Goal: Task Accomplishment & Management: Use online tool/utility

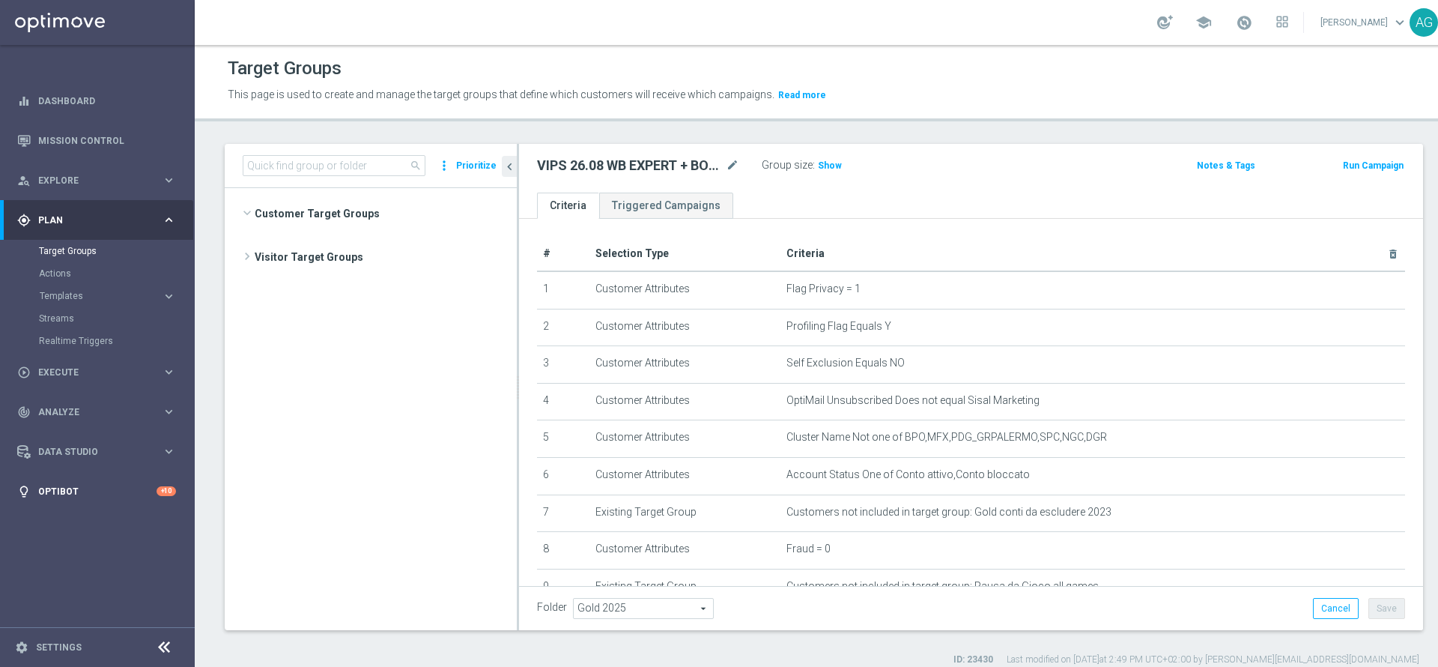
scroll to position [14679, 0]
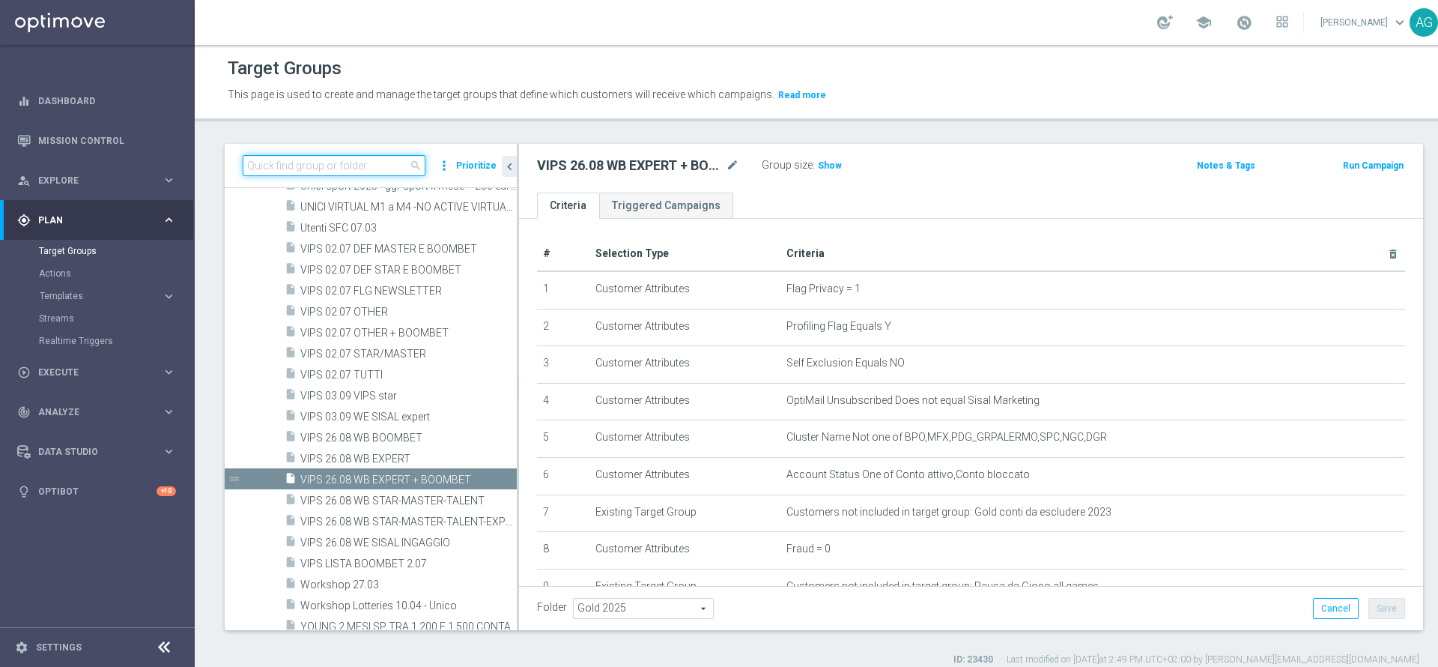
click at [274, 172] on input at bounding box center [334, 165] width 183 height 21
paste input "VIPS GAME SHOW STUDIO 9 SETTEMBRE"
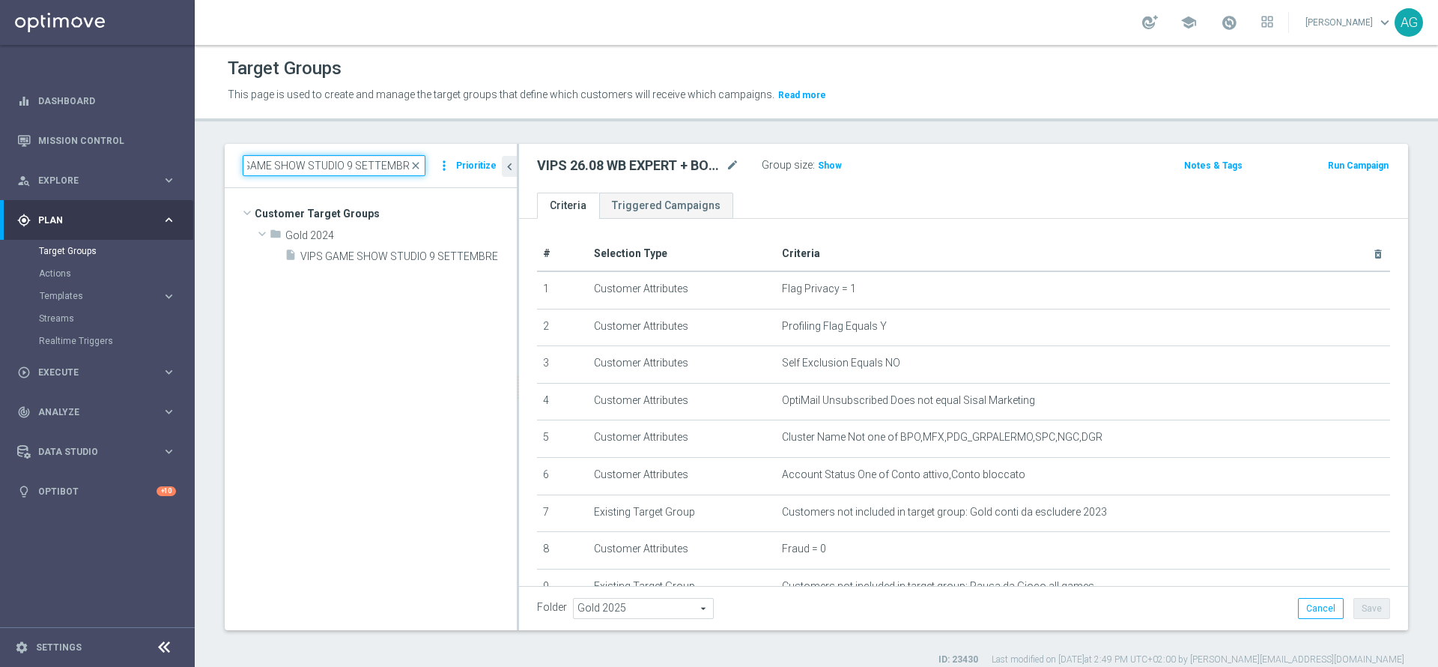
scroll to position [0, 0]
type input "VIPS GAME SHOW STUDIO 9 SETTEMBRE"
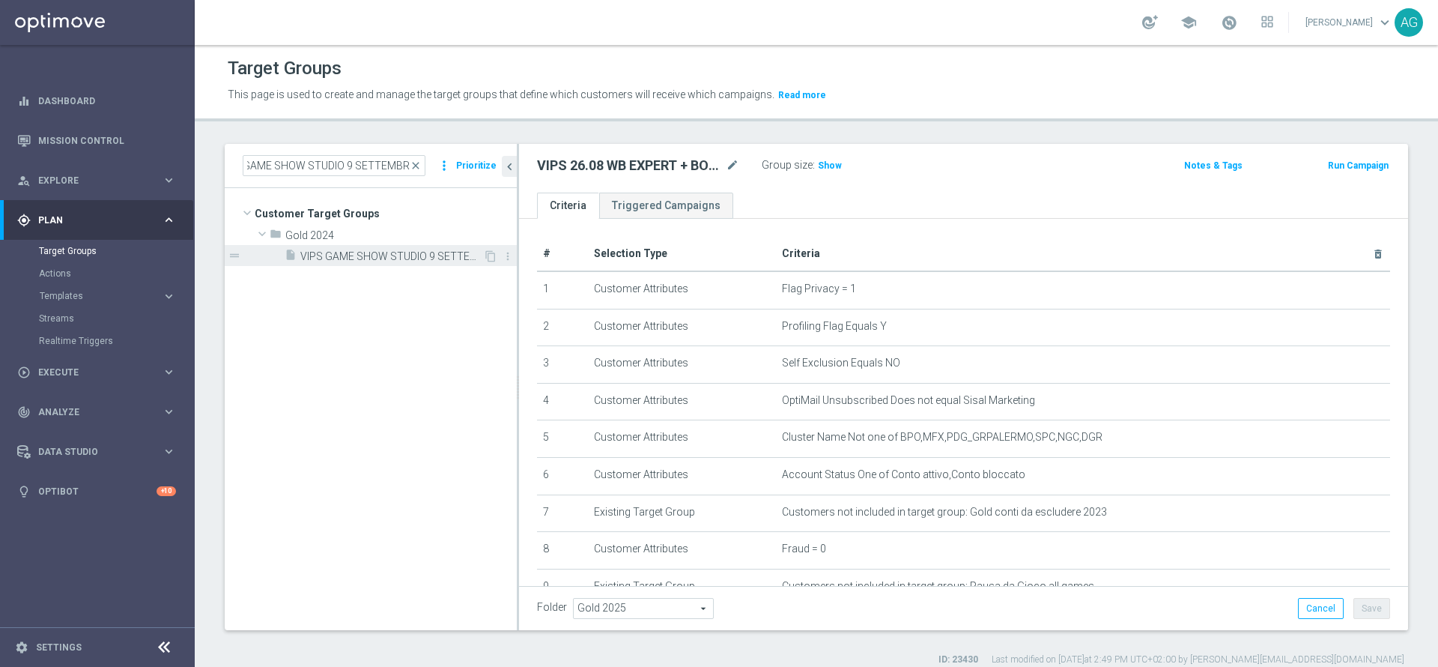
click at [325, 262] on span "VIPS GAME SHOW STUDIO 9 SETTEMBRE" at bounding box center [391, 256] width 183 height 13
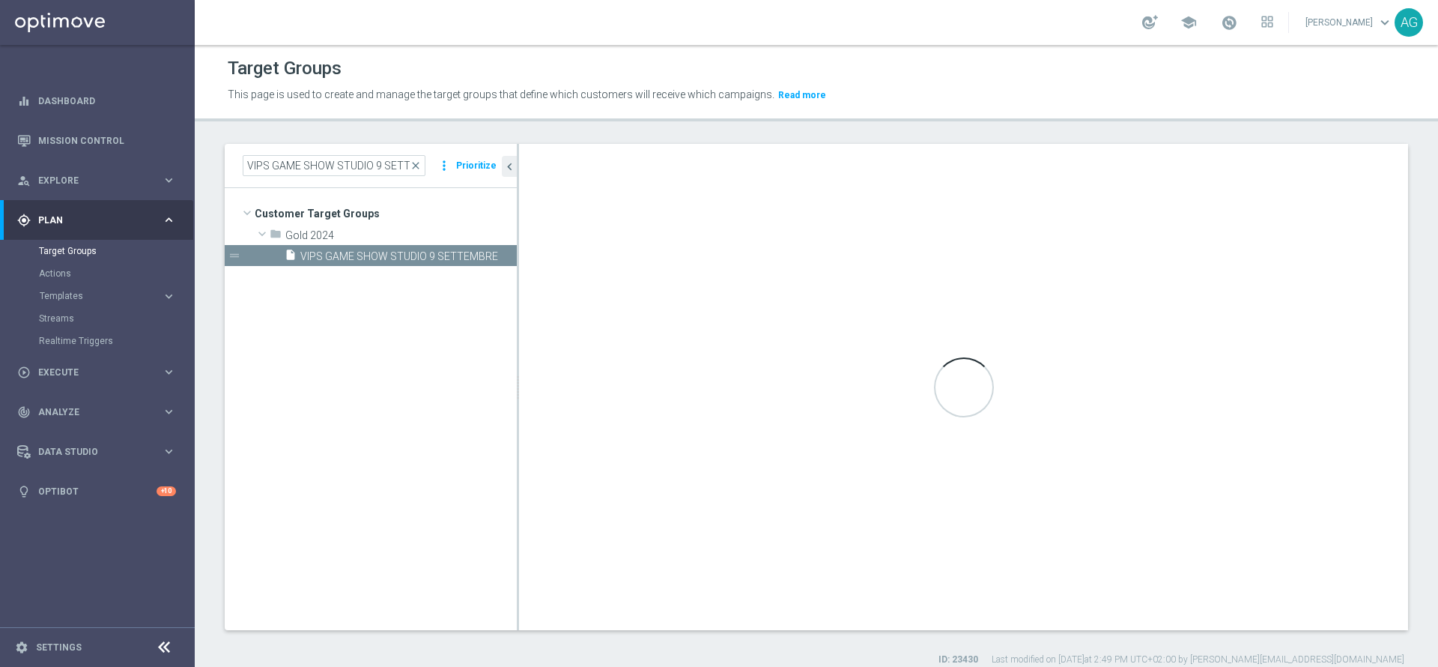
type textarea "(1 and 2 and 3 and 4 and 5 and 6 and 7 and 8 and 9 and 10)"
type input "Gold 2024"
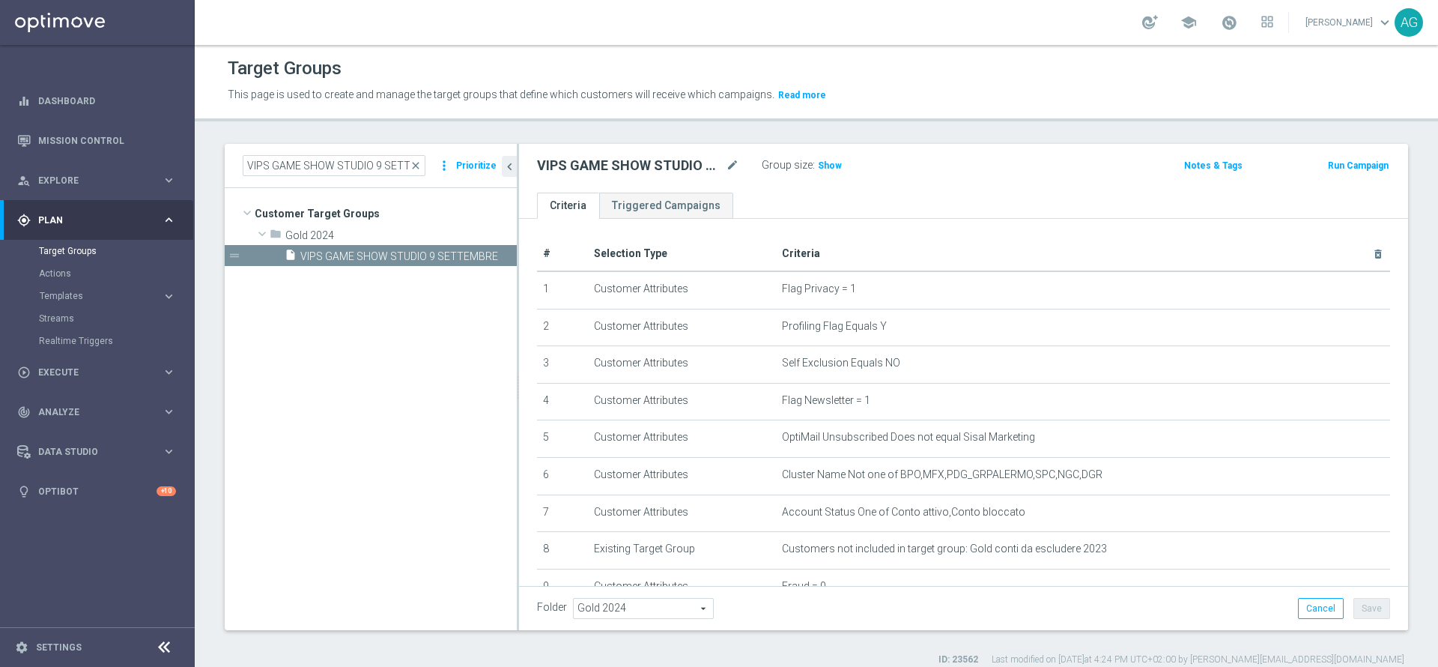
scroll to position [112, 0]
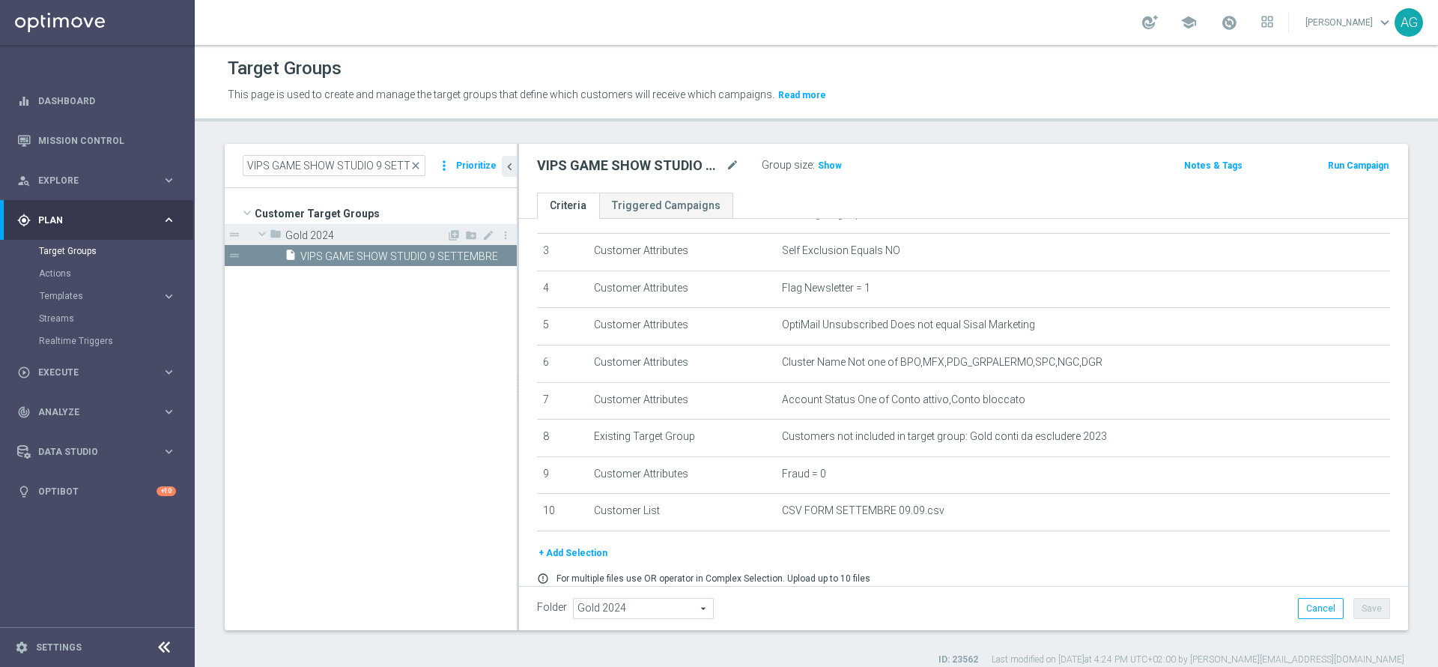
click at [255, 235] on span at bounding box center [262, 233] width 18 height 15
click at [255, 235] on span at bounding box center [262, 234] width 15 height 18
click at [422, 162] on span "close" at bounding box center [416, 166] width 12 height 12
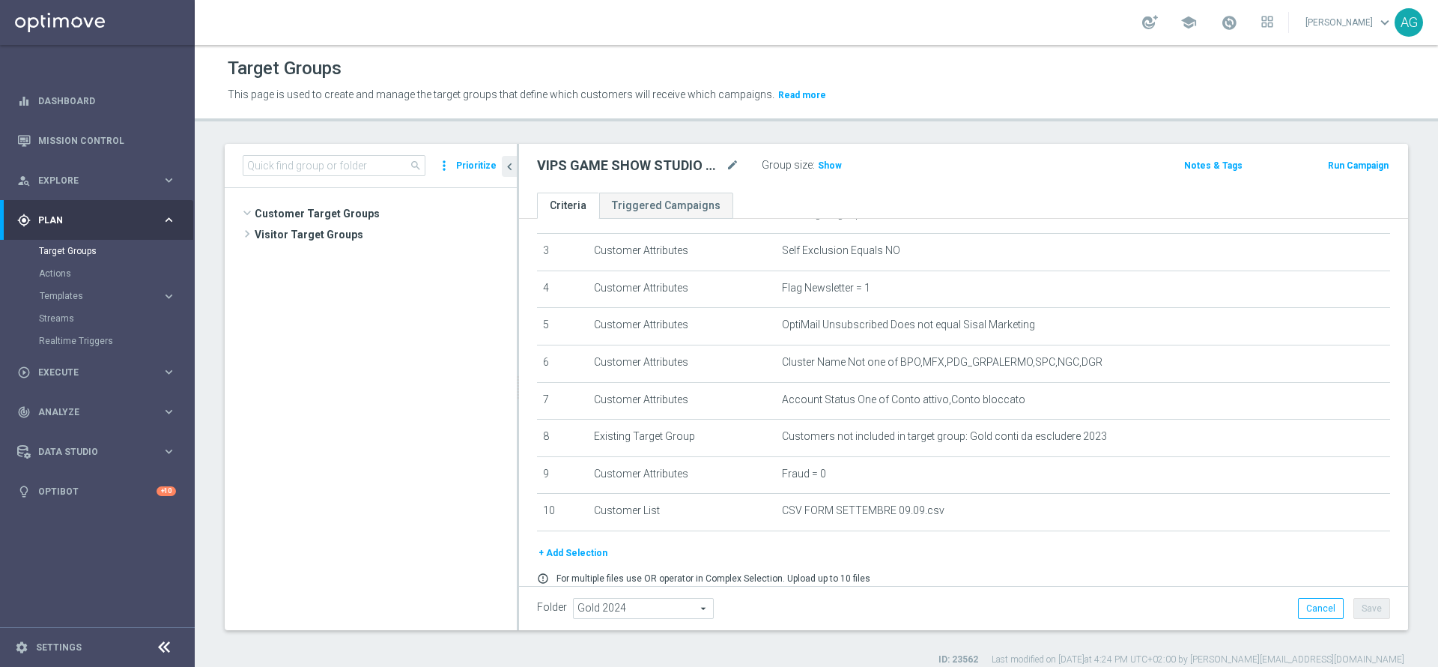
scroll to position [7336, 0]
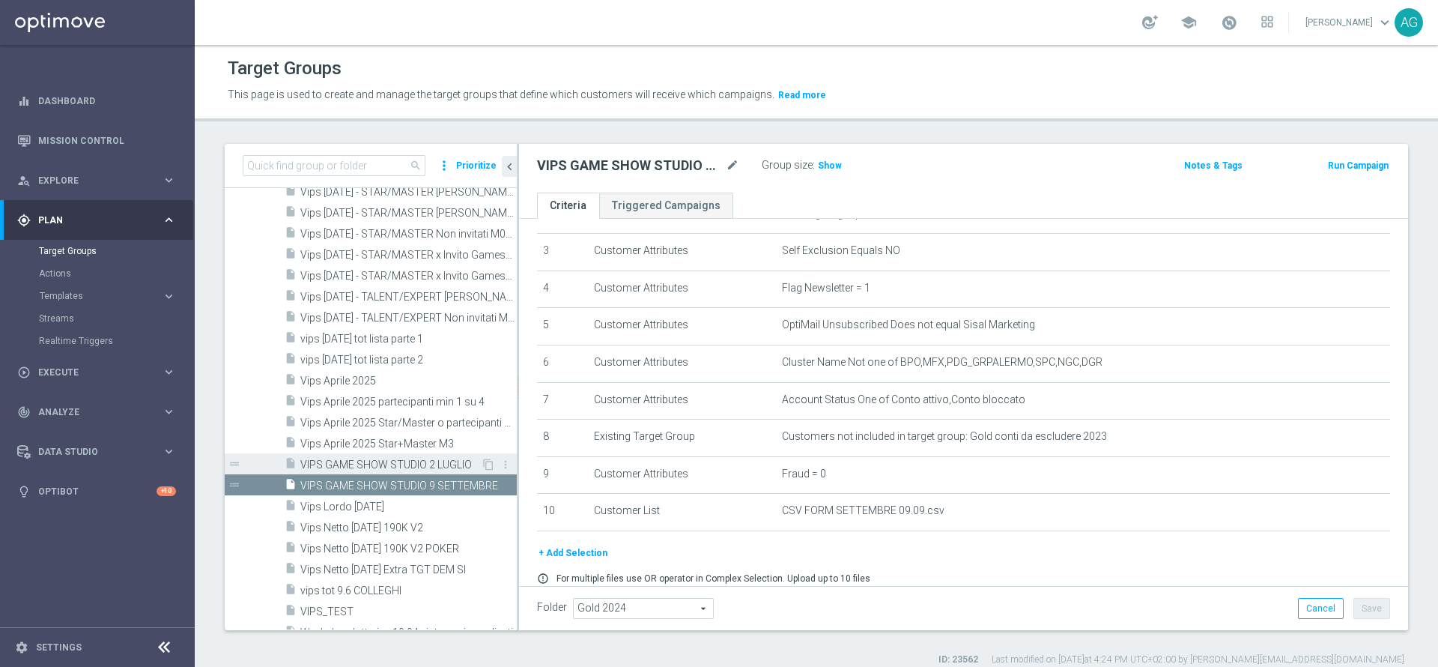
click at [379, 470] on span "VIPS GAME SHOW STUDIO 2 LUGLIO" at bounding box center [390, 464] width 181 height 13
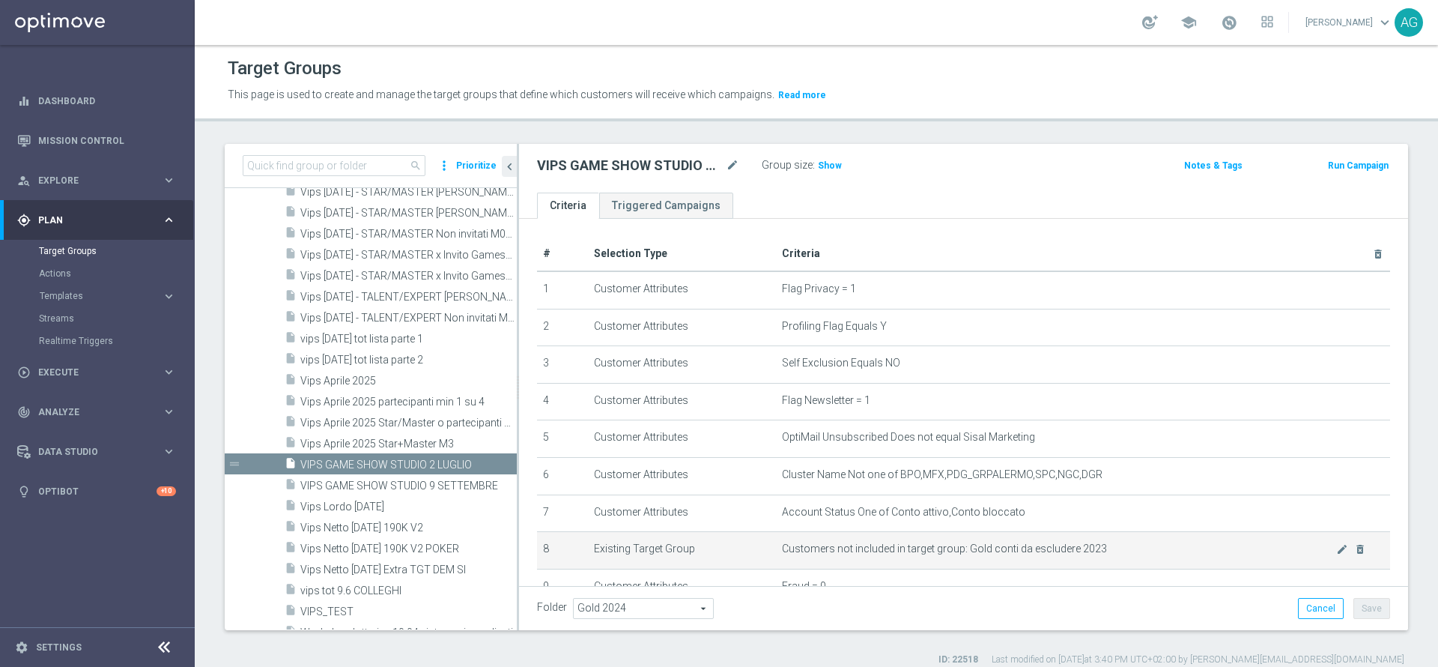
scroll to position [175, 0]
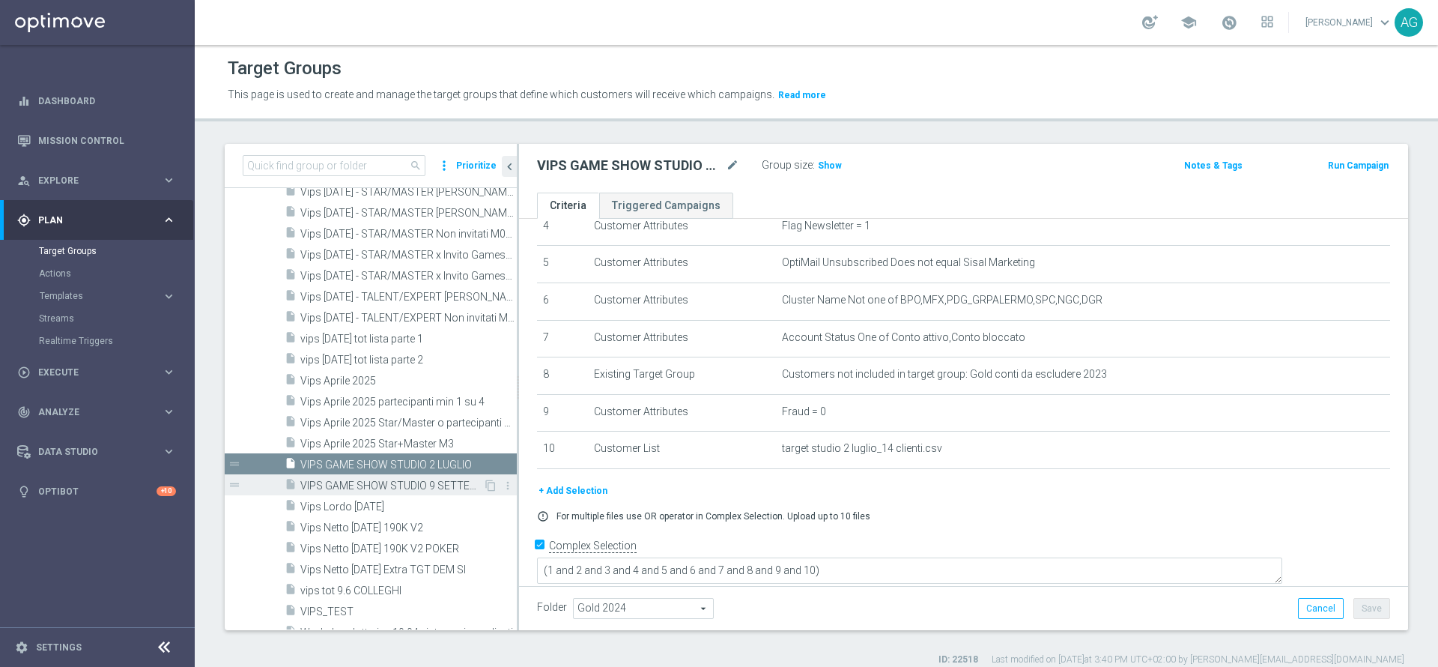
click at [359, 480] on span "VIPS GAME SHOW STUDIO 9 SETTEMBRE" at bounding box center [391, 485] width 183 height 13
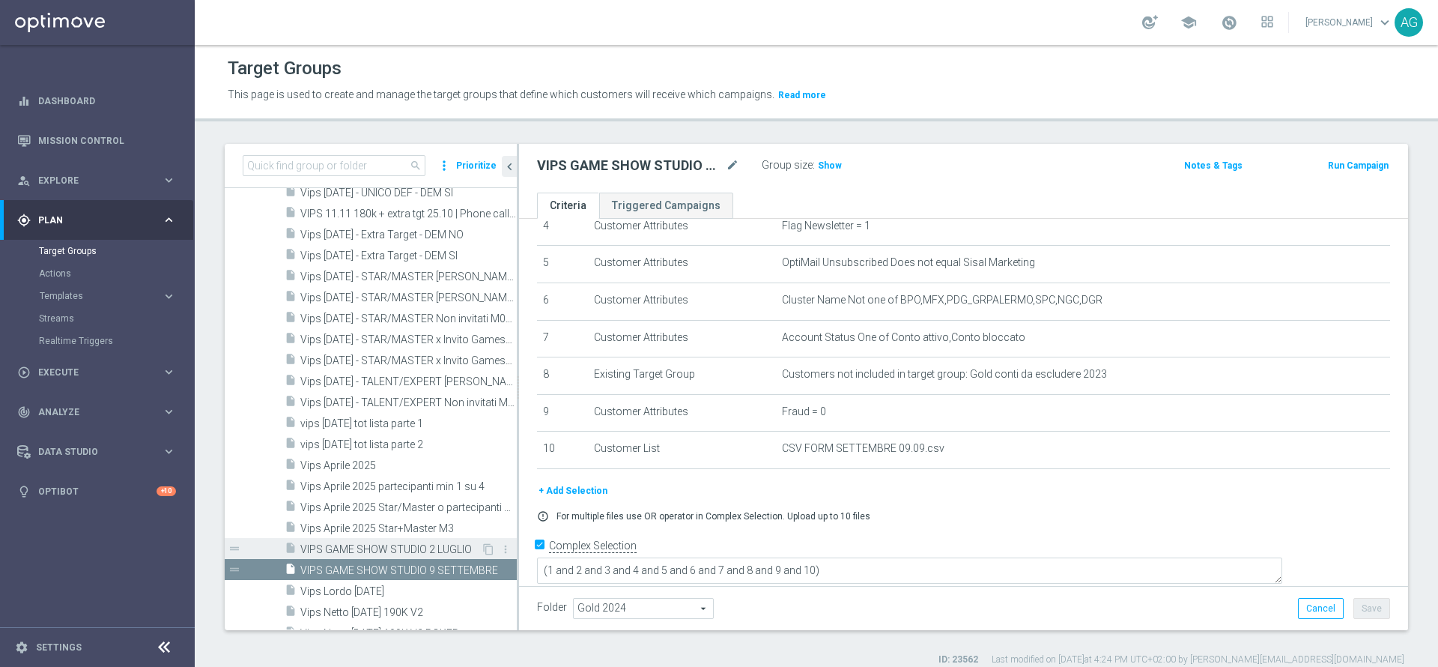
scroll to position [7224, 0]
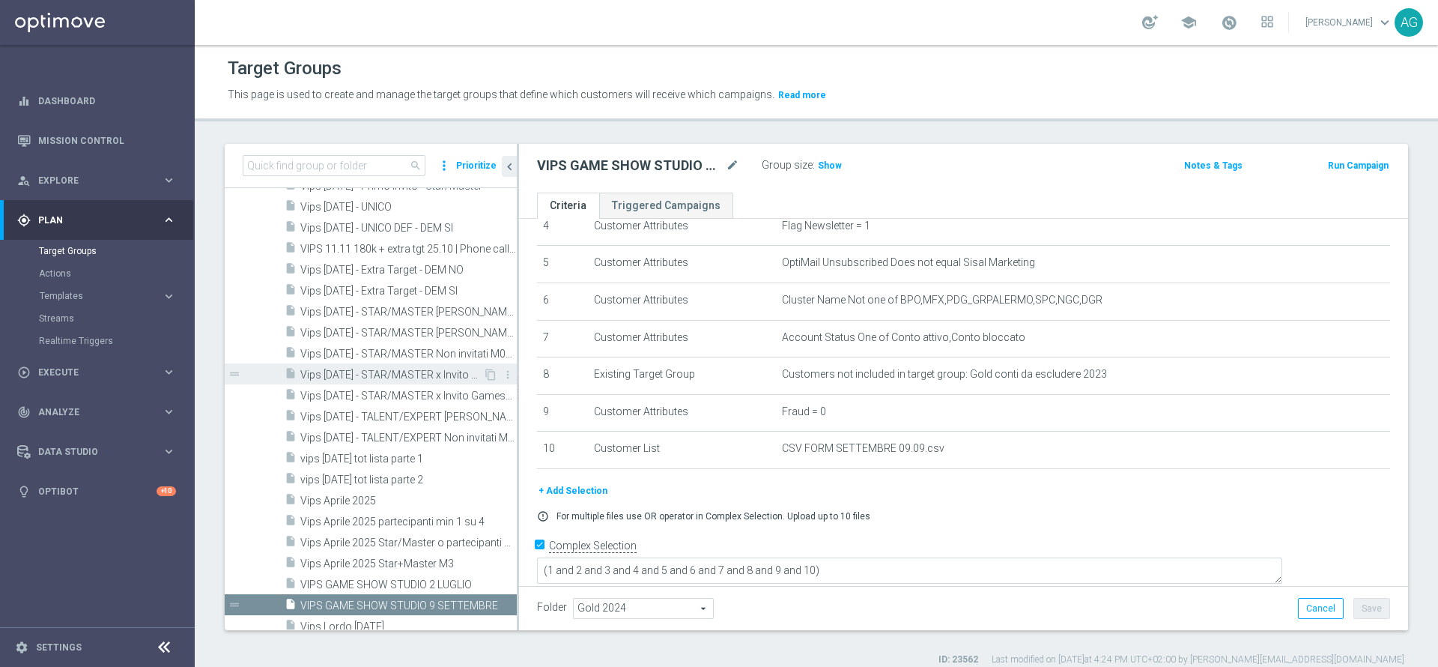
click at [382, 380] on span "Vips 27.05.2025 - STAR/MASTER x Invito Gameshow" at bounding box center [391, 375] width 183 height 13
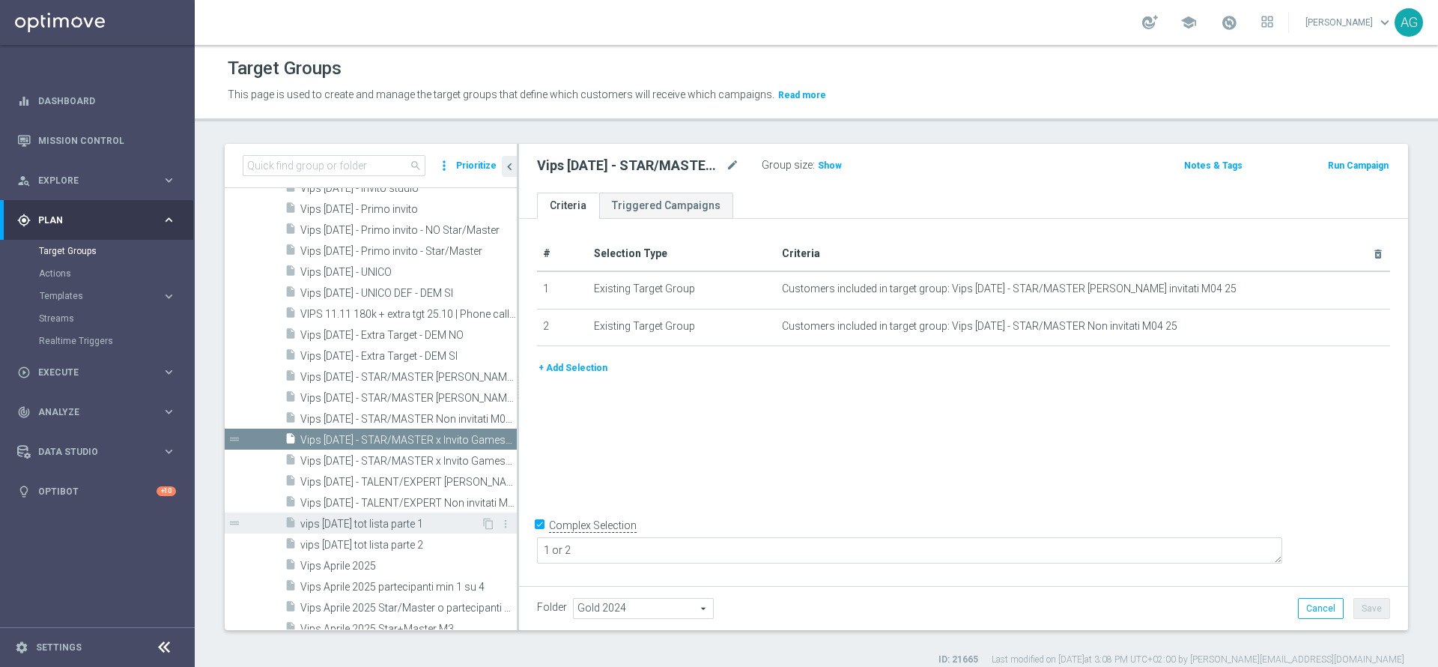
scroll to position [7112, 0]
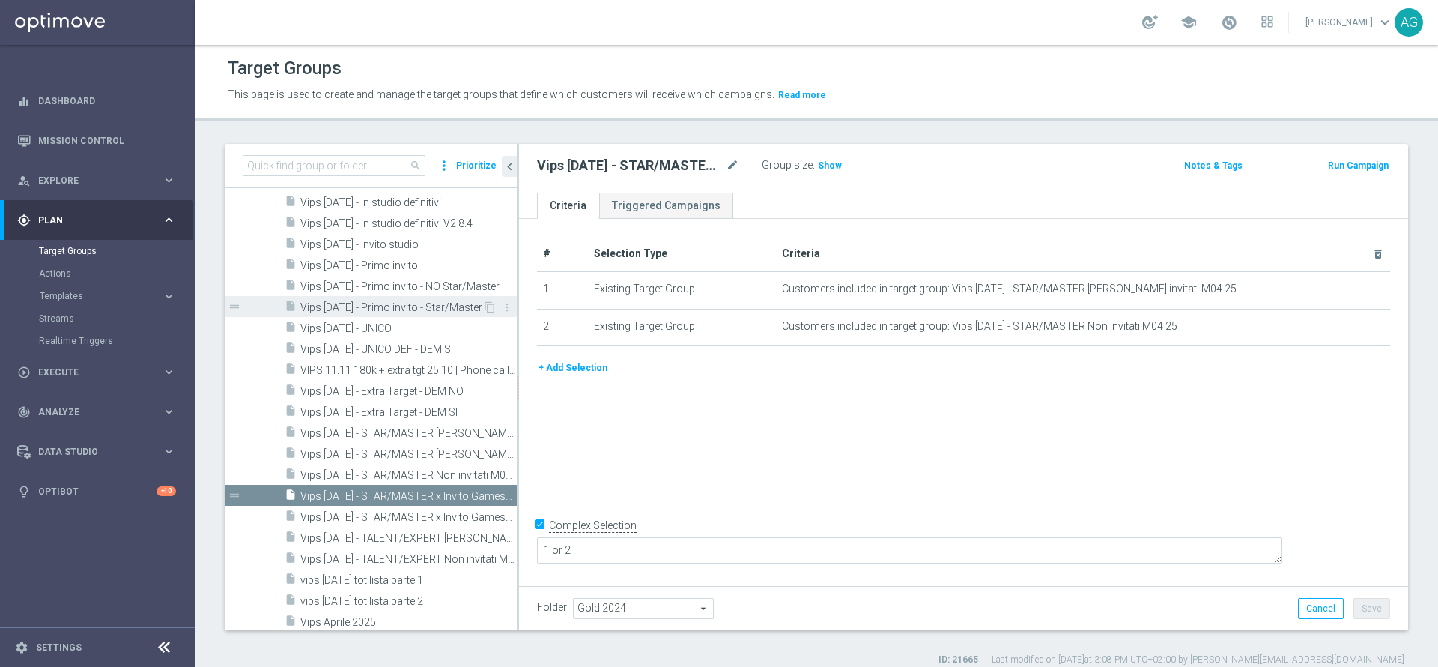
click at [405, 302] on span "Vips 11.04.2025 - Primo invito - Star/Master" at bounding box center [391, 307] width 182 height 13
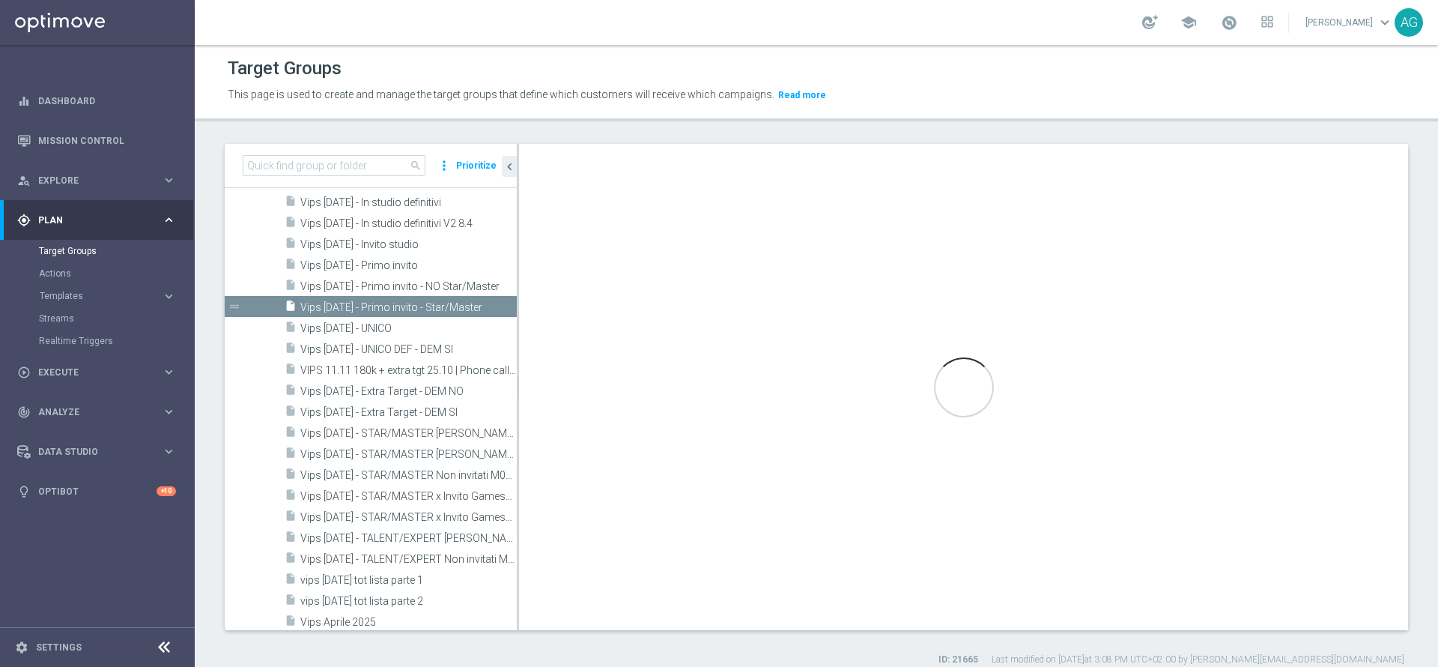
type textarea "(1 and 2 and 3 and 4 and 5 and 6 and 7 and 8 and 9 and 10 and 12 and 13) or 11"
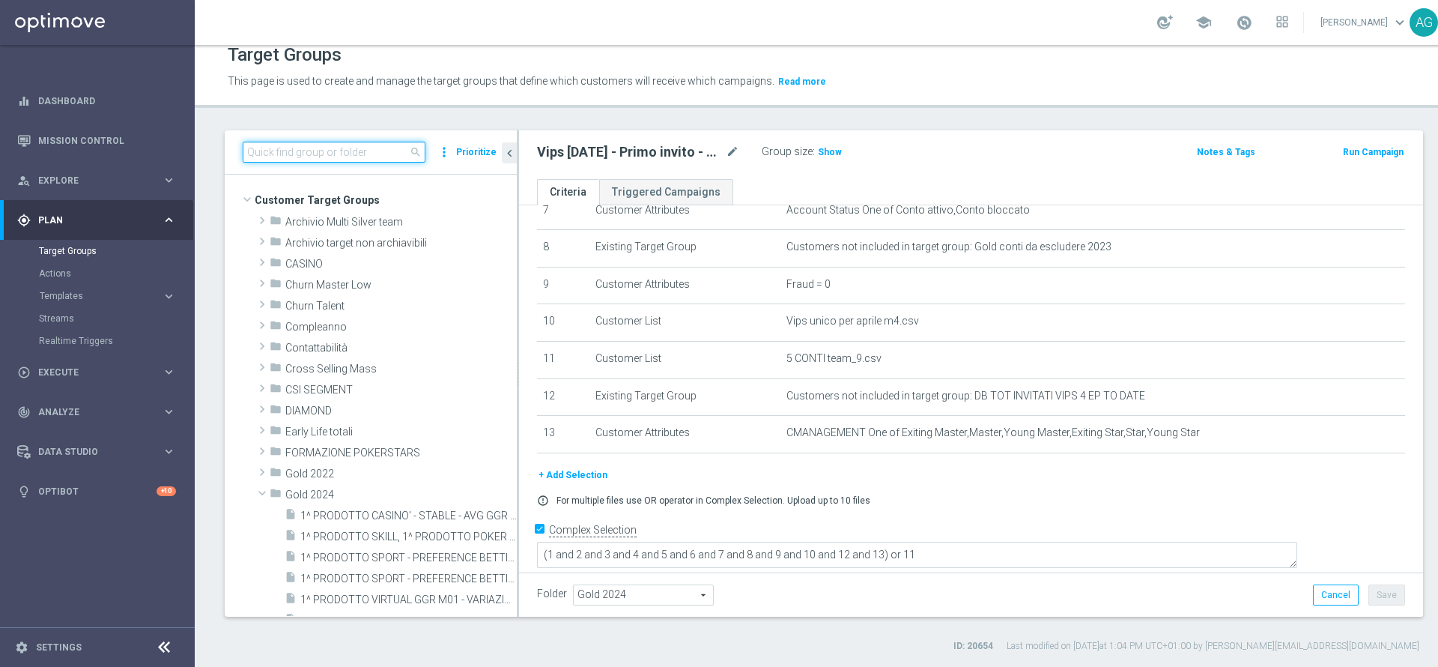
click at [367, 155] on input at bounding box center [334, 152] width 183 height 21
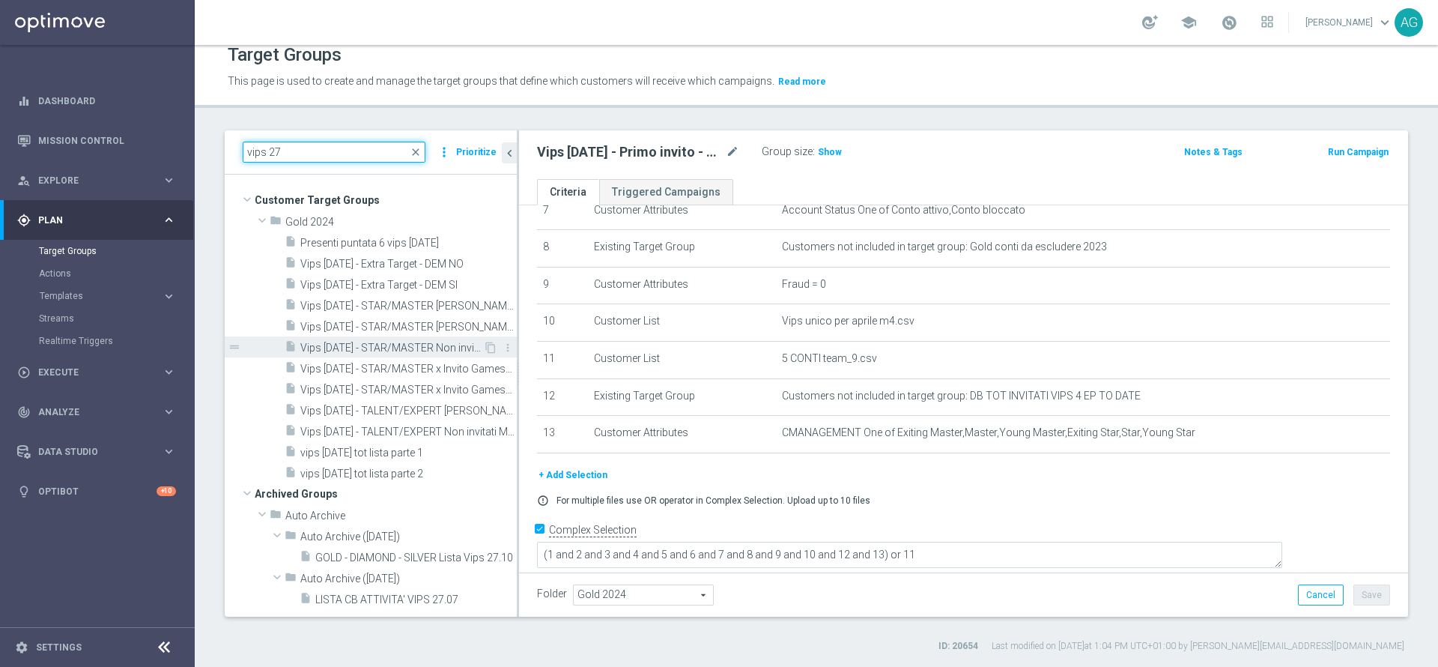
type input "vips 27"
click at [397, 348] on span "Vips 27.05.2025 - STAR/MASTER Non invitati M04 25" at bounding box center [391, 348] width 183 height 13
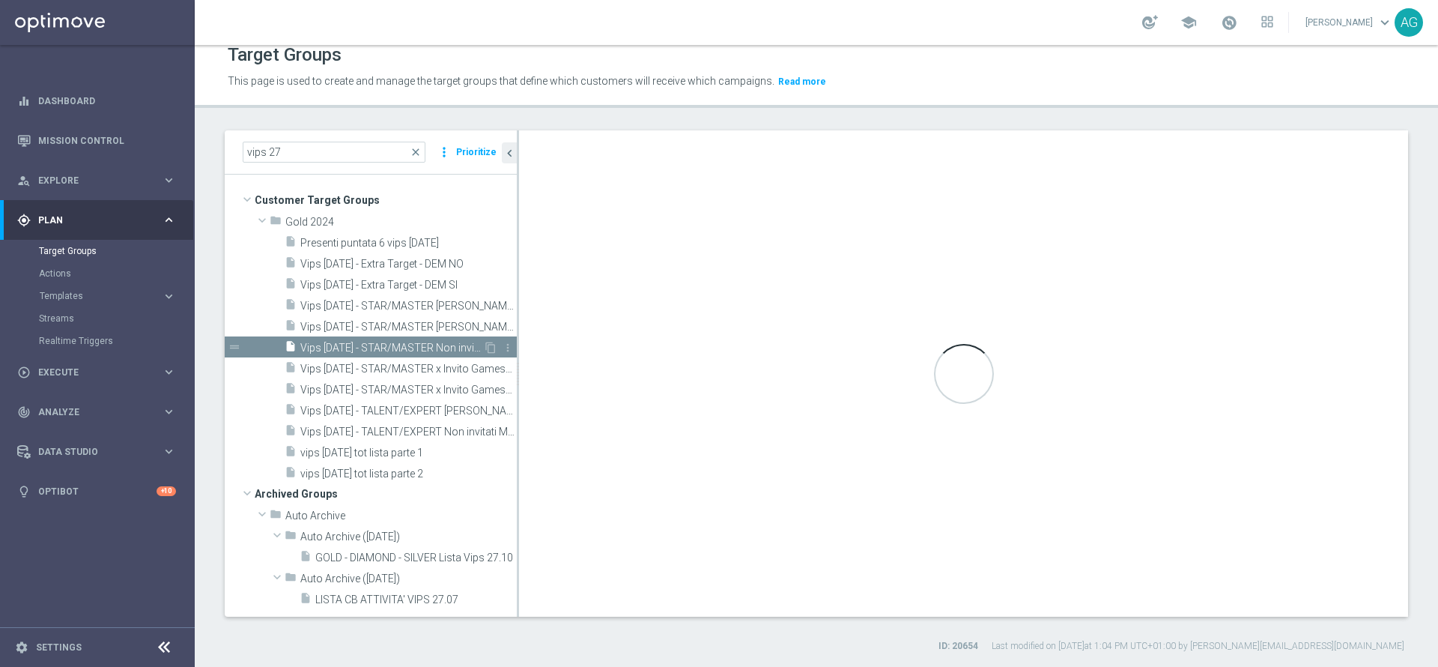
type textarea "(1 and 2 and 3 and 4 and 5 and 6 and 7 and 8 and 9 and 11 and 12 and 13 and 14 …"
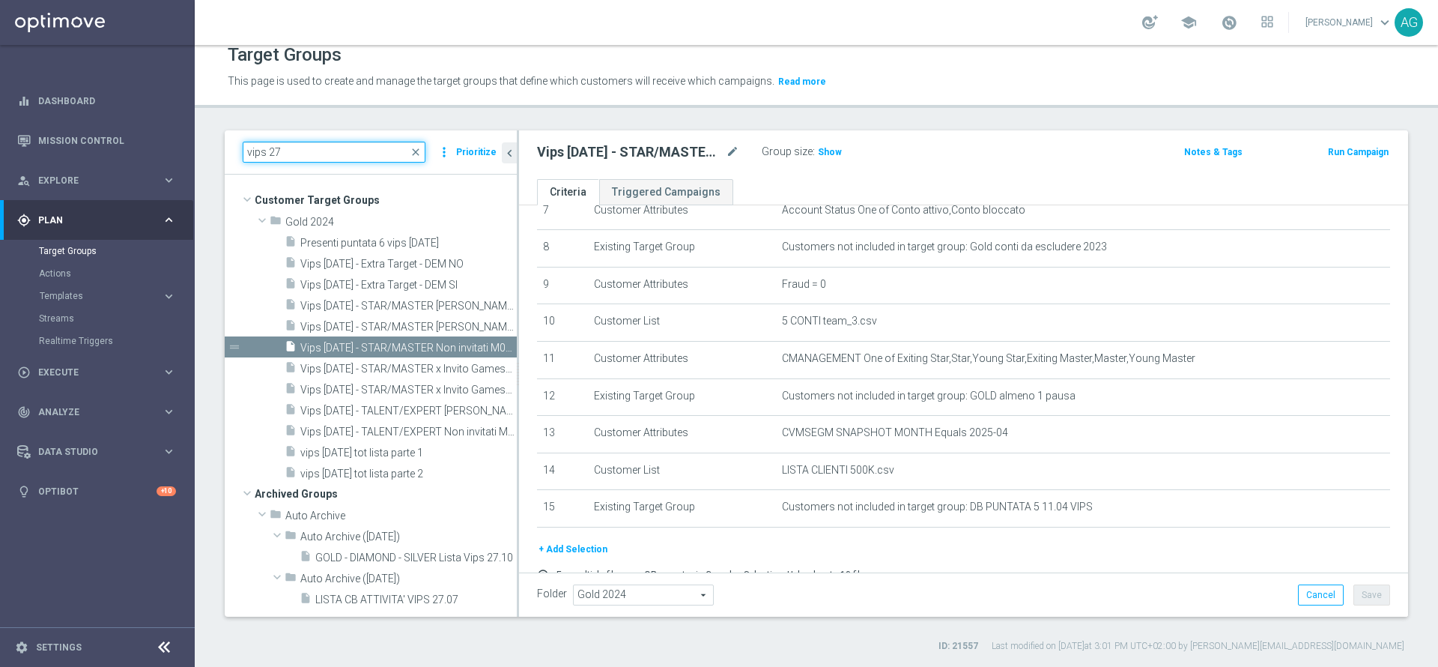
click at [324, 142] on input "vips 27" at bounding box center [334, 152] width 183 height 21
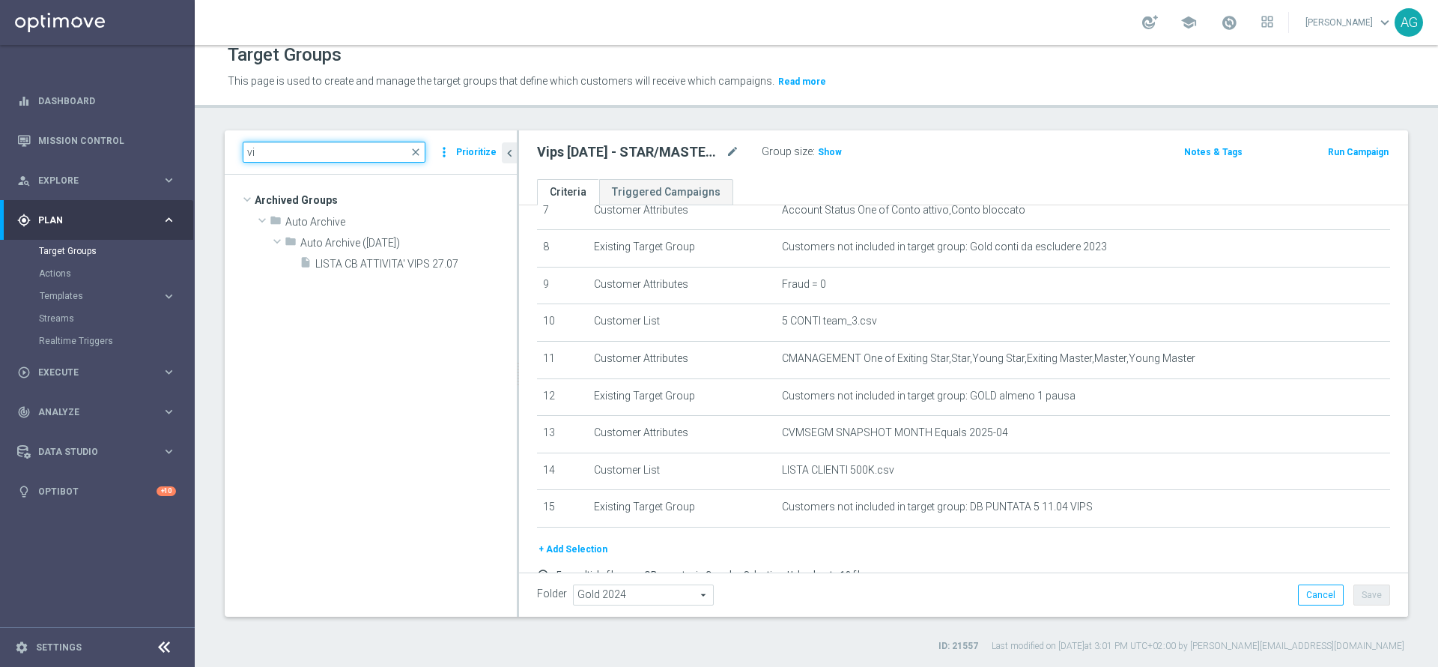
type input "v"
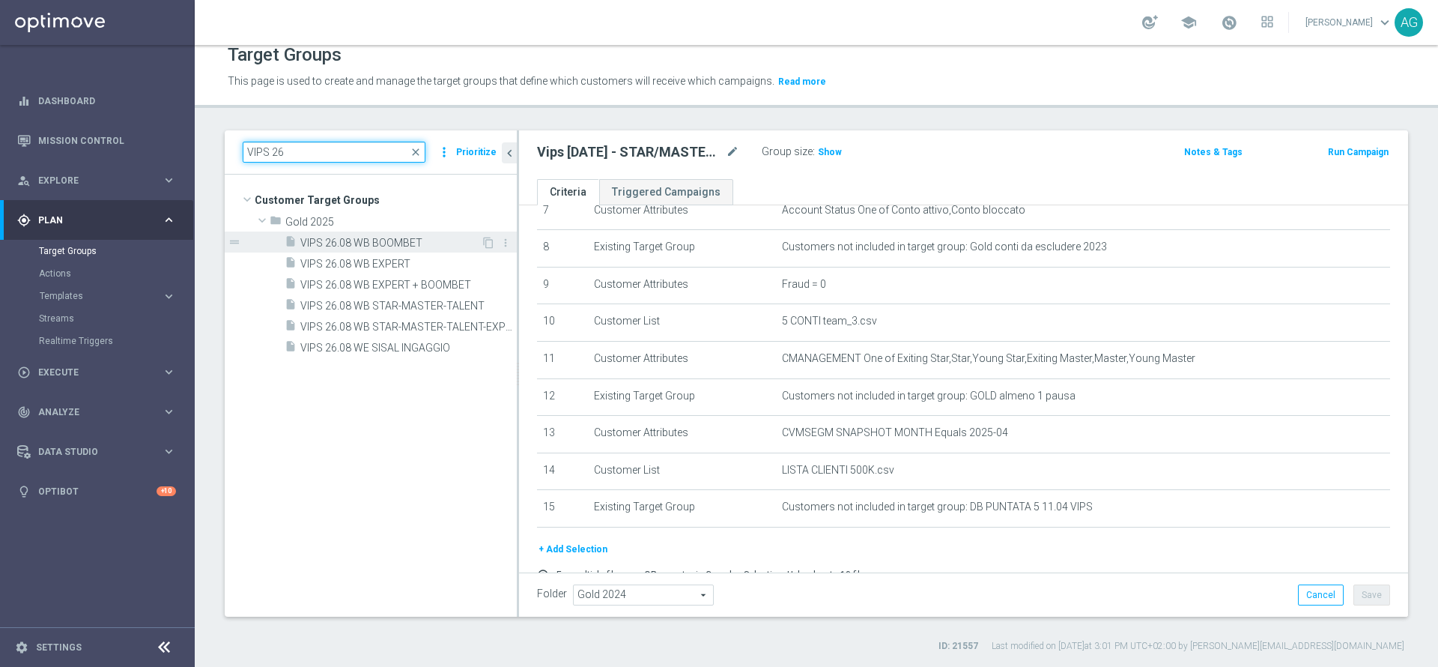
type input "VIPS 26"
click at [344, 241] on span "VIPS 26.08 WB BOOMBET" at bounding box center [390, 243] width 181 height 13
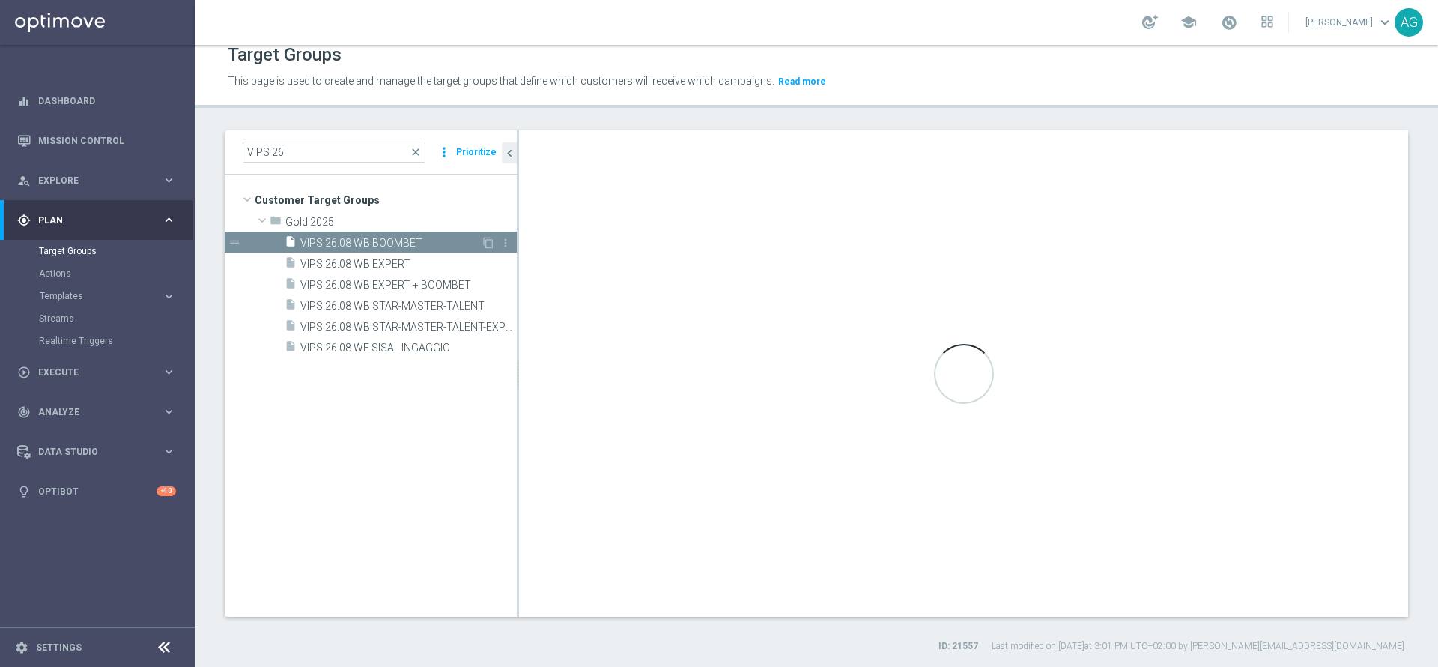
type textarea "(1 and 2 and 3 and 4 and 5 and 6 and 7 and 8 and 9 and 10 and 11 and 12)"
type input "Gold 2025"
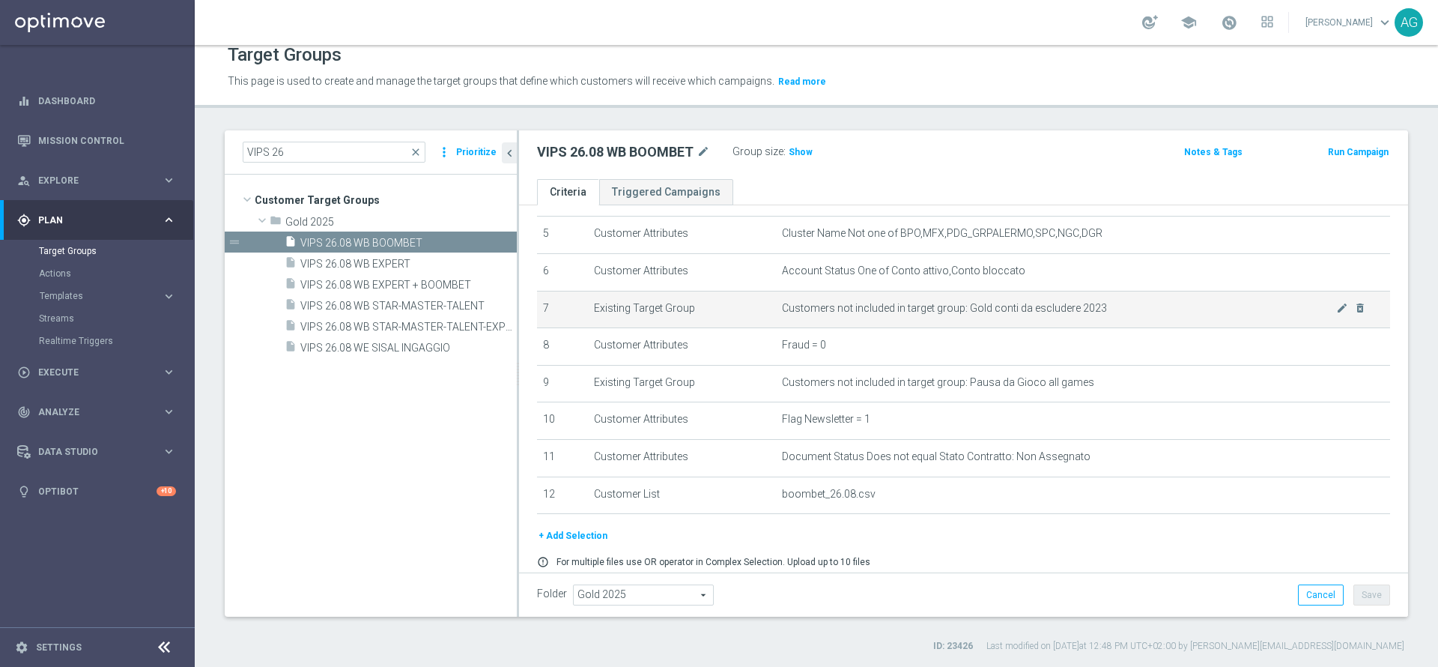
scroll to position [225, 0]
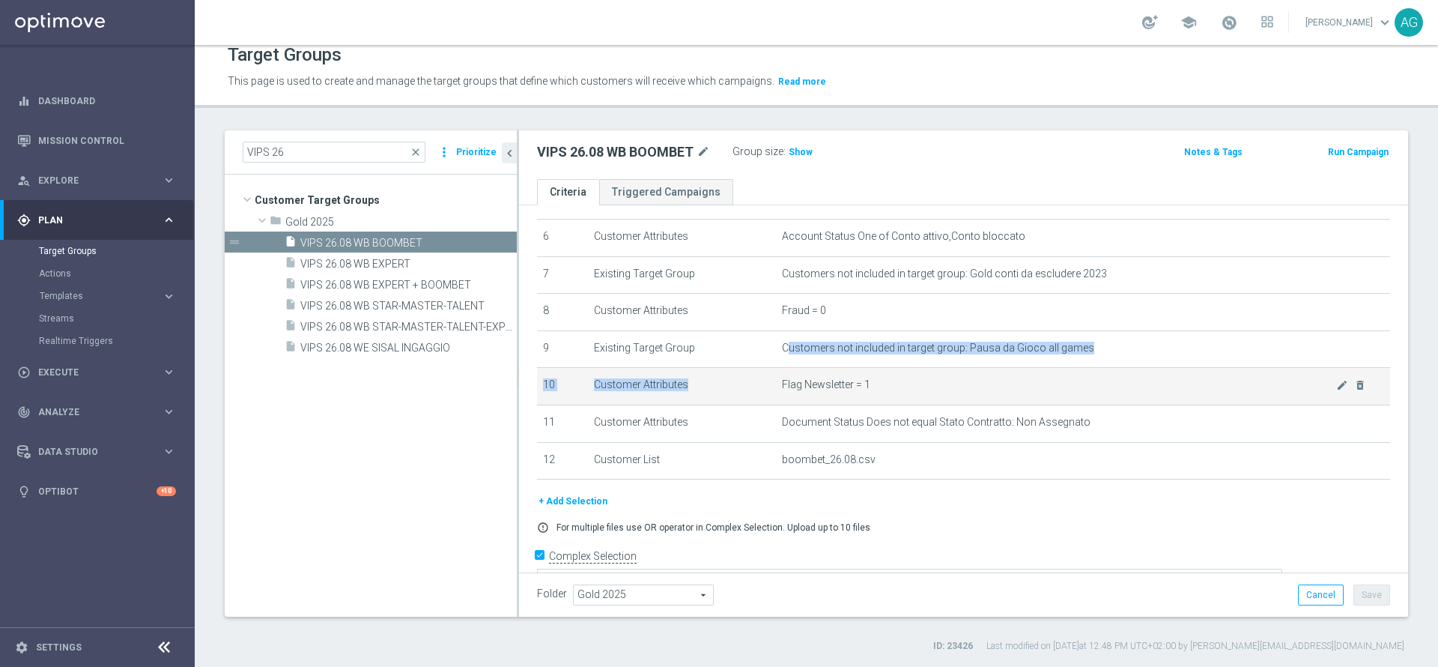
drag, startPoint x: 777, startPoint y: 353, endPoint x: 931, endPoint y: 375, distance: 155.8
click at [931, 375] on tbody "1 Customer Attributes Flag Privacy = 1 mode_edit delete_forever 2 Customer Attr…" at bounding box center [963, 256] width 853 height 446
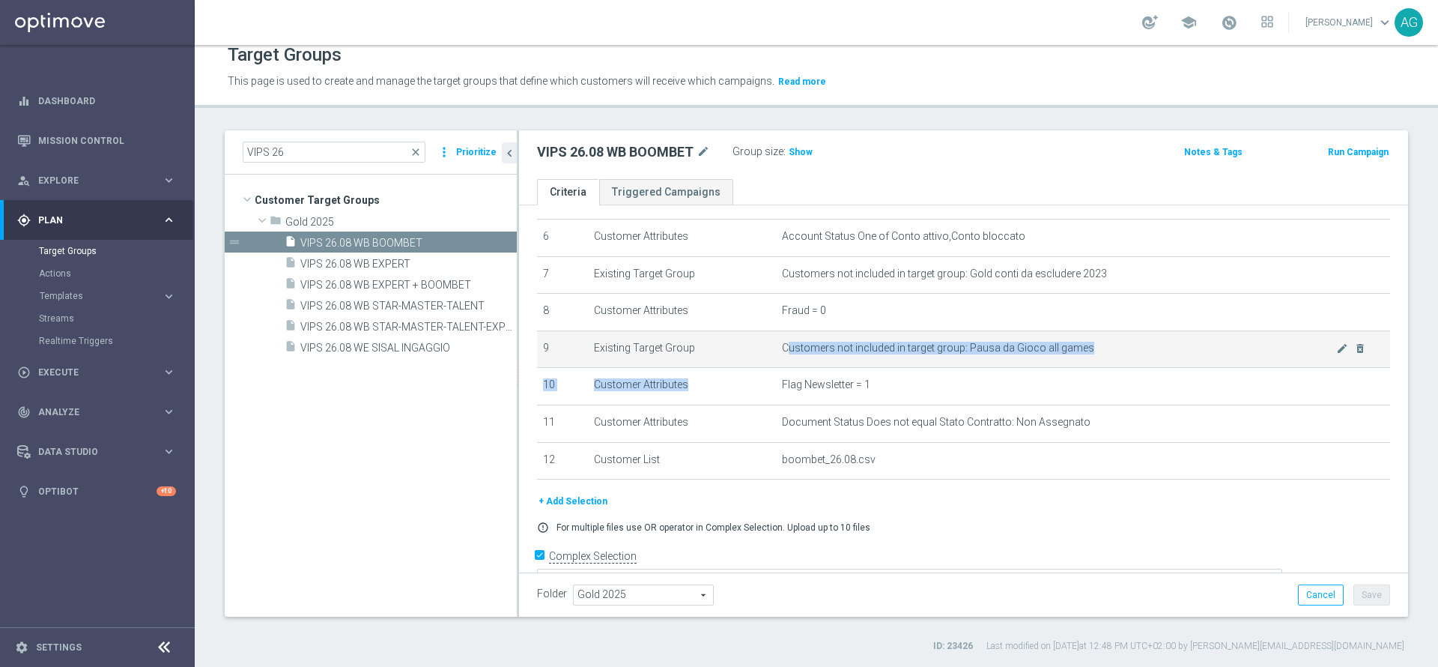
click at [915, 366] on td "Customers not included in target group: Pausa da Gioco all games mode_edit dele…" at bounding box center [1083, 348] width 614 height 37
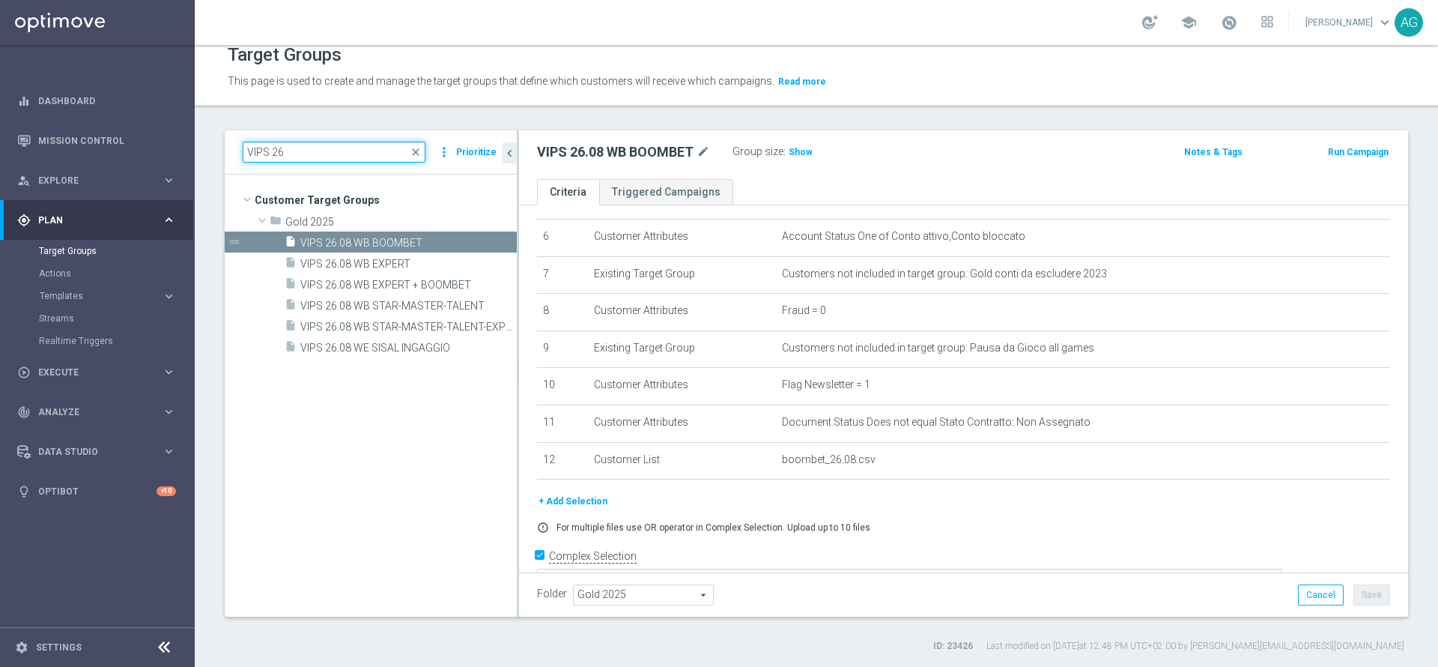
click at [371, 158] on input "VIPS 26" at bounding box center [334, 152] width 183 height 21
drag, startPoint x: 338, startPoint y: 146, endPoint x: 129, endPoint y: 121, distance: 210.4
click at [129, 121] on main "equalizer Dashboard Mission Control" at bounding box center [719, 333] width 1438 height 667
paste input
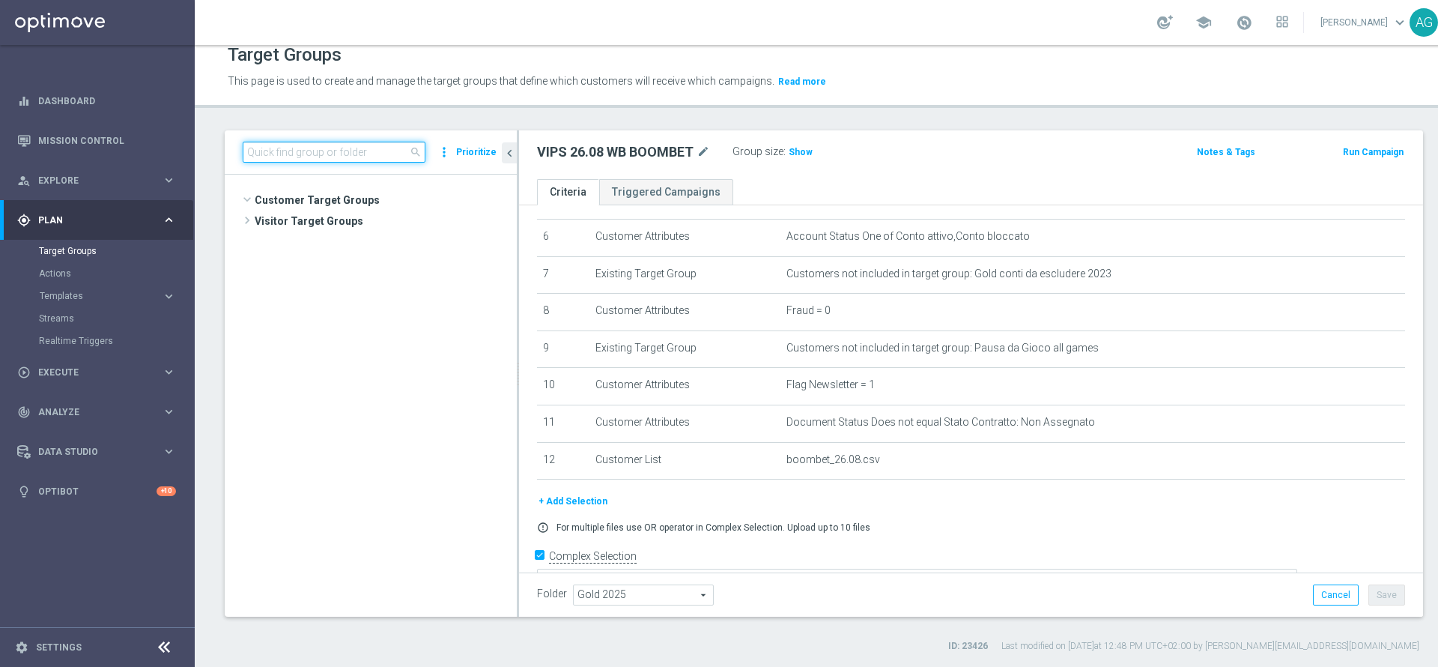
scroll to position [22118, 0]
paste input
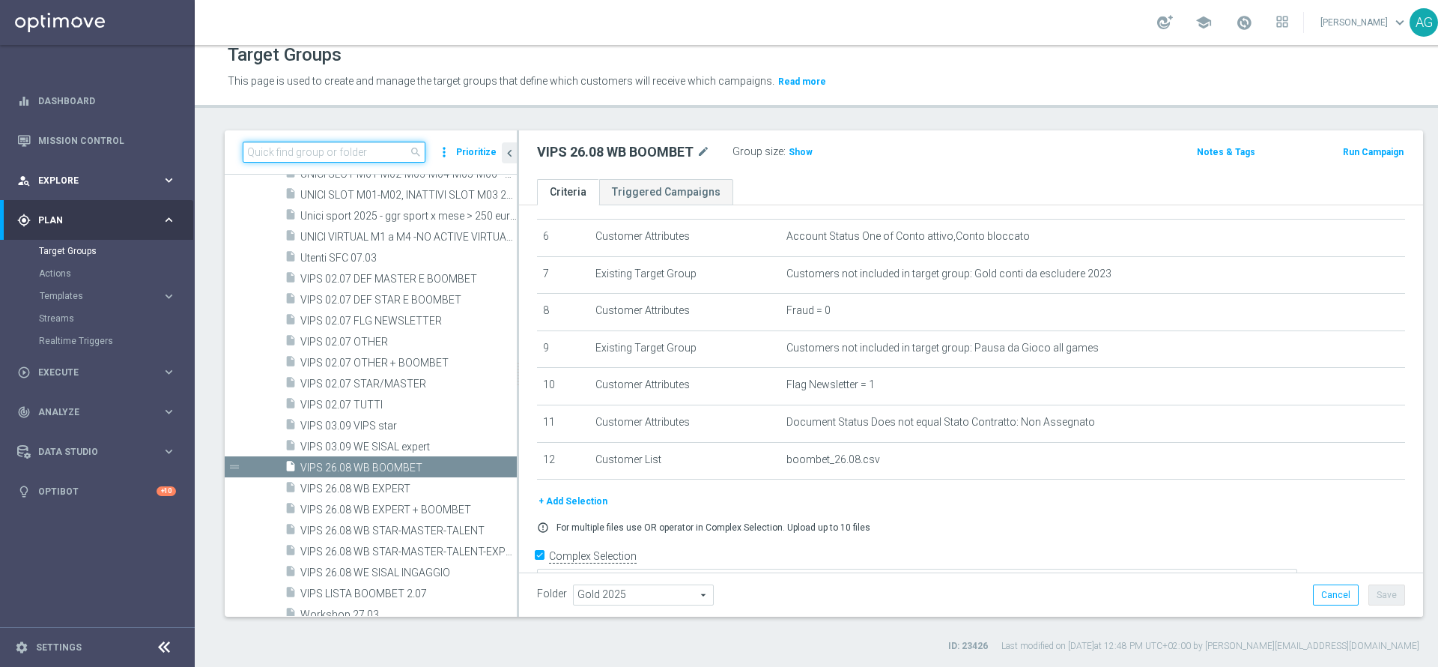
paste input "VIPS GAME SHOW STUDIO 9 SETTEMBRE"
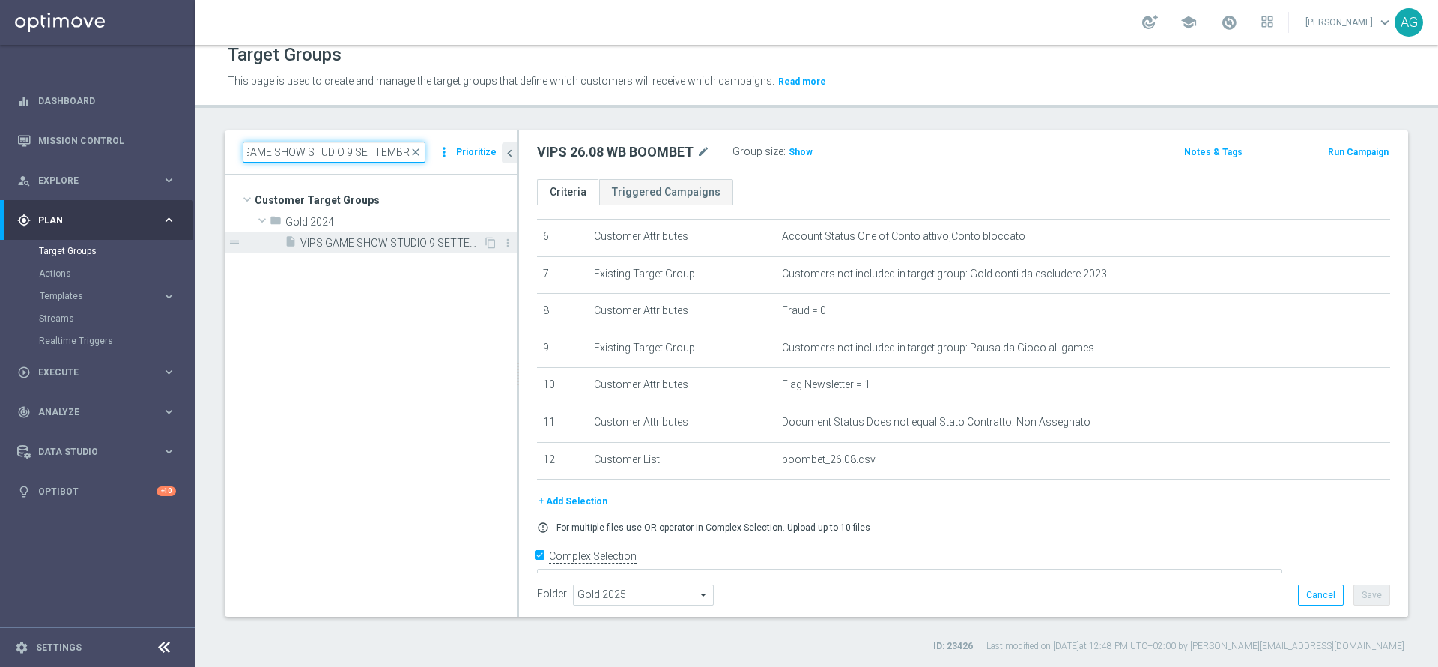
type input "VIPS GAME SHOW STUDIO 9 SETTEMBRE"
click at [343, 243] on span "VIPS GAME SHOW STUDIO 9 SETTEMBRE" at bounding box center [391, 243] width 183 height 13
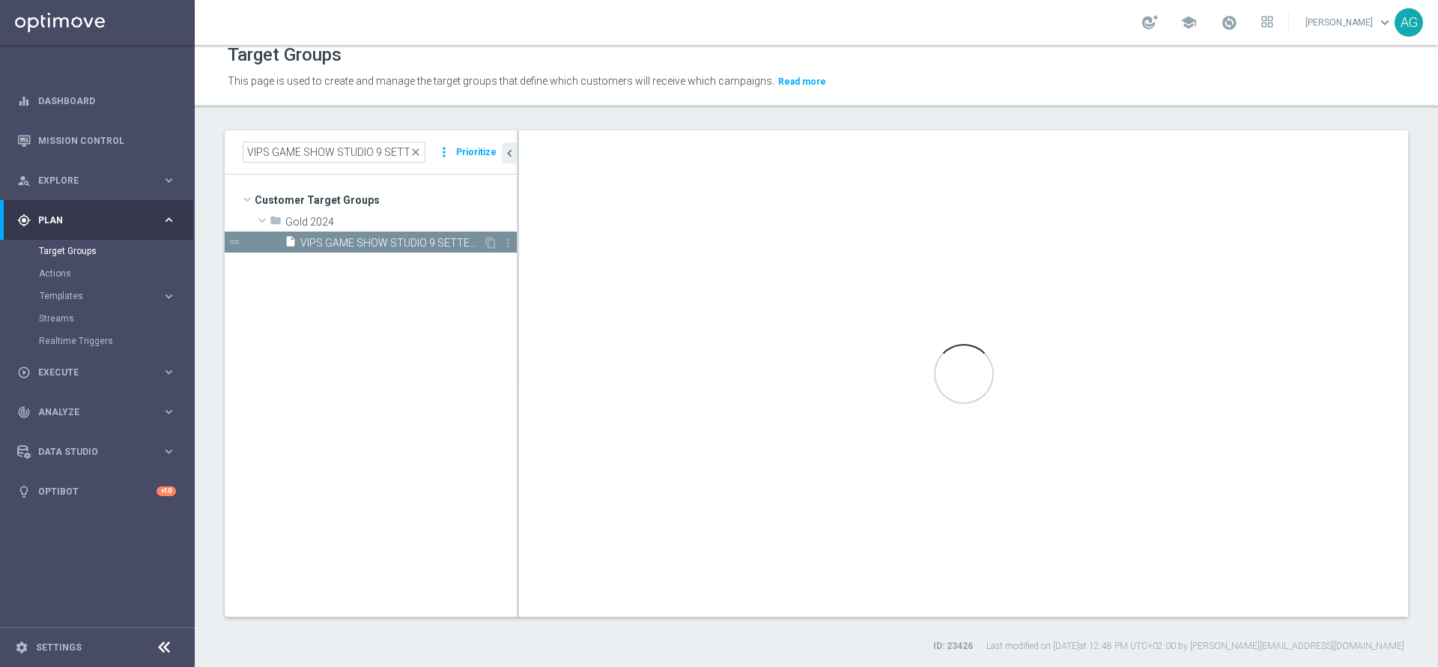
type textarea "(1 and 2 and 3 and 4 and 5 and 6 and 7 and 8 and 9 and 10)"
type input "Gold 2024"
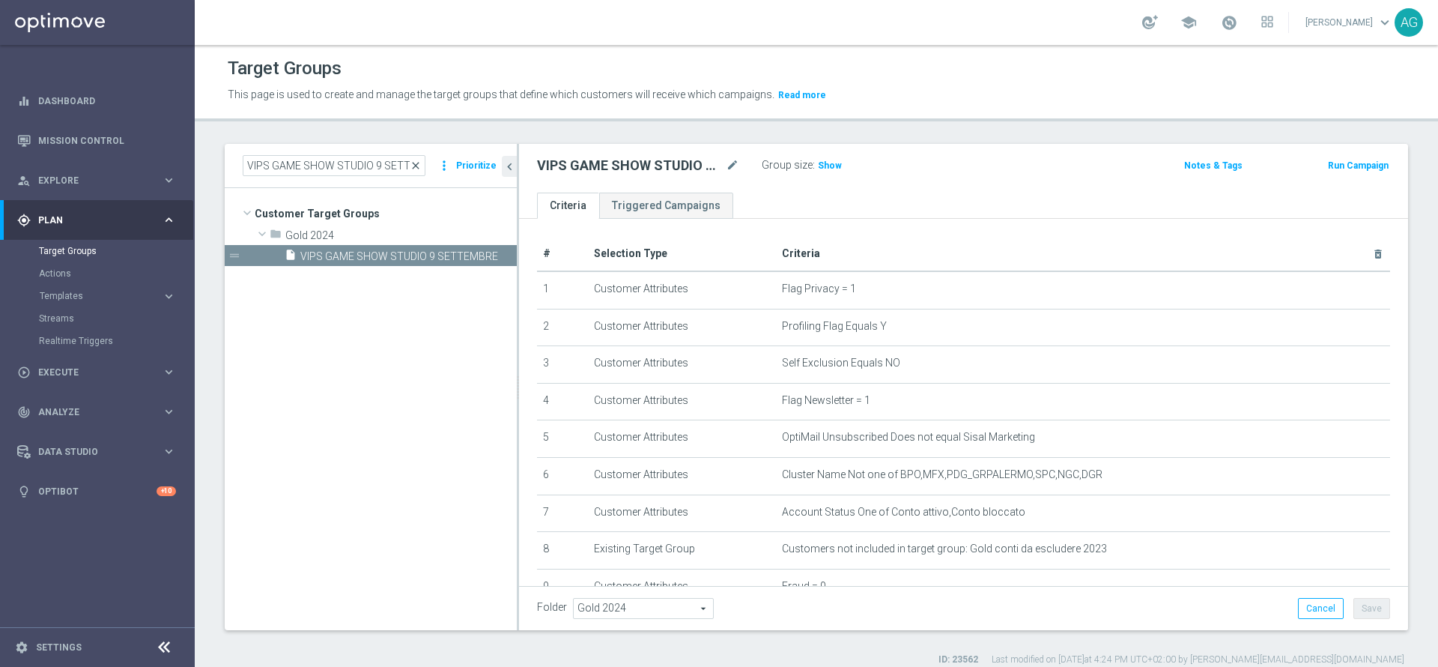
click at [419, 169] on span "close" at bounding box center [416, 166] width 12 height 12
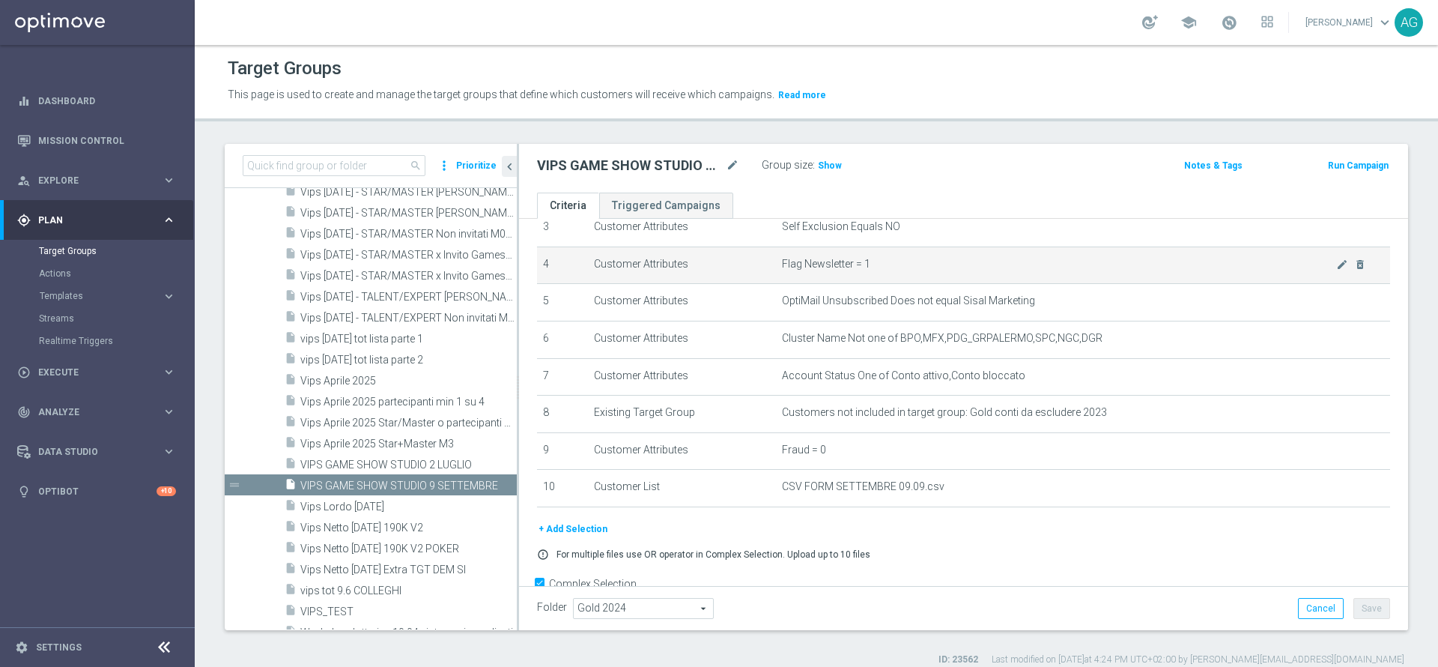
scroll to position [175, 0]
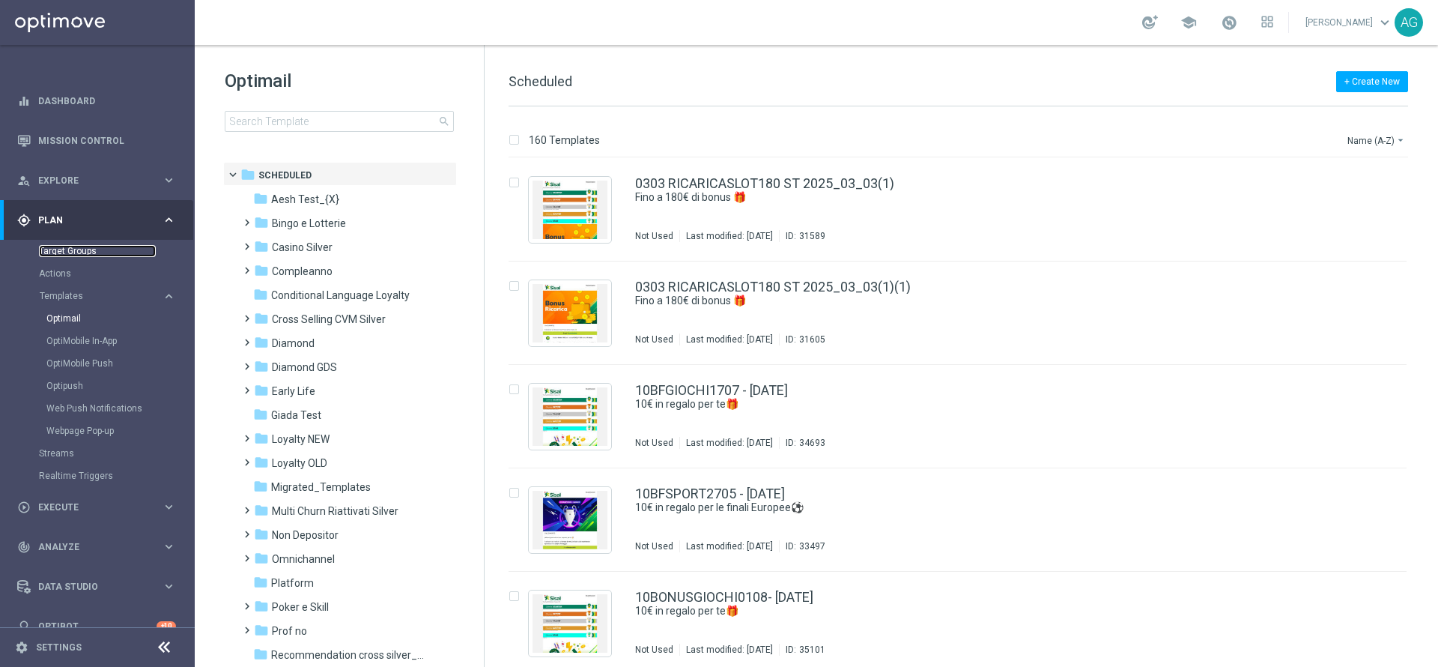
click at [67, 253] on link "Target Groups" at bounding box center [97, 251] width 117 height 12
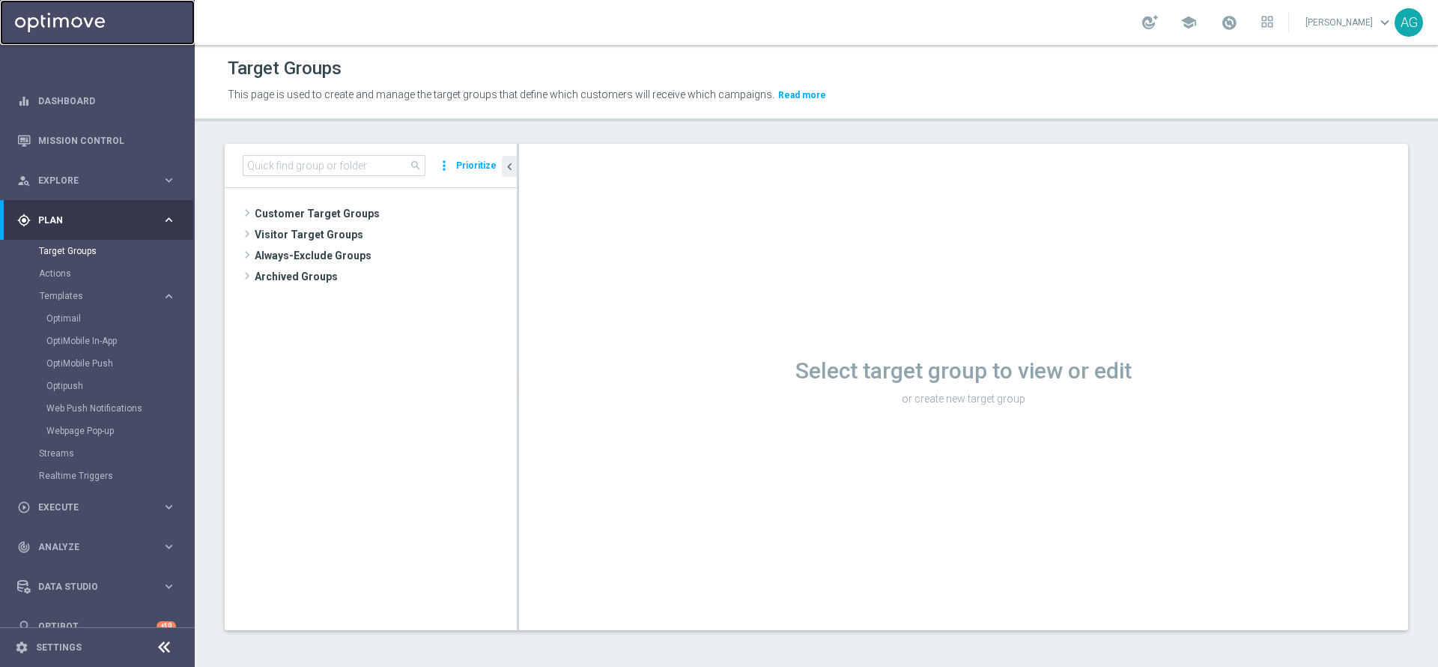
click at [57, 25] on link at bounding box center [97, 22] width 195 height 45
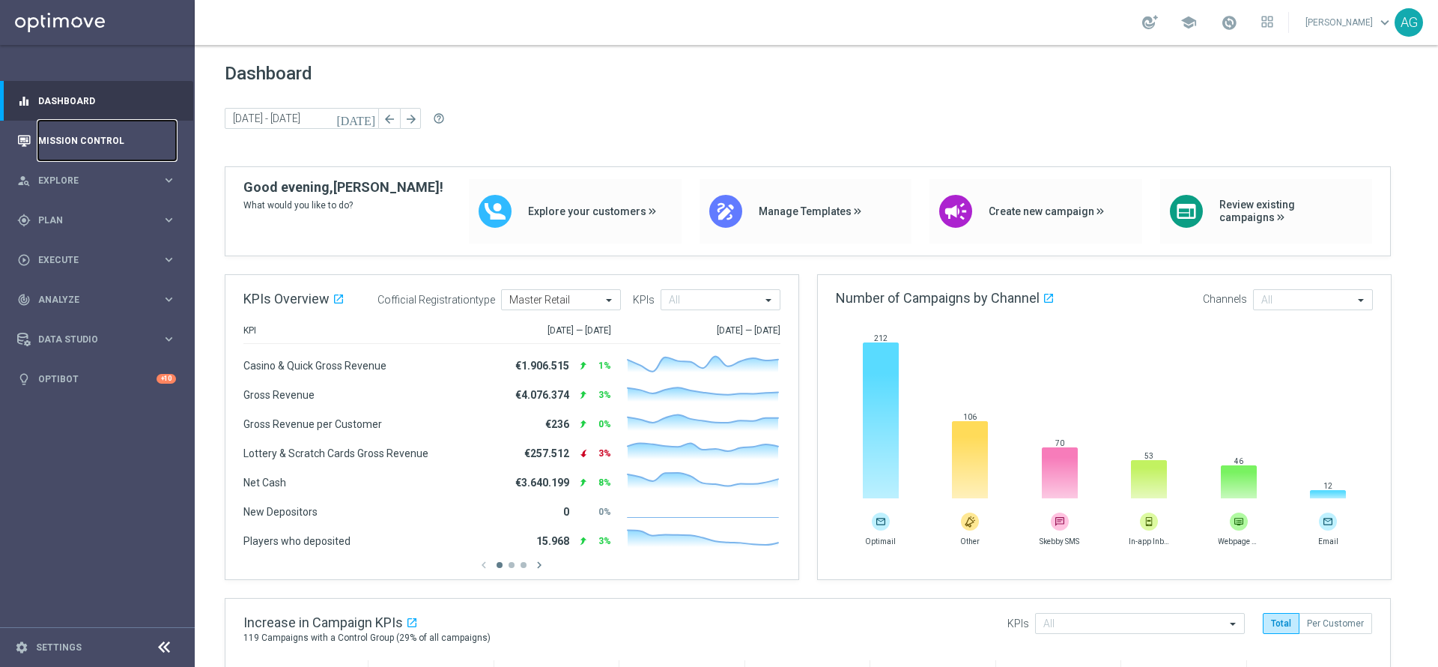
click at [94, 127] on link "Mission Control" at bounding box center [107, 141] width 138 height 40
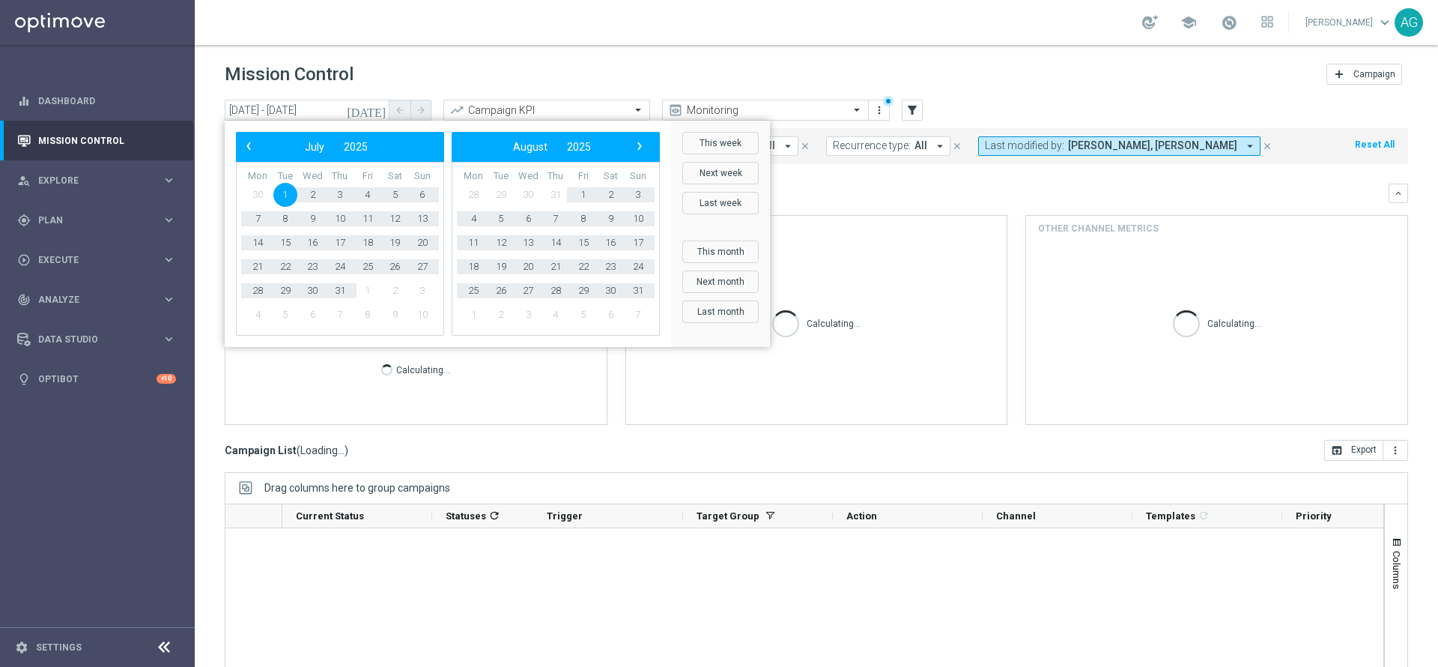
click at [308, 114] on input "01 Jul 2025 - 17 Sep 2025" at bounding box center [307, 110] width 165 height 21
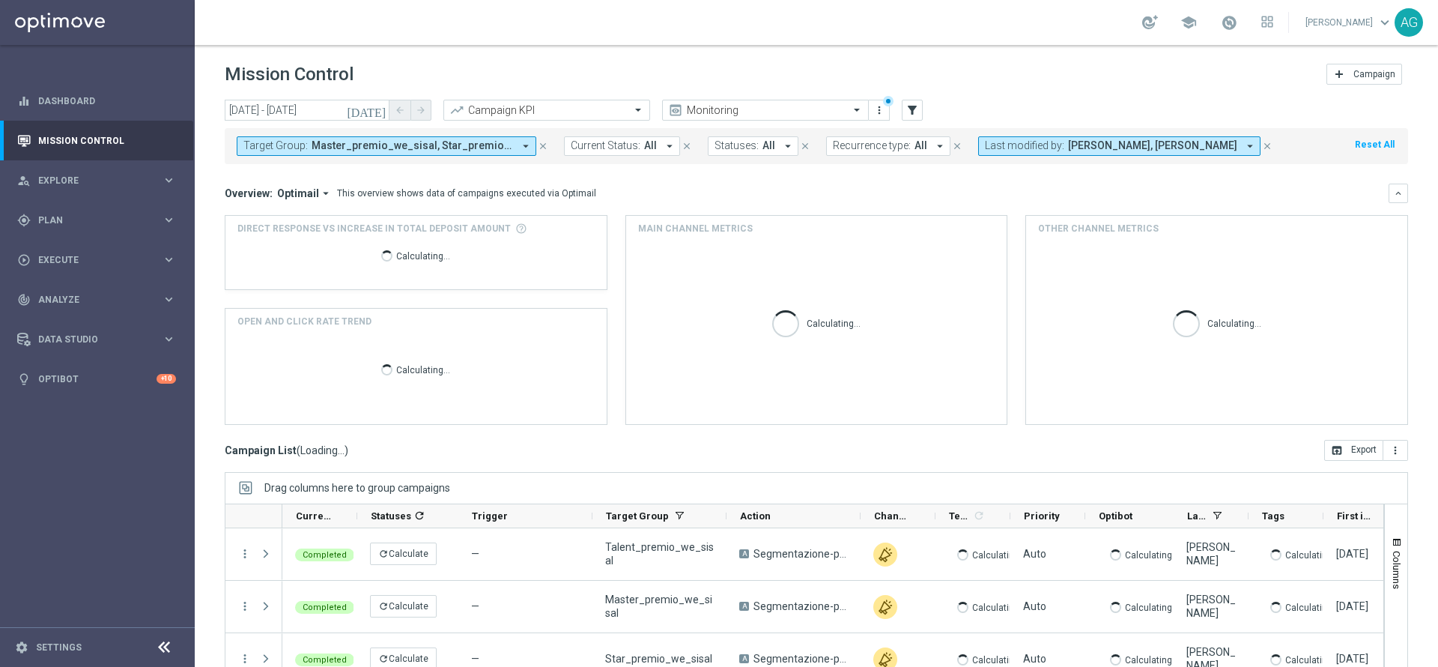
click at [283, 115] on input "01 Jul 2025 - 17 Sep 2025" at bounding box center [307, 110] width 165 height 21
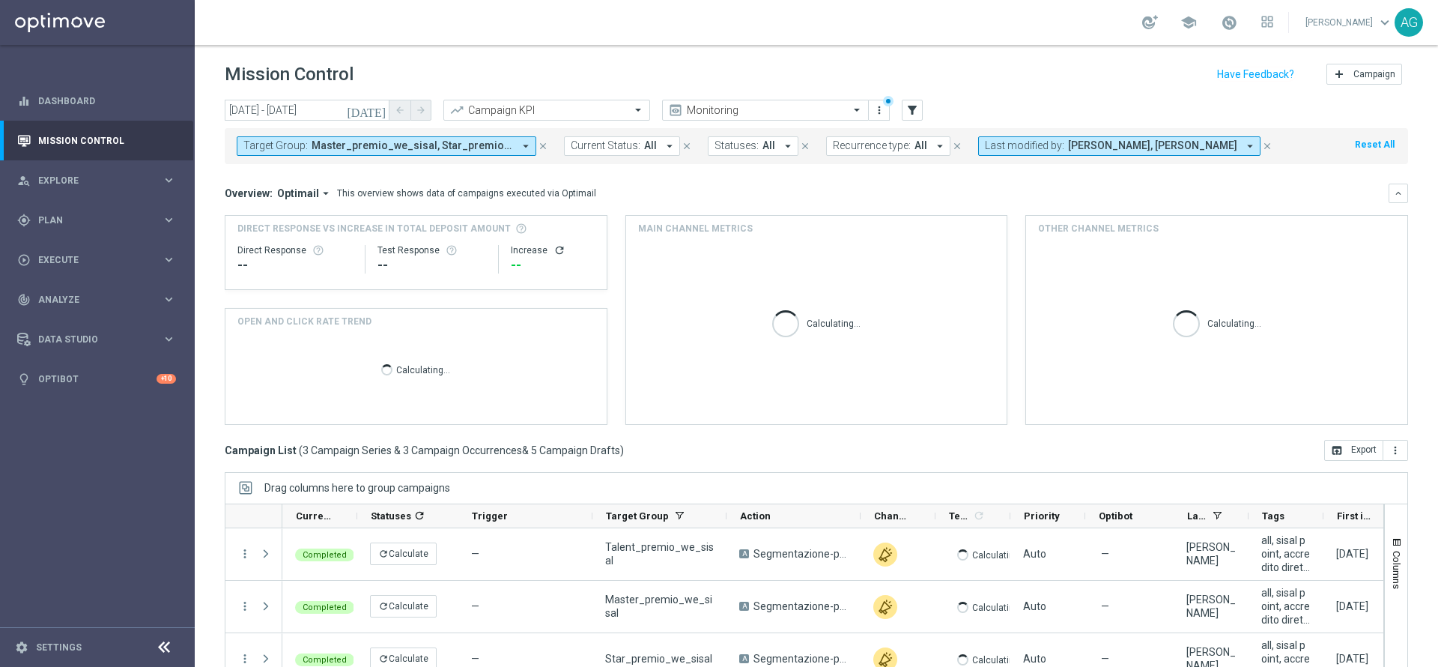
click at [296, 100] on input "01 Jul 2025 - 17 Sep 2025" at bounding box center [307, 110] width 165 height 21
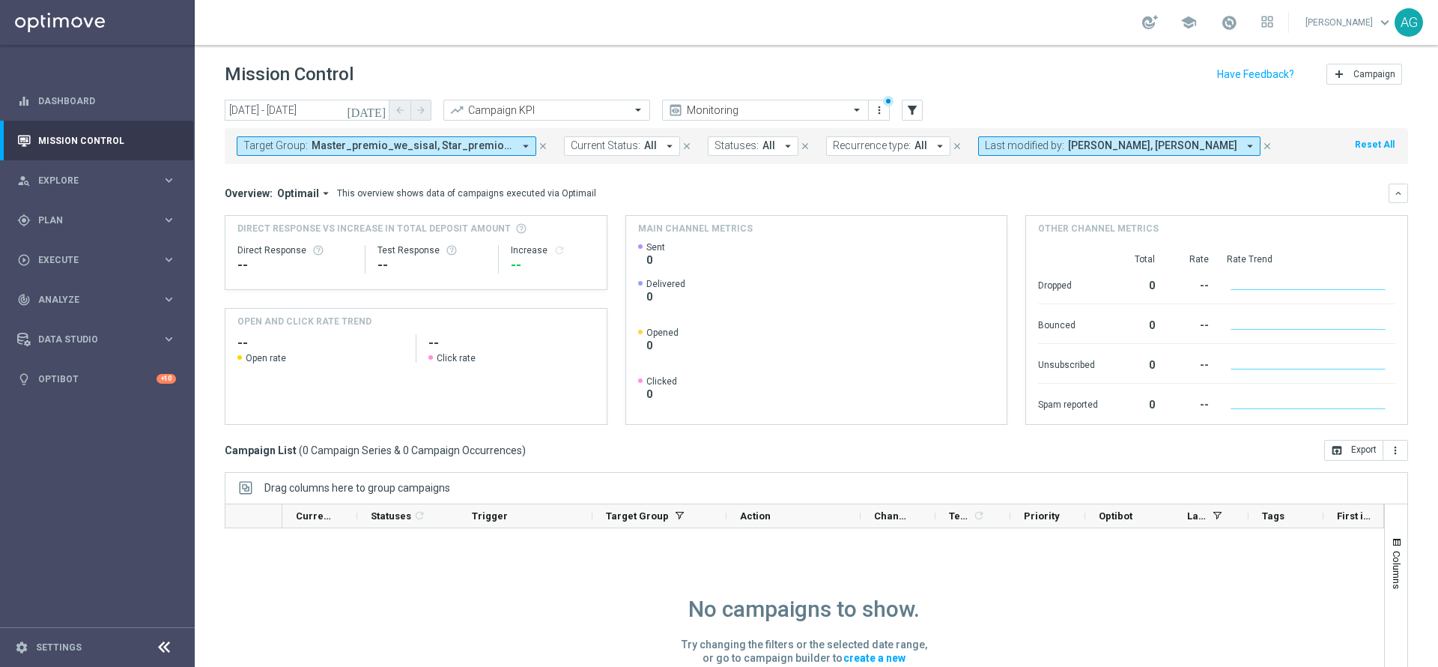
click at [504, 147] on span "Master_premio_we_sisal, Star_premio_we_sisal, Talent_premio_we_sisal" at bounding box center [412, 145] width 201 height 13
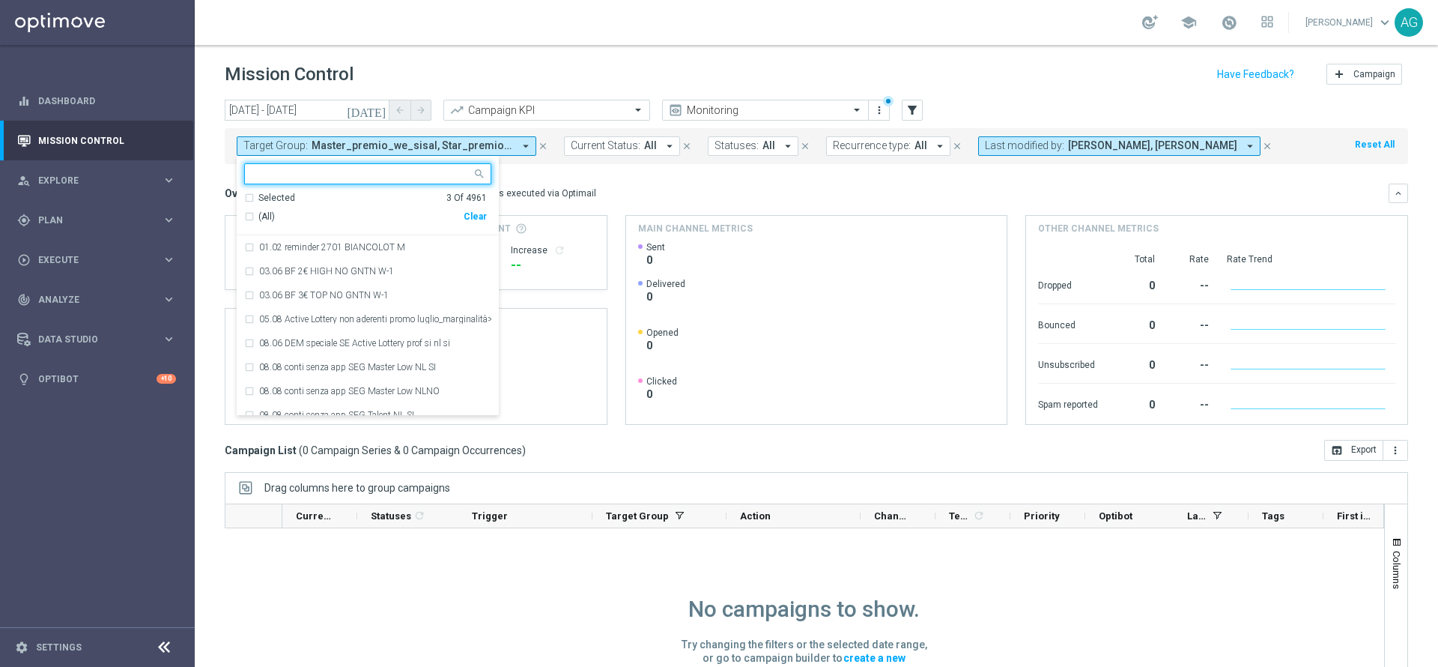
click at [0, 0] on div "Clear" at bounding box center [0, 0] width 0 height 0
click at [589, 178] on mini-dashboard "Overview: Optimail arrow_drop_down This overview shows data of campaigns execut…" at bounding box center [817, 302] width 1184 height 276
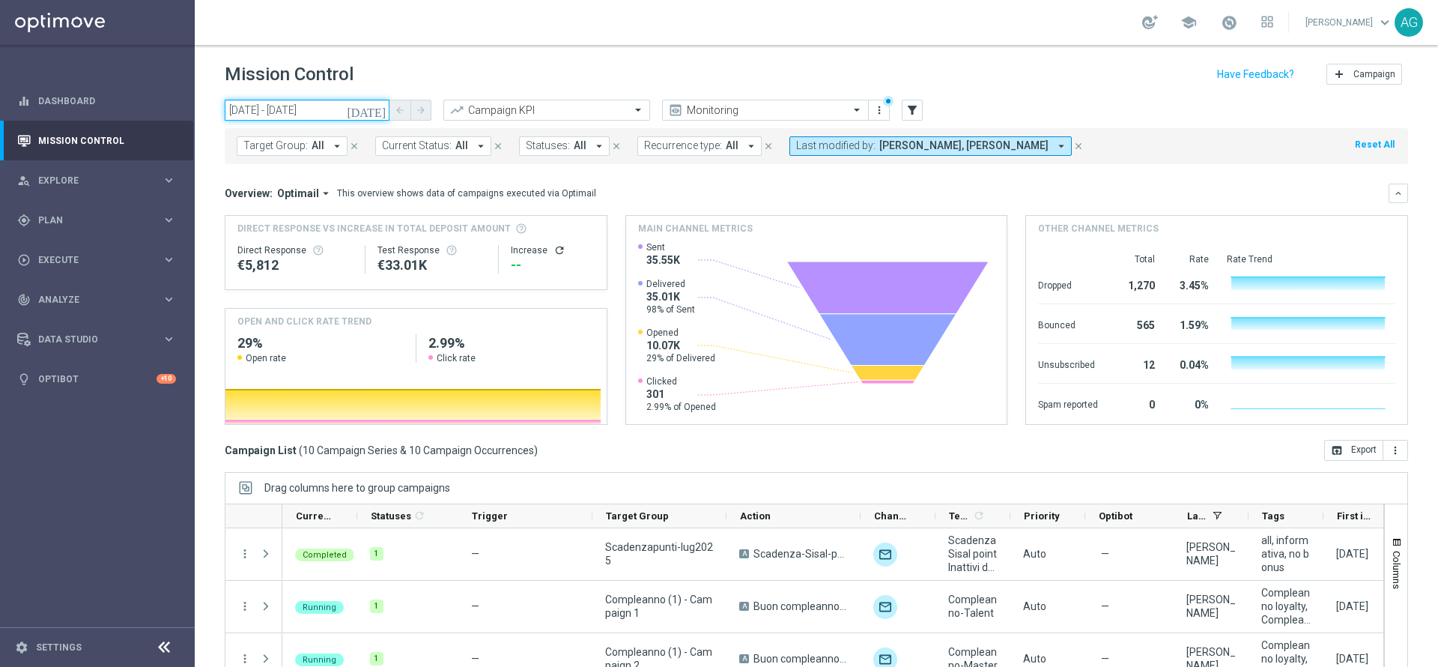
click at [311, 113] on input "02 Jul 2025 - 02 Jul 2025" at bounding box center [307, 110] width 165 height 21
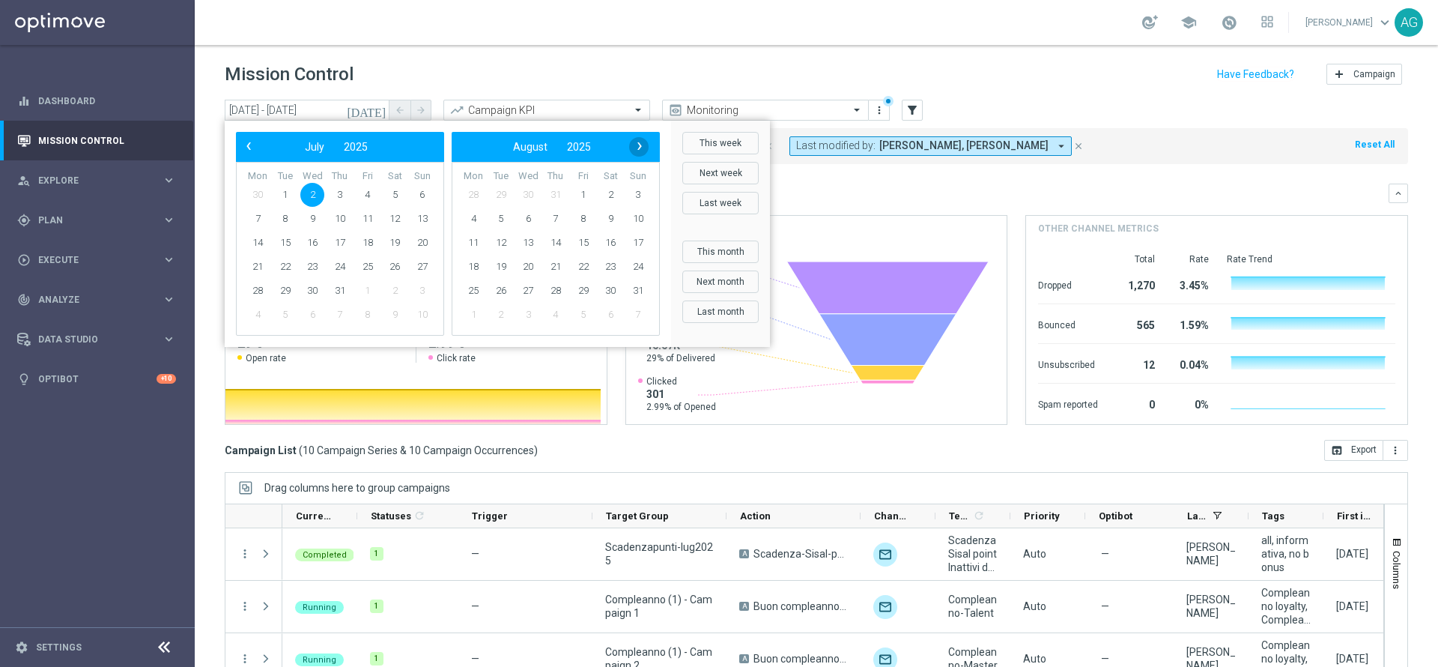
click at [635, 142] on span "›" at bounding box center [639, 145] width 19 height 19
click at [495, 193] on span "2" at bounding box center [501, 195] width 24 height 24
click at [495, 193] on span "30" at bounding box center [501, 195] width 24 height 24
click at [536, 57] on header "Mission Control add Campaign" at bounding box center [816, 72] width 1243 height 55
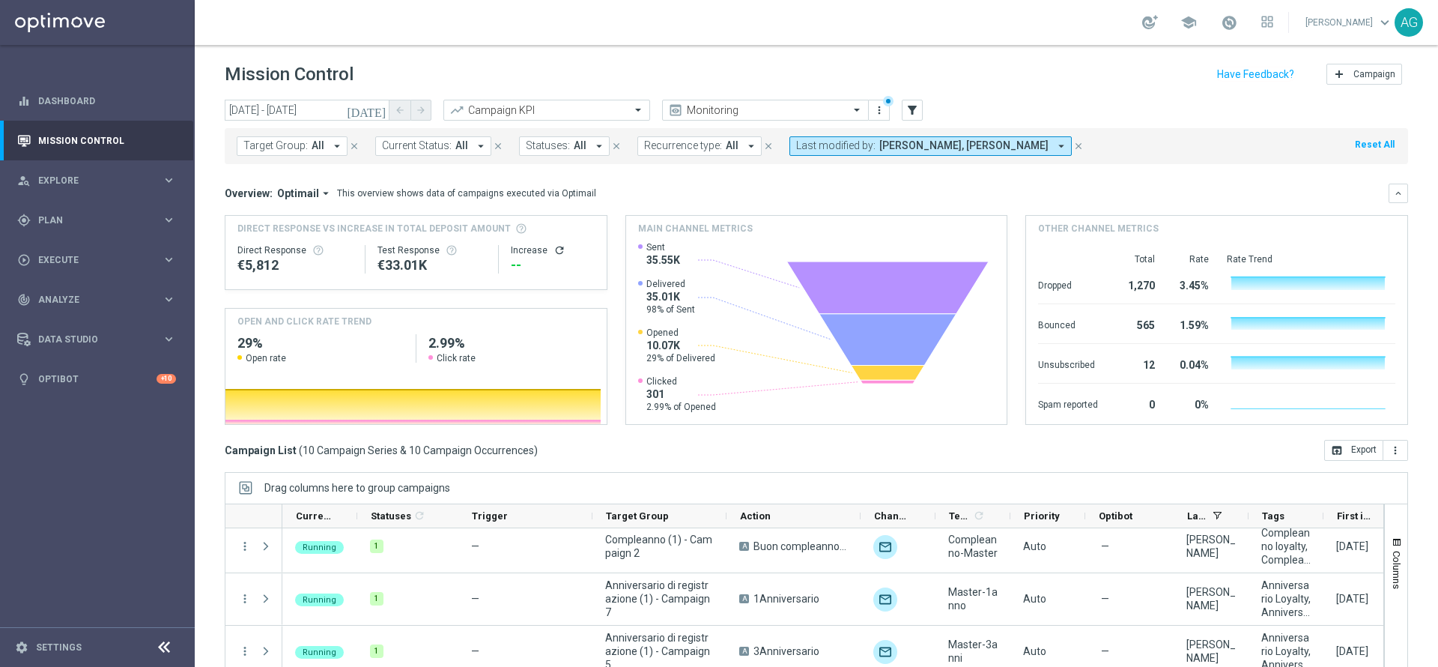
click at [297, 148] on span "Target Group:" at bounding box center [275, 145] width 64 height 13
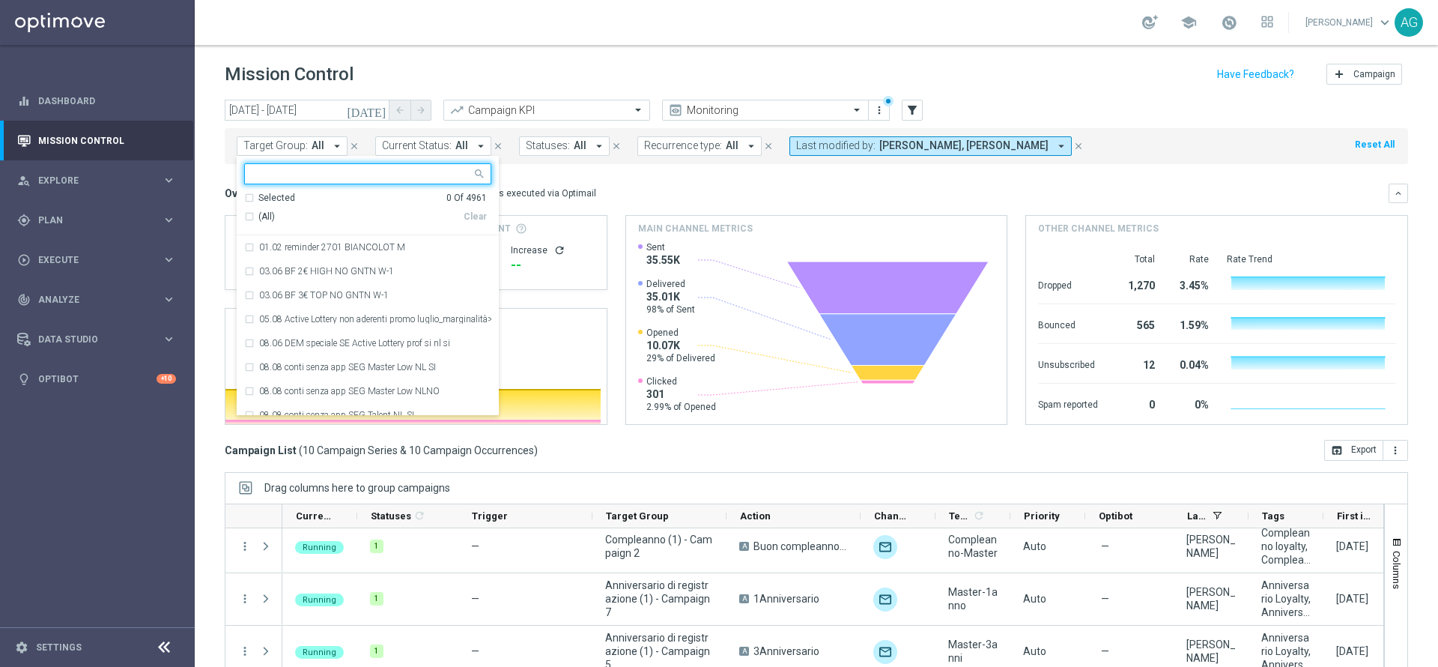
click at [705, 35] on div "school Alessandro Giannotta keyboard_arrow_down AG" at bounding box center [816, 22] width 1243 height 45
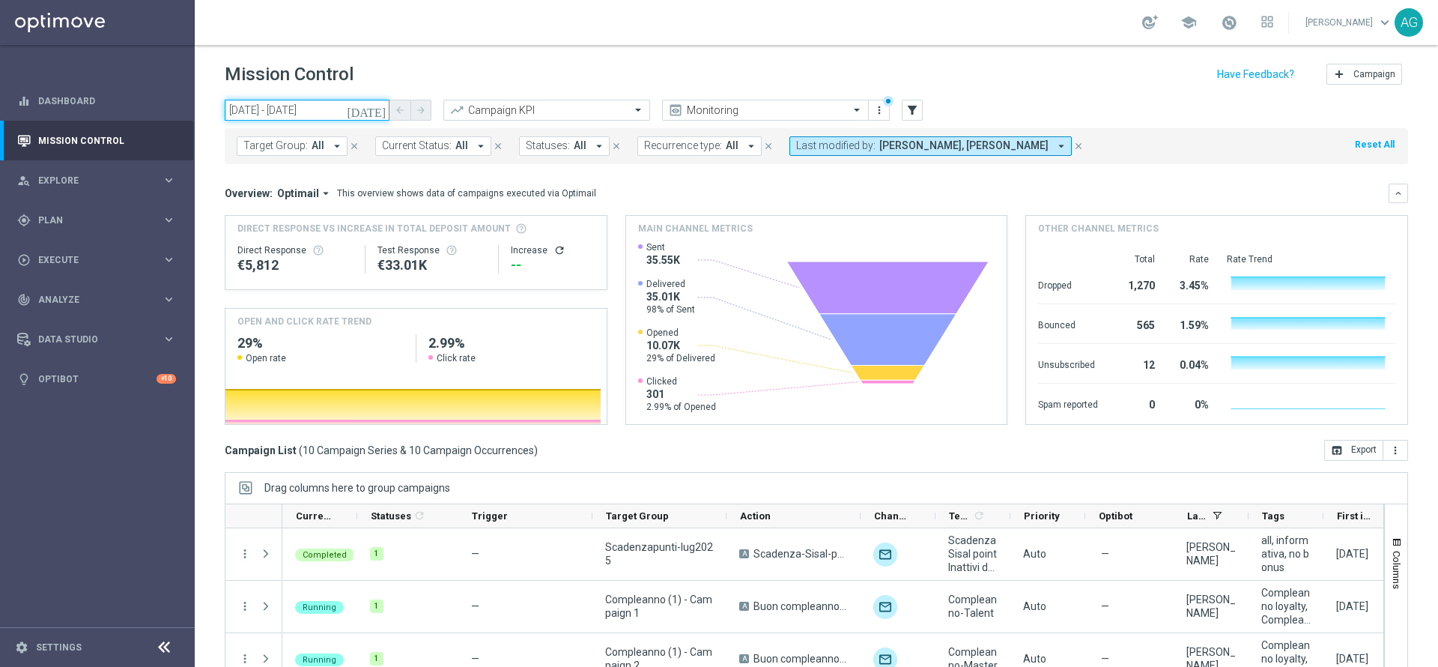
click at [300, 108] on input "02 Jul 2025 - 02 Jul 2025" at bounding box center [307, 110] width 165 height 21
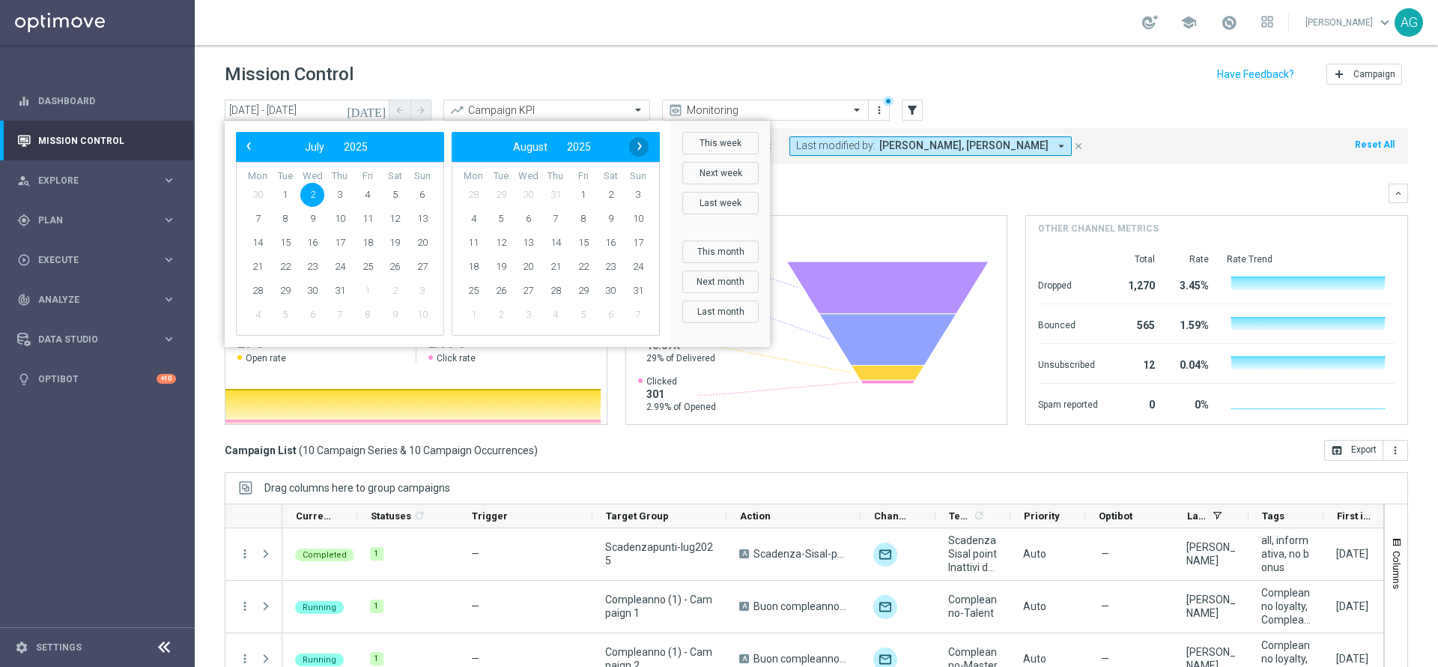
click at [636, 151] on span "›" at bounding box center [639, 145] width 19 height 19
click at [496, 192] on span "2" at bounding box center [501, 195] width 24 height 24
click at [496, 192] on span "30" at bounding box center [501, 195] width 24 height 24
click at [286, 192] on span "2" at bounding box center [285, 195] width 24 height 24
type input "02 Sep 2025 - 02 Sep 2025"
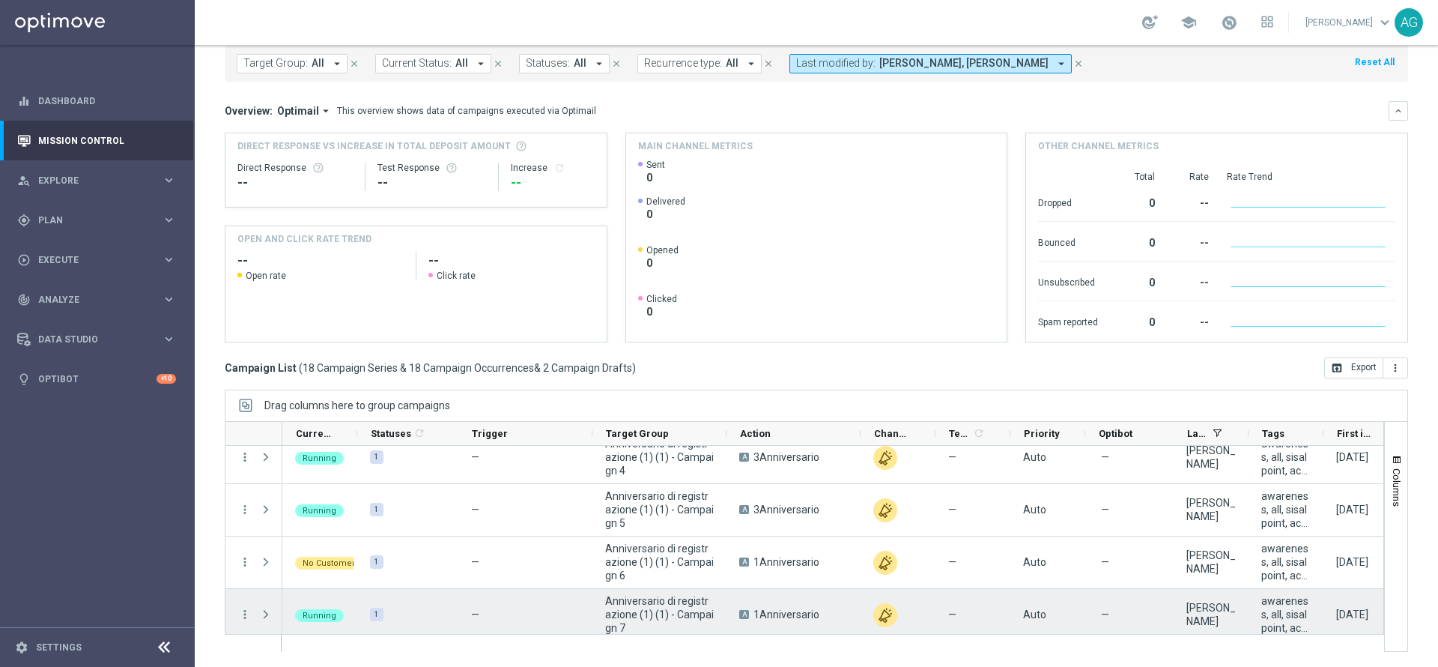
scroll to position [861, 0]
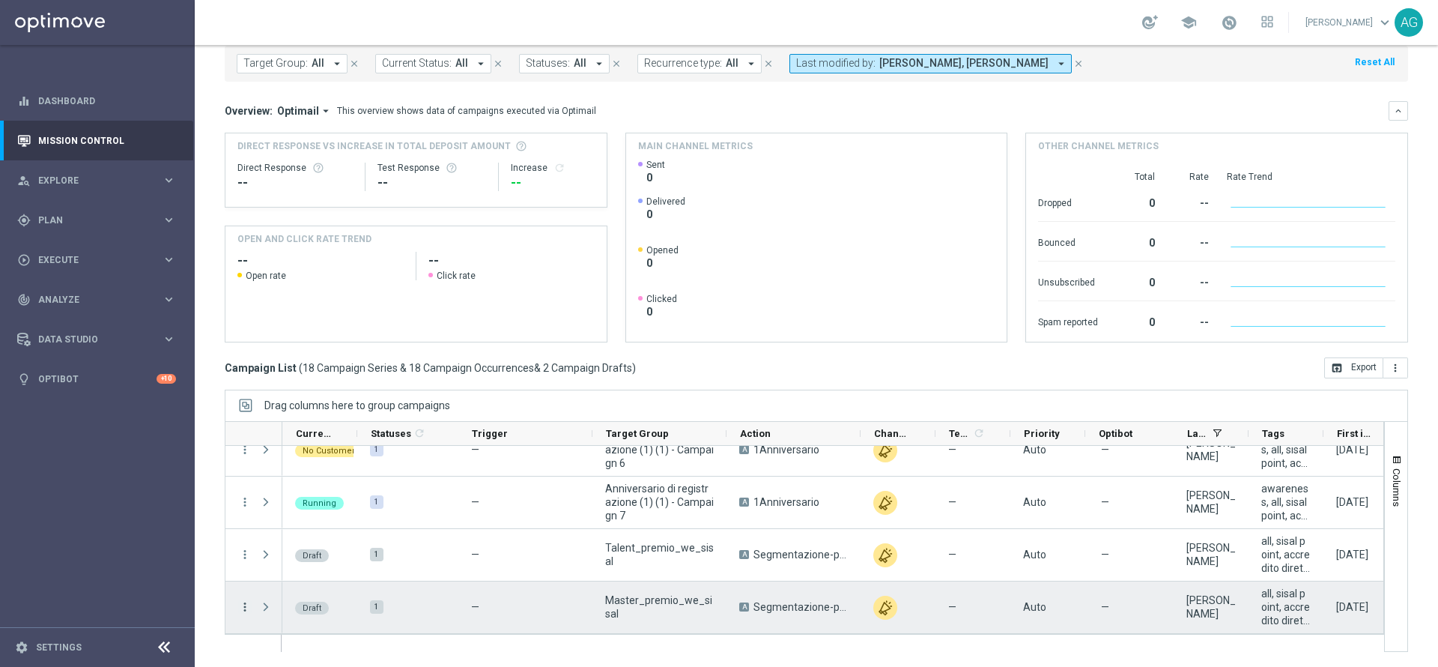
click at [247, 610] on icon "more_vert" at bounding box center [244, 606] width 13 height 13
click at [437, 540] on span "Duplicate & Edit" at bounding box center [465, 541] width 67 height 10
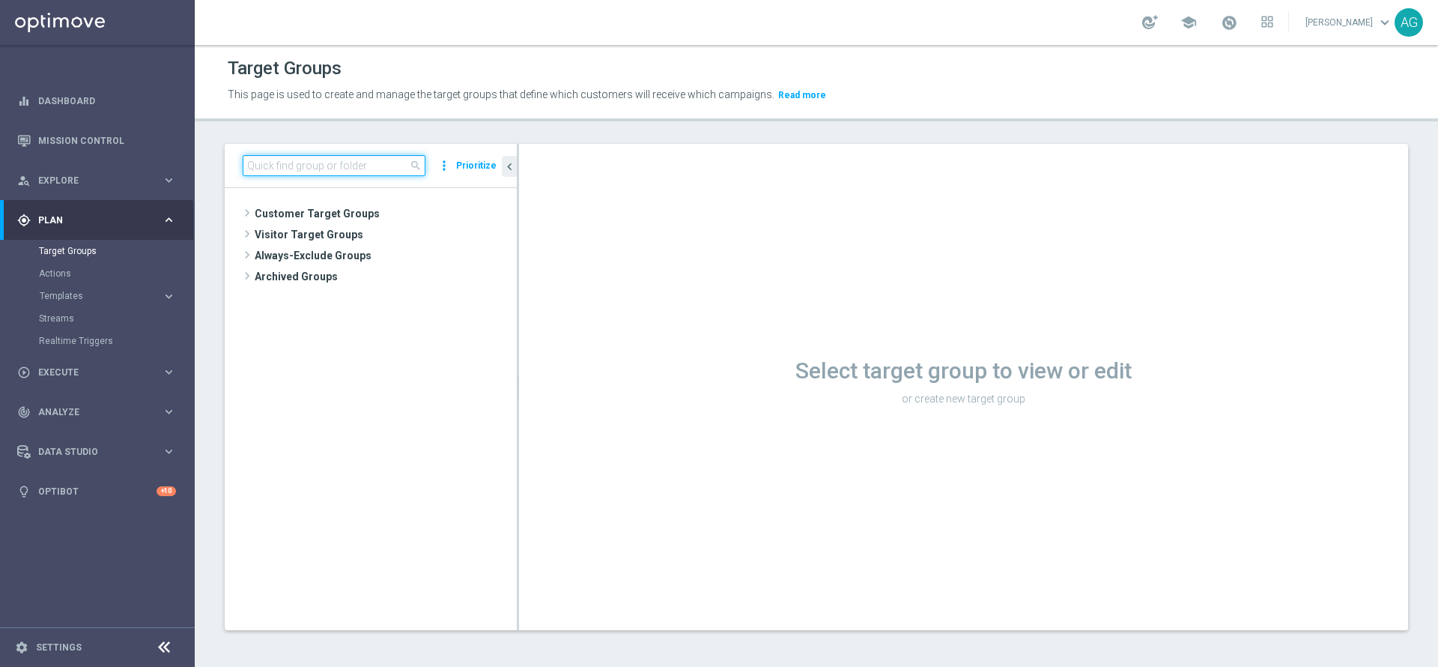
click at [358, 160] on input at bounding box center [334, 165] width 183 height 21
paste input "BUG0019356"
click at [349, 167] on input "BUG0019356" at bounding box center [334, 165] width 183 height 21
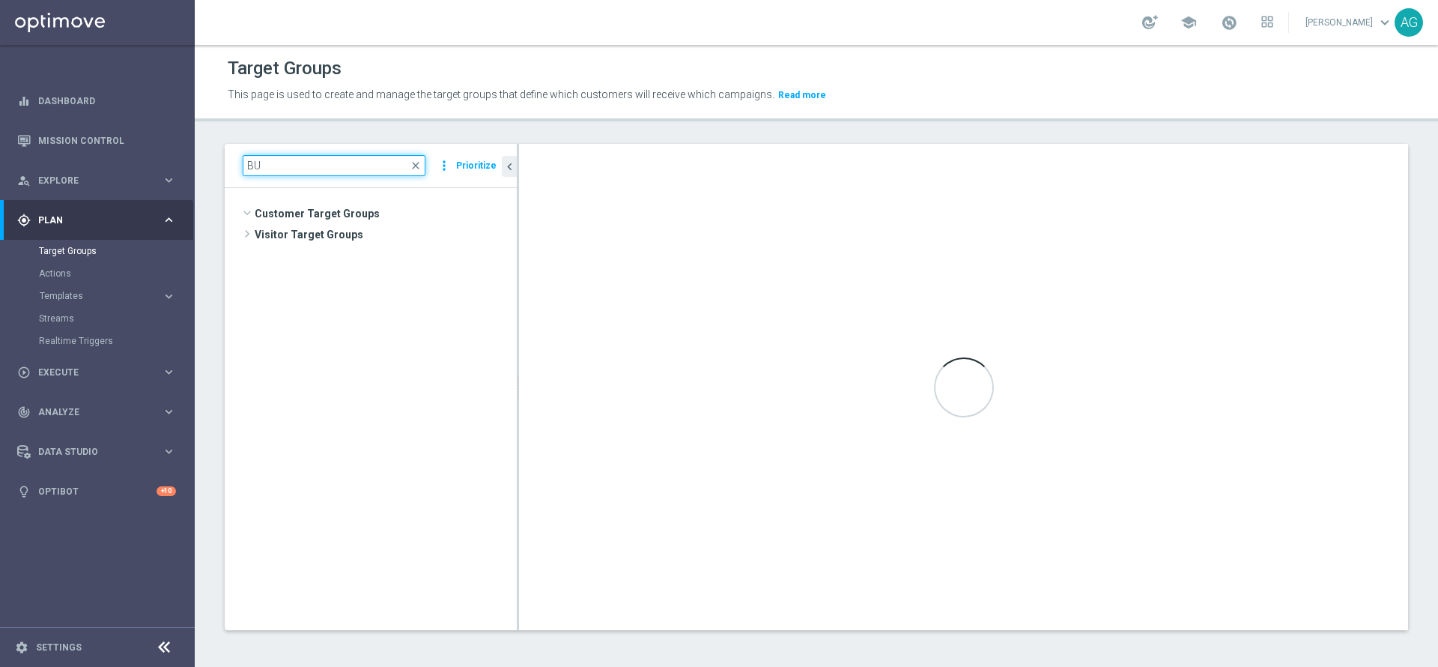
type input "B"
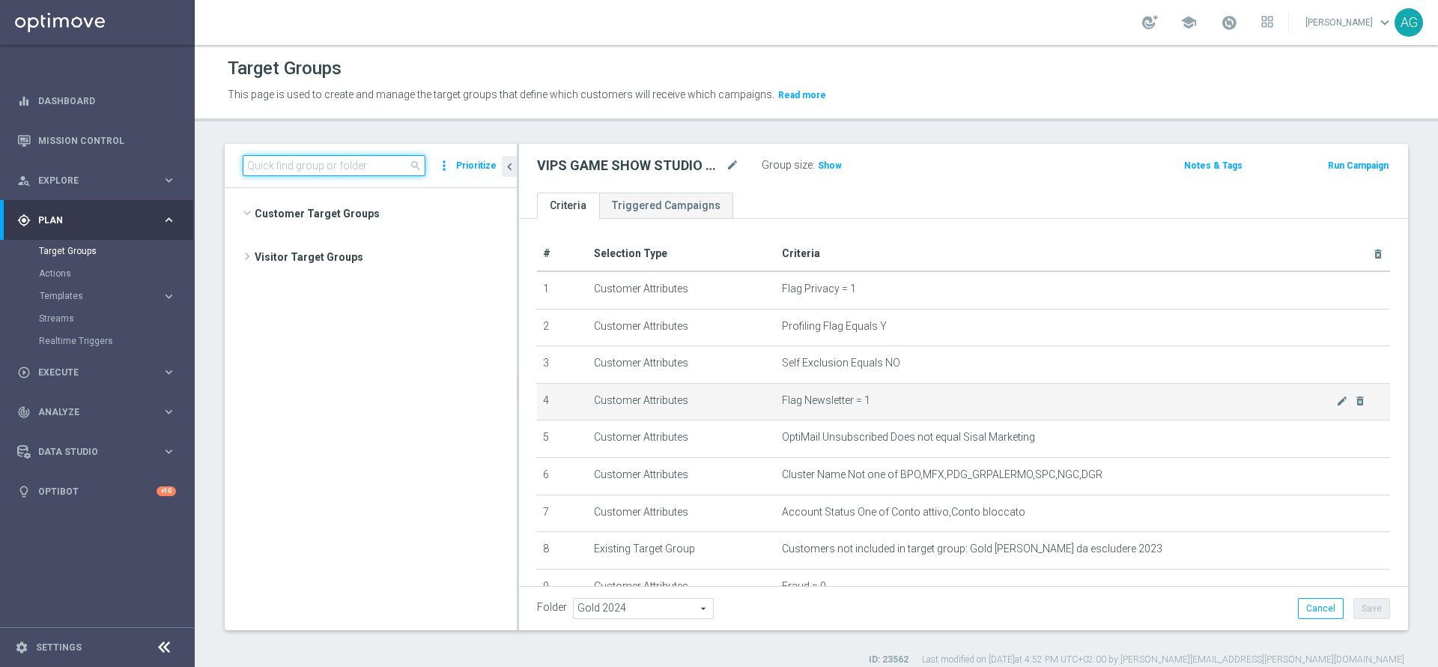
scroll to position [7336, 0]
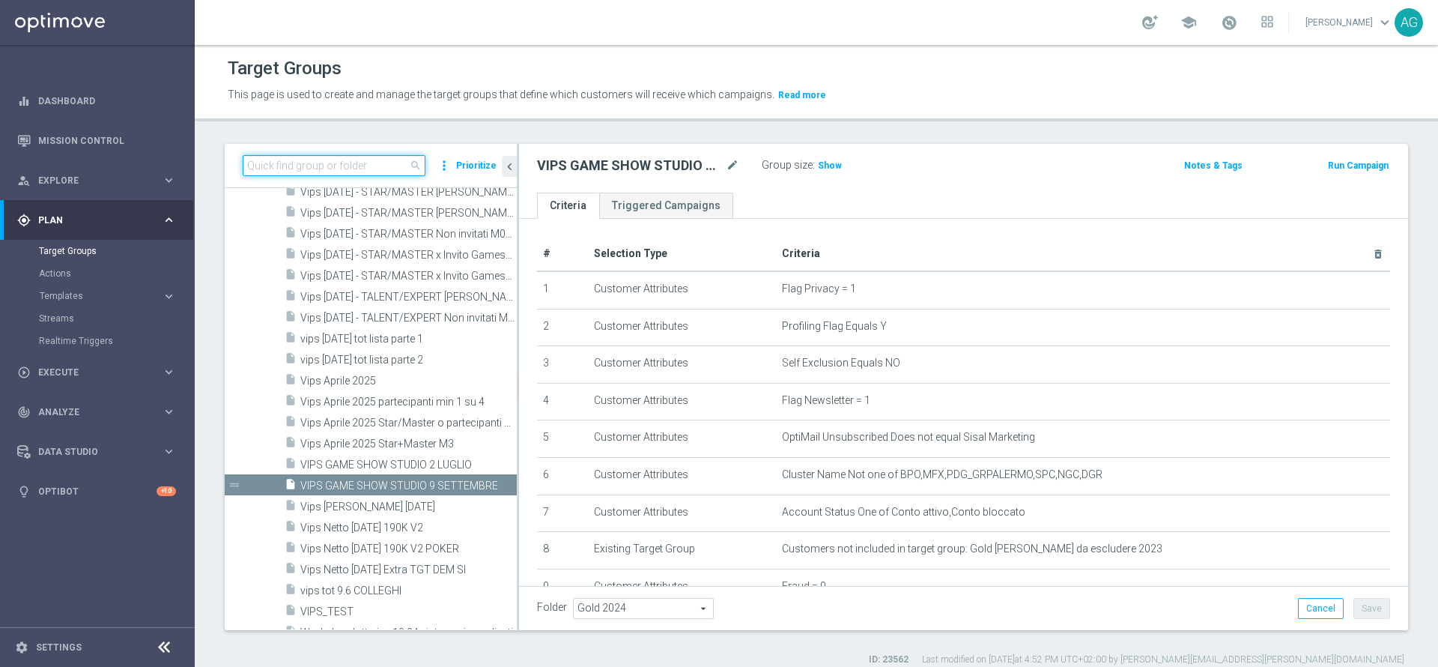
paste input "VIPS GAME SHOW STUDIO 9 SETTEMBRE"
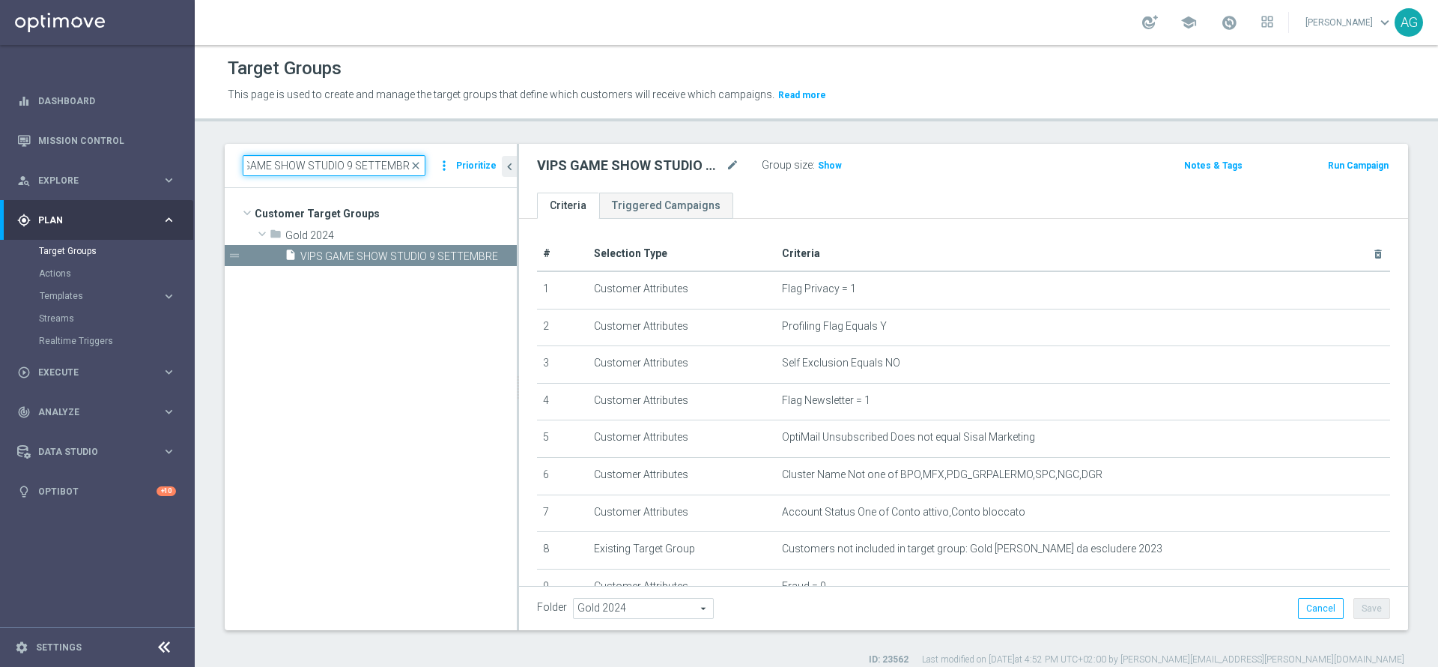
scroll to position [0, 0]
type input "VIPS GAME SHOW STUDIO 9 SETTEMBRE"
click at [389, 259] on span "VIPS GAME SHOW STUDIO 9 SETTEMBRE" at bounding box center [391, 256] width 183 height 13
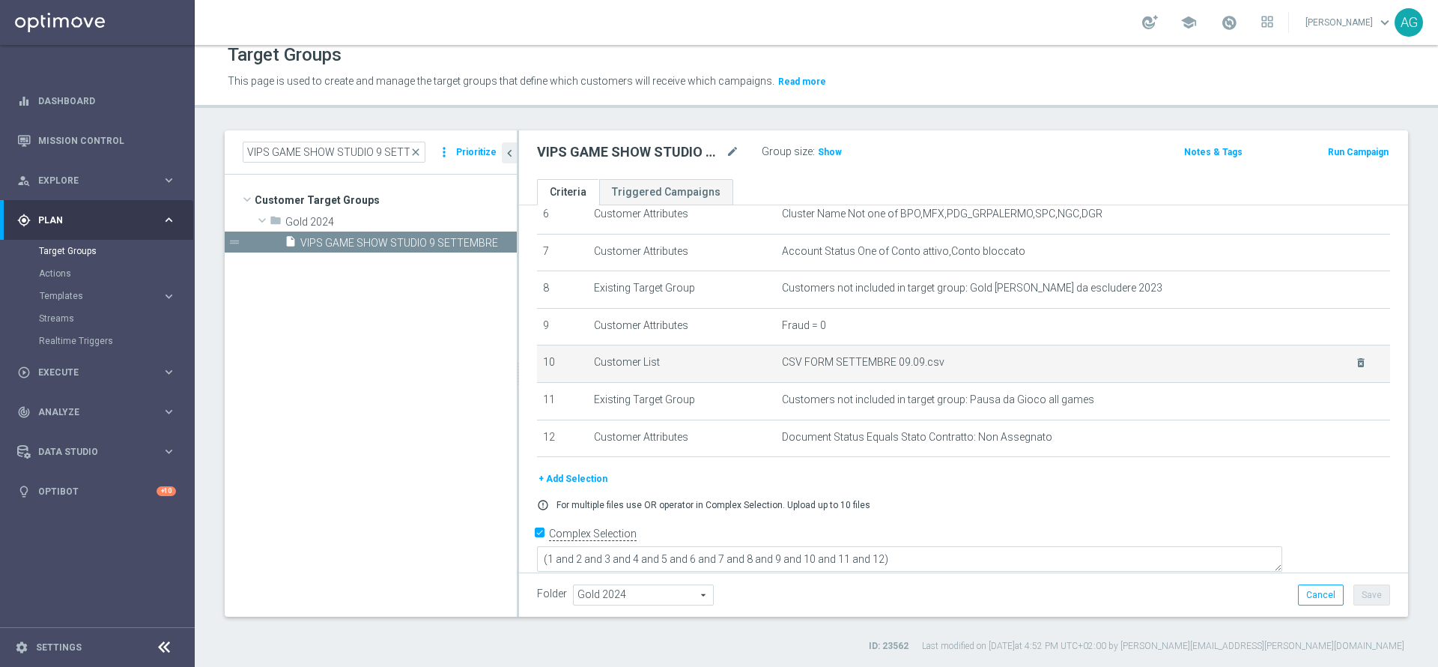
scroll to position [250, 0]
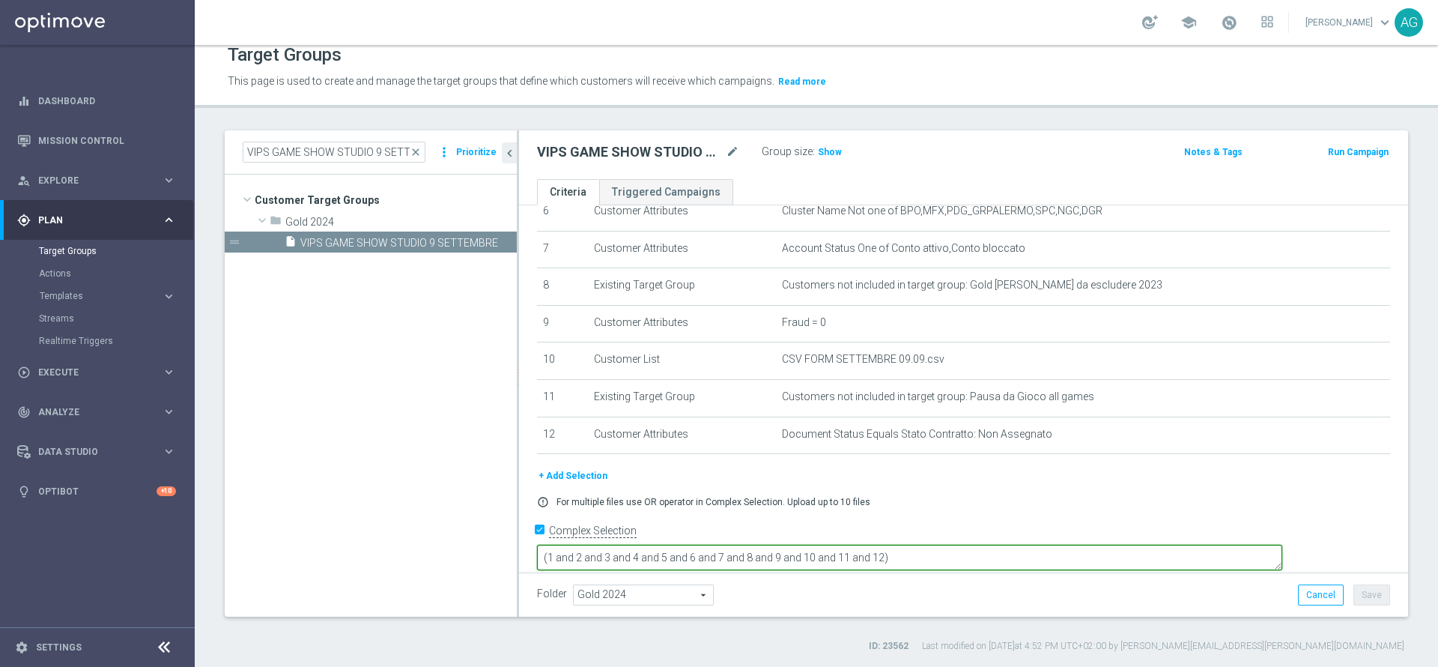
click at [1002, 545] on textarea "(1 and 2 and 3 and 4 and 5 and 6 and 7 and 8 and 9 and 10 and 11 and 12)" at bounding box center [909, 558] width 745 height 26
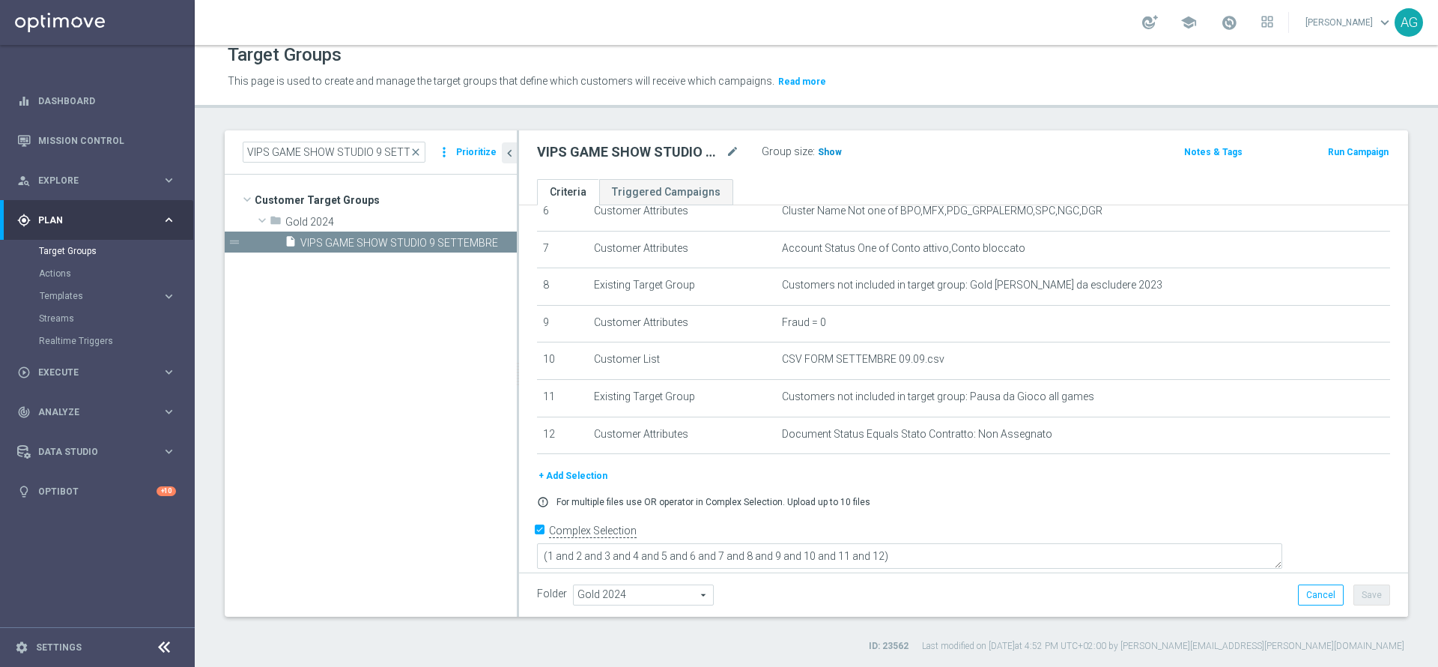
click at [820, 144] on h3 "Show" at bounding box center [829, 152] width 27 height 16
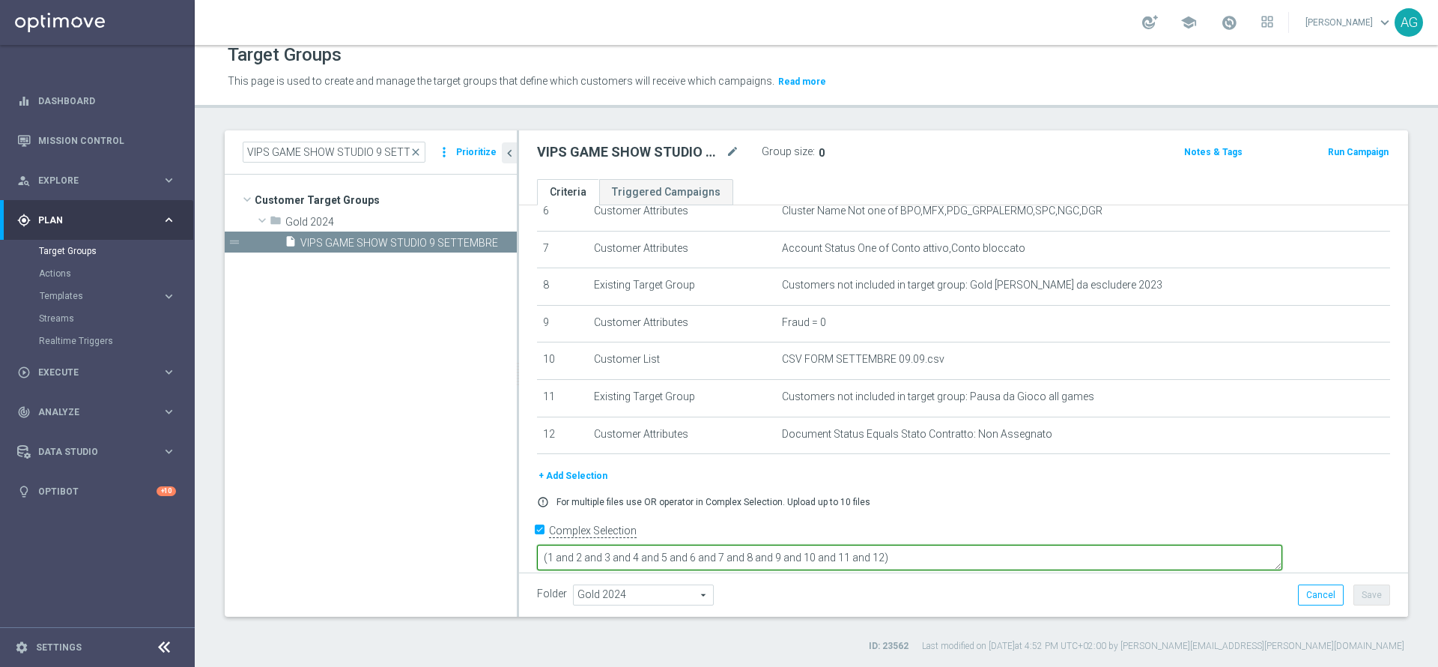
click at [1014, 545] on textarea "(1 and 2 and 3 and 4 and 5 and 6 and 7 and 8 and 9 and 10 and 11 and 12)" at bounding box center [909, 558] width 745 height 26
click at [929, 545] on textarea "(1 and 2 and 3 and 4 and 5 and 6 and 7 and 8 and 9 and 10 and 11 and 12)" at bounding box center [909, 558] width 745 height 26
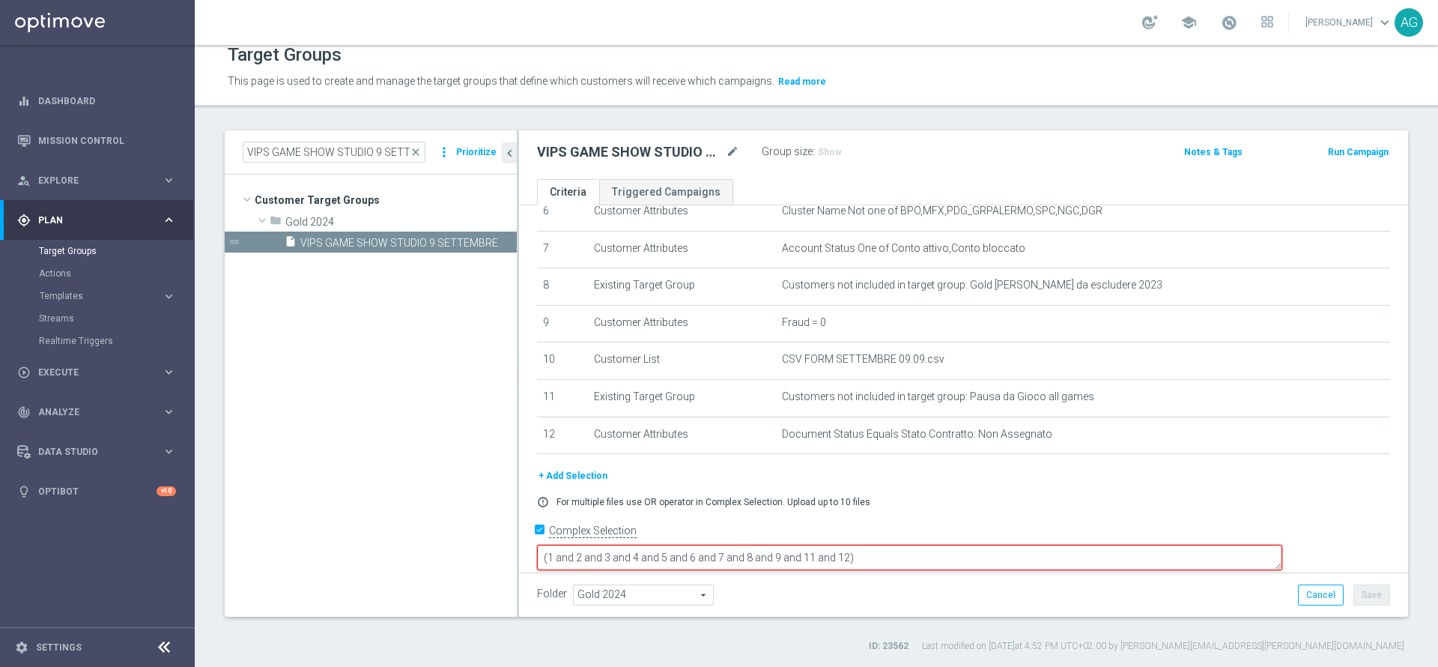
click at [984, 545] on textarea "(1 and 2 and 3 and 4 and 5 and 6 and 7 and 8 and 9 and 11 and 12)" at bounding box center [909, 558] width 745 height 26
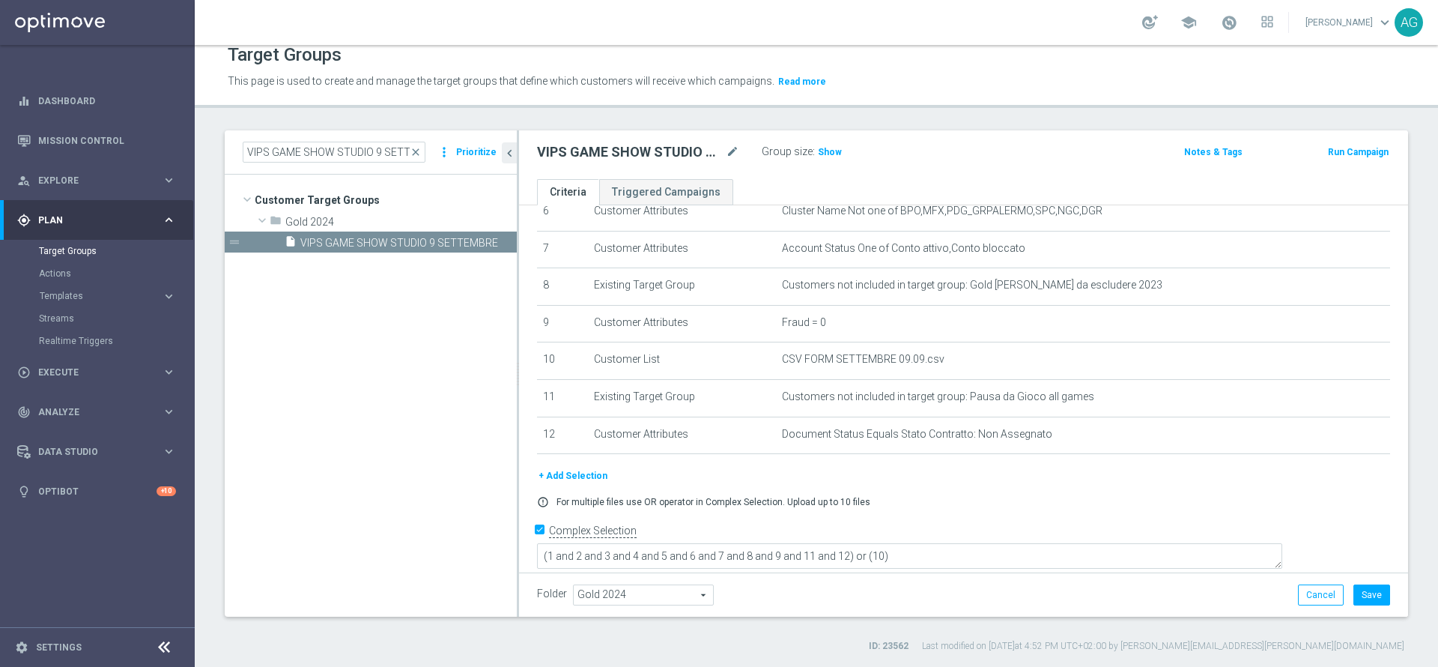
click at [1023, 506] on div "error_outline For multiple files use OR operator in Complex Selection. Upload u…" at bounding box center [964, 502] width 876 height 12
click at [818, 150] on span "Show" at bounding box center [830, 152] width 24 height 10
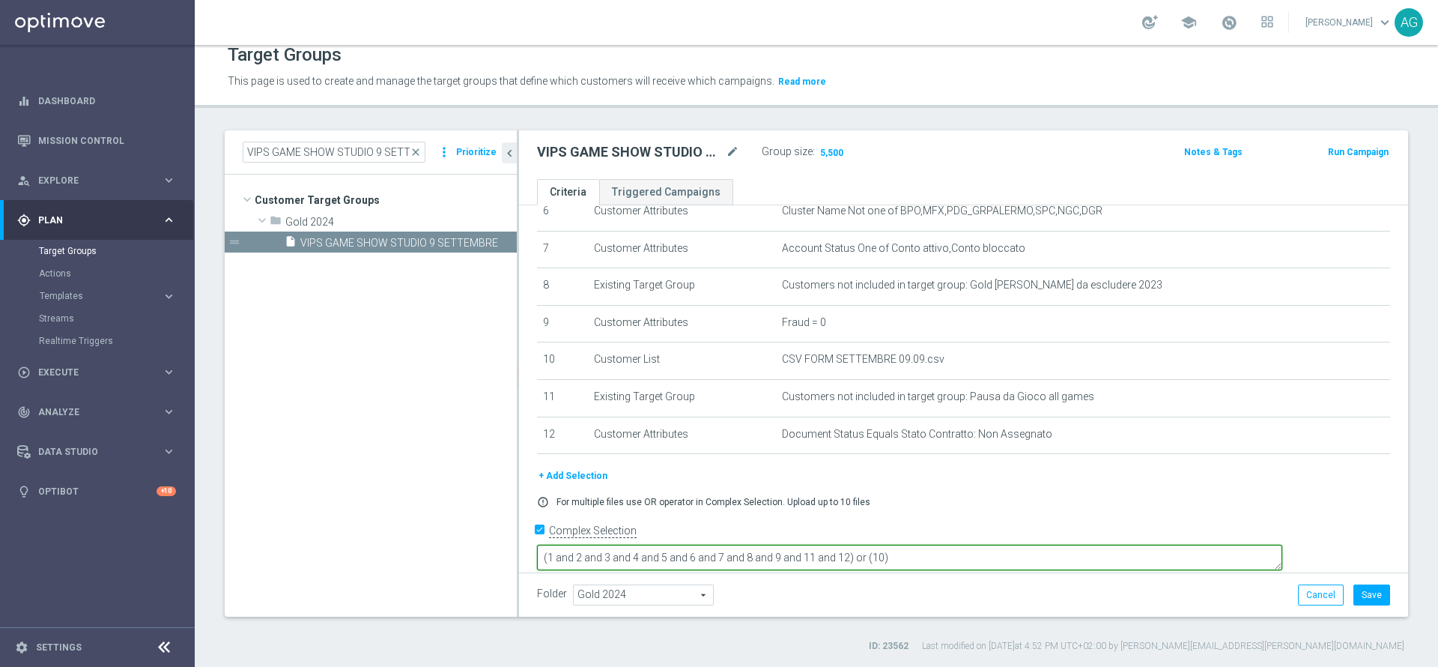
click at [1013, 545] on textarea "(1 and 2 and 3 and 4 and 5 and 6 and 7 and 8 and 9 and 11 and 12) or (10)" at bounding box center [909, 558] width 745 height 26
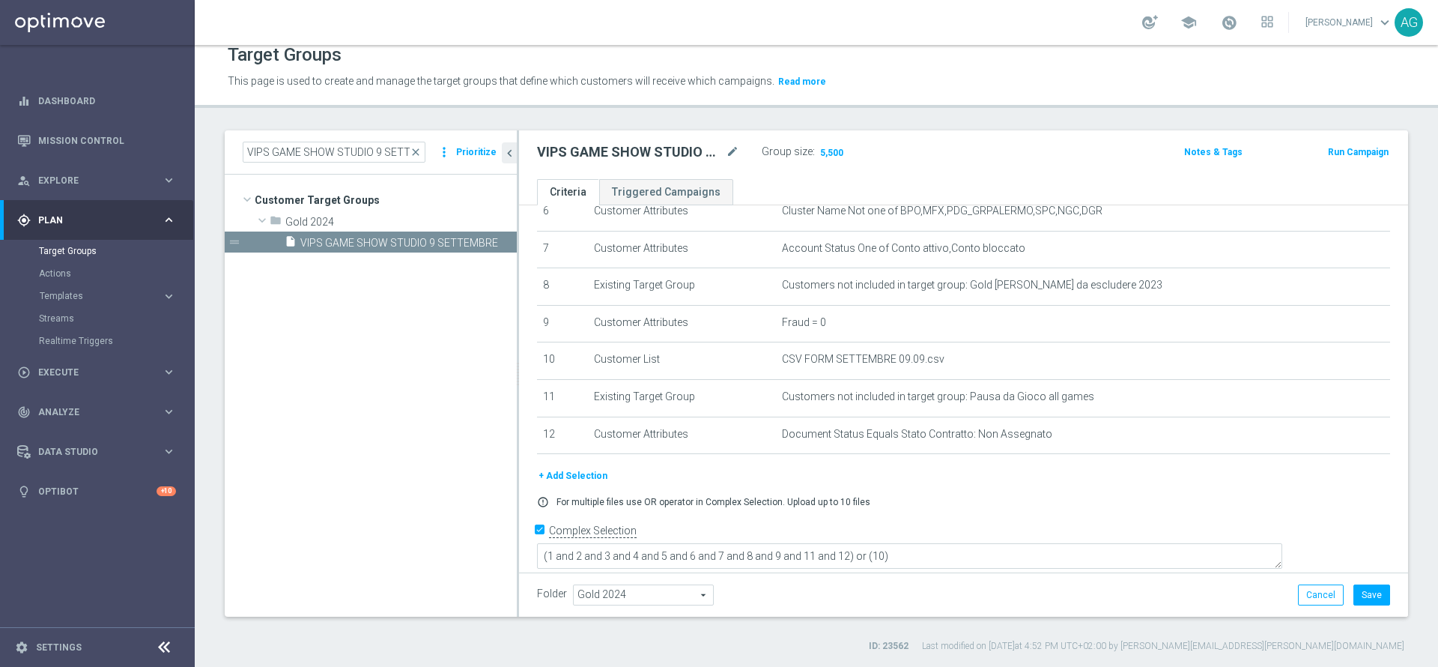
click at [957, 484] on div "+ Add Selection" at bounding box center [964, 475] width 876 height 16
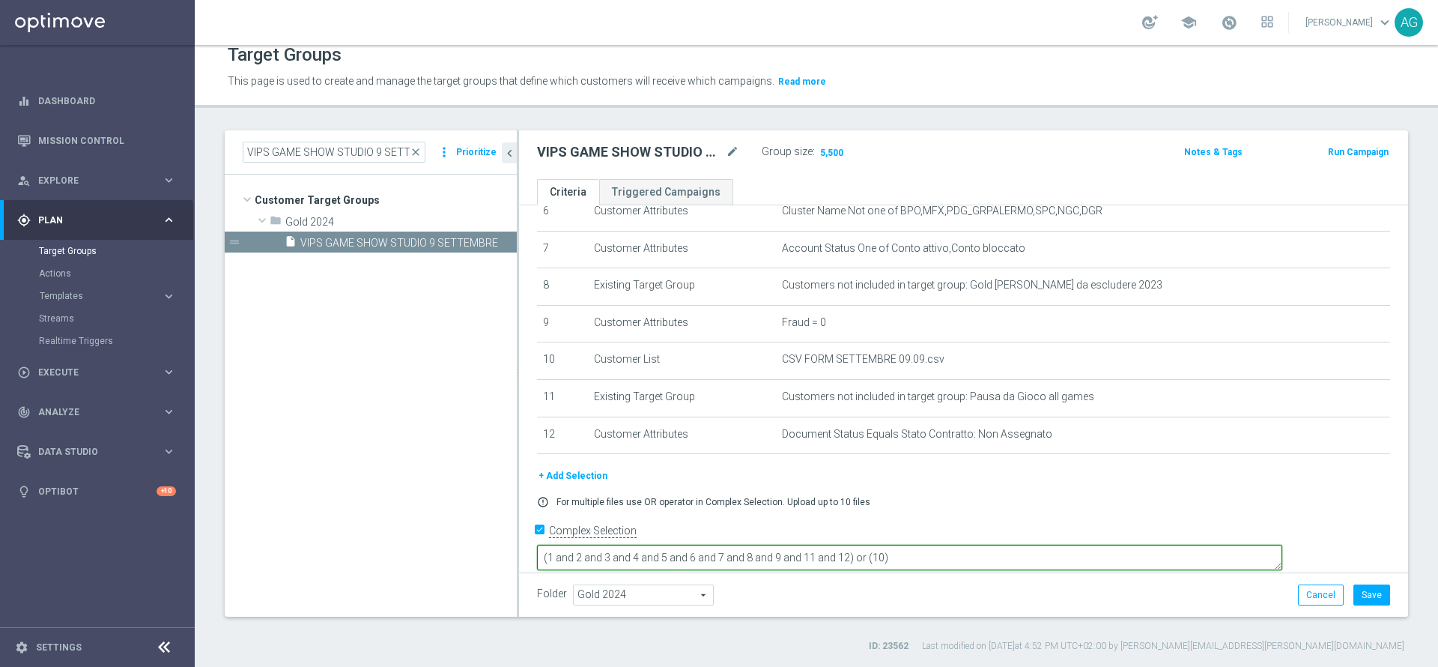
click at [877, 548] on textarea "(1 and 2 and 3 and 4 and 5 and 6 and 7 and 8 and 9 and 11 and 12) or (10)" at bounding box center [909, 558] width 745 height 26
click at [649, 545] on textarea "(1 and 2 and 3 and 4 and 5 and 6 and 7 and 8 and 9 and 11 and 12) or (10)" at bounding box center [909, 558] width 745 height 26
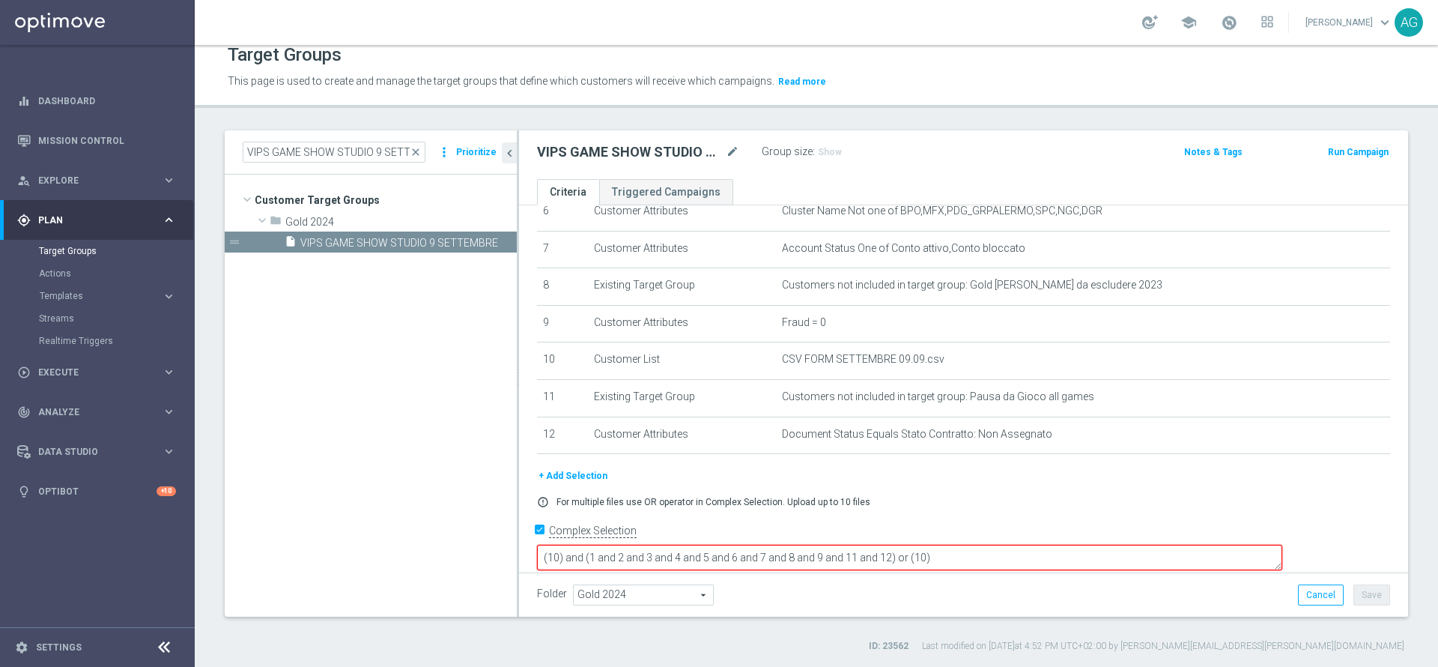
click at [1037, 545] on textarea "(10) and (1 and 2 and 3 and 4 and 5 and 6 and 7 and 8 and 9 and 11 and 12) or (…" at bounding box center [909, 558] width 745 height 26
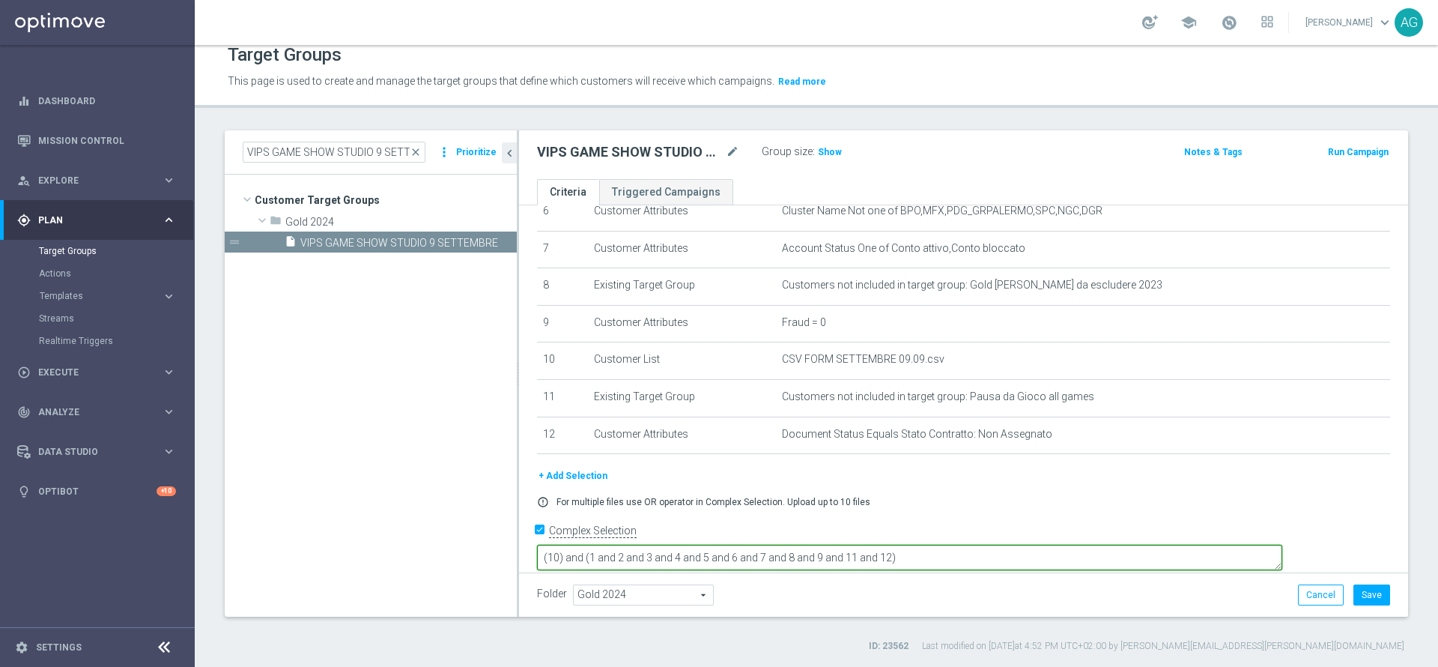
type textarea "(10) and (1 and 2 and 3 and 4 and 5 and 6 and 7 and 8 and 9 and 11 and 12)"
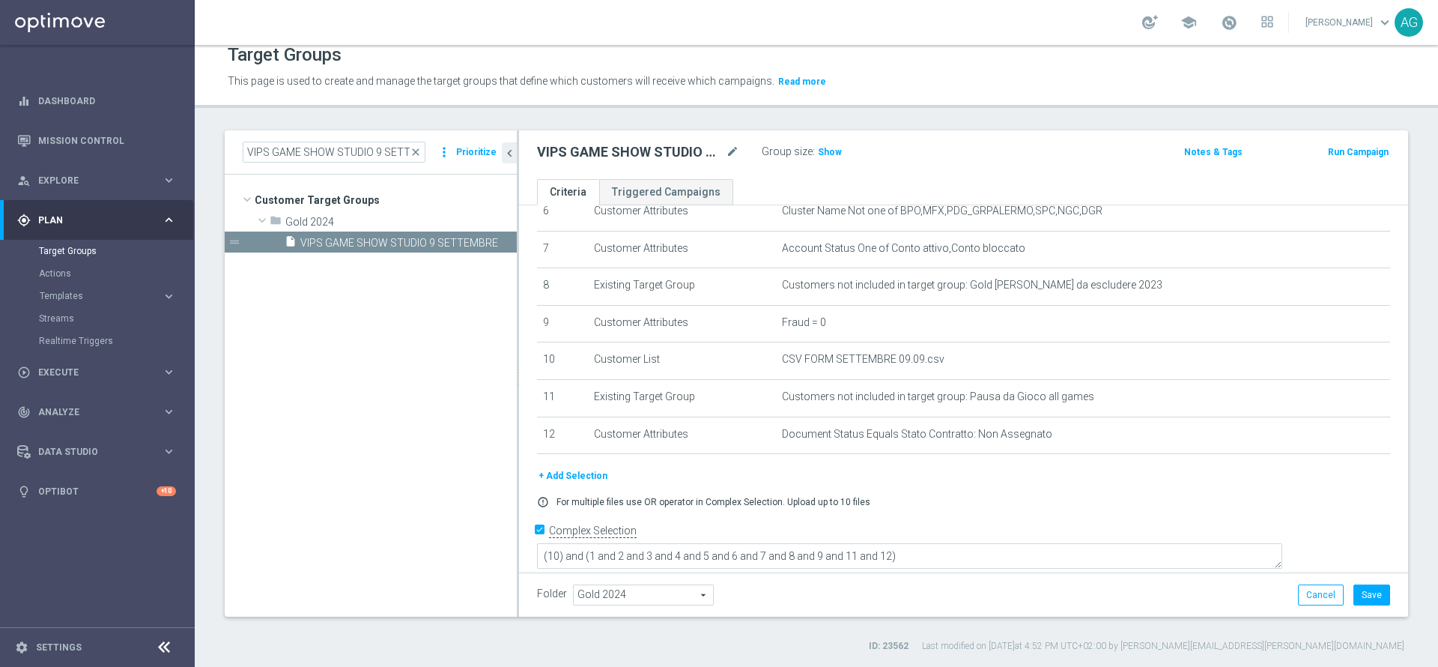
click at [1016, 152] on div "VIPS GAME SHOW STUDIO 9 SETTEMBRE mode_edit Group size : Show" at bounding box center [818, 152] width 584 height 21
click at [831, 154] on span "Show" at bounding box center [830, 152] width 24 height 10
click at [421, 153] on span "close" at bounding box center [416, 152] width 12 height 12
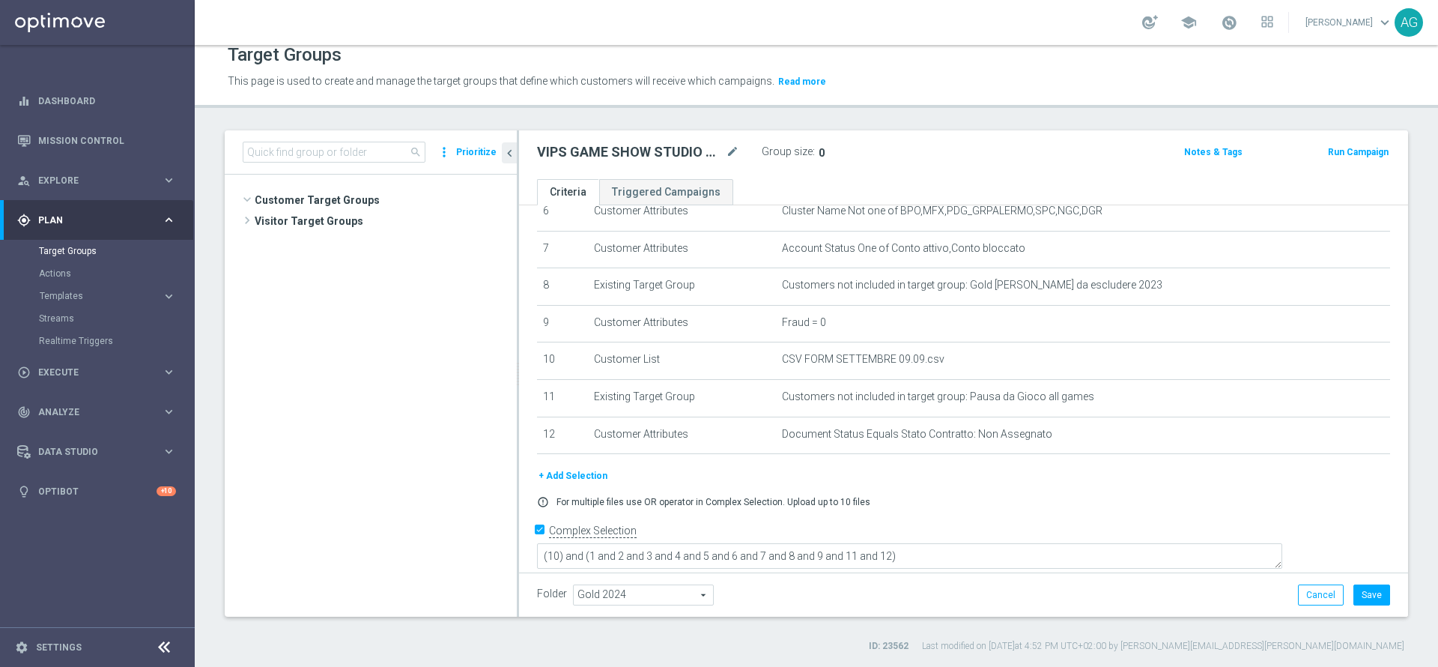
scroll to position [7336, 0]
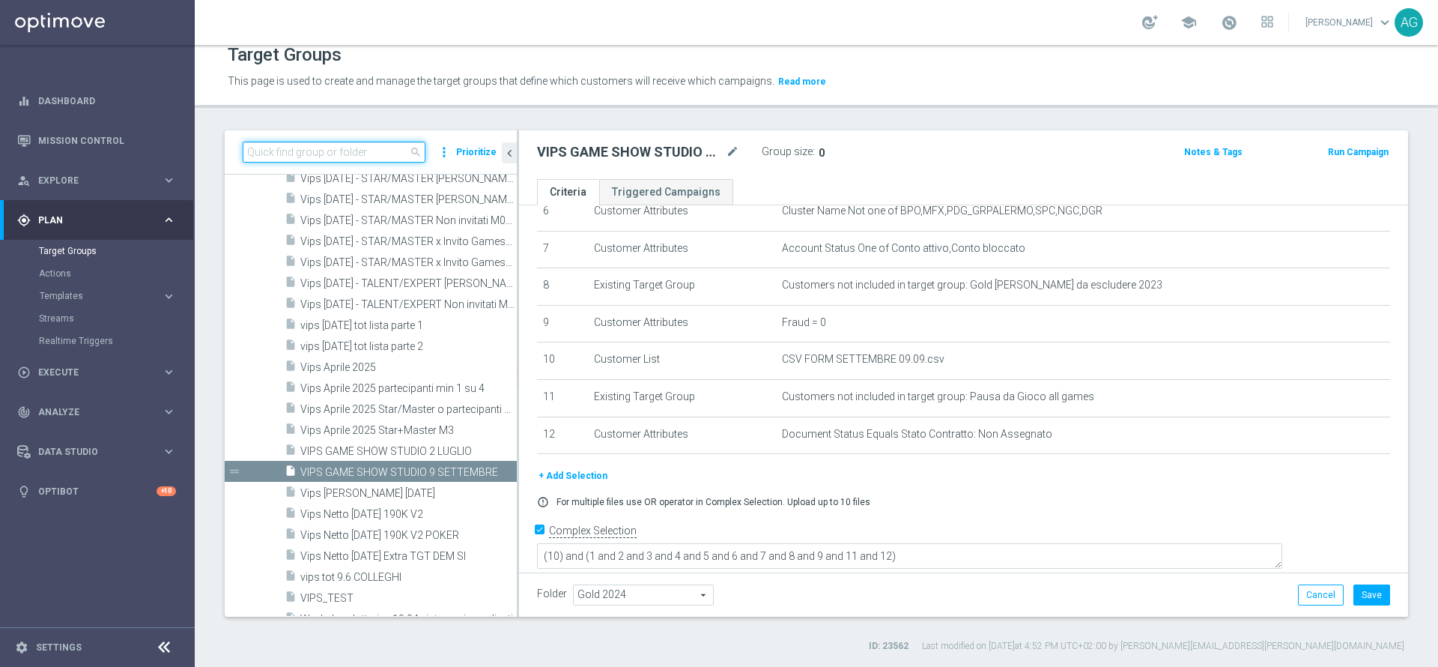
click at [351, 158] on input at bounding box center [334, 152] width 183 height 21
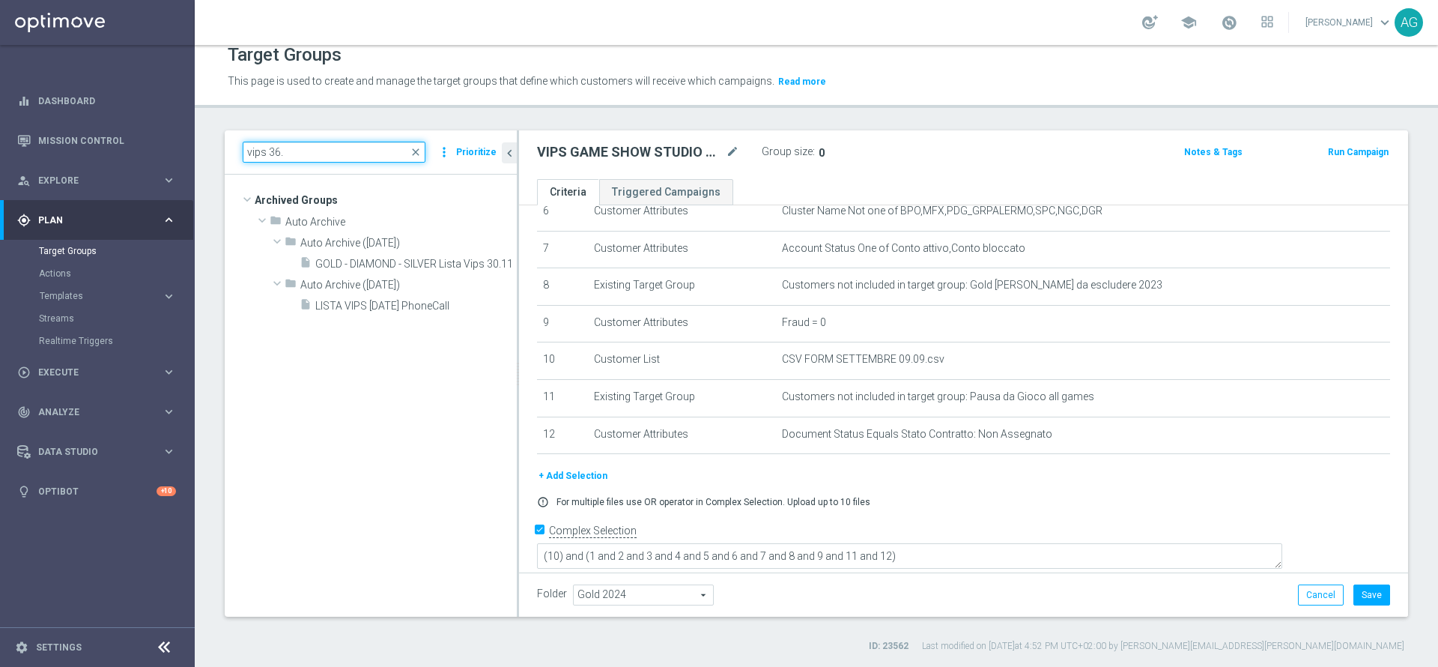
scroll to position [0, 0]
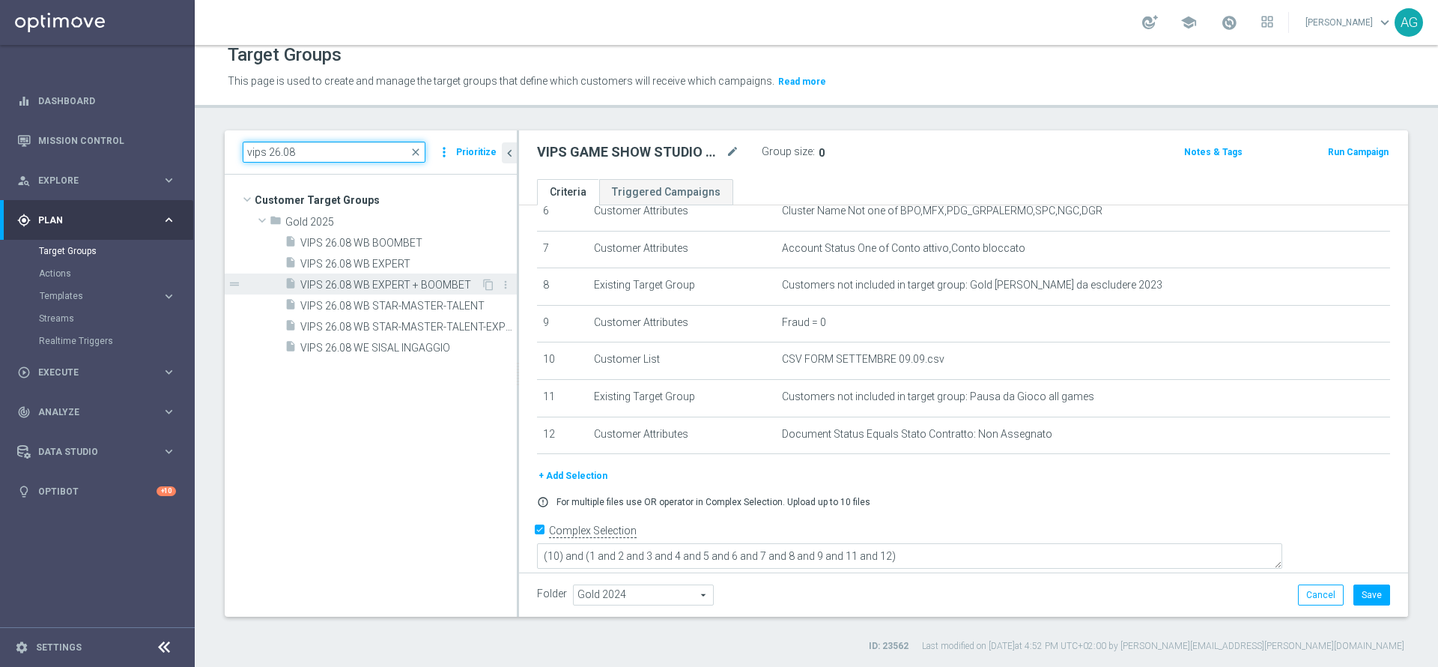
type input "vips 26.08"
click at [375, 283] on span "VIPS 26.08 WB EXPERT + BOOMBET" at bounding box center [390, 285] width 181 height 13
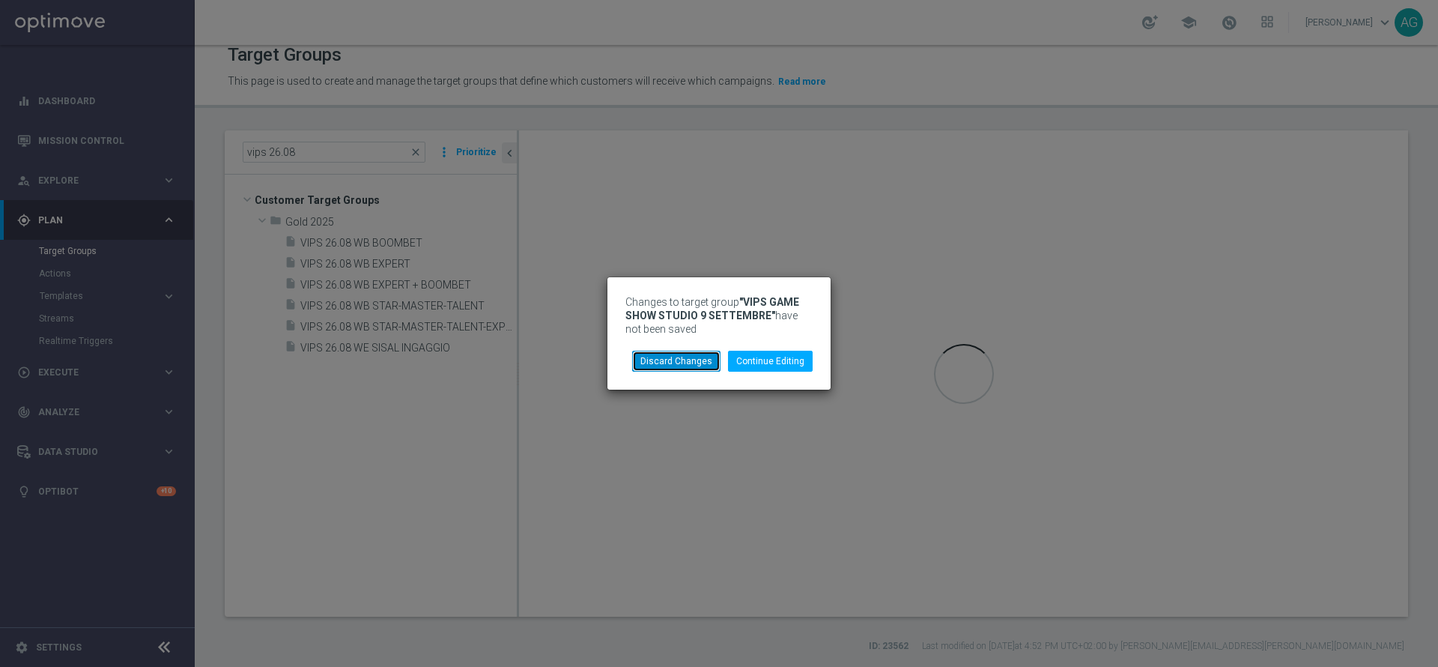
click at [694, 367] on button "Discard Changes" at bounding box center [676, 361] width 88 height 21
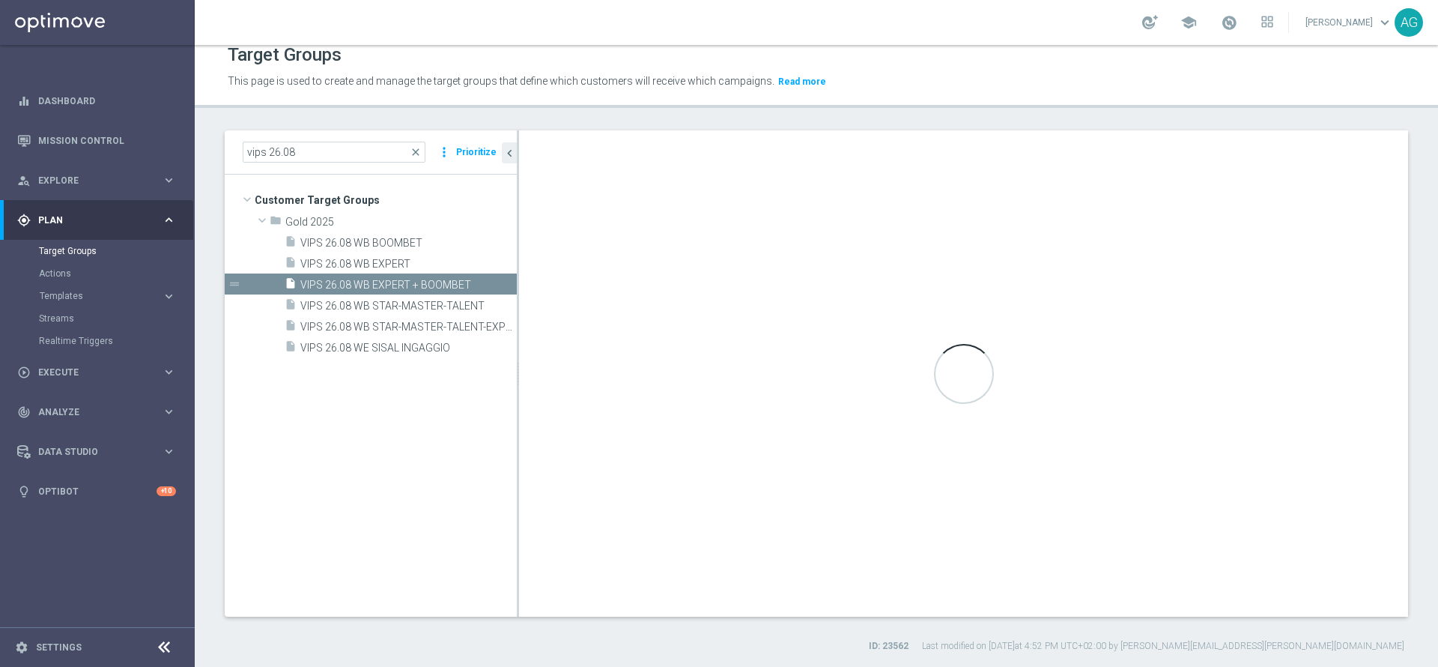
type textarea "(13 or 14) and (1 and 2 and 3 and 4 and 5 and 6 and 7 and 8 and 9 and 10 and 11…"
type input "Gold 2025"
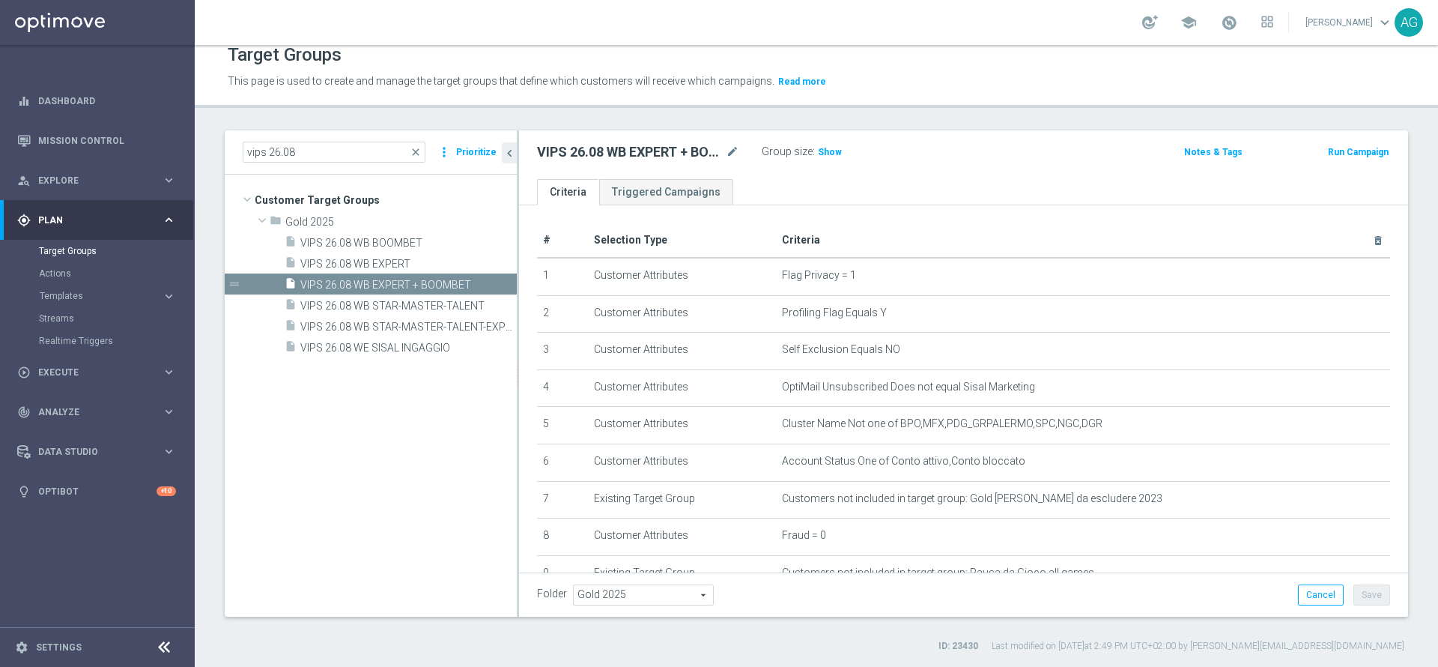
scroll to position [364, 0]
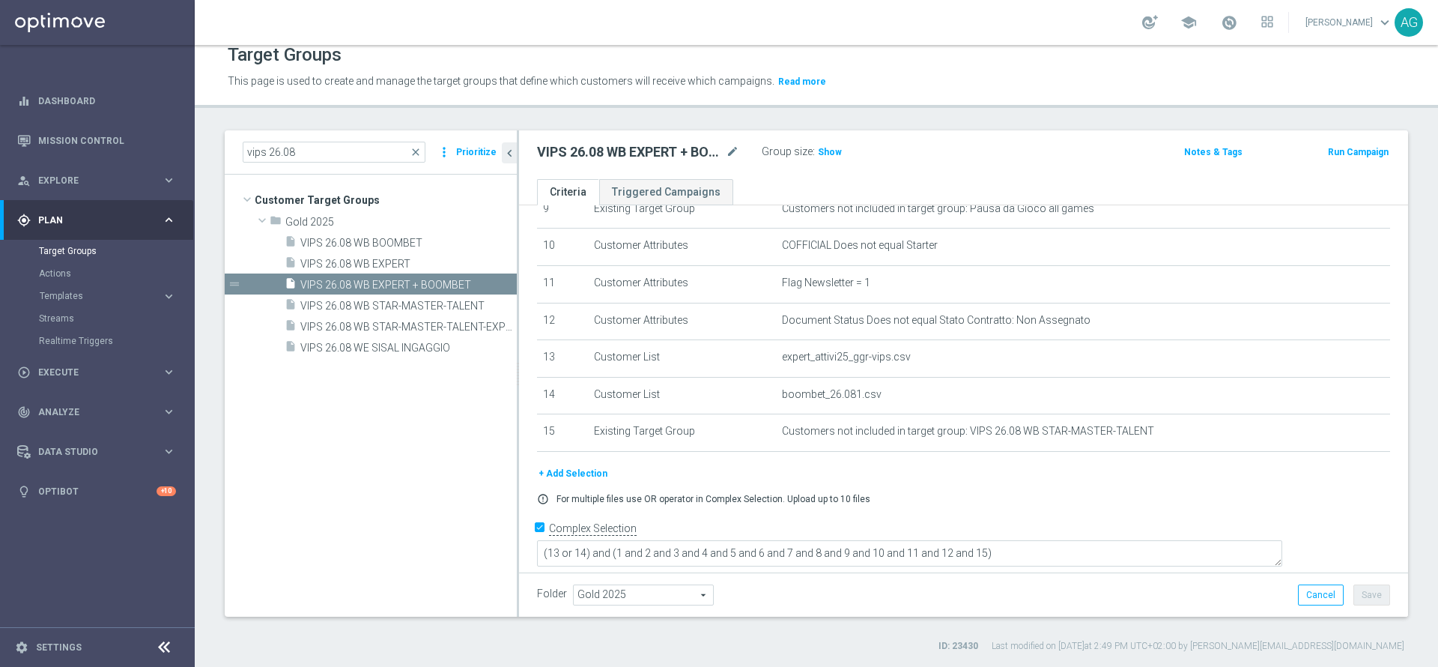
click at [873, 465] on div "# Selection Type Criteria delete_forever 1 Customer Attributes Flag Privacy = 1…" at bounding box center [964, 162] width 876 height 606
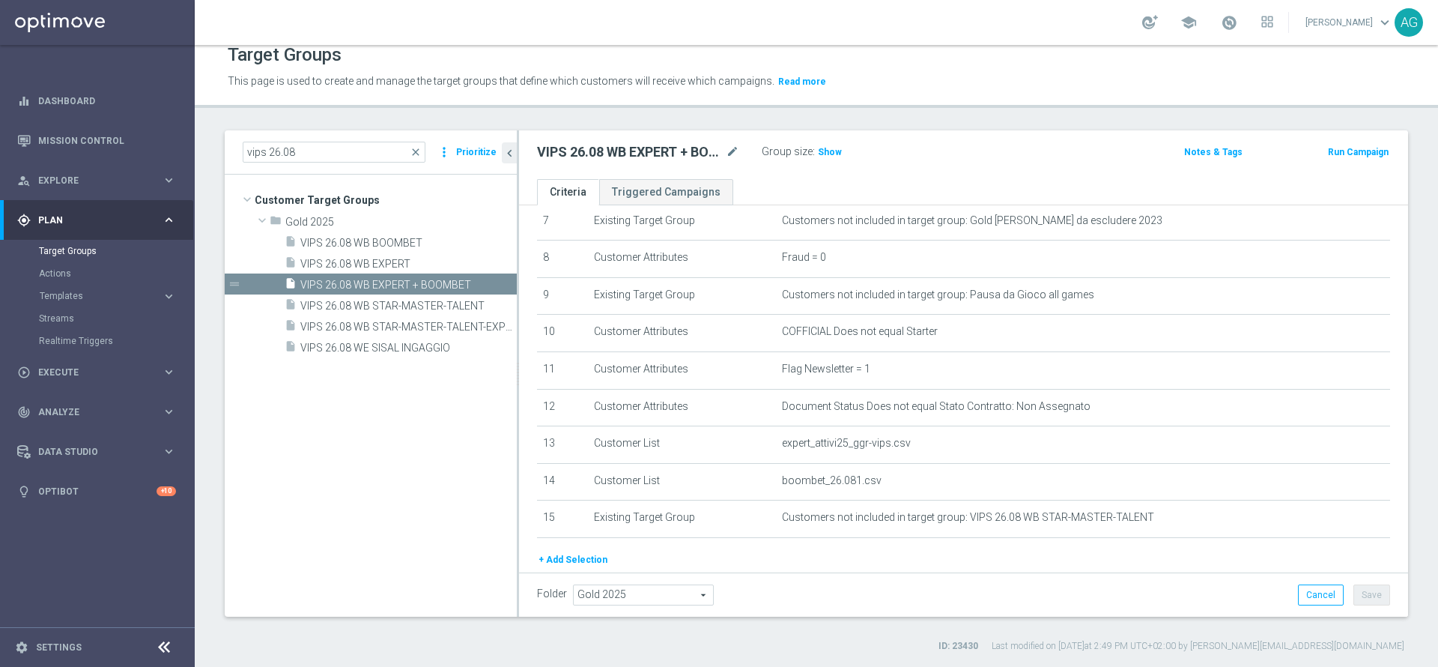
scroll to position [276, 0]
click at [416, 151] on span "close" at bounding box center [416, 152] width 12 height 12
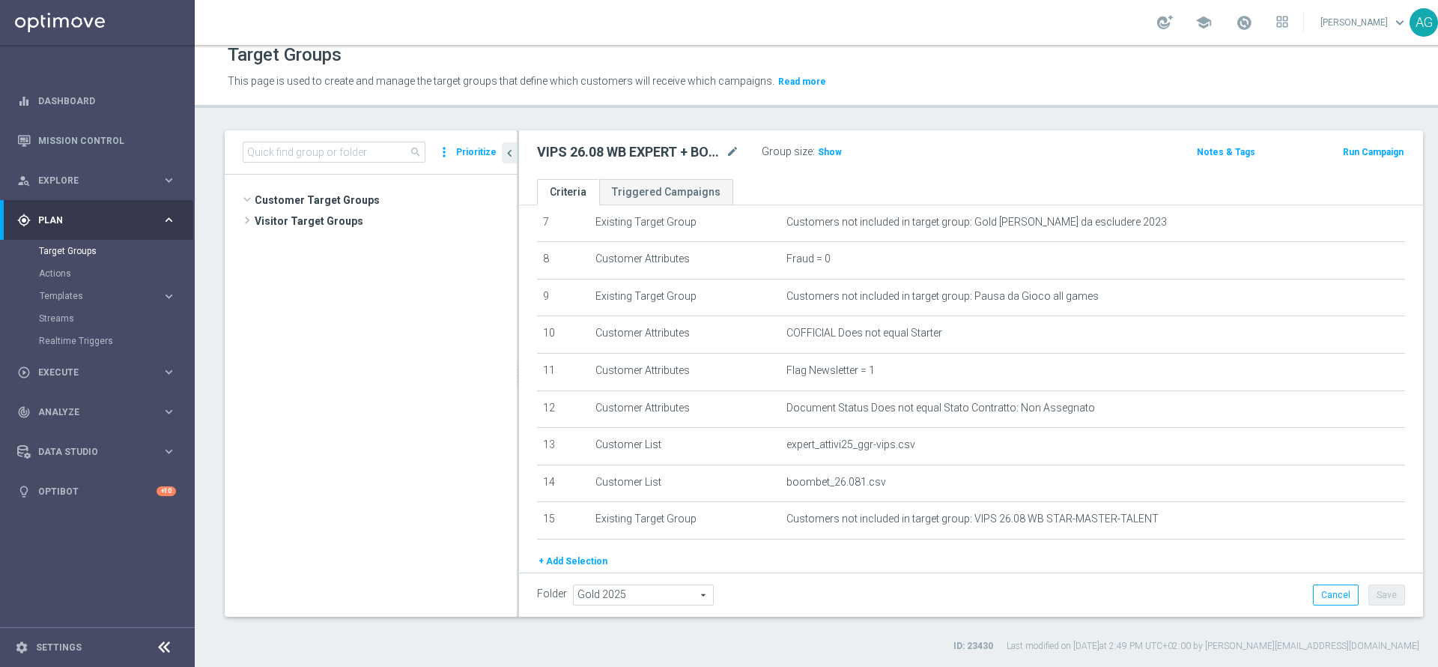
scroll to position [22157, 0]
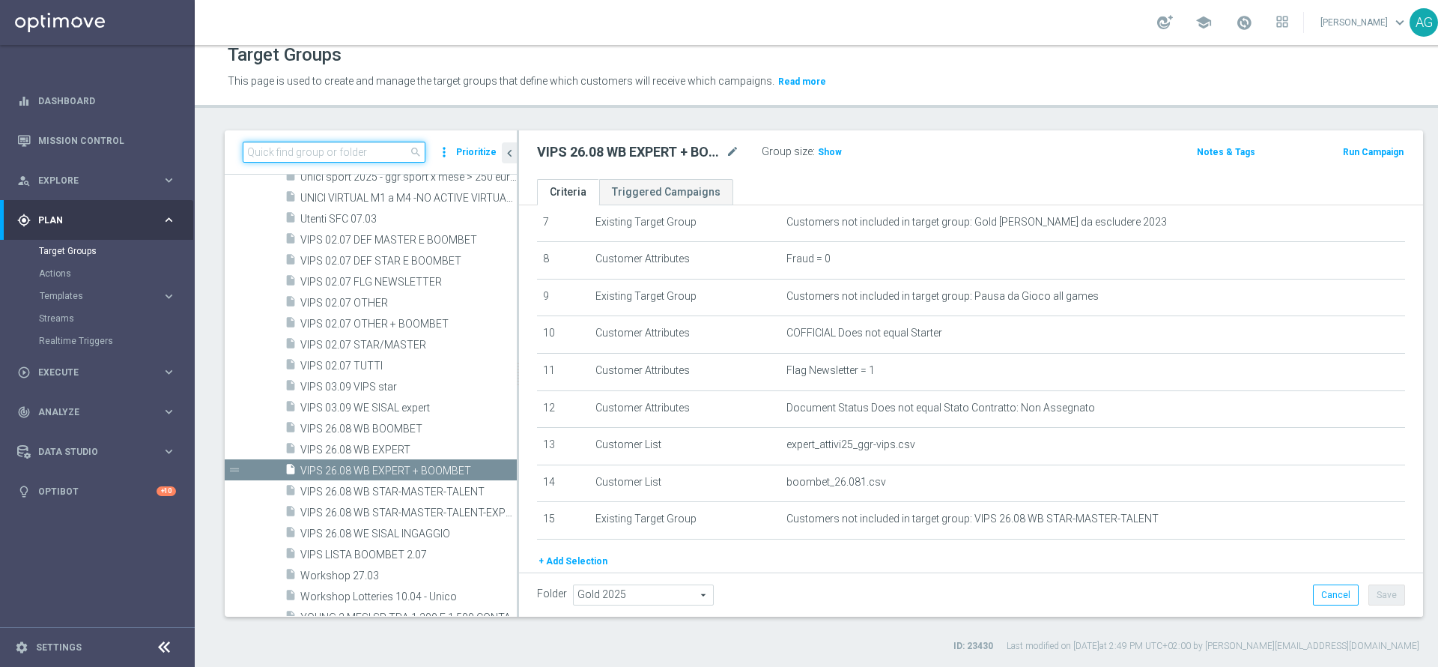
click at [392, 151] on input at bounding box center [334, 152] width 183 height 21
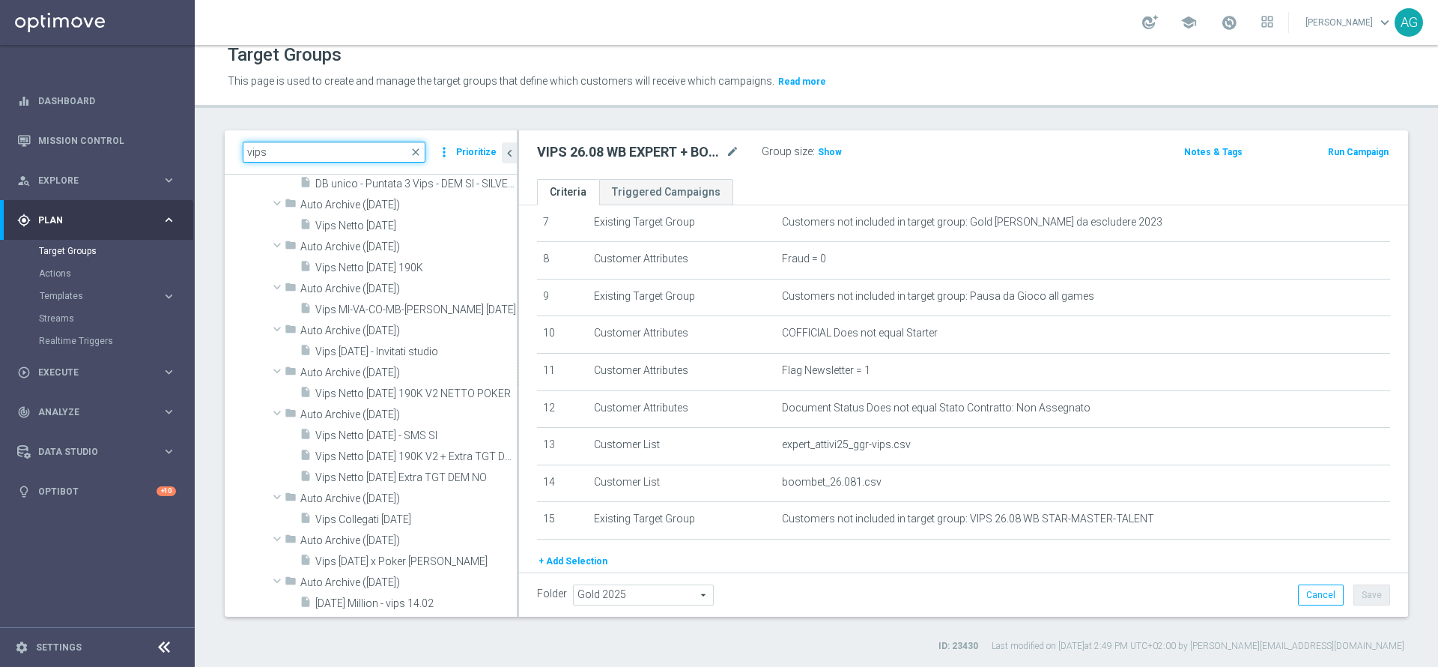
scroll to position [3751, 0]
type input "vips 9"
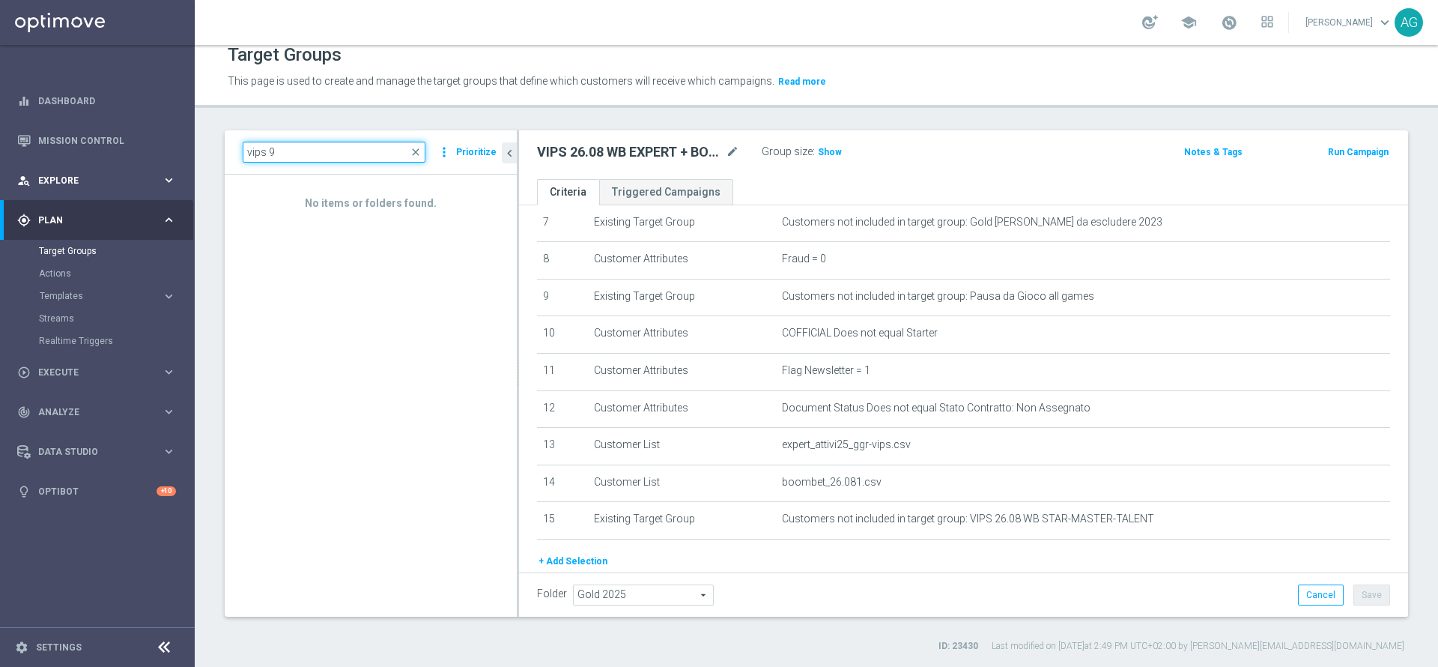
drag, startPoint x: 362, startPoint y: 145, endPoint x: 155, endPoint y: 161, distance: 207.4
click at [155, 161] on main "equalizer Dashboard Mission Control" at bounding box center [719, 333] width 1438 height 667
paste input "VIPS GAME SHOW STUDIO 9 SETTEMBRE"
type input "VIPS GAME SHOW STUDIO 9 SETTEMBRE"
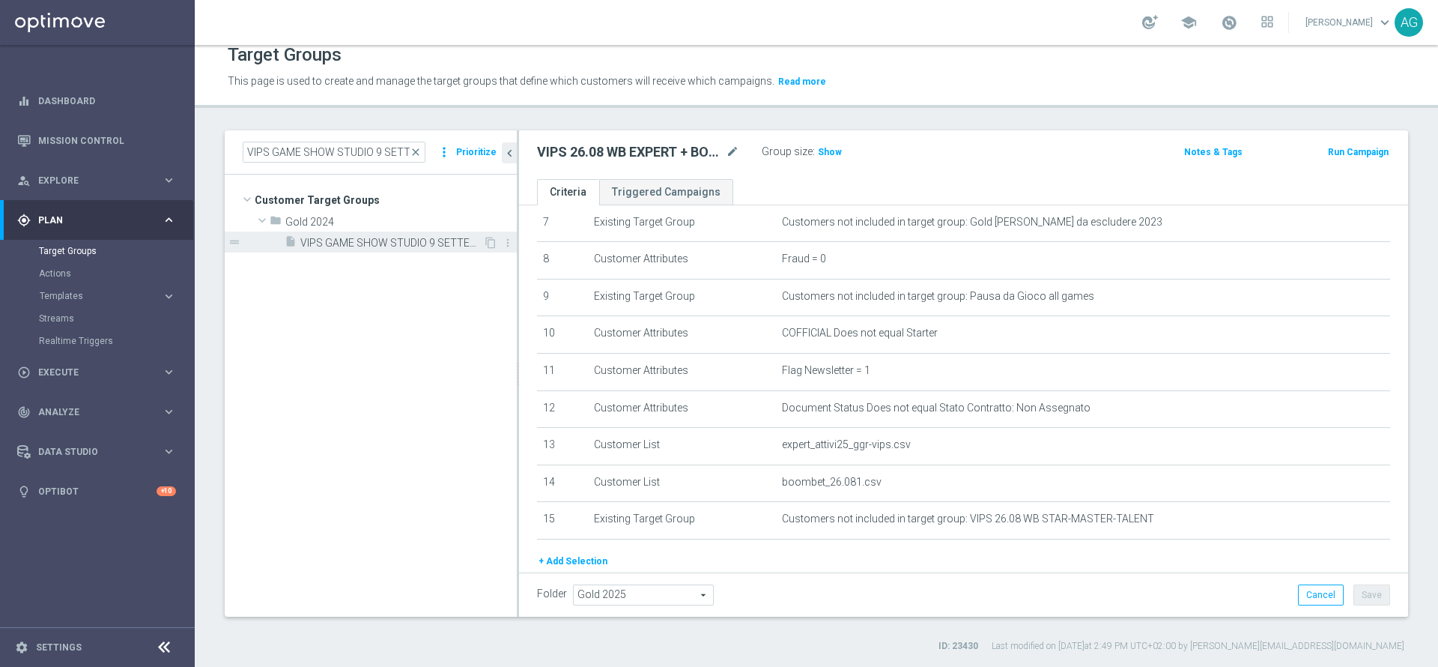
click at [387, 251] on div "insert_drive_file VIPS GAME SHOW STUDIO 9 SETTEMBRE" at bounding box center [384, 241] width 199 height 21
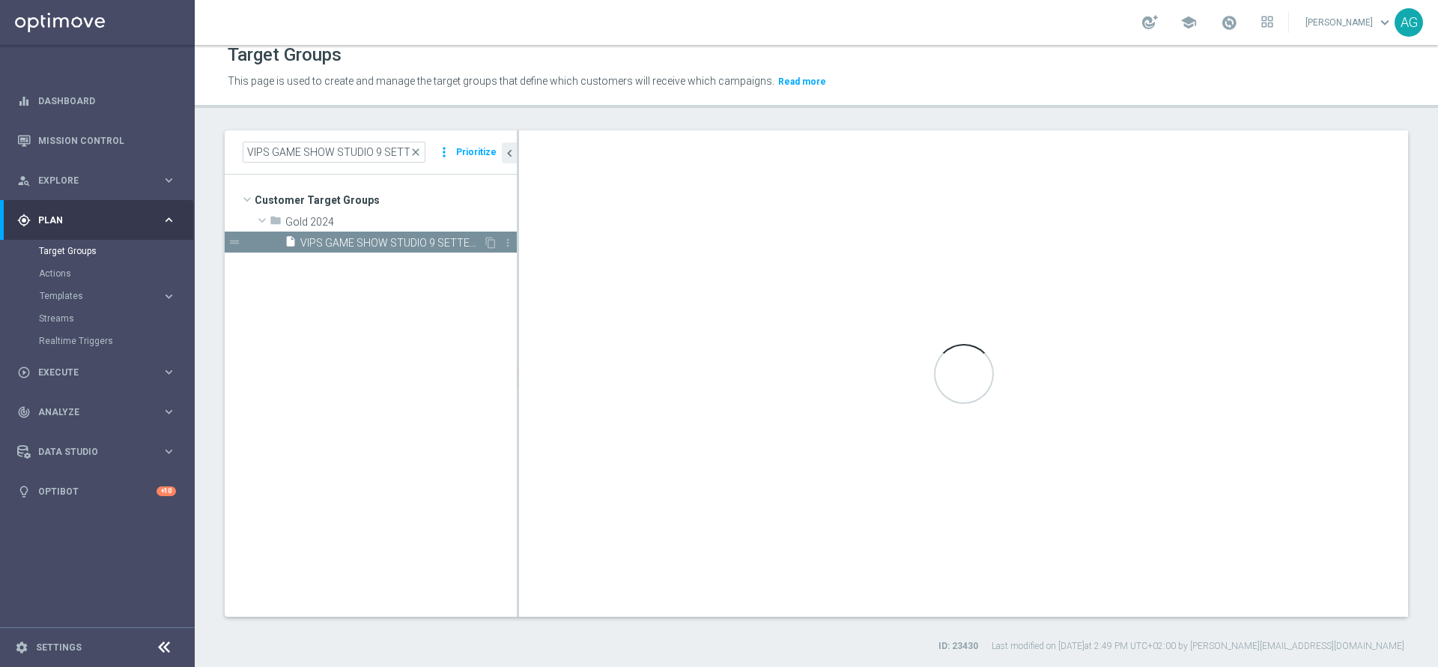
type textarea "(1 and 2 and 3 and 4 and 5 and 6 and 7 and 8 and 9 and 11 and 10) or 12"
type input "Gold 2024"
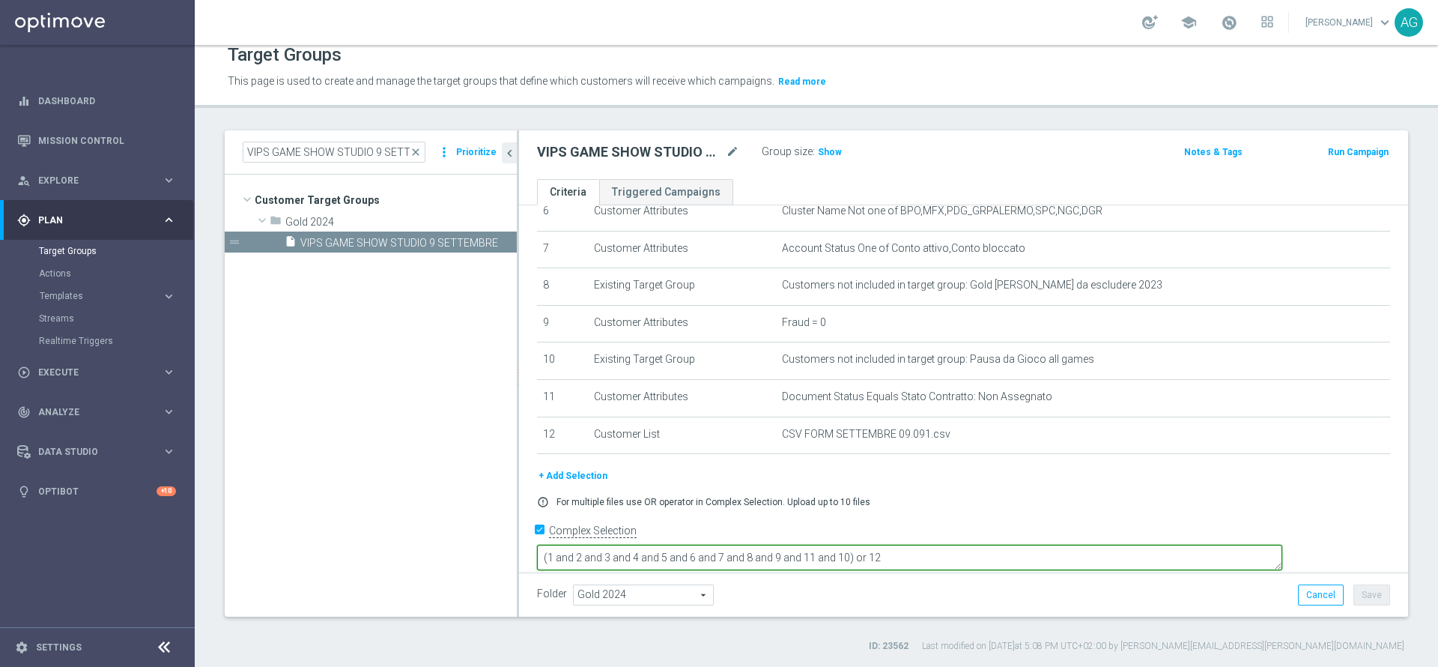
scroll to position [252, 0]
click at [987, 543] on textarea "(1 and 2 and 3 and 4 and 5 and 6 and 7 and 8 and 9 and 11 and 10) or 12" at bounding box center [909, 556] width 745 height 26
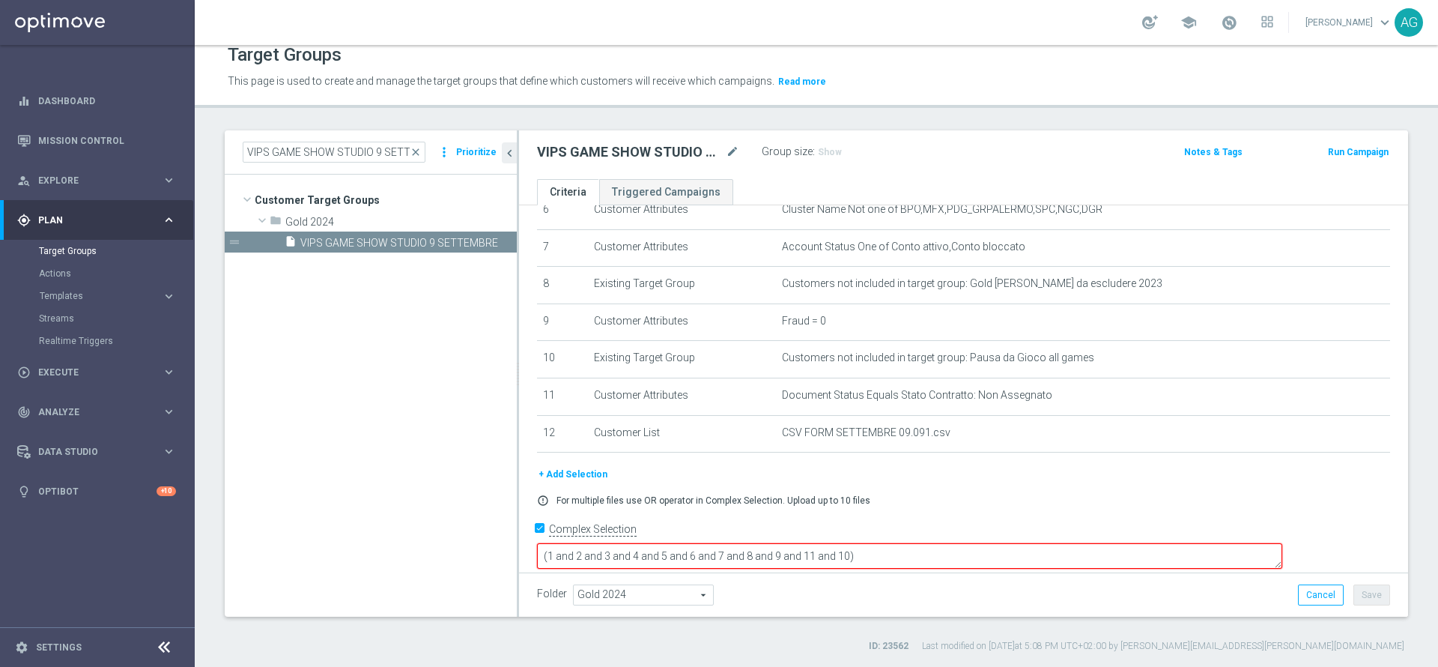
click at [965, 543] on textarea "(1 and 2 and 3 and 4 and 5 and 6 and 7 and 8 and 9 and 11 and 10)" at bounding box center [909, 556] width 745 height 26
click at [655, 543] on textarea "(1 and 2 and 3 and 4 and 5 and 6 and 7 and 8 and 9 and 11 and 10)" at bounding box center [909, 556] width 745 height 26
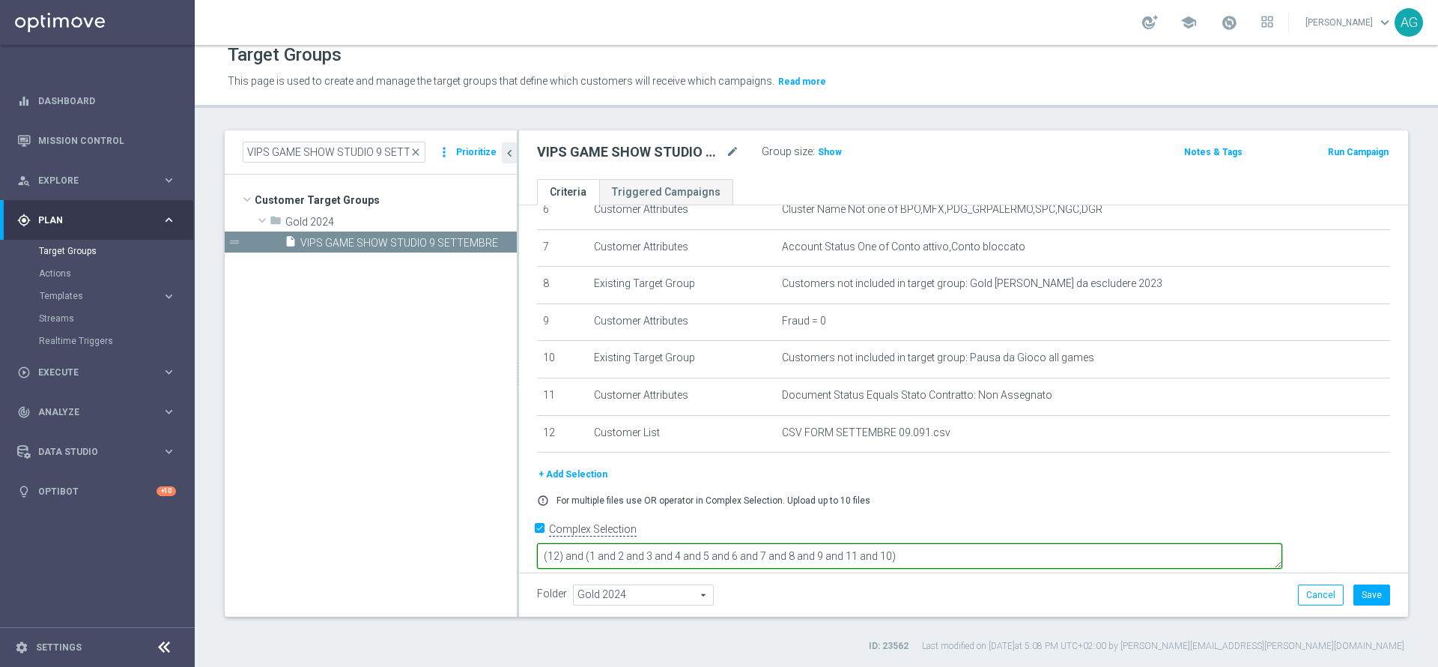
type textarea "(12) and (1 and 2 and 3 and 4 and 5 and 6 and 7 and 8 and 9 and 11 and 10)"
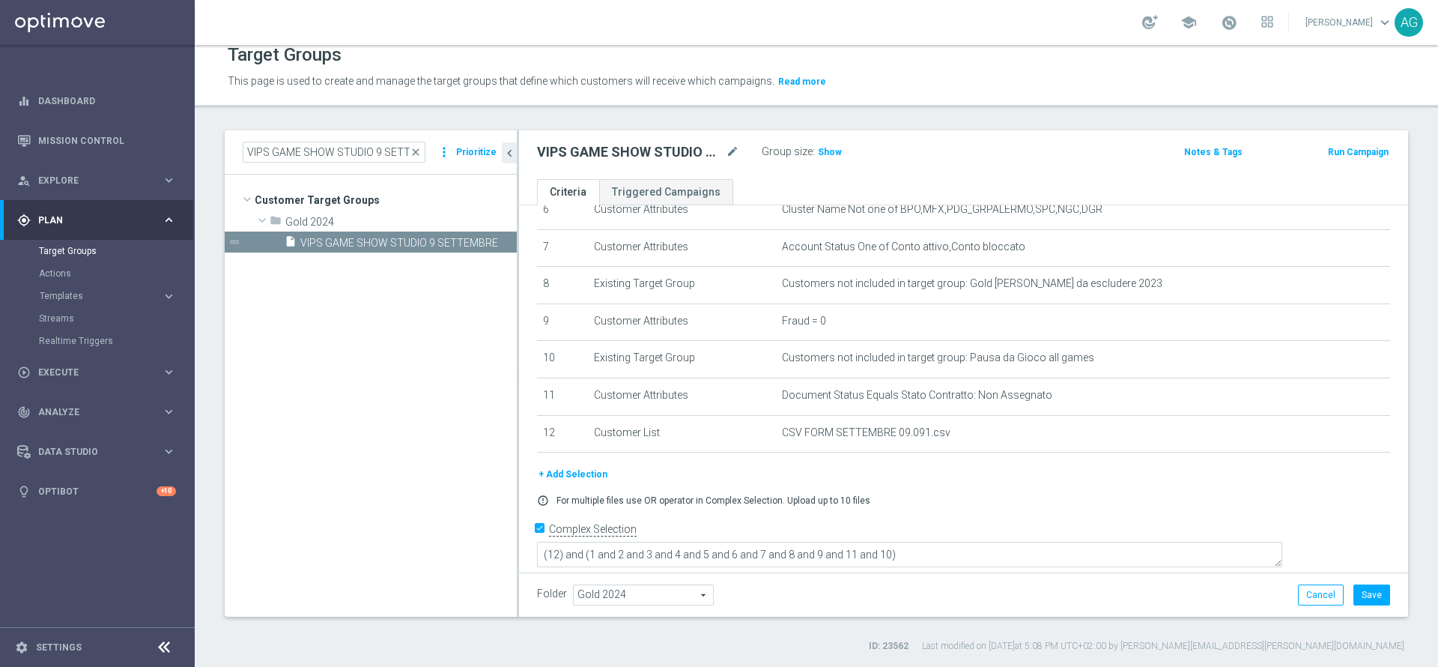
scroll to position [250, 0]
click at [988, 463] on div "# Selection Type Criteria delete_forever 1 Customer Attributes Flag Privacy = 1…" at bounding box center [964, 220] width 876 height 494
click at [837, 160] on h3 "Show" at bounding box center [829, 152] width 27 height 16
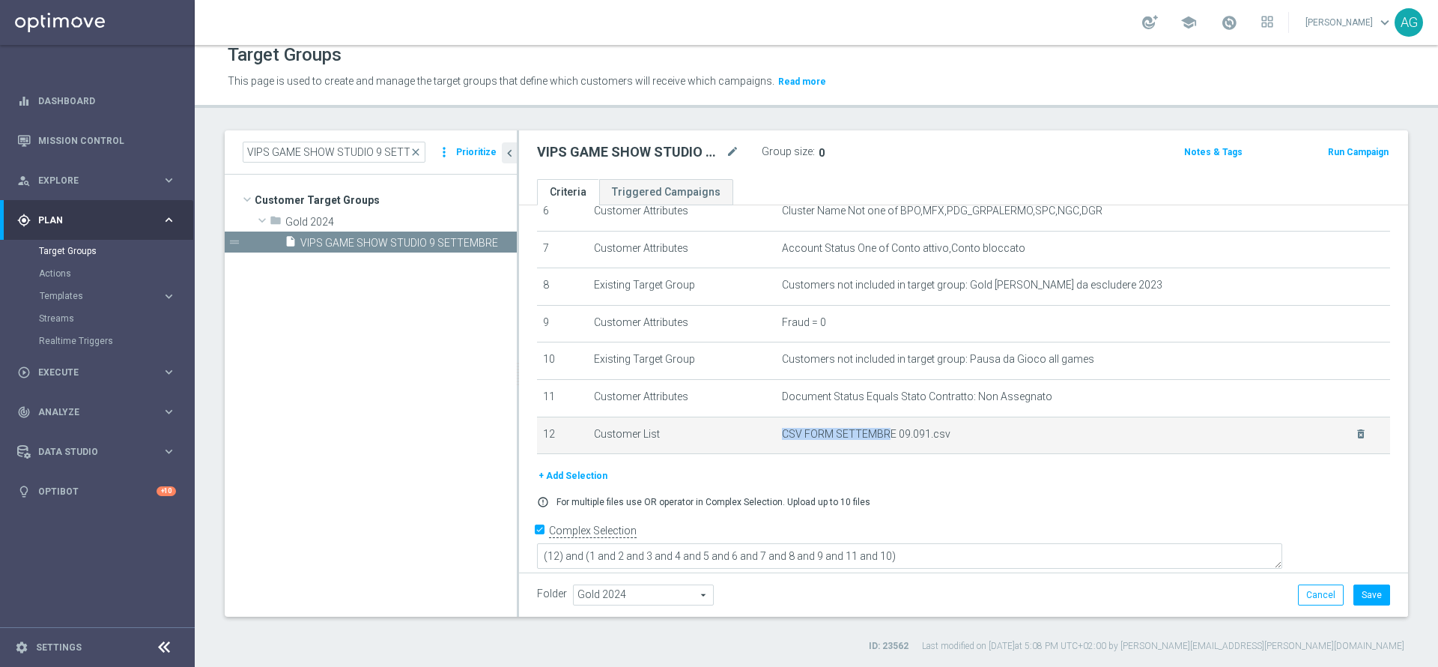
click at [881, 435] on td "CSV FORM SETTEMBRE 09.091.csv delete_forever" at bounding box center [1083, 434] width 614 height 37
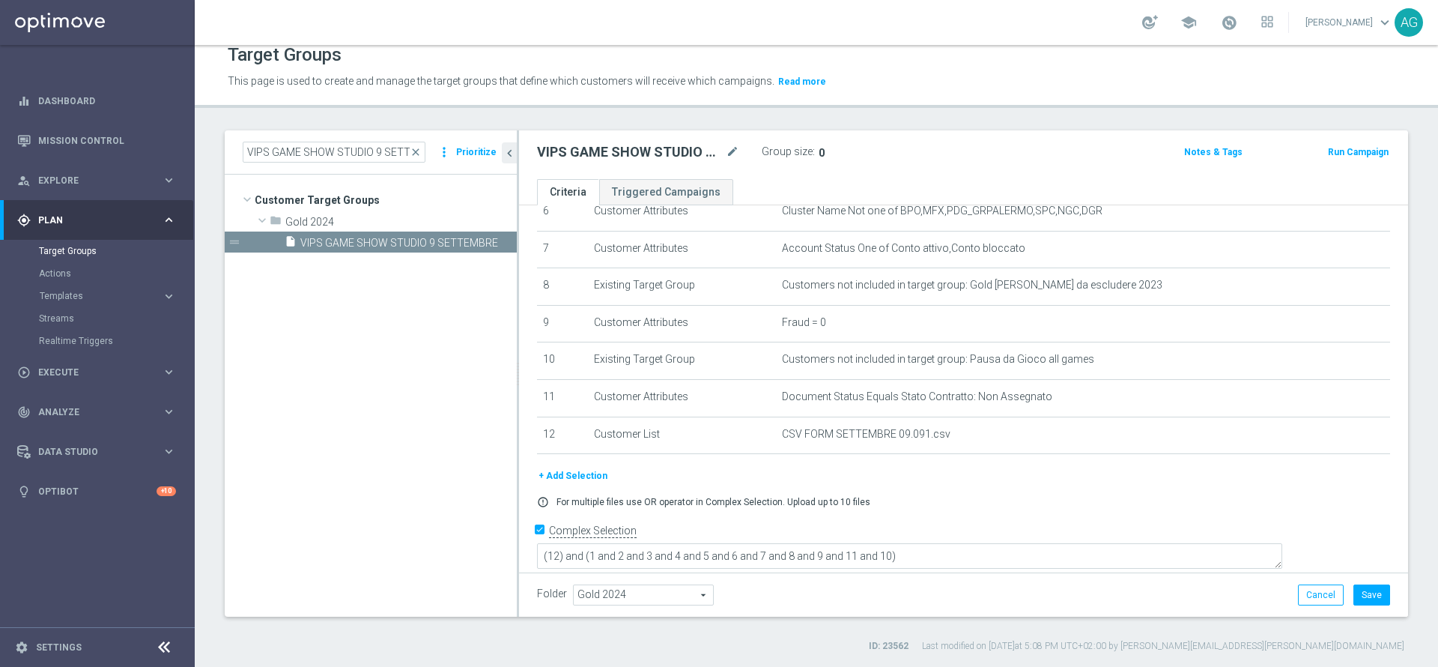
click at [915, 467] on div "# Selection Type Criteria delete_forever 1 Customer Attributes Flag Privacy = 1…" at bounding box center [964, 220] width 876 height 494
click at [930, 497] on div "+ Add Selection error_outline For multiple files use OR operator in Complex Sel…" at bounding box center [964, 492] width 876 height 51
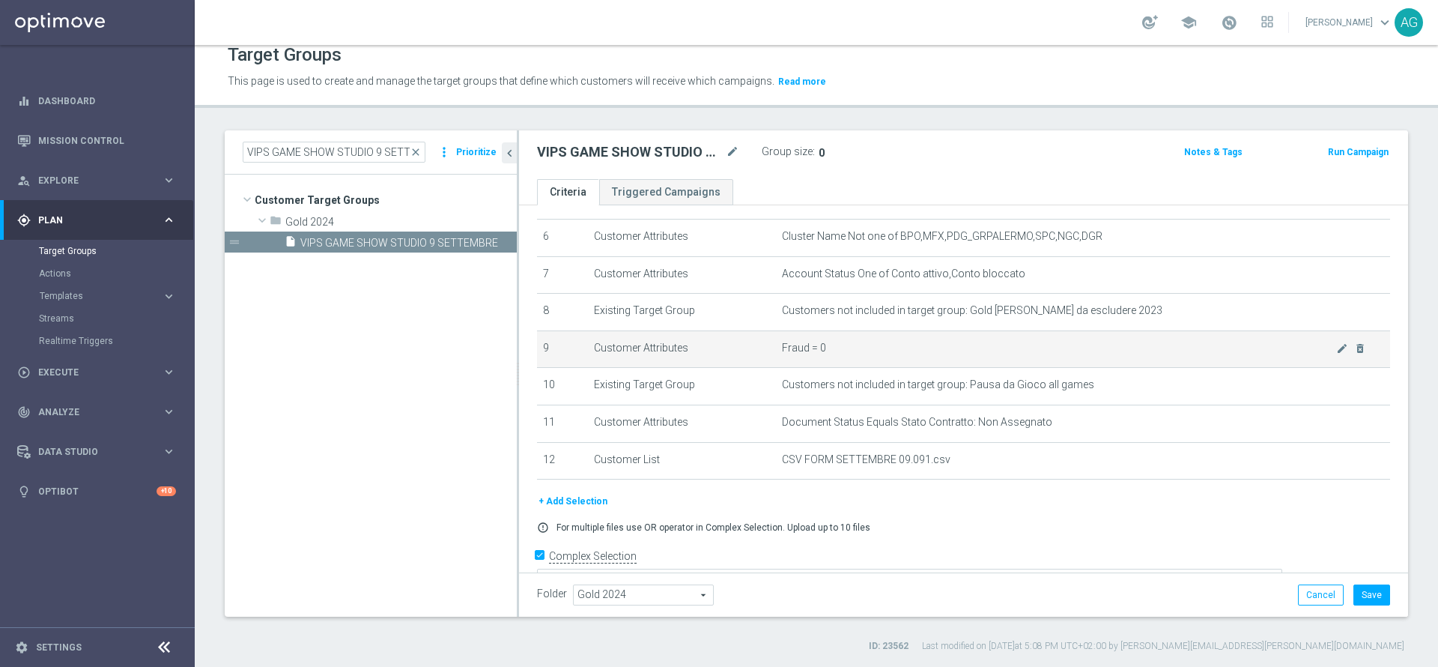
scroll to position [226, 0]
click at [915, 500] on div "+ Add Selection" at bounding box center [964, 499] width 876 height 16
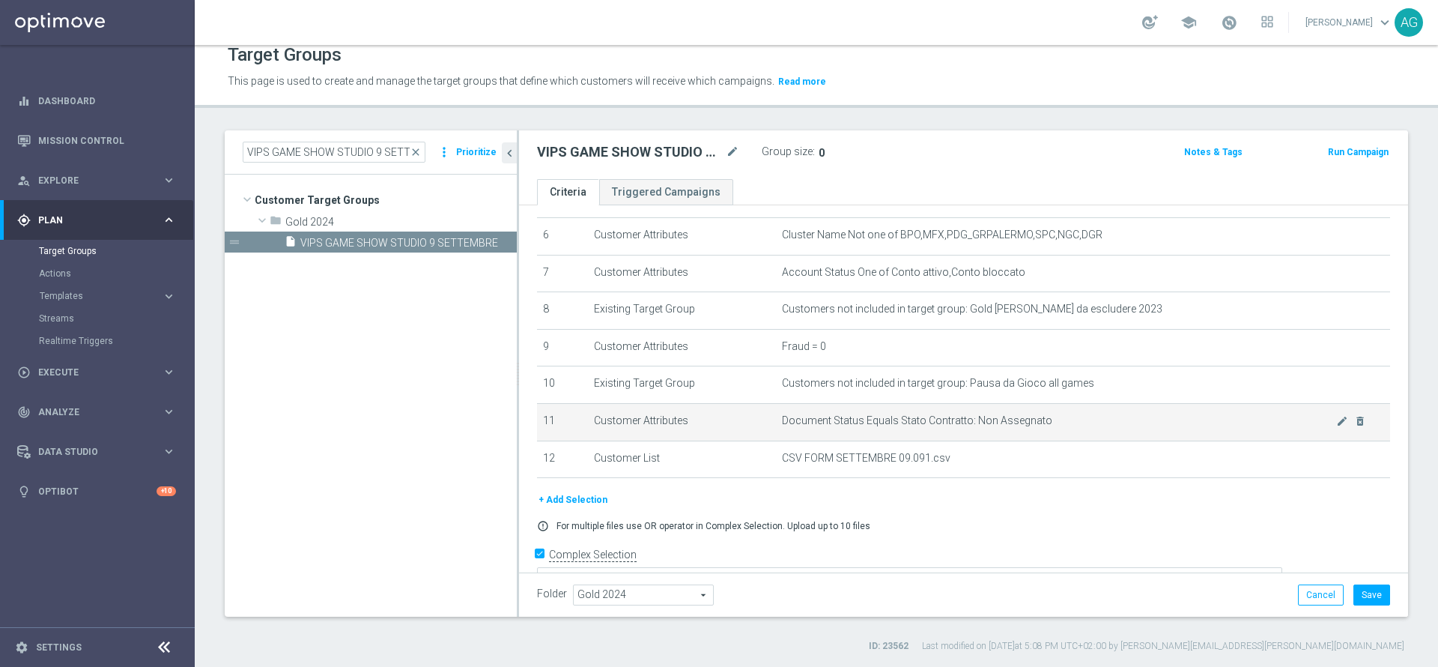
click at [955, 427] on span "Document Status Equals Stato Contratto: Non Assegnato" at bounding box center [1059, 420] width 554 height 13
click at [1336, 427] on icon "mode_edit" at bounding box center [1342, 421] width 12 height 12
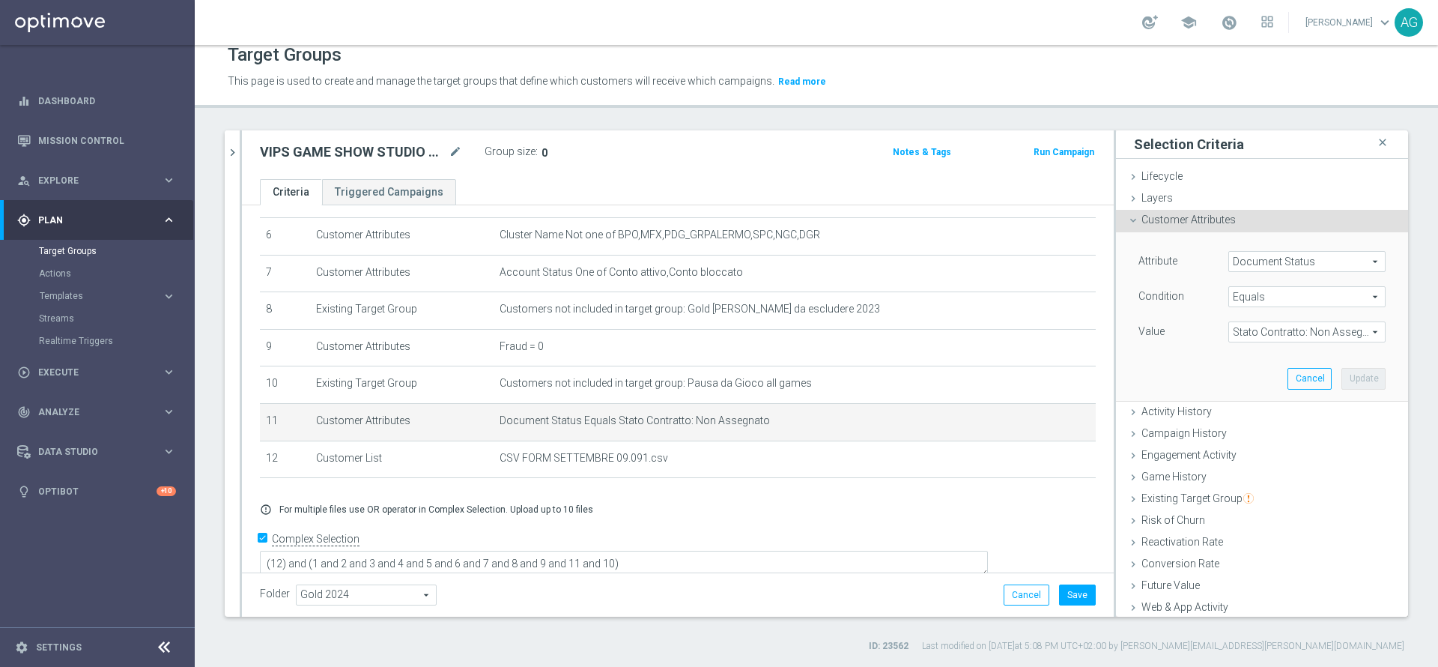
click at [1255, 331] on span "Stato Contratto: Non Assegnato" at bounding box center [1307, 331] width 156 height 19
click at [1161, 357] on div "Attribute Document Status Document Status arrow_drop_down search Condition Equa…" at bounding box center [1262, 316] width 270 height 168
click at [1236, 297] on span "Equals" at bounding box center [1307, 296] width 156 height 19
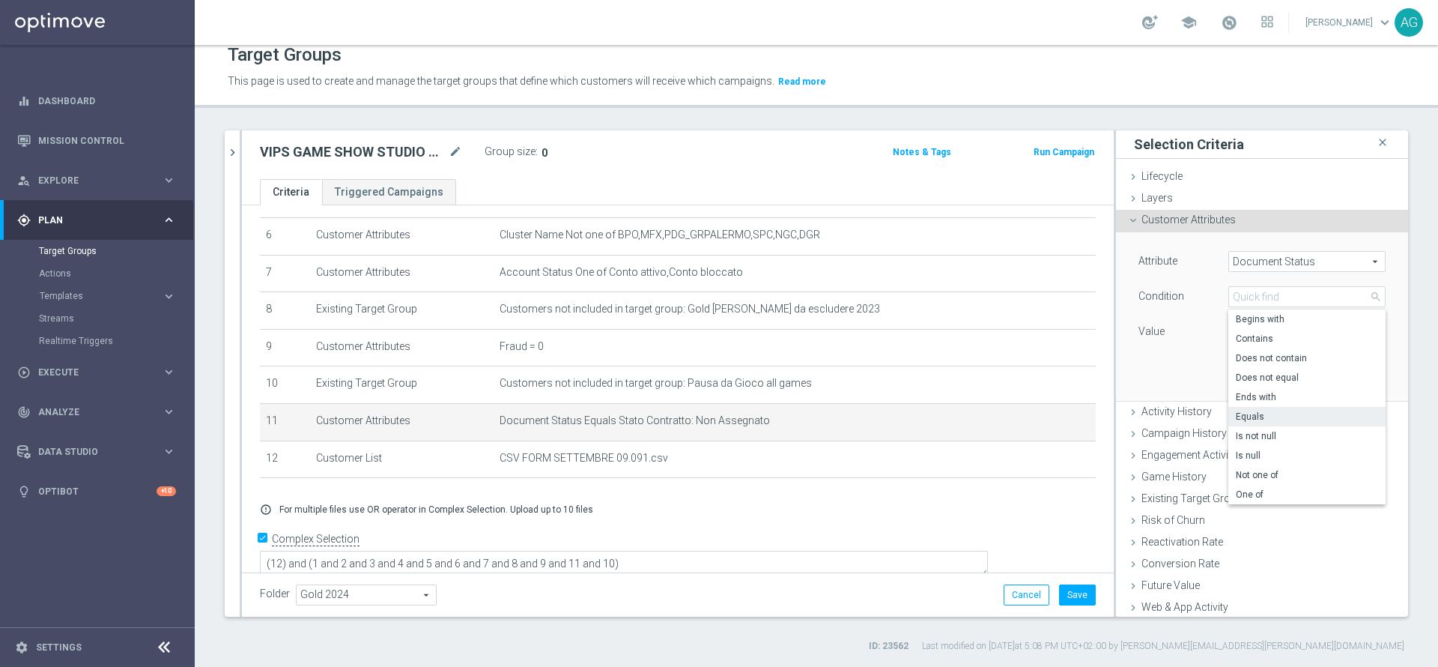
click at [1166, 350] on div "Attribute Document Status Document Status arrow_drop_down search Condition Equa…" at bounding box center [1262, 316] width 270 height 168
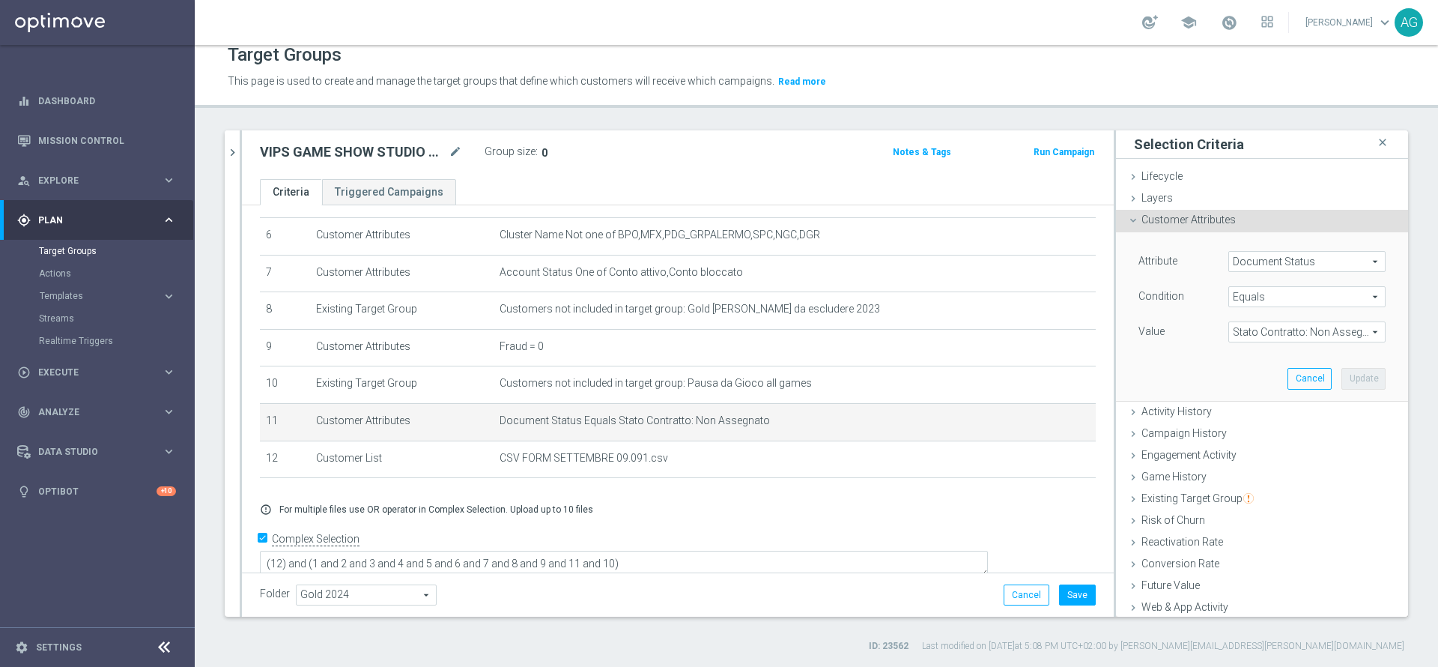
click at [1262, 326] on span "Stato Contratto: Non Assegnato" at bounding box center [1307, 331] width 156 height 19
click at [1242, 288] on span "Equals" at bounding box center [1307, 296] width 156 height 19
click at [1246, 372] on span "Does not equal" at bounding box center [1307, 378] width 142 height 12
type input "Does not equal"
click at [1261, 328] on span "Stato Contratto: Non Assegnato" at bounding box center [1307, 331] width 156 height 19
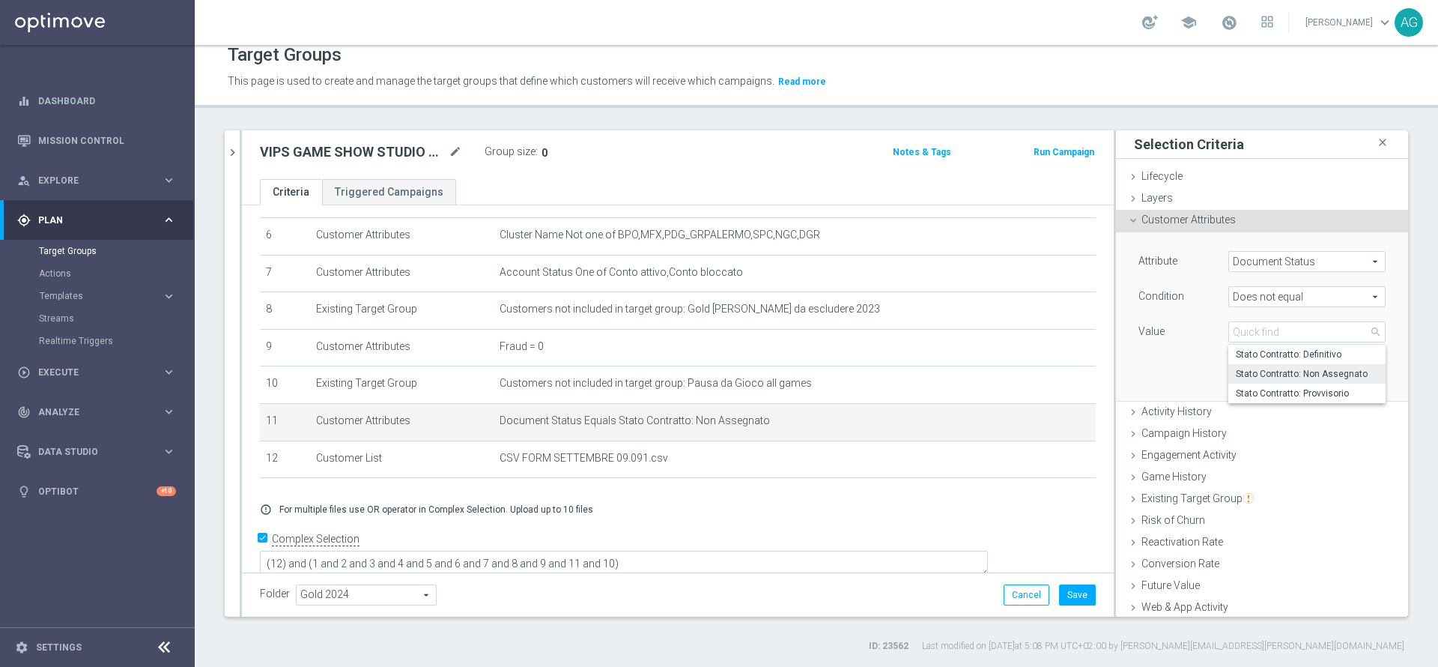
click at [1259, 369] on span "Stato Contratto: Non Assegnato" at bounding box center [1307, 374] width 142 height 12
type input "Stato Contratto: Non Assegnato"
click at [1342, 369] on button "Update" at bounding box center [1364, 378] width 44 height 21
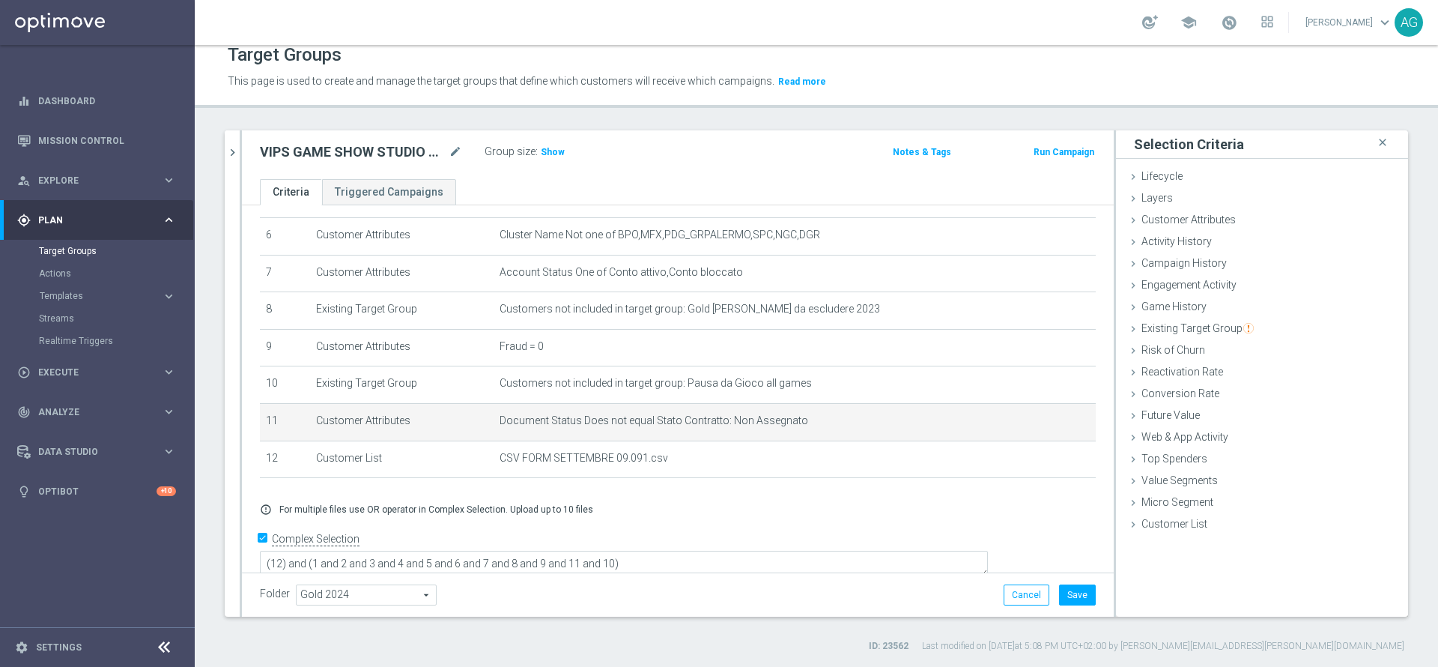
scroll to position [234, 0]
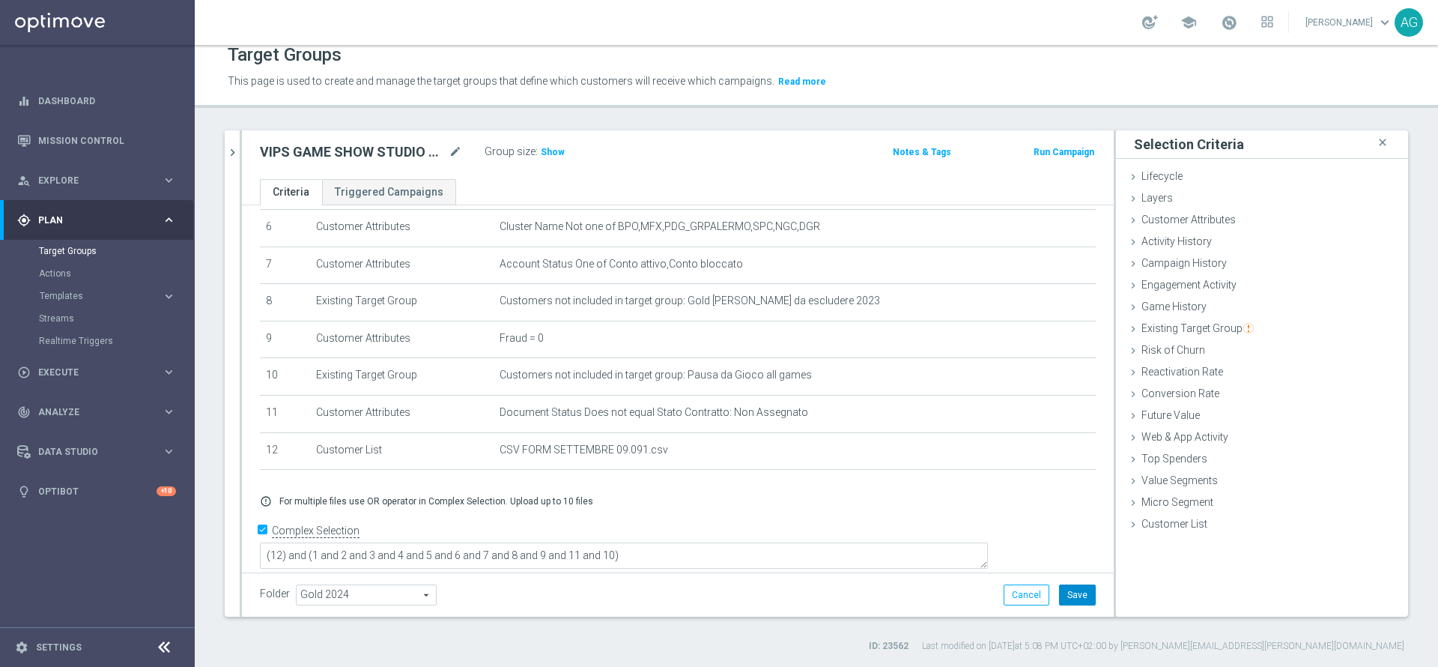
click at [1059, 584] on button "Save" at bounding box center [1077, 594] width 37 height 21
click at [554, 161] on div "Group size : Show" at bounding box center [560, 152] width 150 height 21
click at [552, 159] on h3 "Show" at bounding box center [552, 152] width 27 height 16
click at [492, 128] on div "Target Groups This page is used to create and manage the target groups that def…" at bounding box center [816, 356] width 1243 height 622
click at [236, 175] on as-split-area "VIPS GAME SHOW STUDIO 9 SETTEMBRE close more_vert Prioritize Customer Target Gr…" at bounding box center [232, 375] width 15 height 491
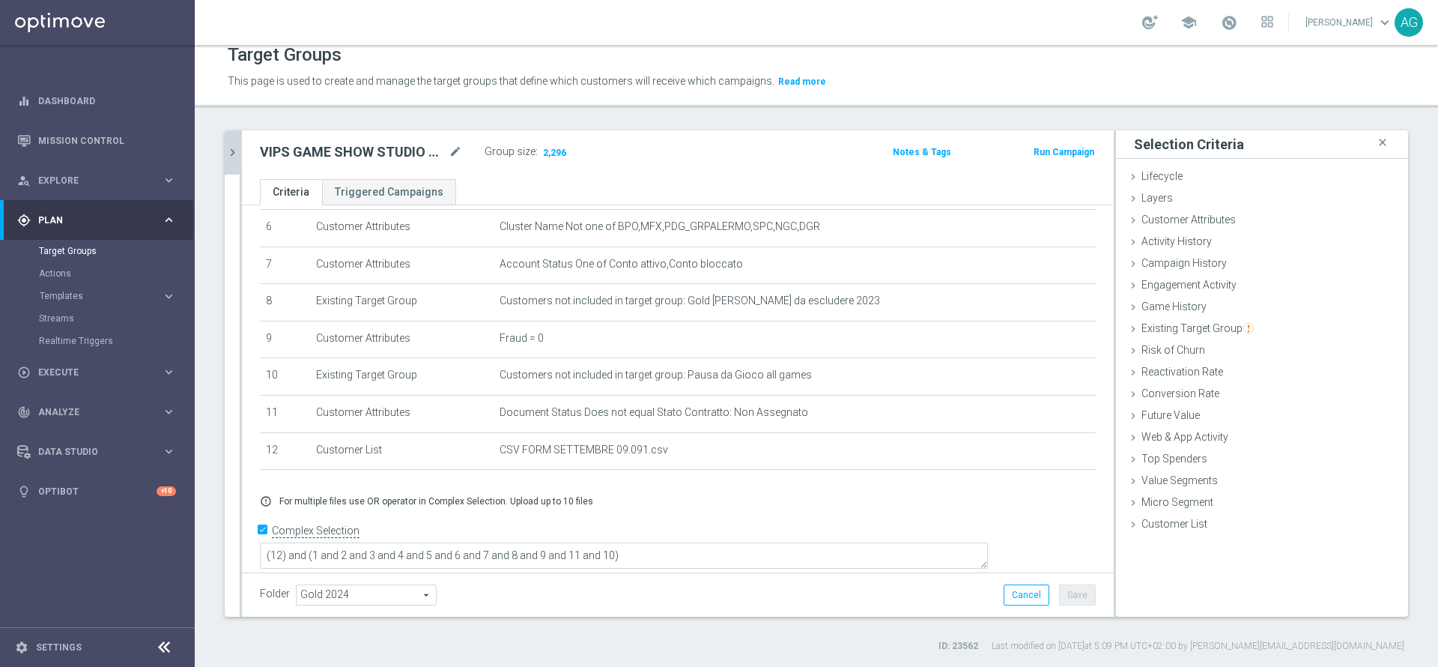
click at [234, 160] on button "chevron_right" at bounding box center [232, 152] width 15 height 44
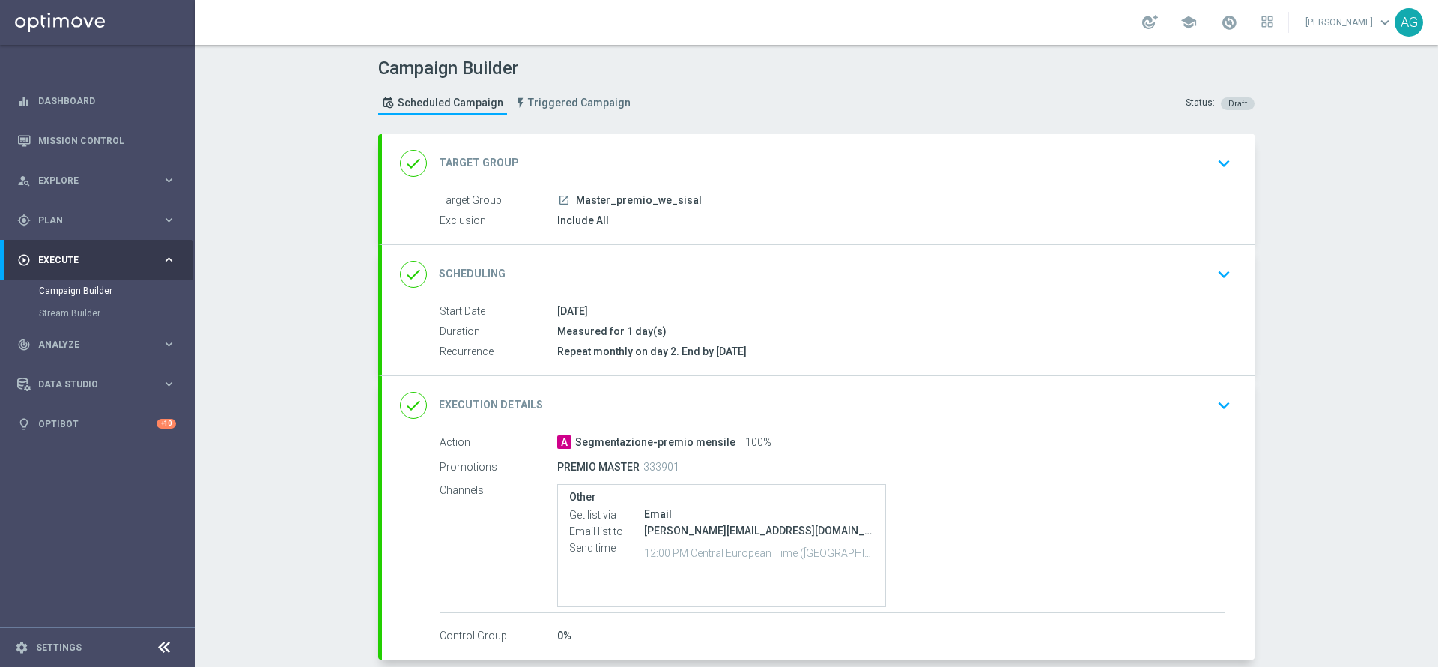
click at [1212, 175] on button "keyboard_arrow_down" at bounding box center [1223, 163] width 25 height 28
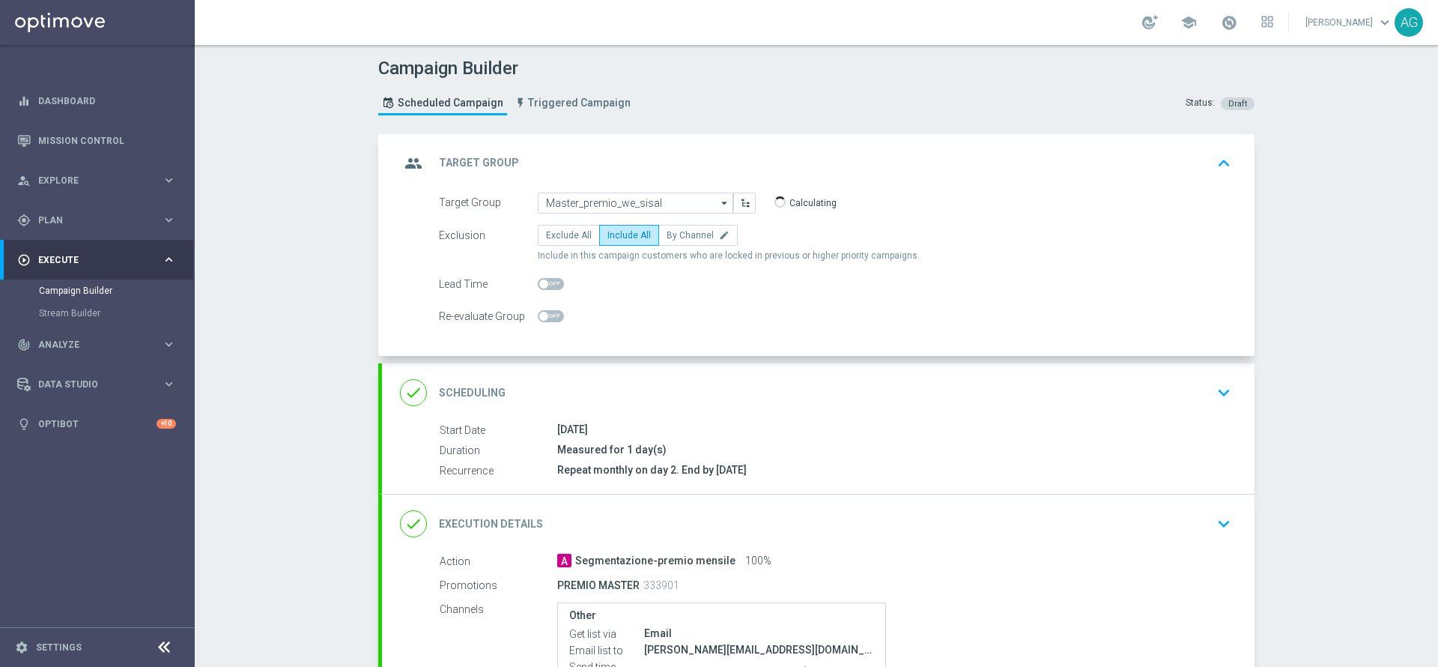
click at [1213, 386] on icon "keyboard_arrow_down" at bounding box center [1224, 392] width 22 height 22
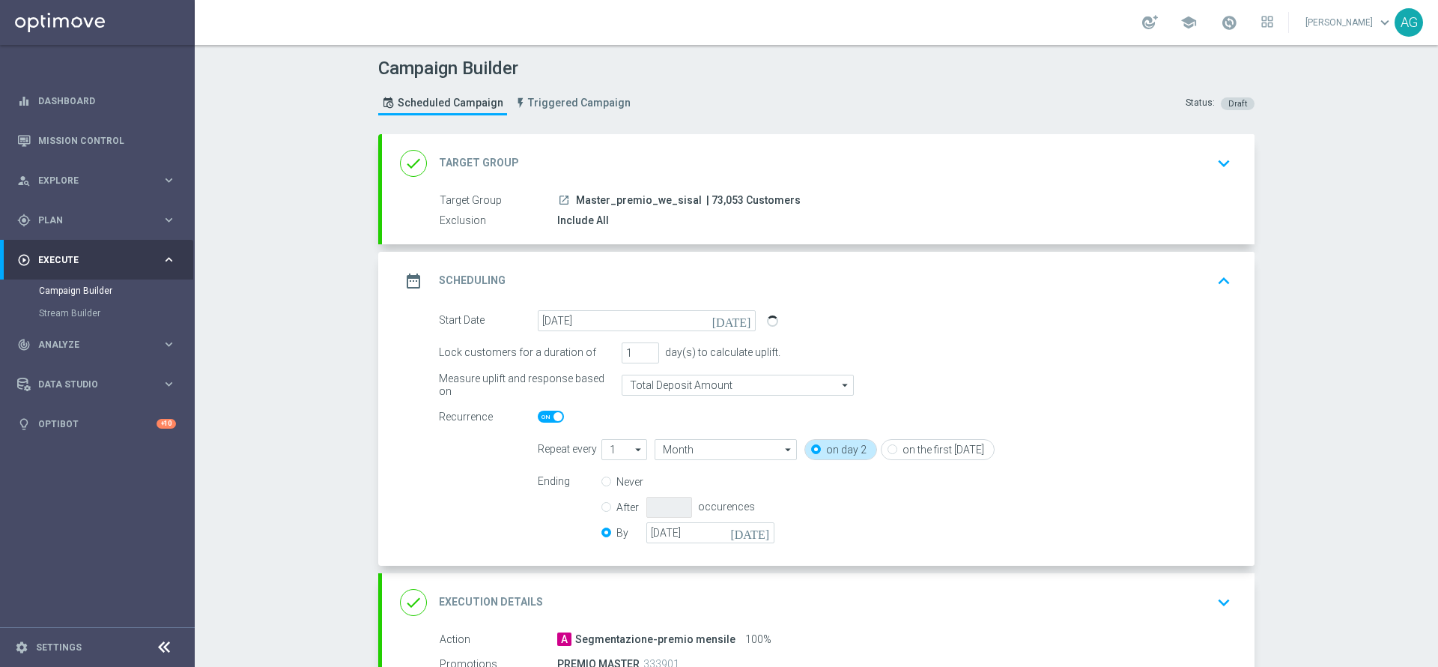
click at [1213, 166] on icon "keyboard_arrow_down" at bounding box center [1224, 163] width 22 height 22
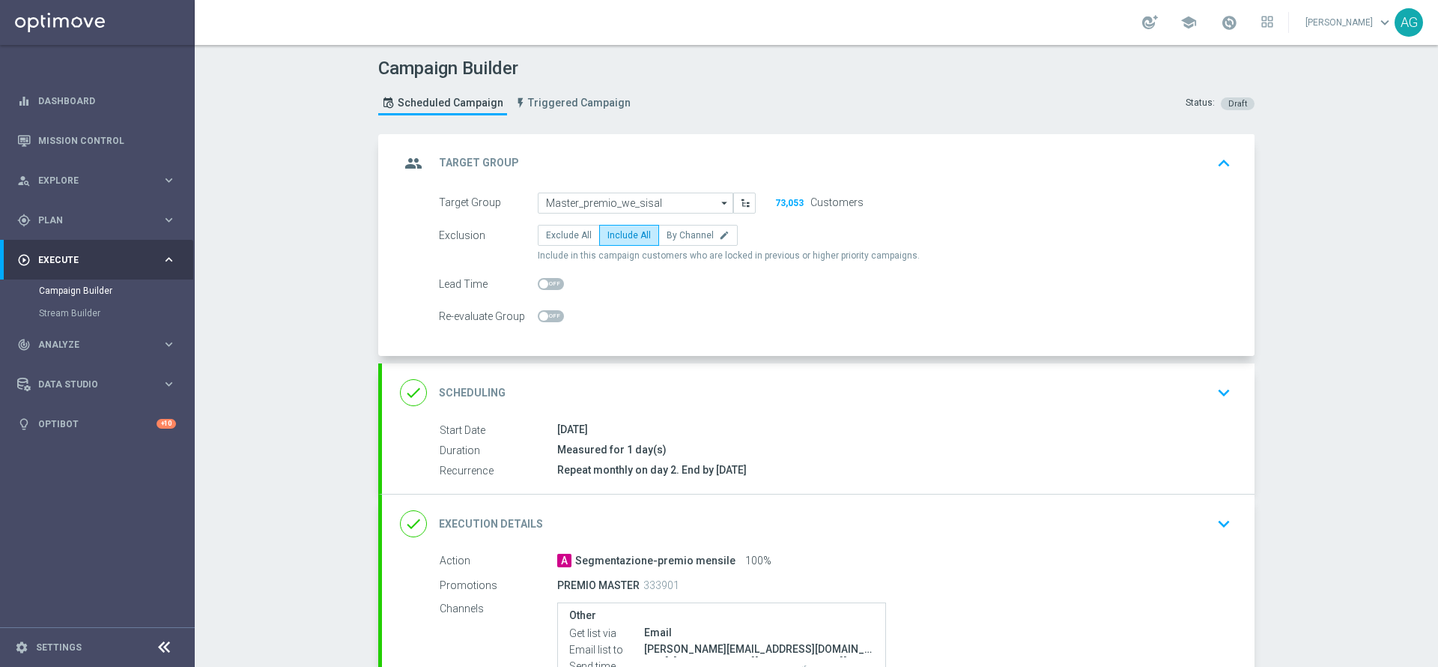
scroll to position [112, 0]
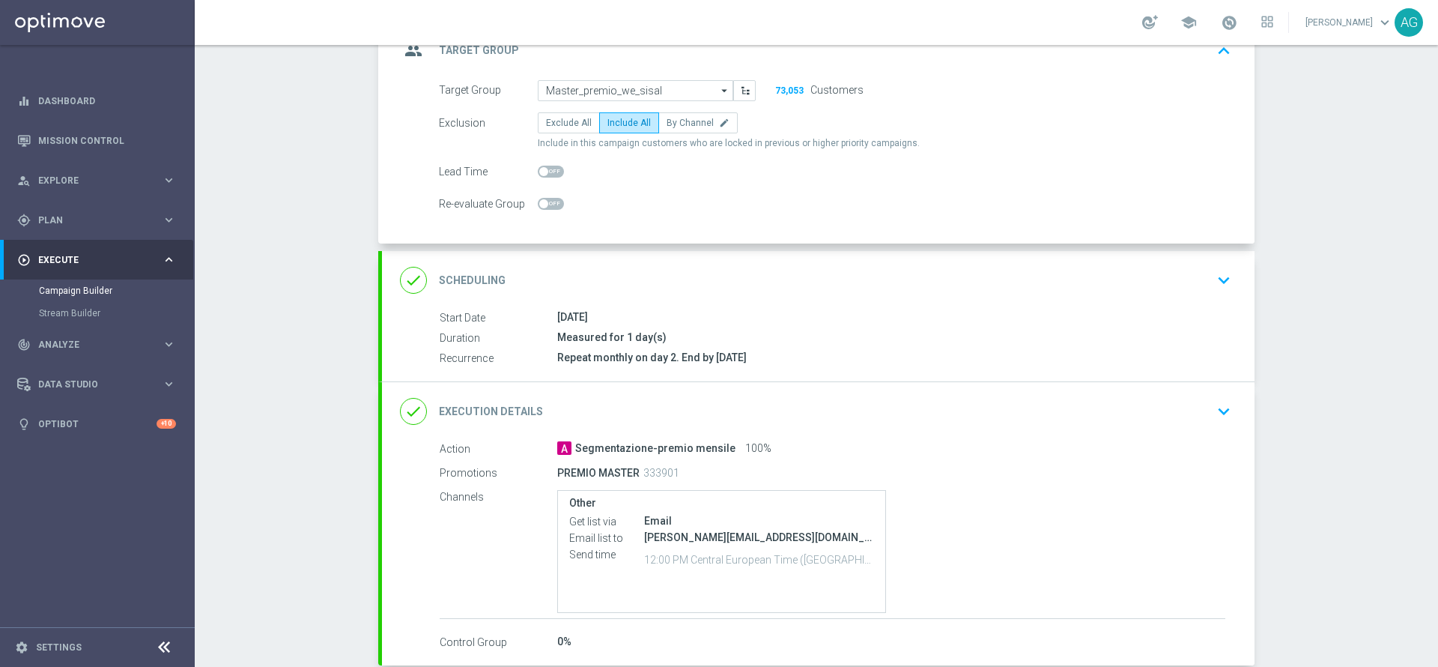
click at [1213, 270] on icon "keyboard_arrow_down" at bounding box center [1224, 280] width 22 height 22
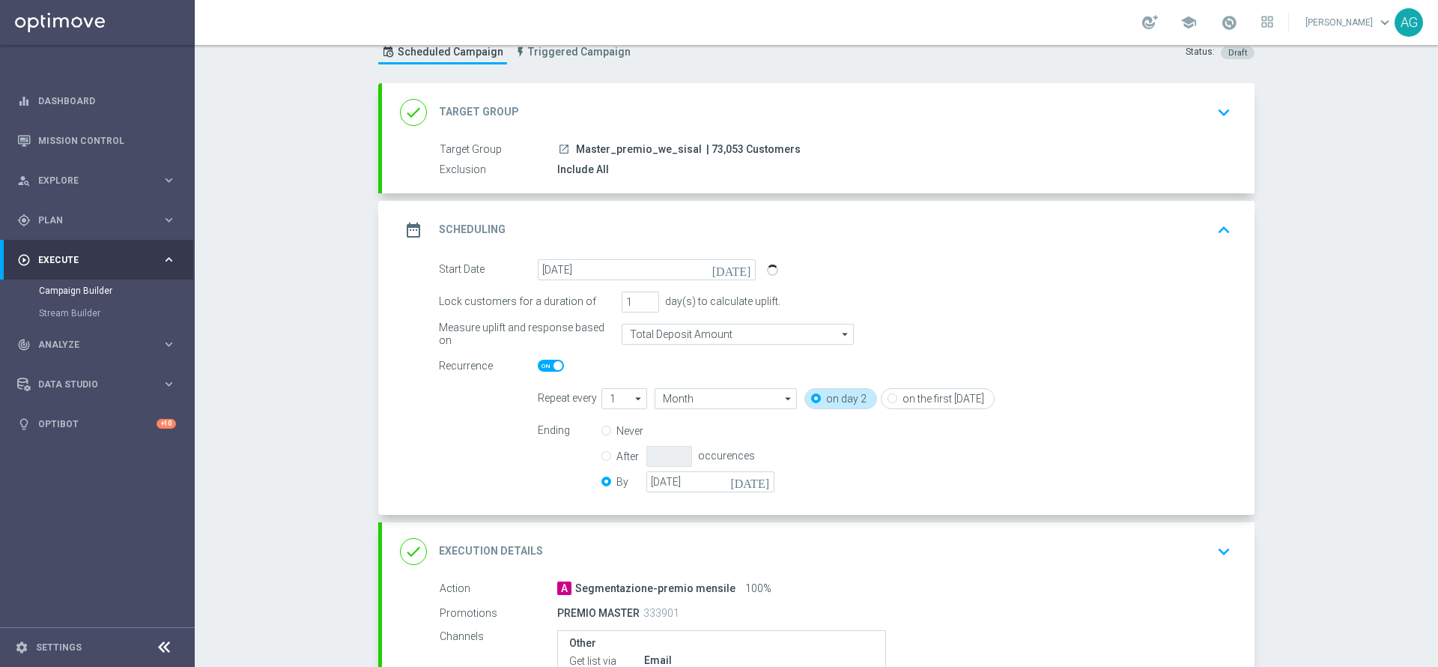
scroll to position [0, 0]
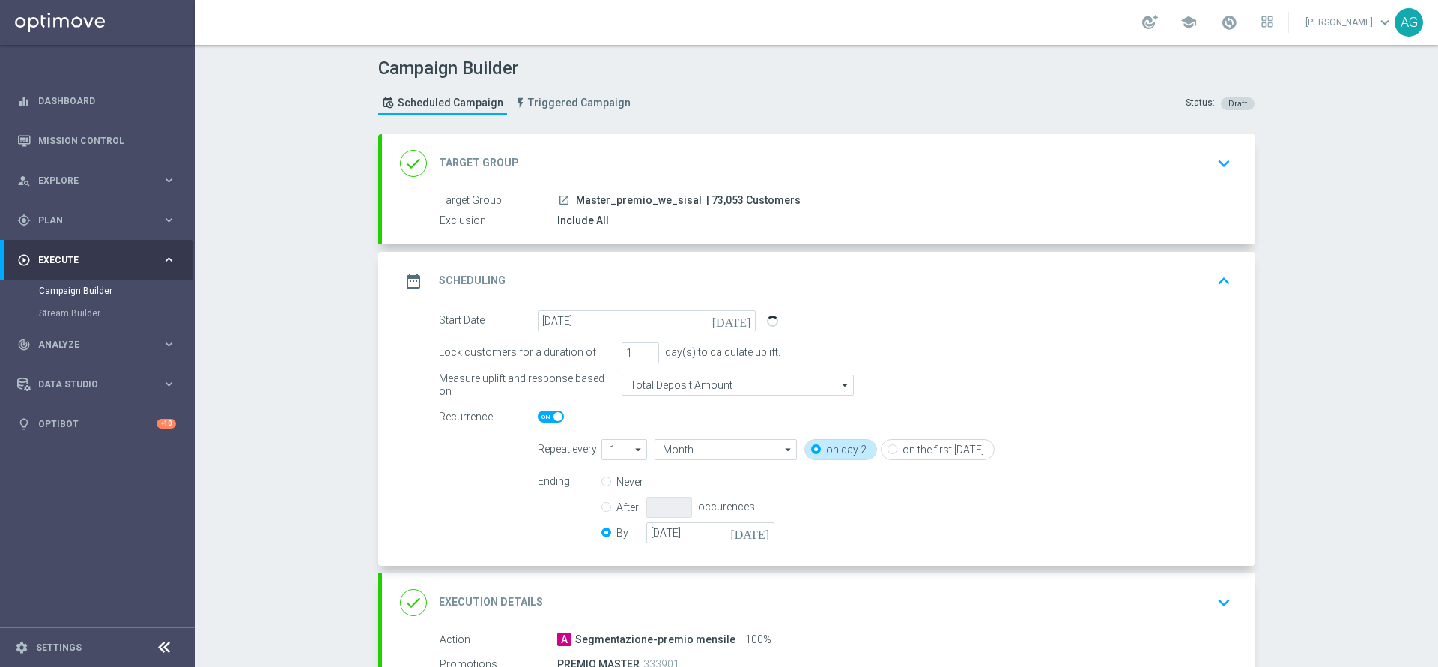
click at [720, 217] on div "Include All" at bounding box center [891, 220] width 668 height 15
click at [1154, 163] on div "done Target Group keyboard_arrow_down" at bounding box center [818, 163] width 837 height 28
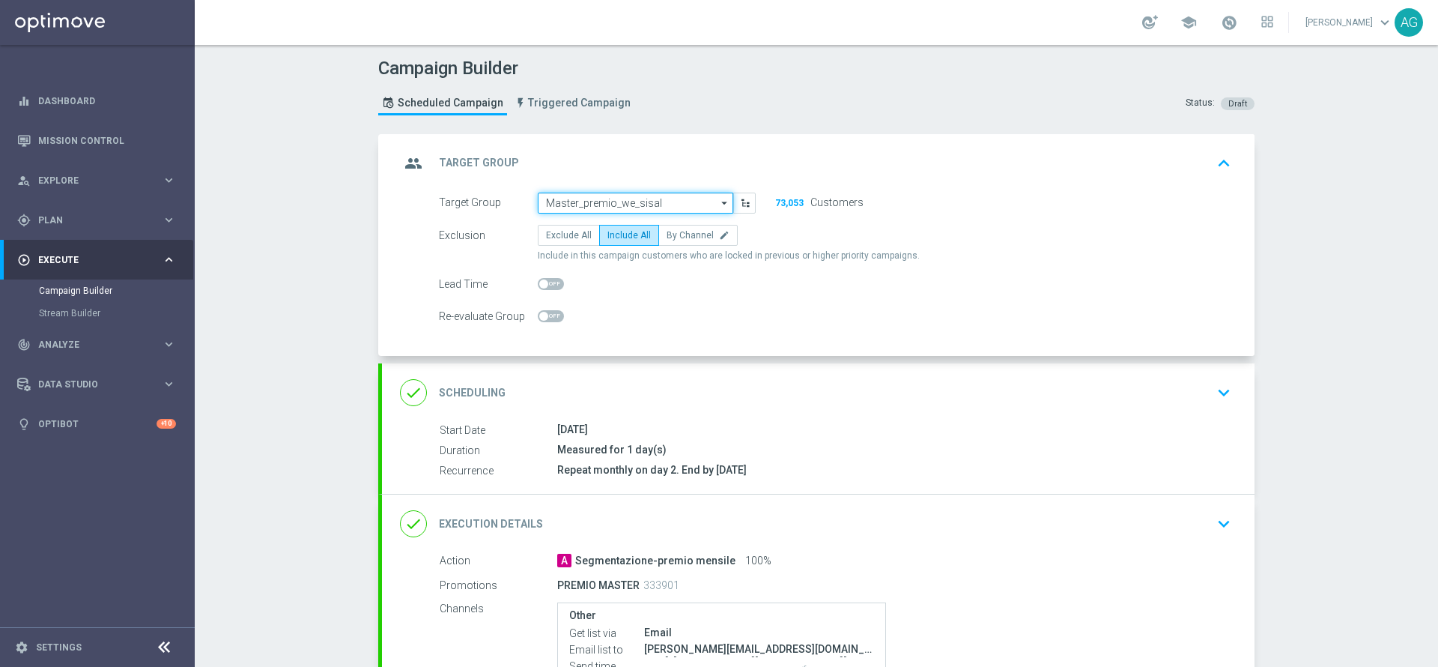
click at [619, 200] on input "Master_premio_we_sisal" at bounding box center [636, 203] width 196 height 21
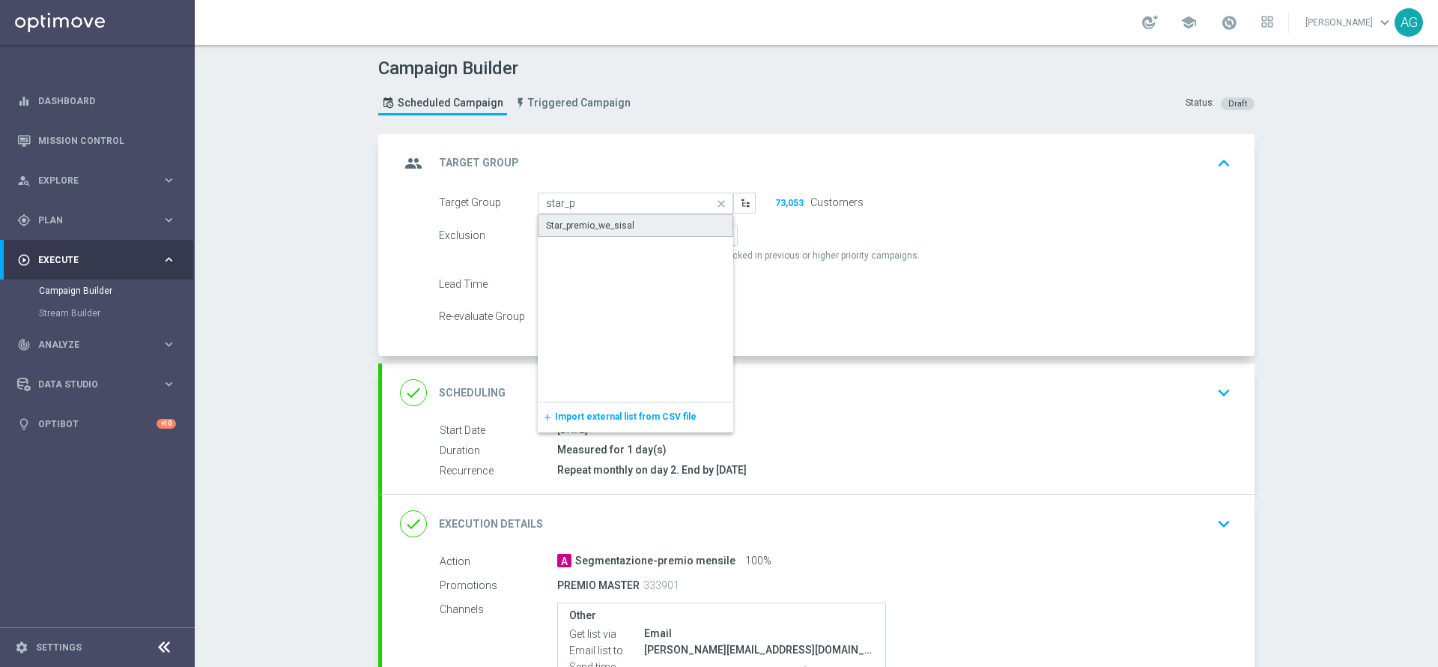
click at [574, 227] on div "Star_premio_we_sisal" at bounding box center [590, 225] width 88 height 13
type input "Star_premio_we_sisal"
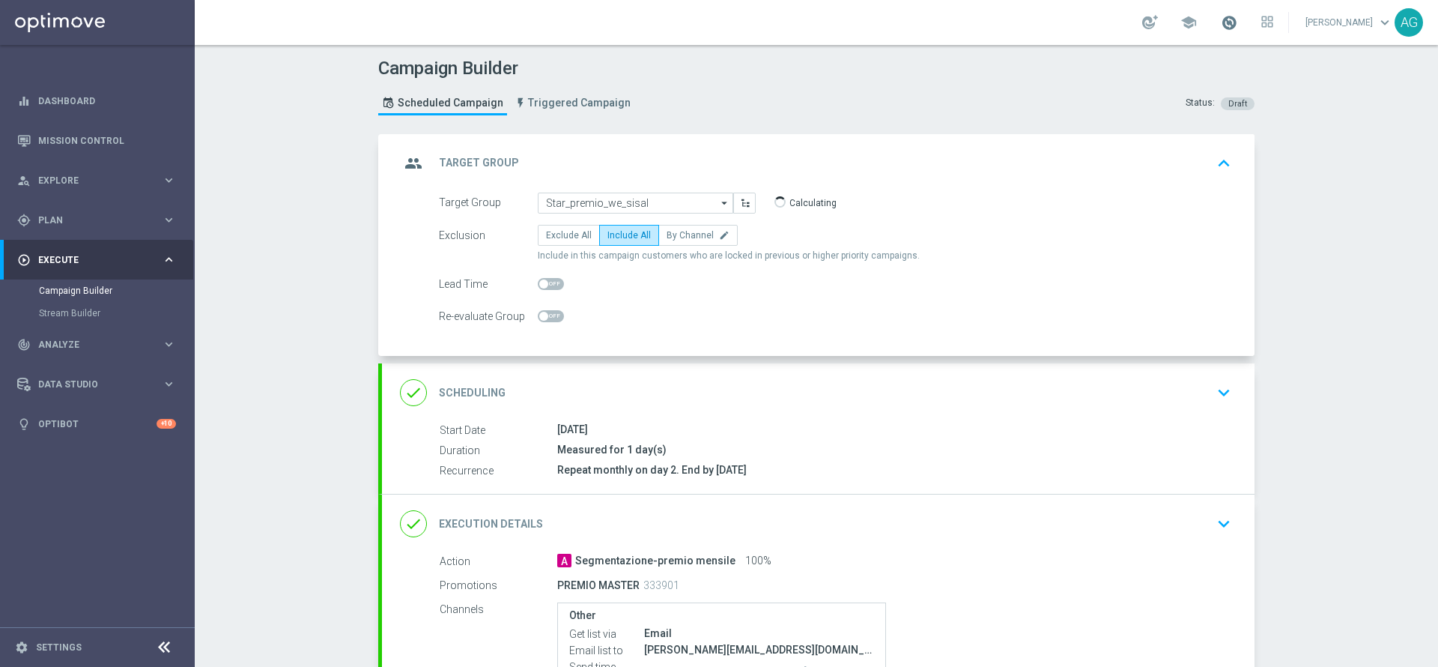
click at [1221, 20] on span at bounding box center [1229, 22] width 16 height 16
click at [1330, 211] on div "Campaign Builder Scheduled Campaign Triggered Campaign Status: Draft group Targ…" at bounding box center [816, 356] width 1243 height 622
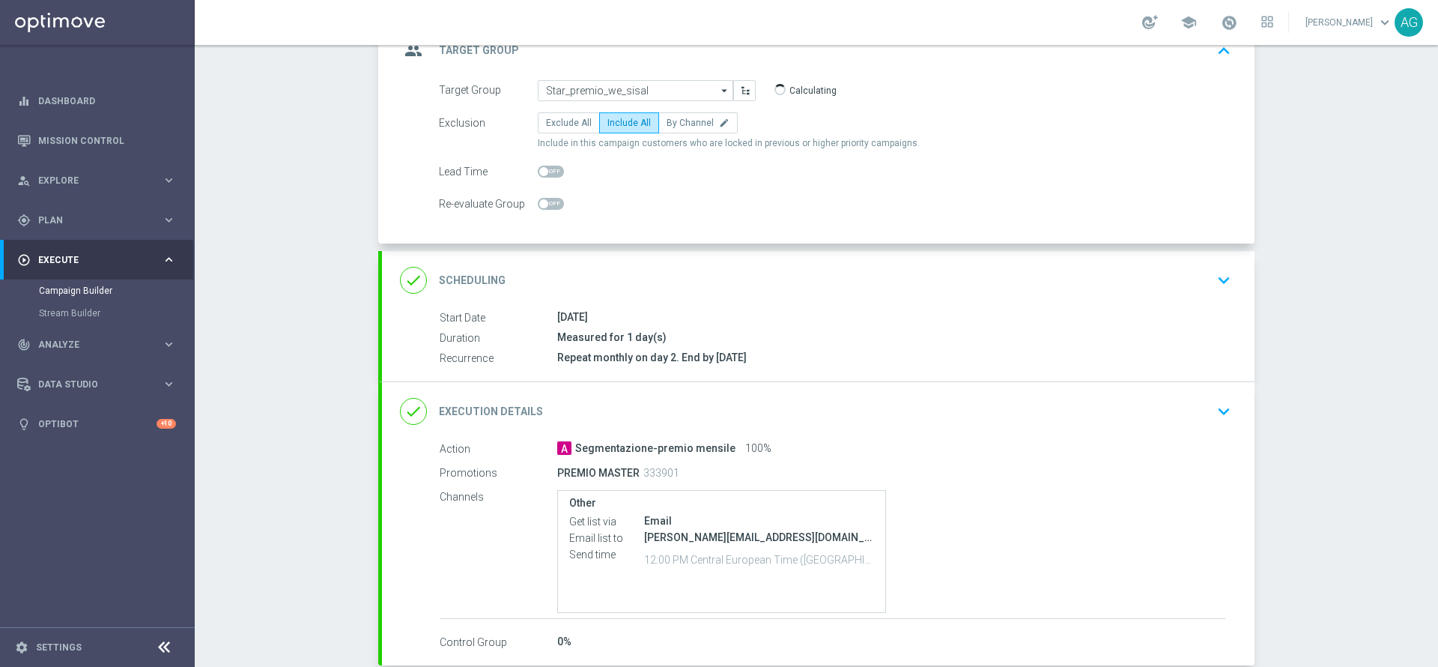
scroll to position [209, 0]
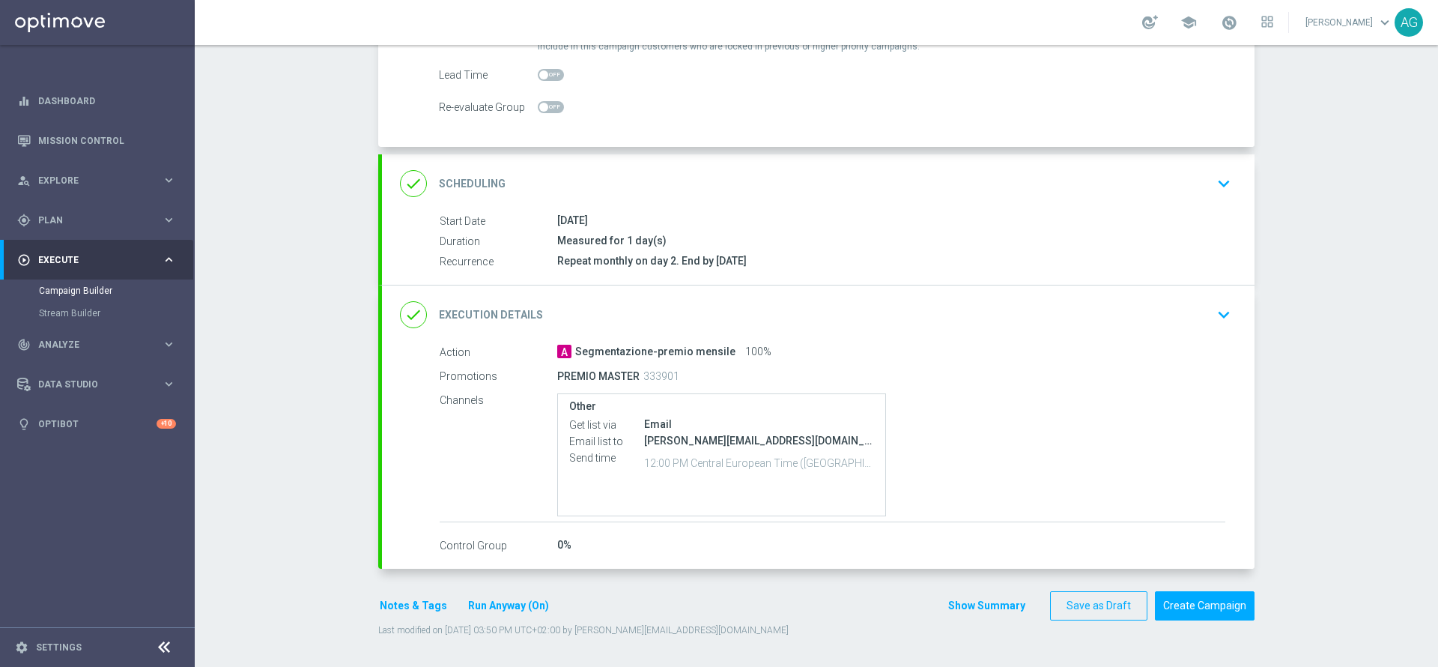
click at [1219, 321] on icon "keyboard_arrow_down" at bounding box center [1224, 314] width 22 height 22
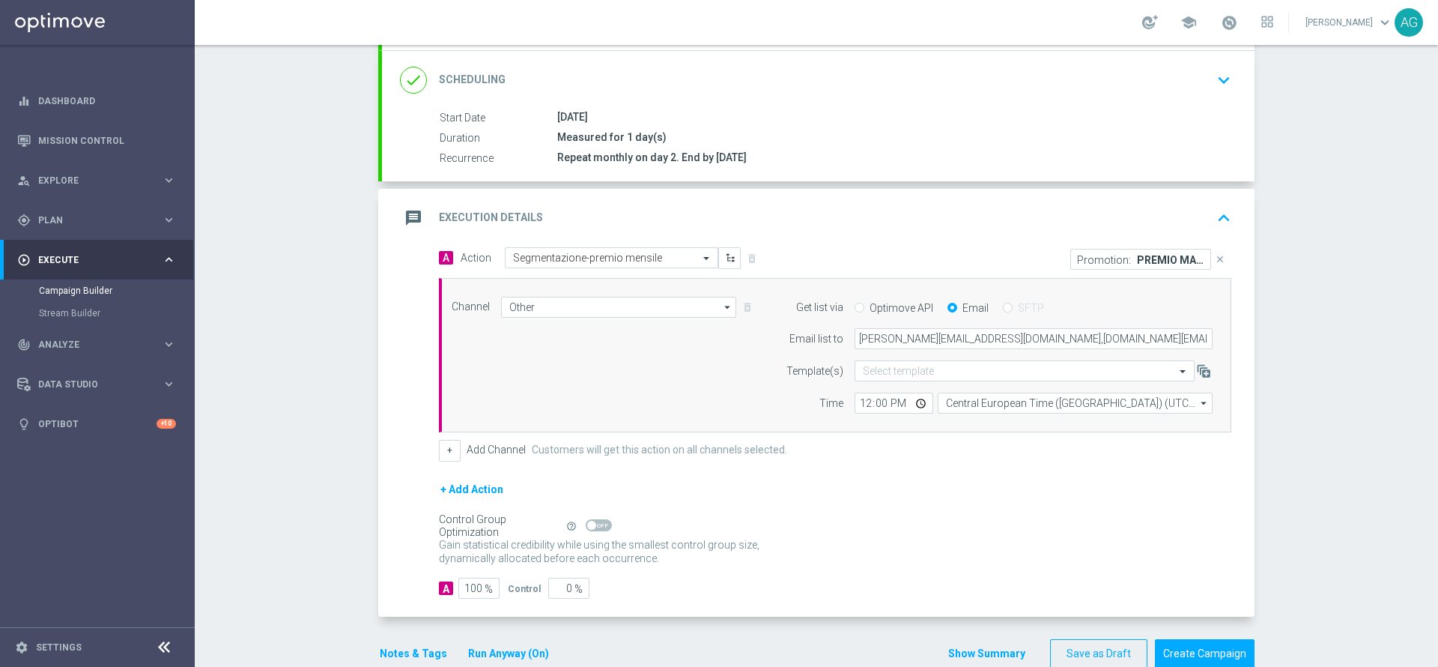
click at [1135, 251] on div "Promotion: PREMIO MASTER" at bounding box center [1140, 259] width 141 height 21
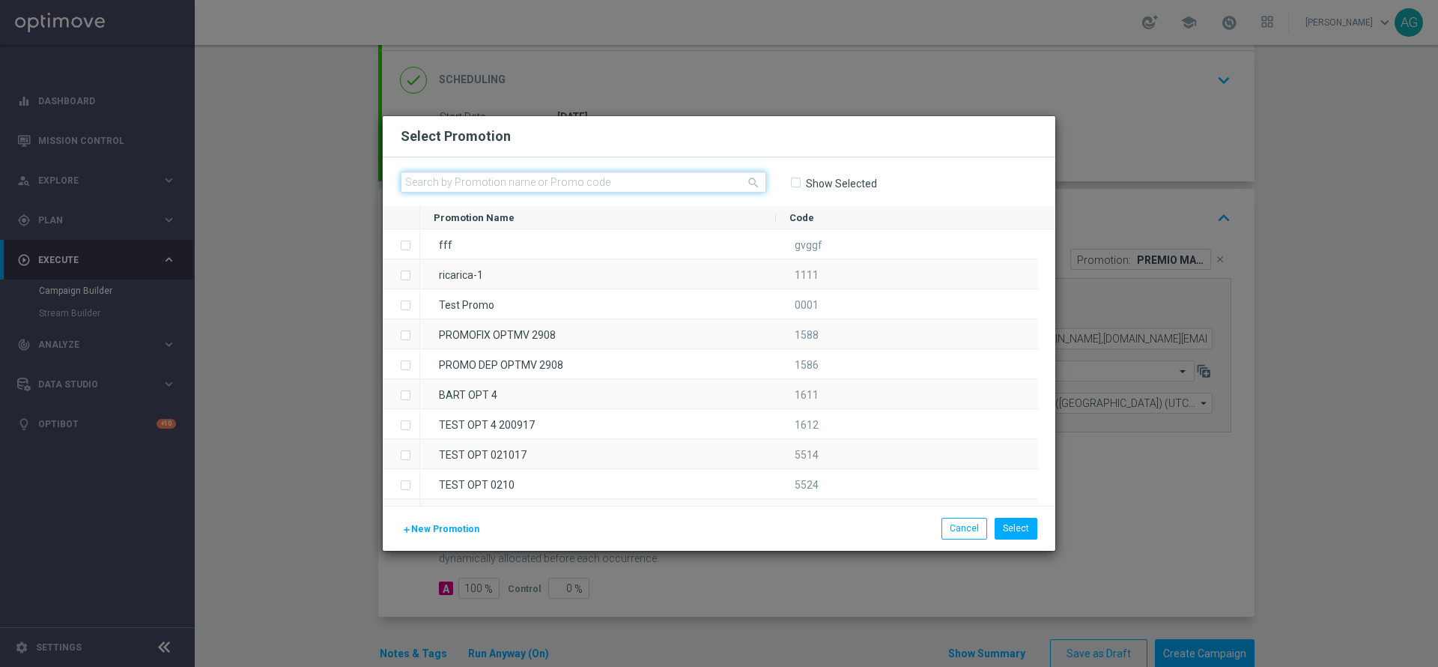
click at [638, 189] on input "text" at bounding box center [584, 182] width 366 height 21
paste input "333905"
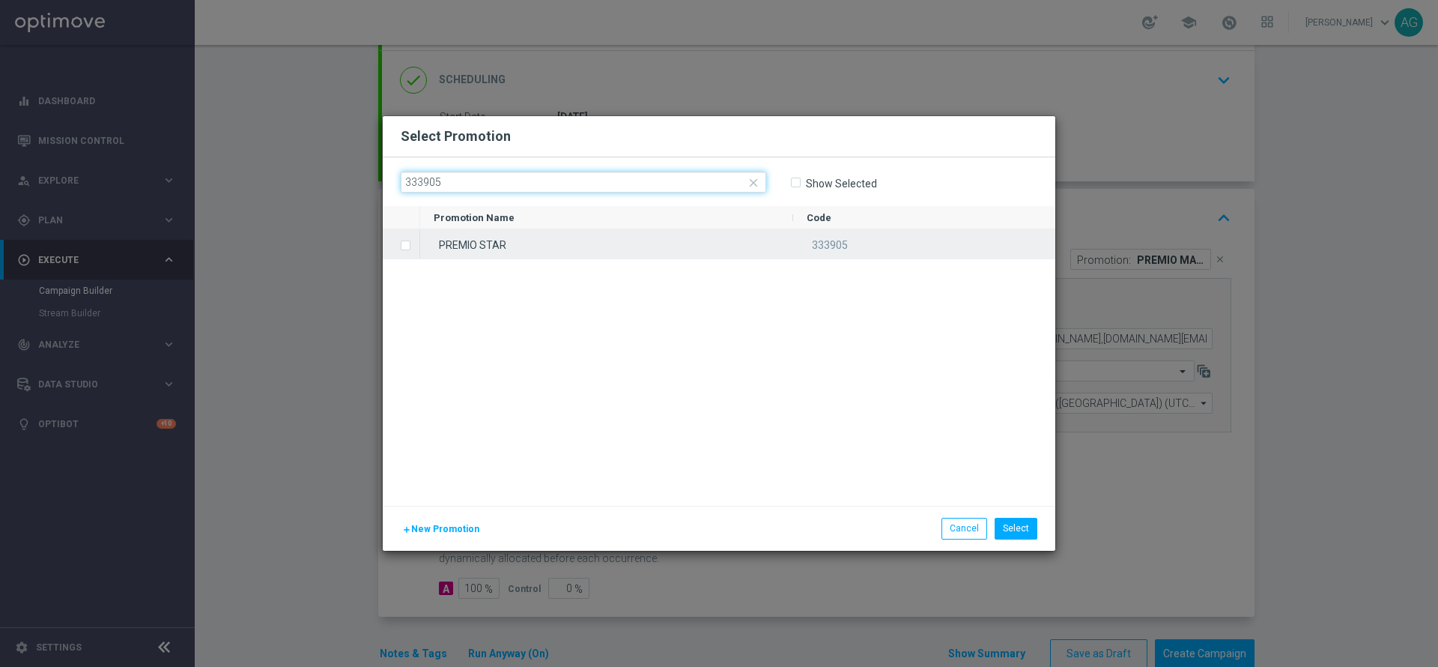
type input "333905"
click at [417, 249] on label "Press SPACE to select this row." at bounding box center [417, 246] width 5 height 13
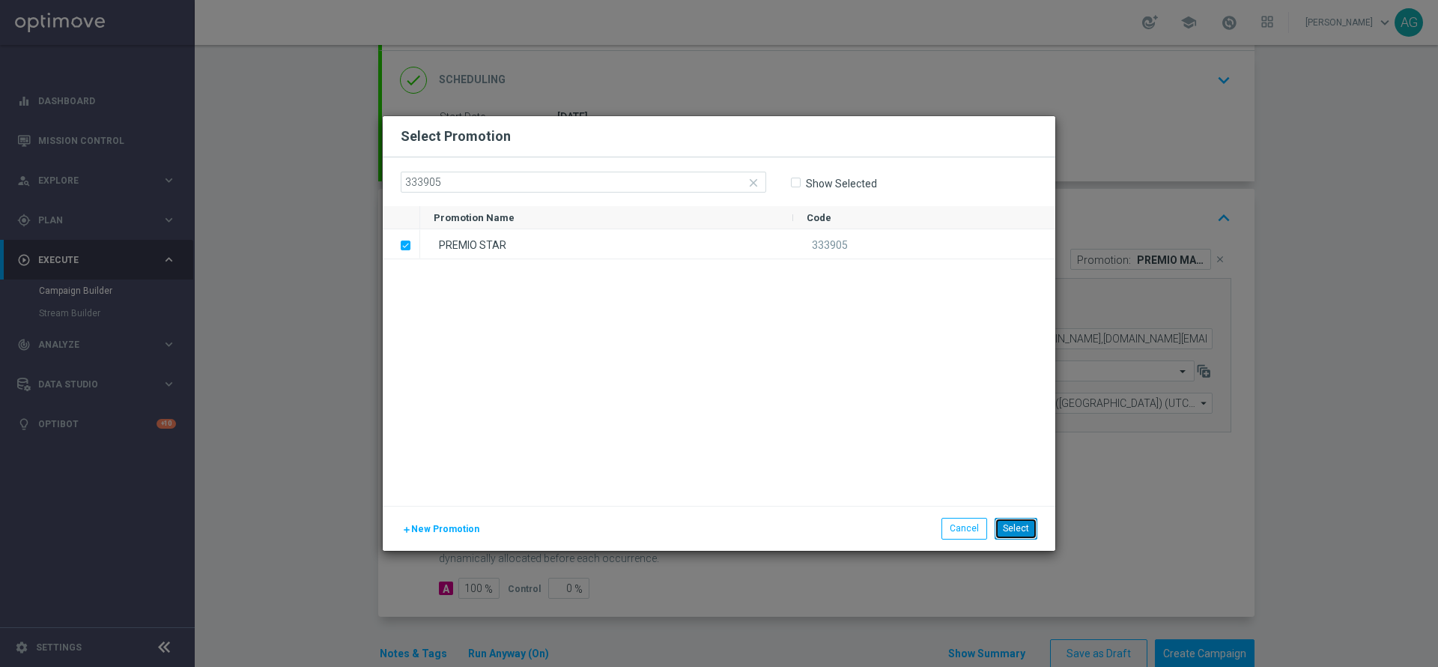
click at [1004, 529] on button "Select" at bounding box center [1016, 528] width 43 height 21
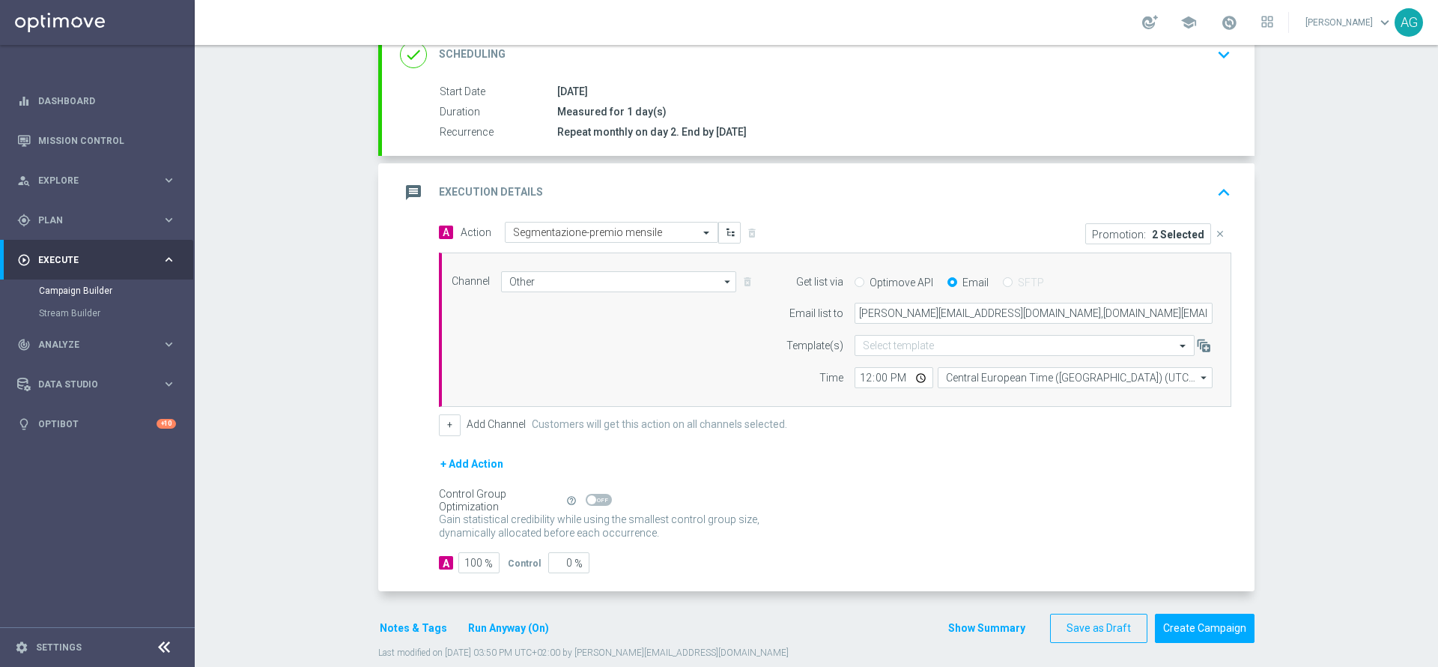
scroll to position [242, 0]
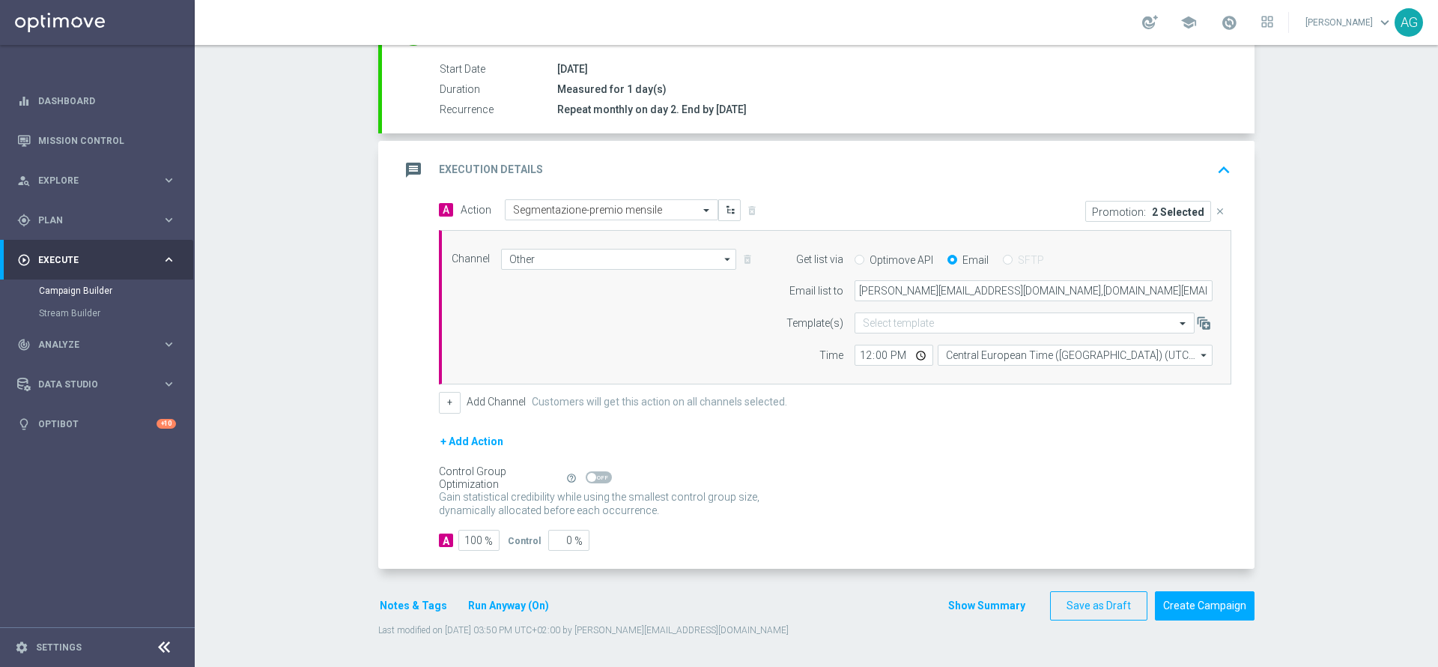
click at [410, 604] on button "Notes & Tags" at bounding box center [413, 605] width 70 height 19
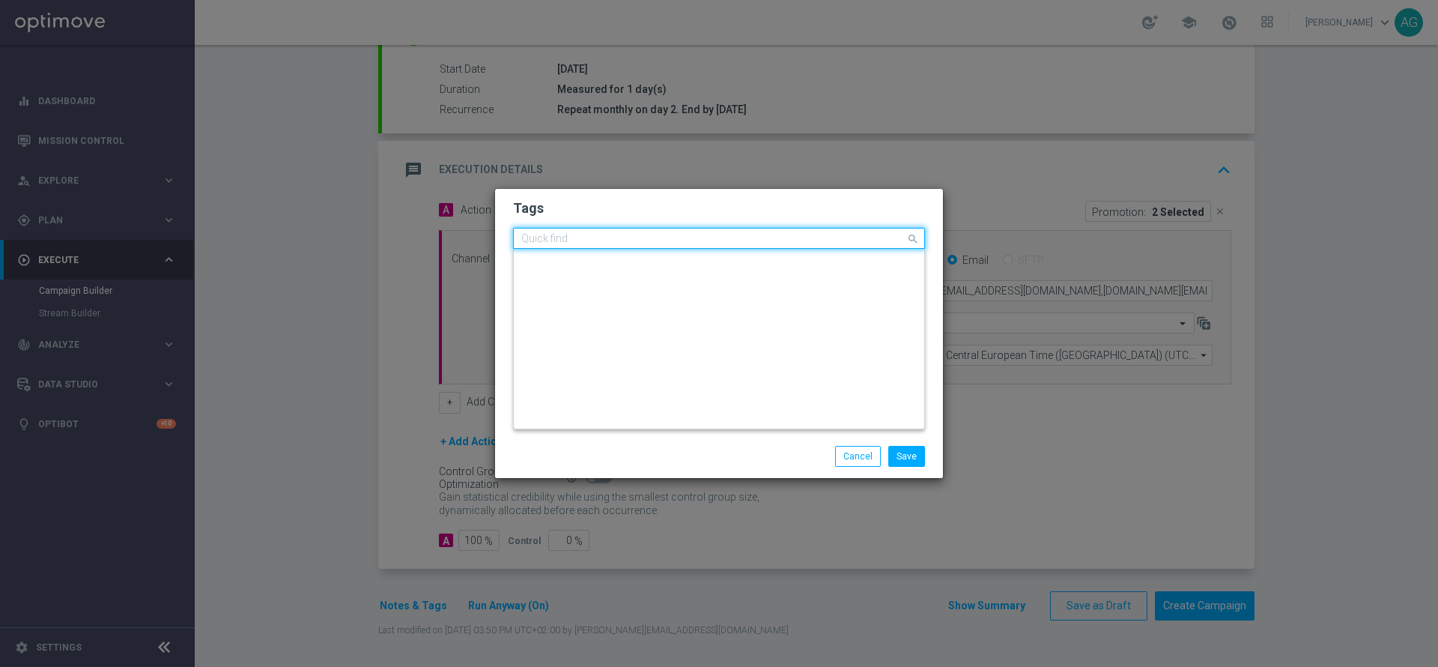
click at [749, 240] on div "Quick find × all × sisal point × accredito diretto × talent" at bounding box center [710, 238] width 392 height 19
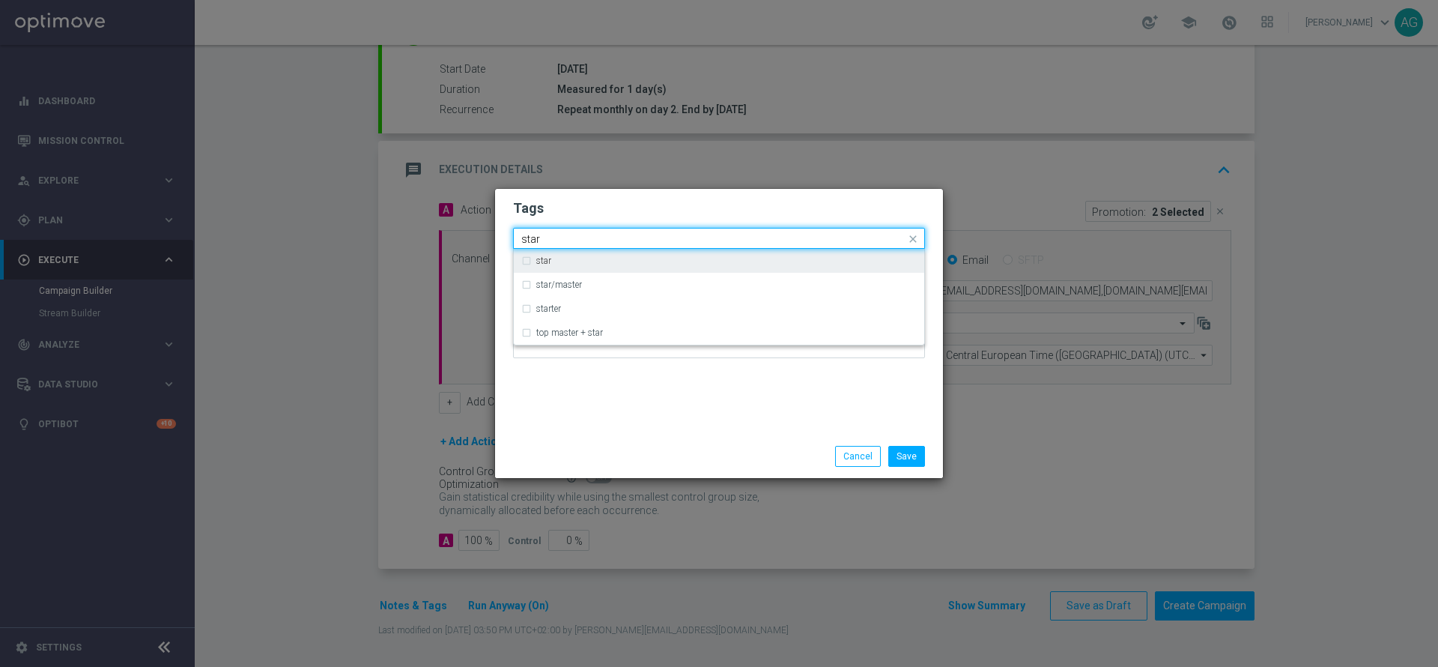
click at [595, 264] on div "star" at bounding box center [726, 260] width 381 height 9
type input "star"
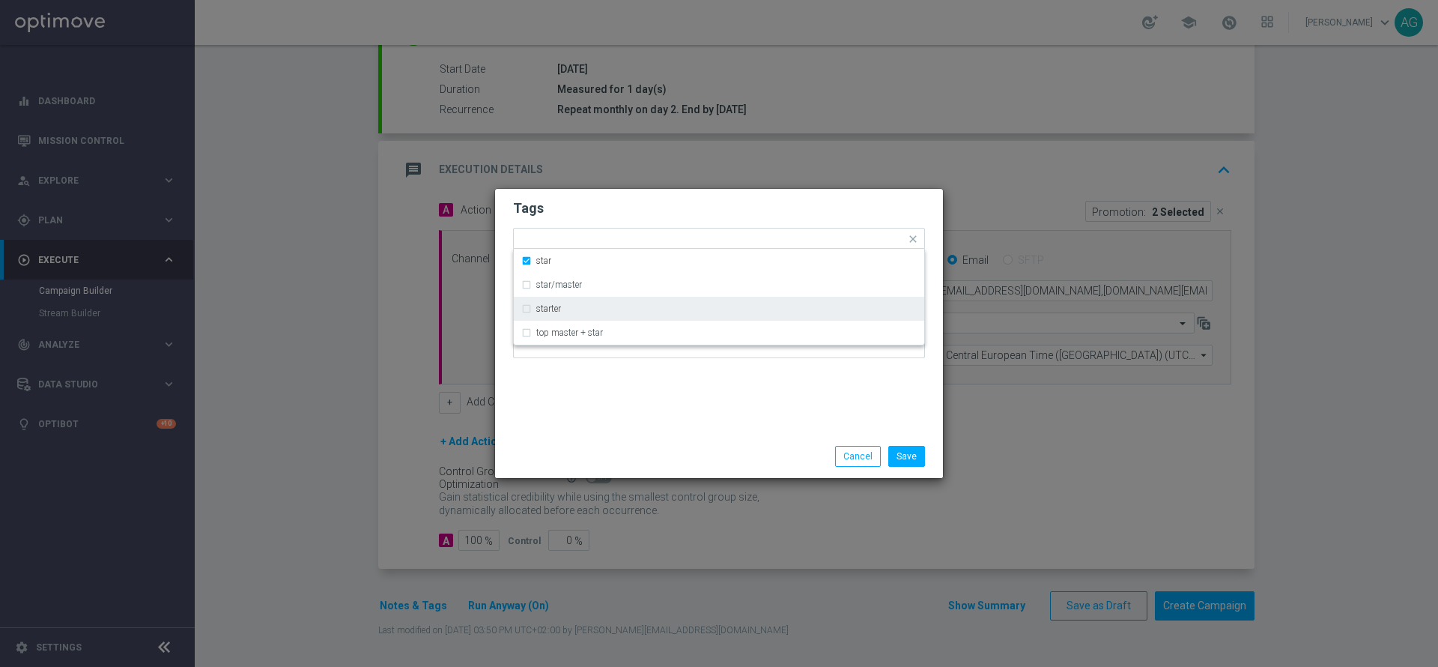
click at [884, 381] on div "Tags Quick find × all × sisal point × accredito diretto × talent × star star st…" at bounding box center [719, 312] width 448 height 246
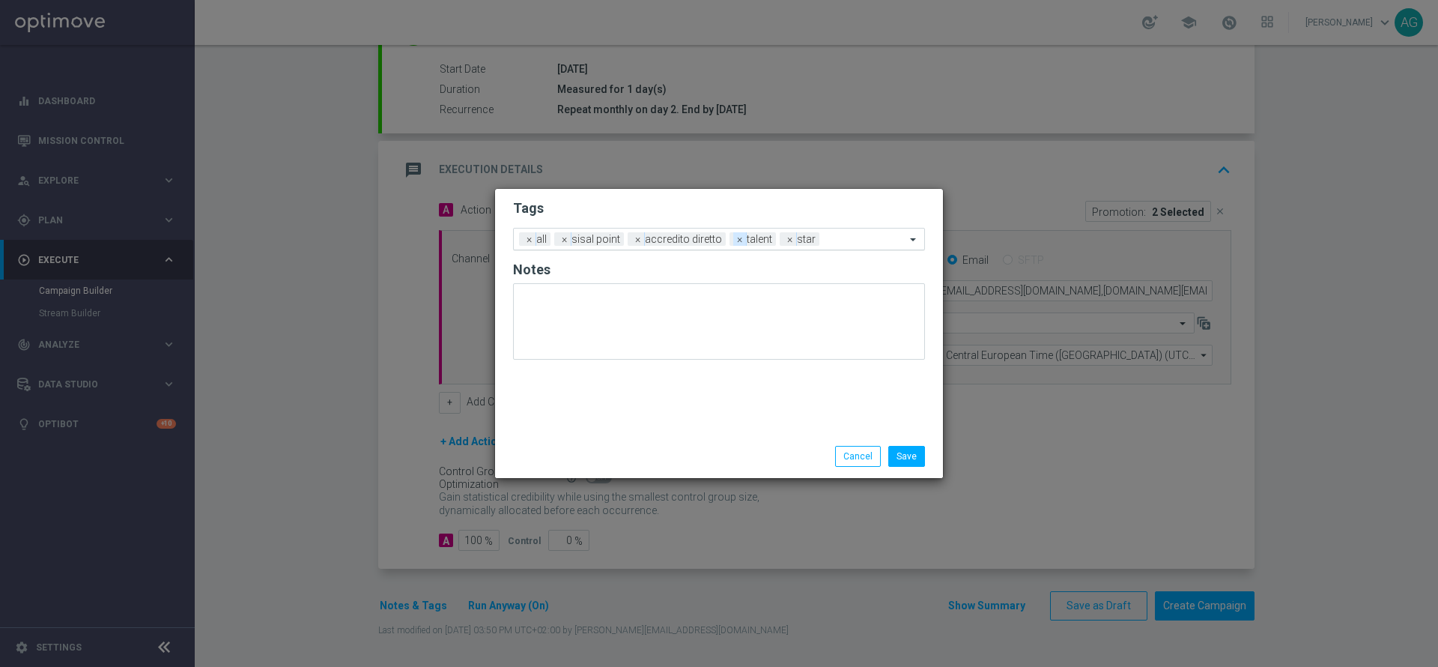
click at [741, 242] on span "×" at bounding box center [739, 238] width 13 height 13
click at [903, 448] on button "Save" at bounding box center [906, 456] width 37 height 21
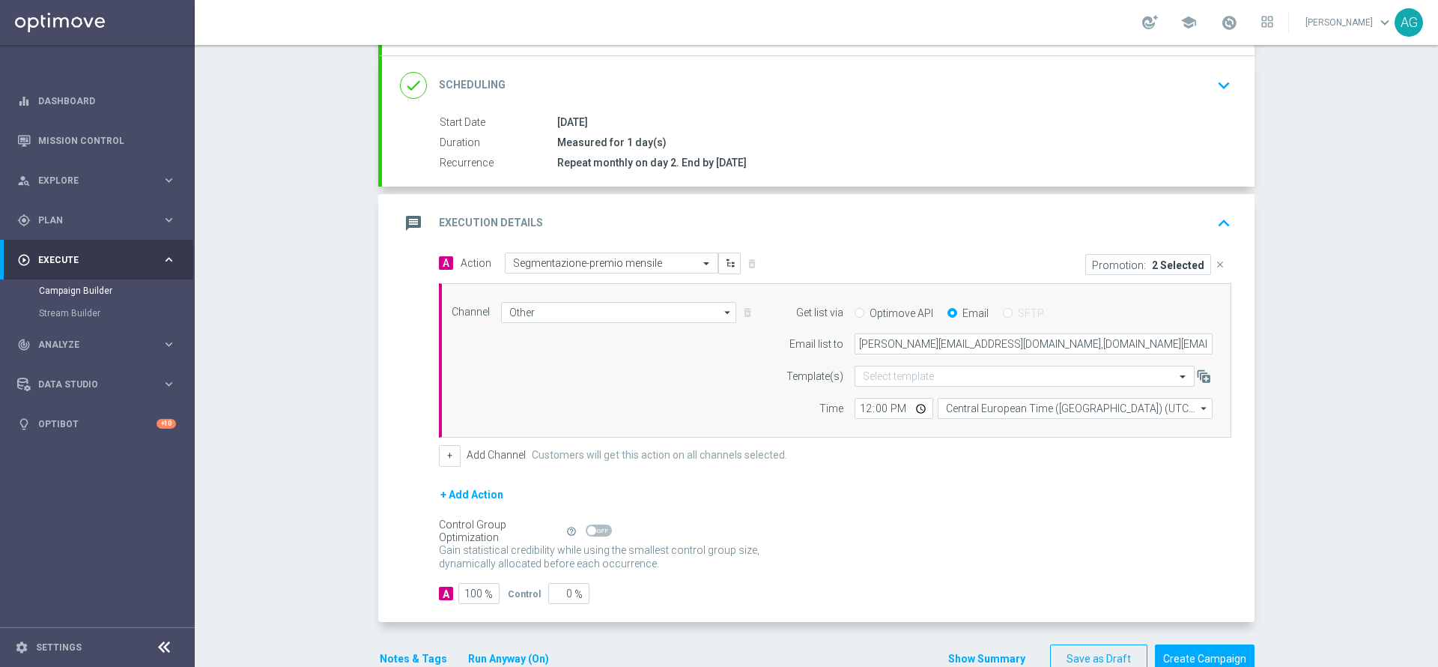
scroll to position [242, 0]
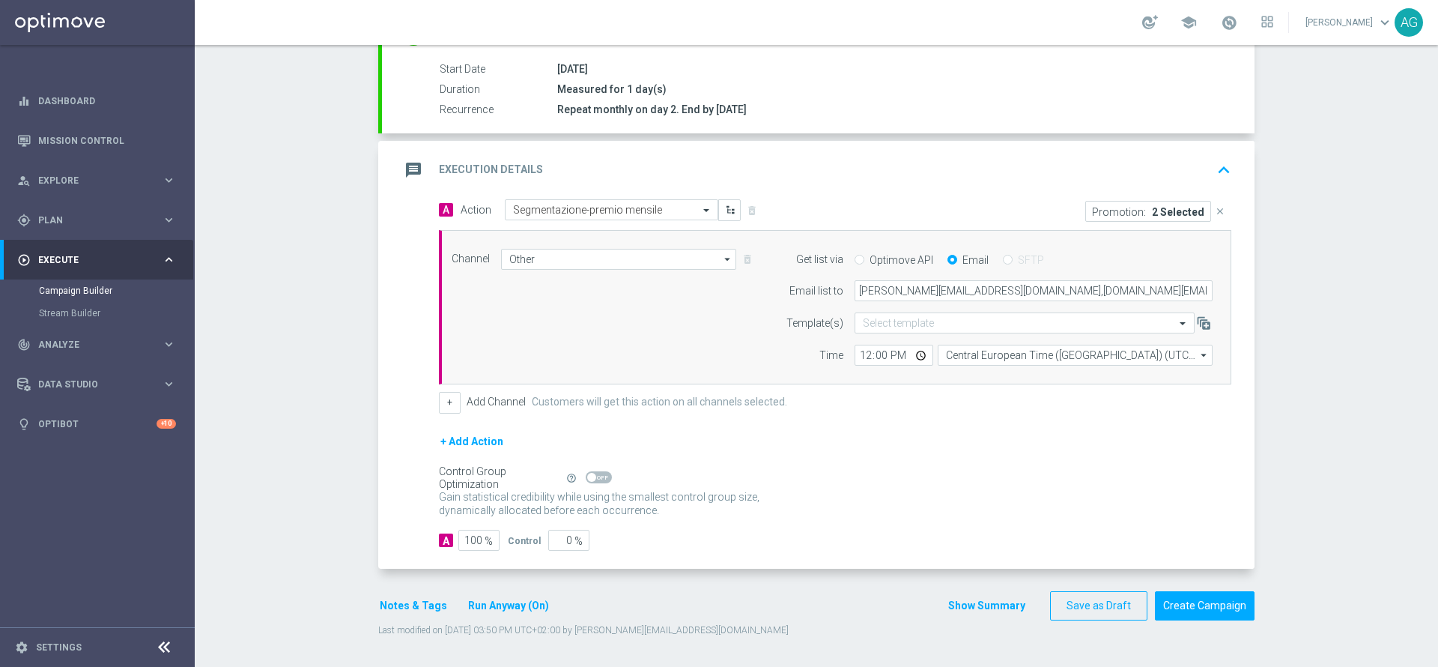
click at [1158, 219] on div "Promotion: 2 Selected" at bounding box center [1148, 211] width 126 height 21
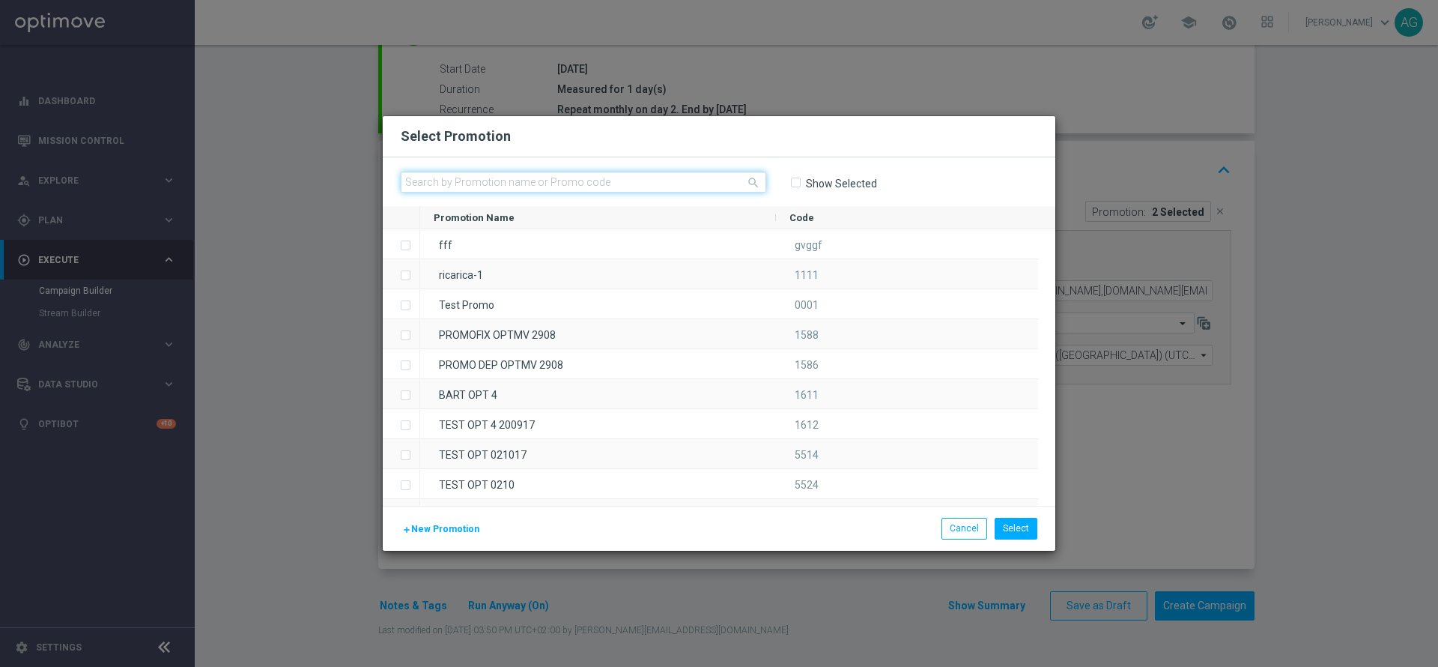
click at [673, 173] on input "text" at bounding box center [584, 182] width 366 height 21
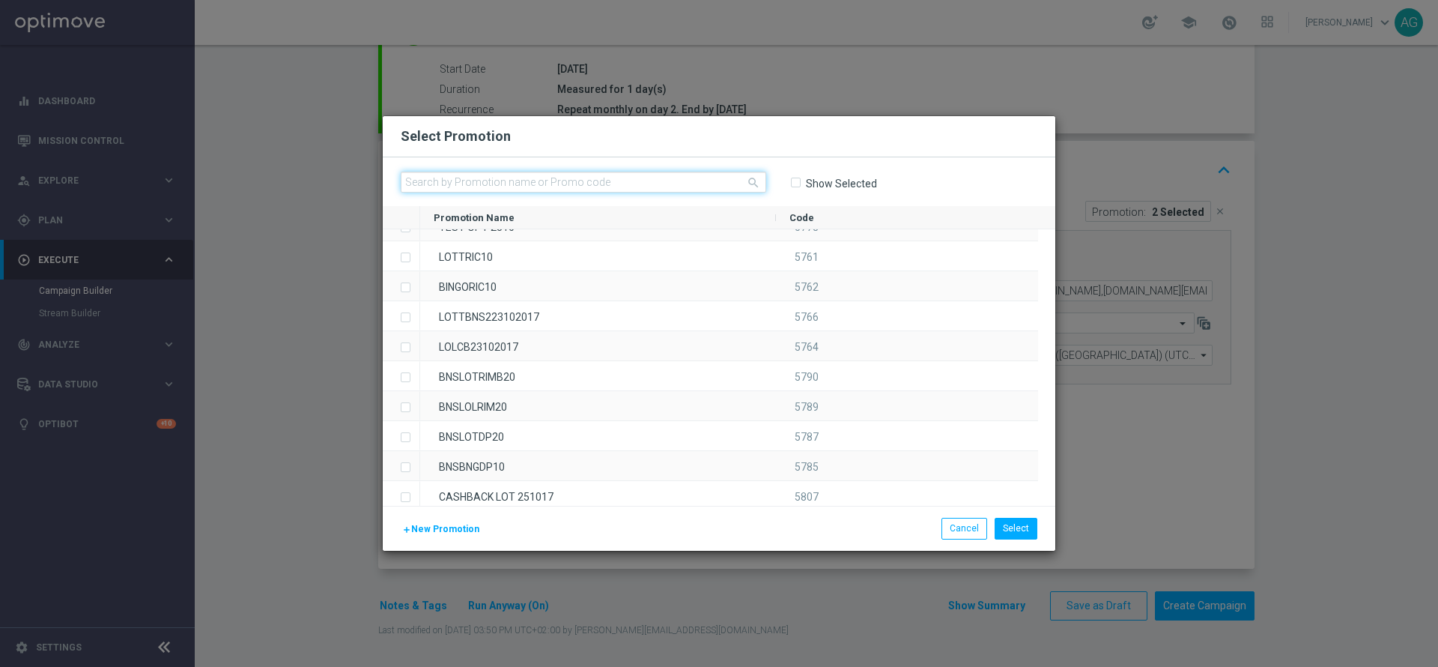
scroll to position [787, 0]
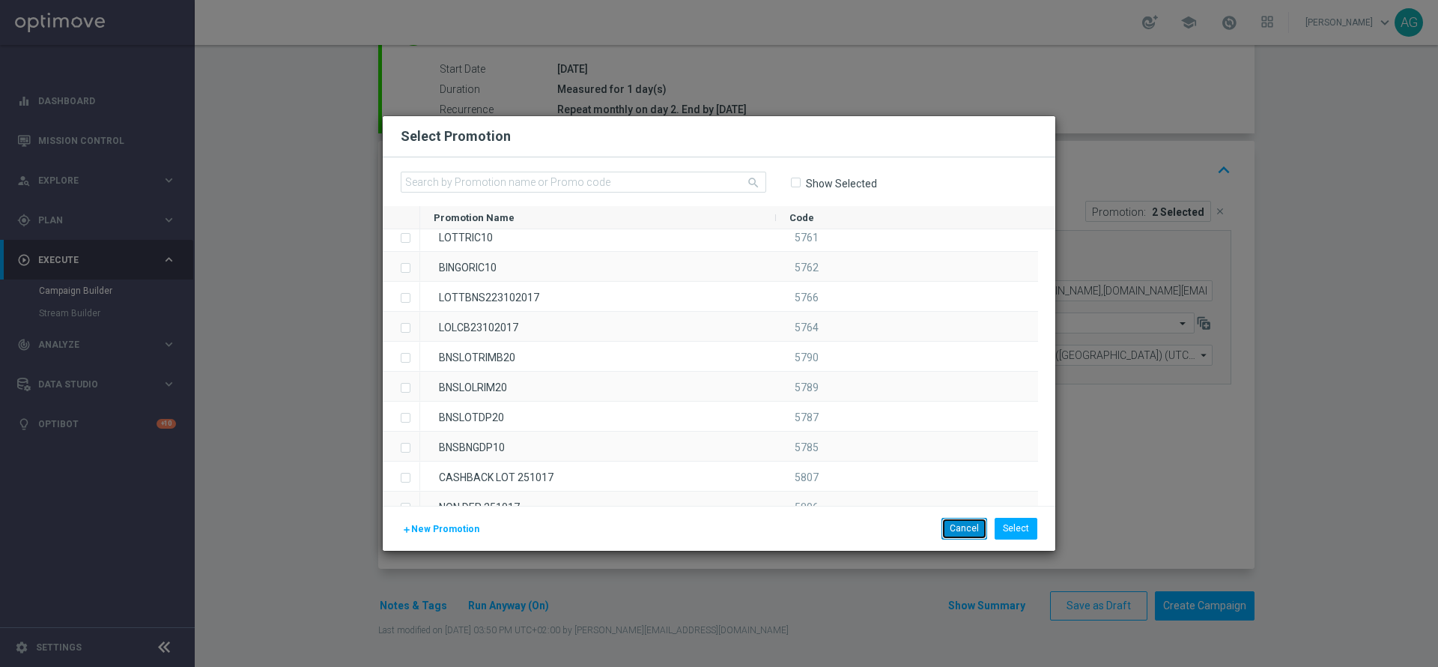
click at [951, 527] on button "Cancel" at bounding box center [965, 528] width 46 height 21
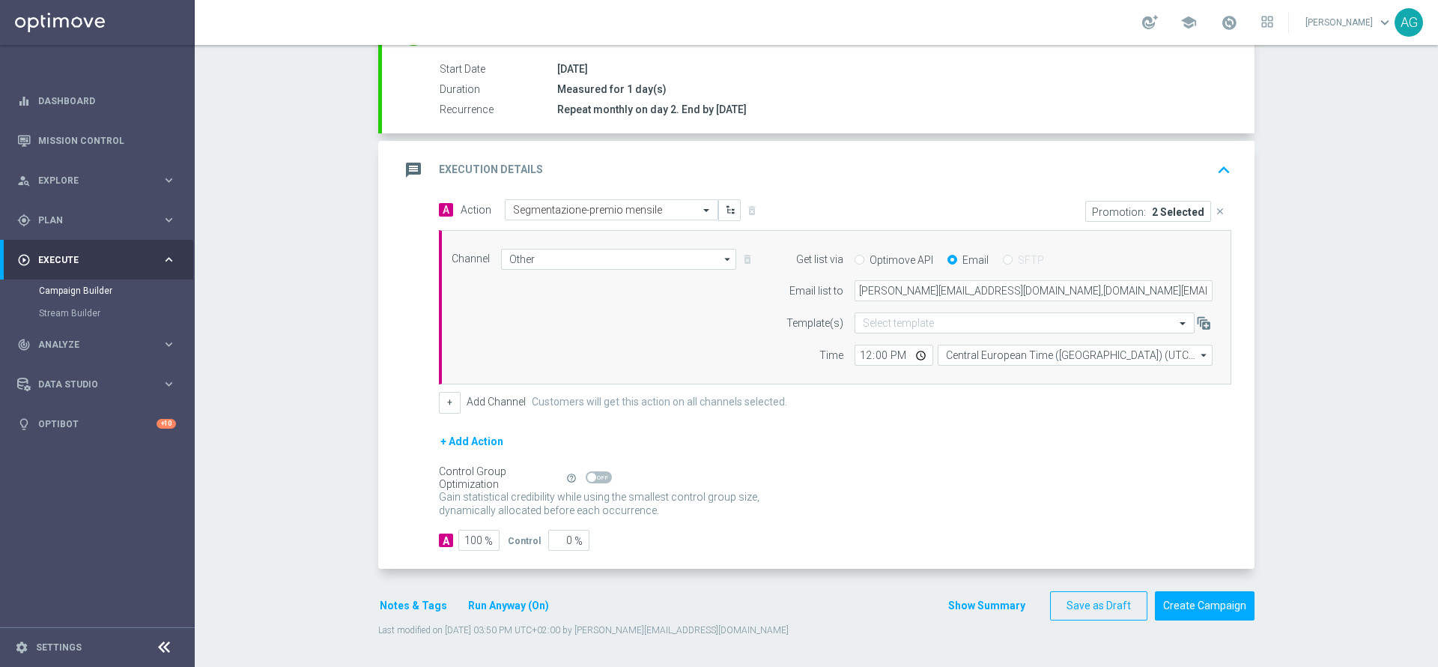
click at [1168, 208] on p "2 Selected" at bounding box center [1178, 211] width 52 height 12
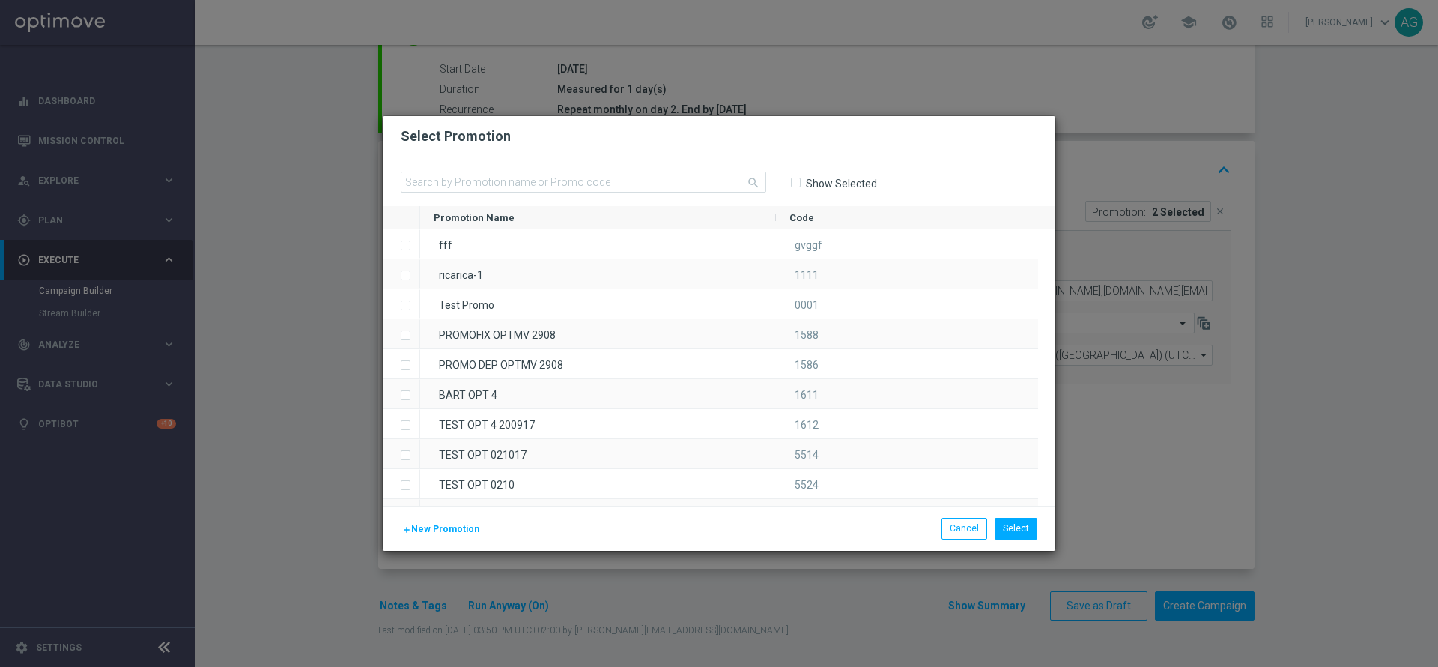
click at [977, 545] on div "add New Promotion Select Cancel" at bounding box center [719, 528] width 673 height 44
click at [972, 537] on button "Cancel" at bounding box center [965, 528] width 46 height 21
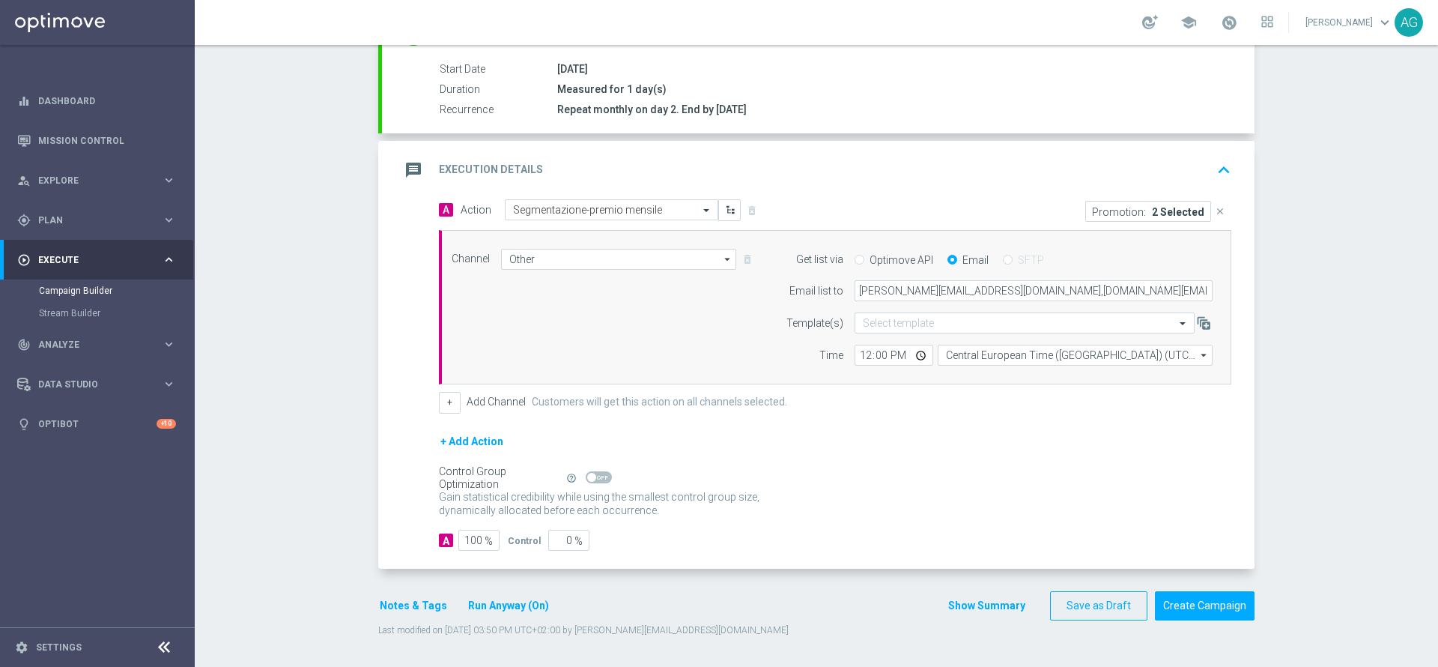
click at [1214, 203] on button "close" at bounding box center [1219, 211] width 16 height 21
click at [1202, 207] on button "Add Promotion" at bounding box center [1185, 210] width 83 height 16
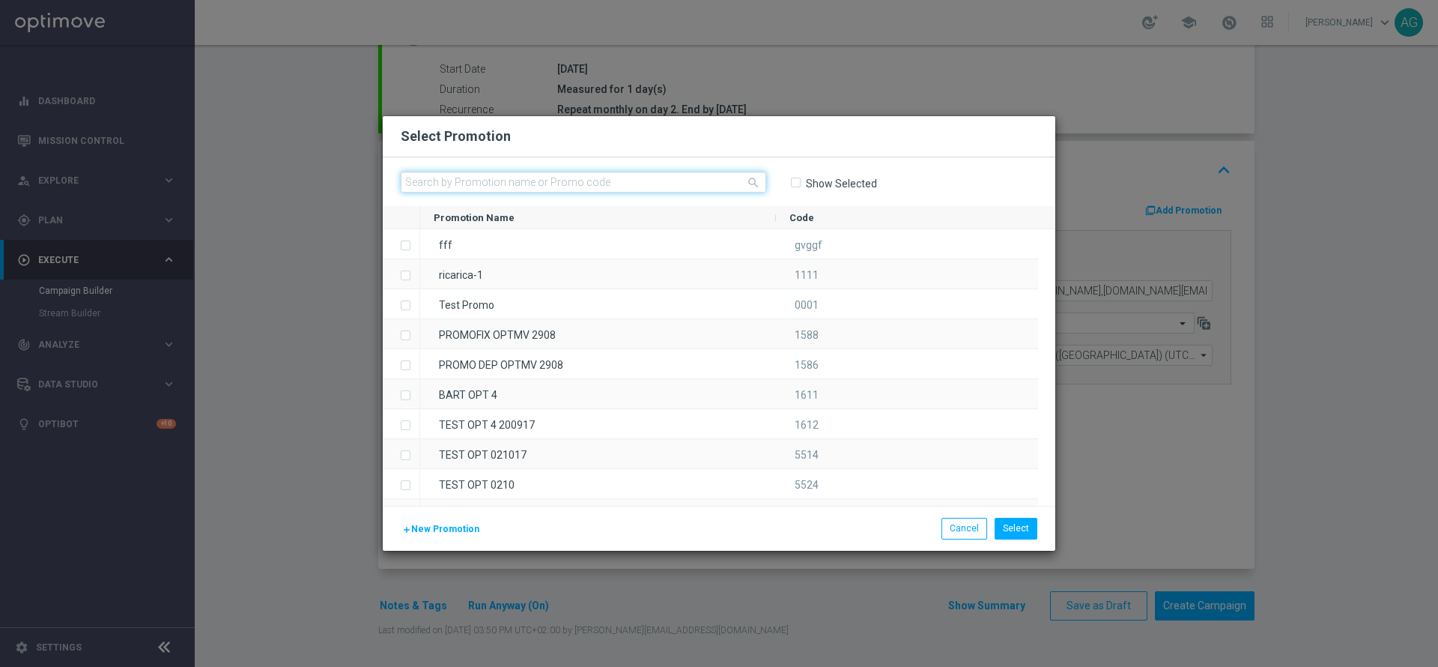
click at [482, 172] on input "text" at bounding box center [584, 182] width 366 height 21
paste input "333905"
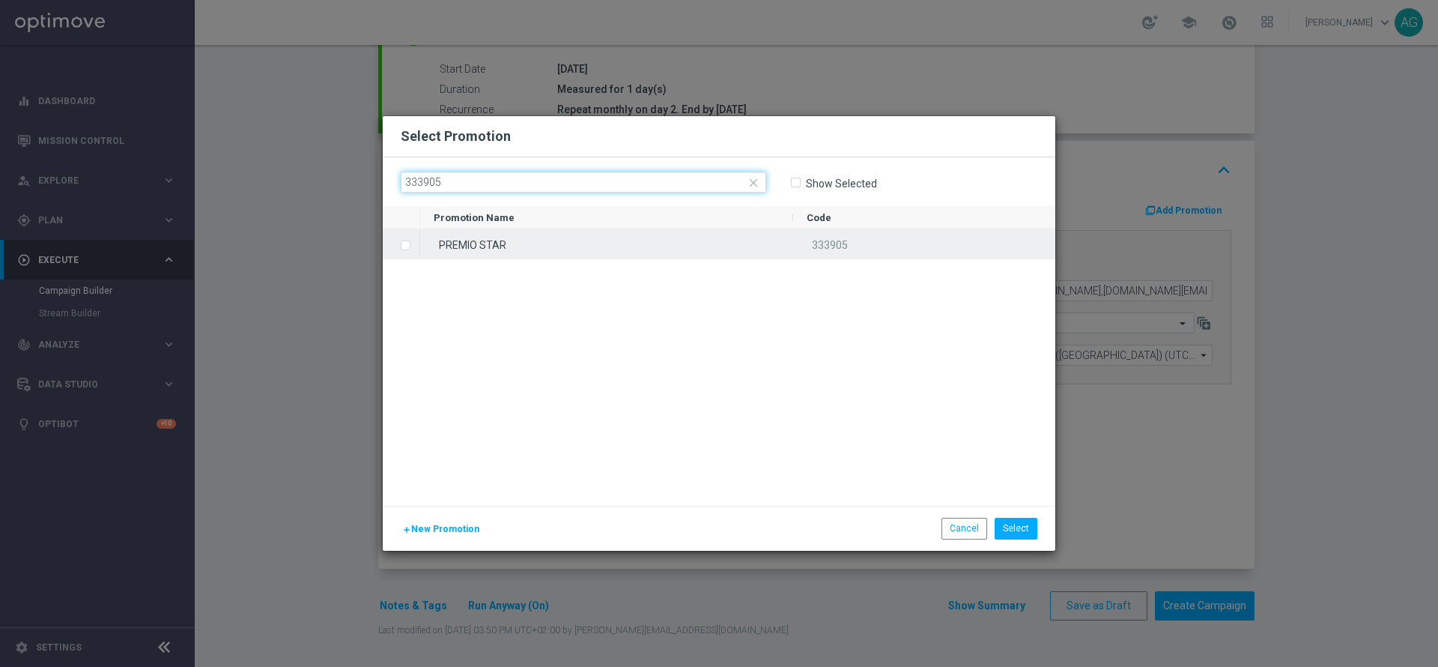
type input "333905"
click at [560, 258] on div "PREMIO STAR 333905" at bounding box center [737, 244] width 635 height 30
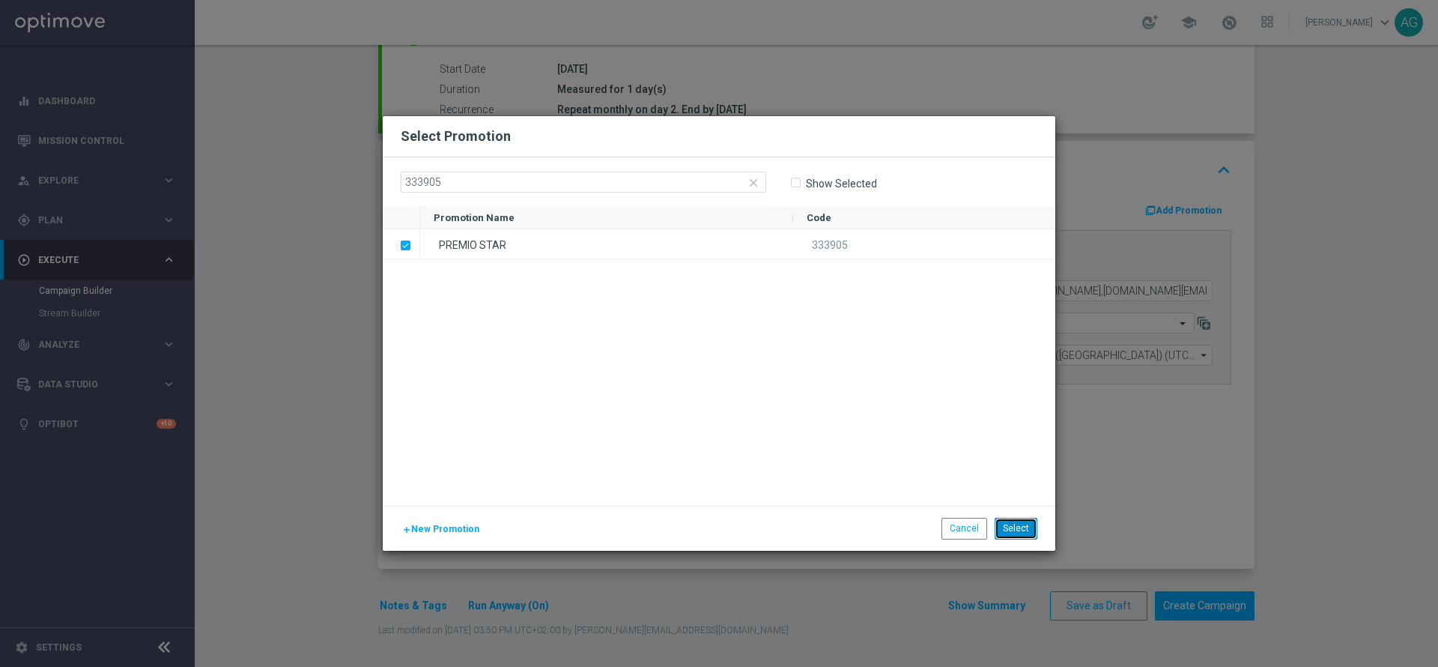
click at [1007, 531] on button "Select" at bounding box center [1016, 528] width 43 height 21
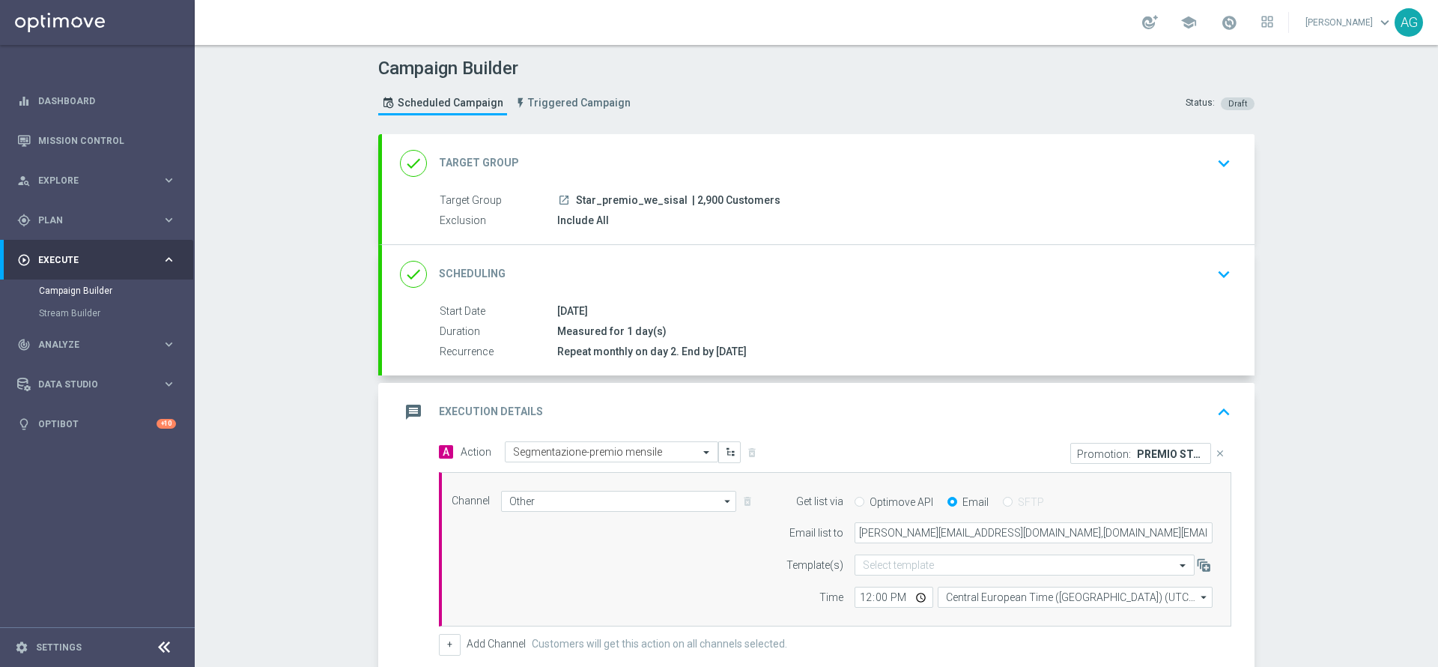
scroll to position [242, 0]
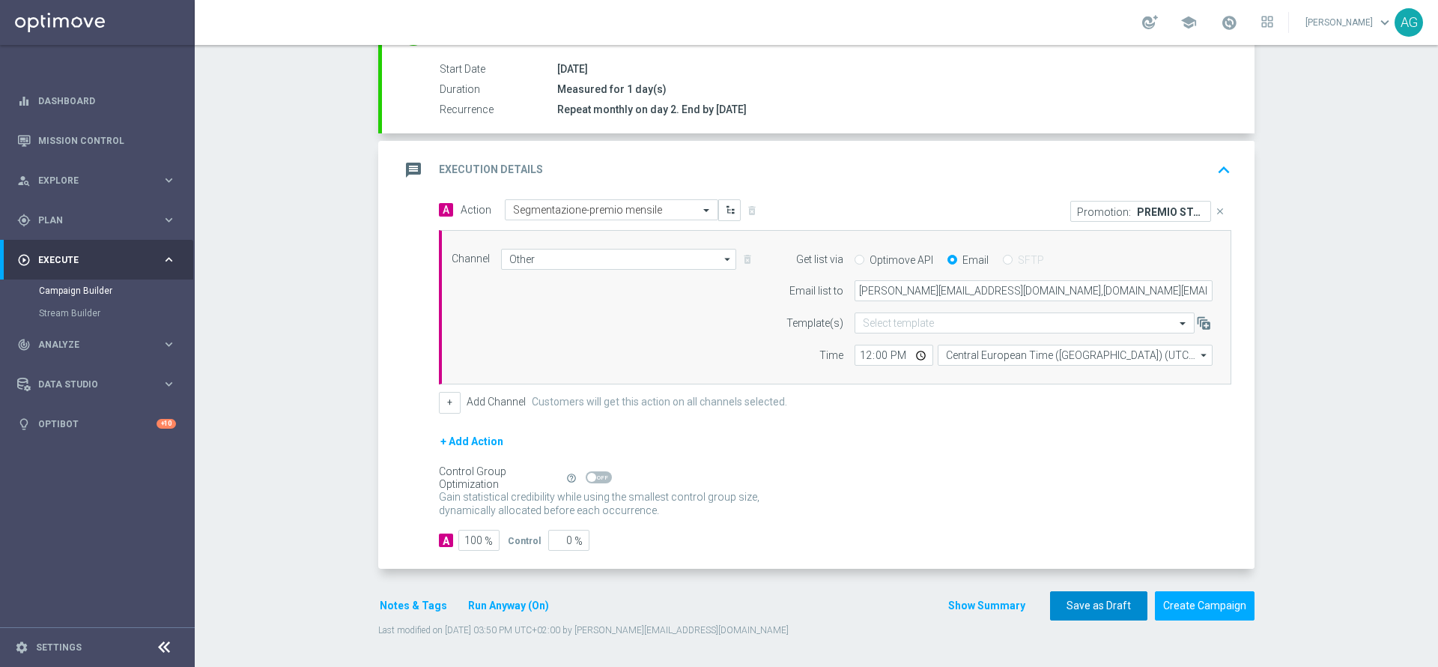
click at [1094, 605] on button "Save as Draft" at bounding box center [1098, 605] width 97 height 29
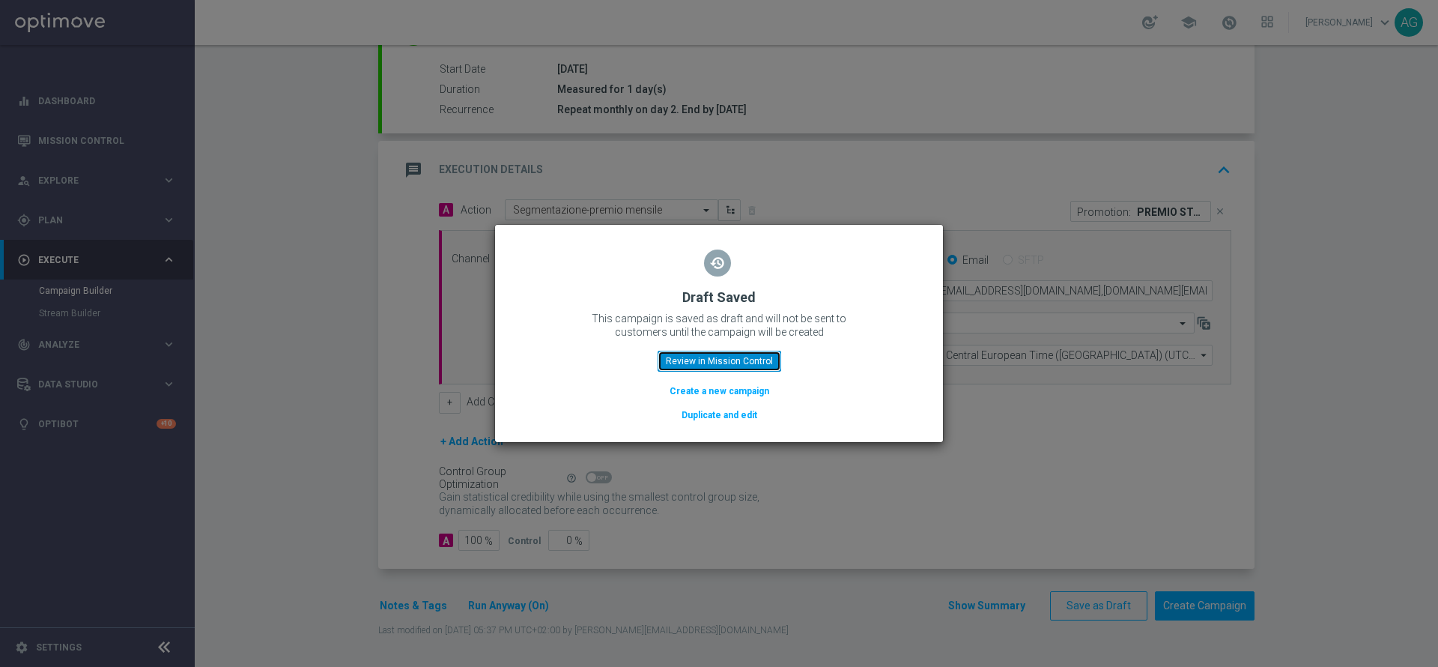
click at [695, 365] on button "Review in Mission Control" at bounding box center [720, 361] width 124 height 21
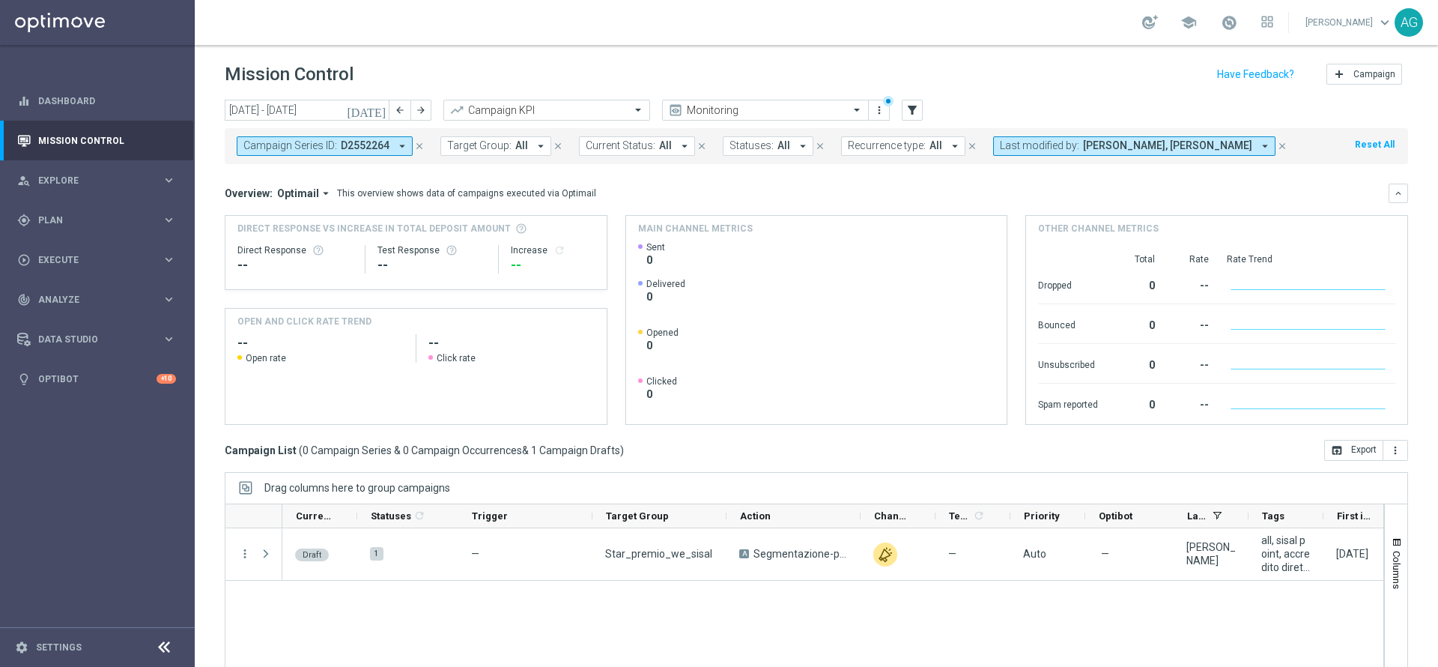
click at [372, 143] on span "D2552264" at bounding box center [365, 145] width 49 height 13
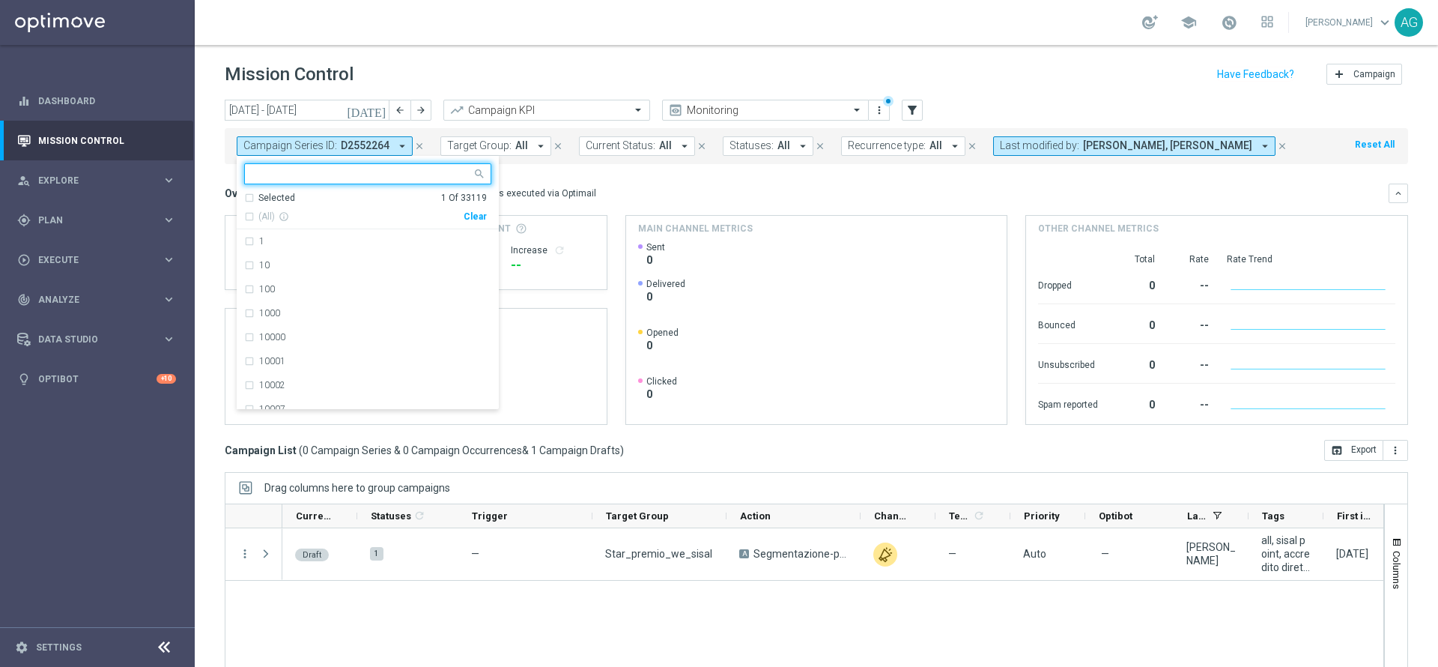
click at [473, 222] on div "(All) info_outline Clear" at bounding box center [365, 213] width 243 height 19
click at [0, 0] on div "Clear" at bounding box center [0, 0] width 0 height 0
click at [580, 187] on div "This overview shows data of campaigns executed via Optimail" at bounding box center [466, 193] width 259 height 13
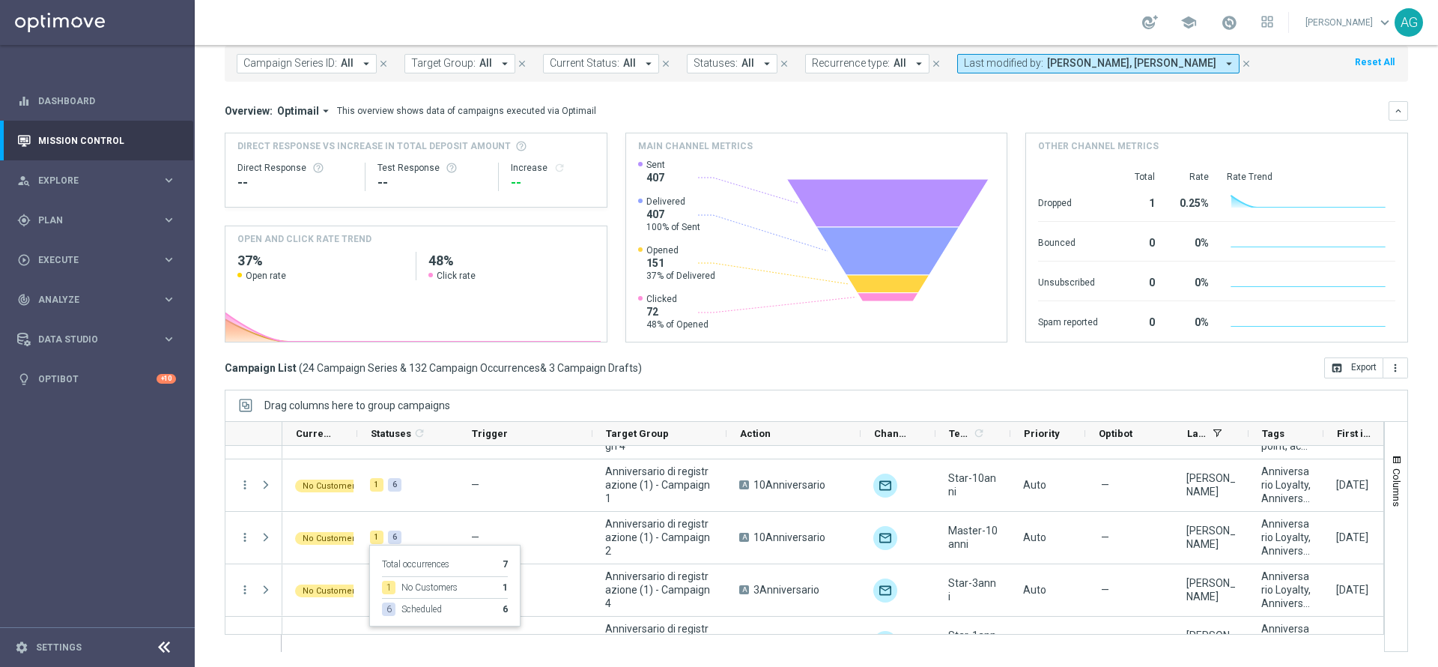
scroll to position [1228, 0]
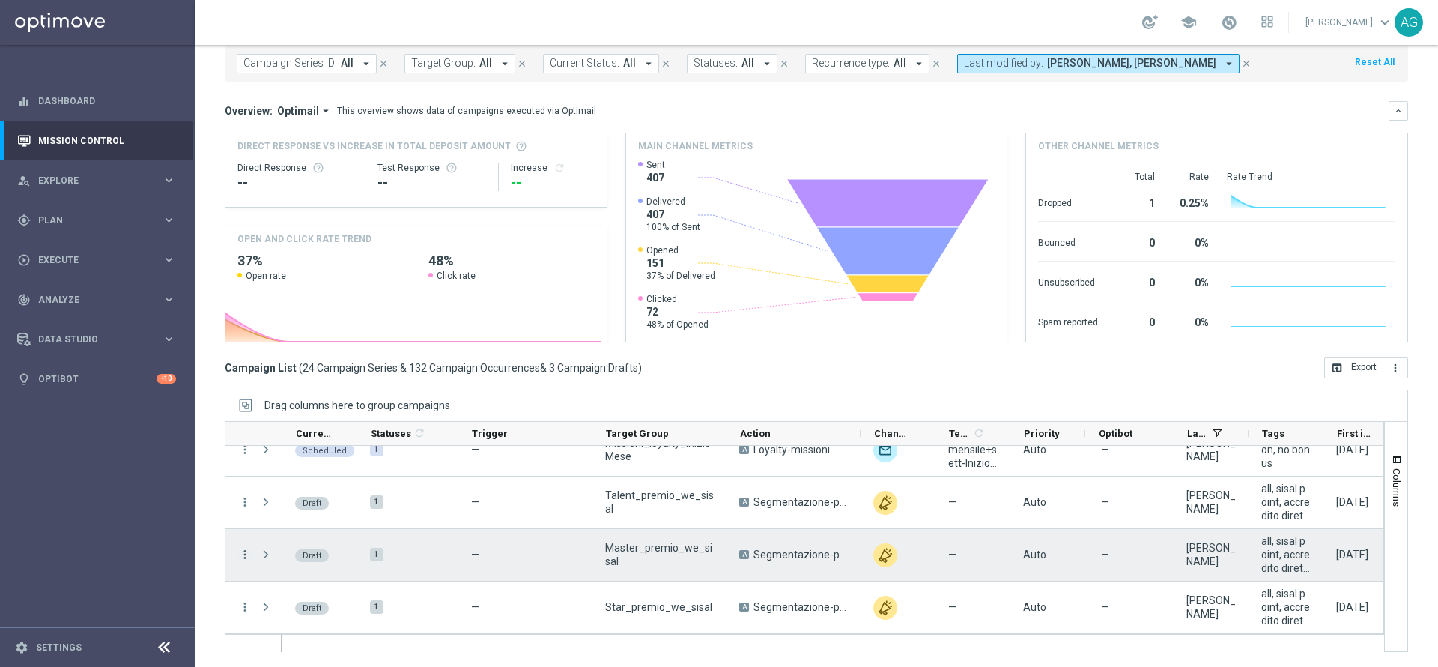
click at [249, 552] on icon "more_vert" at bounding box center [244, 554] width 13 height 13
click at [290, 602] on div "edit Edit" at bounding box center [336, 612] width 169 height 21
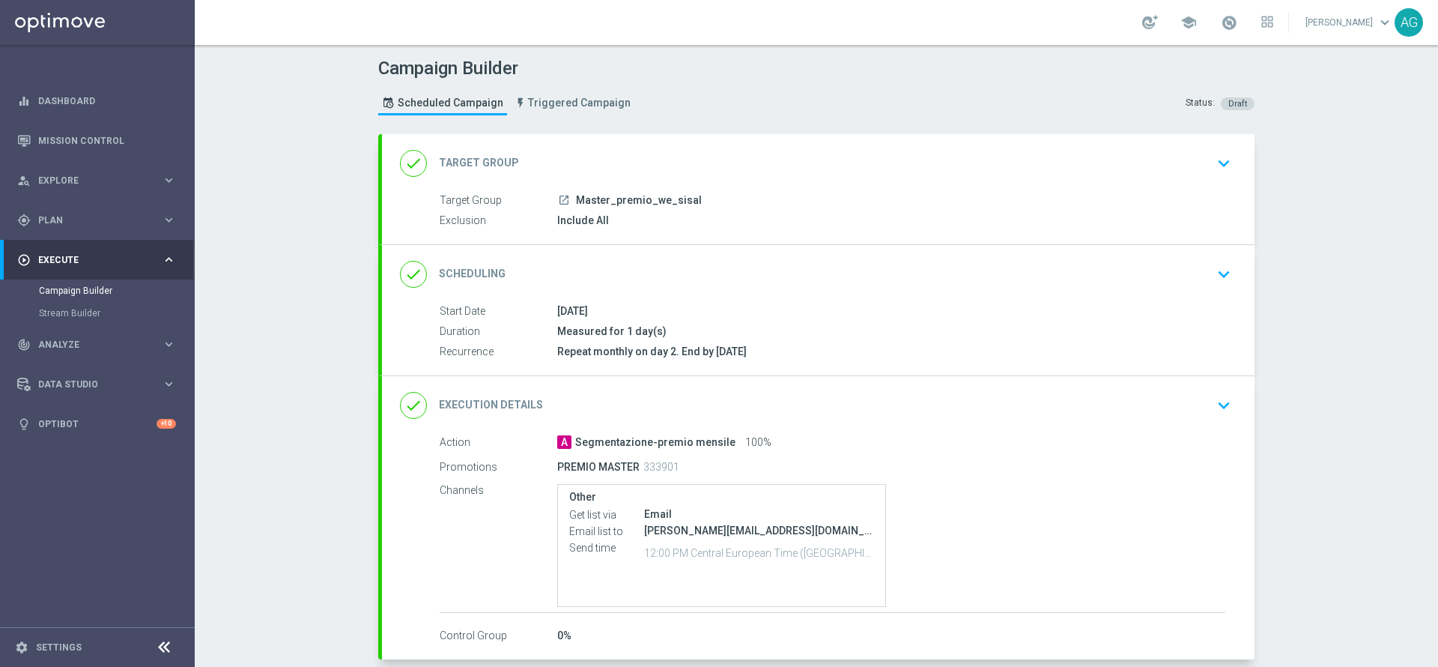
scroll to position [90, 0]
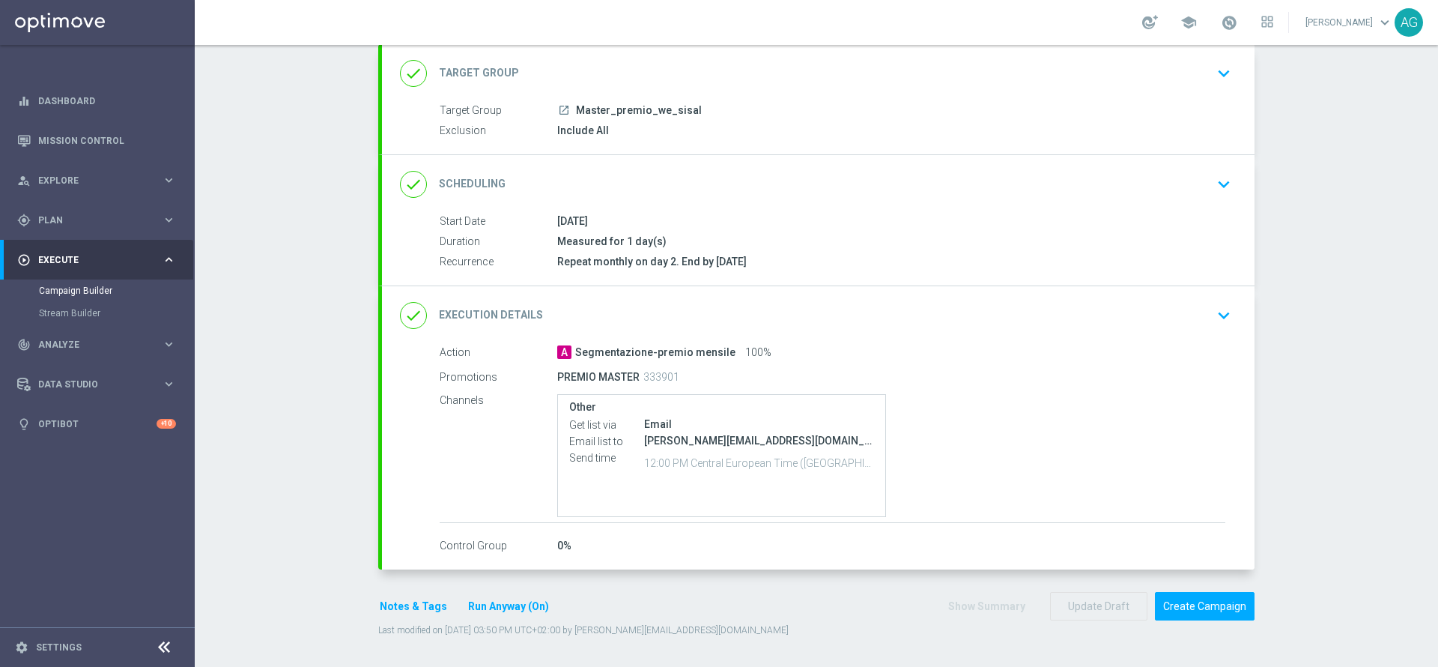
click at [1213, 317] on icon "keyboard_arrow_down" at bounding box center [1224, 315] width 22 height 22
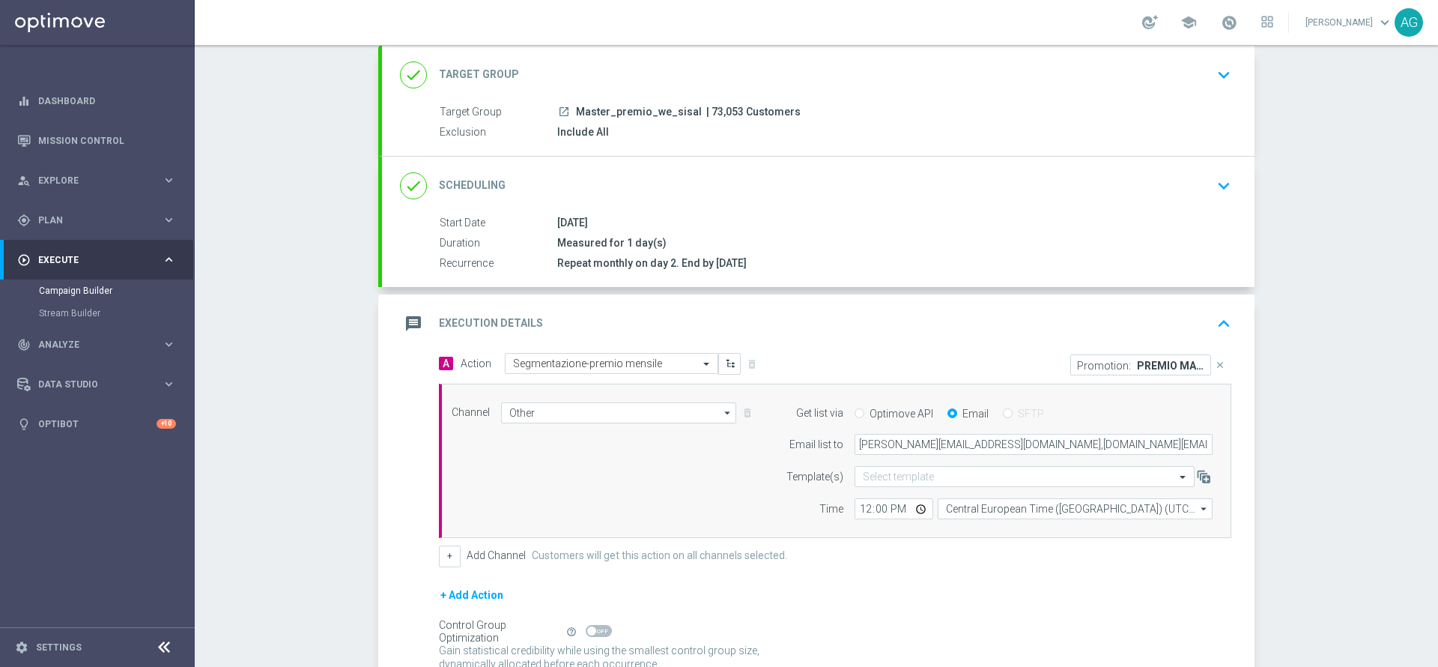
scroll to position [242, 0]
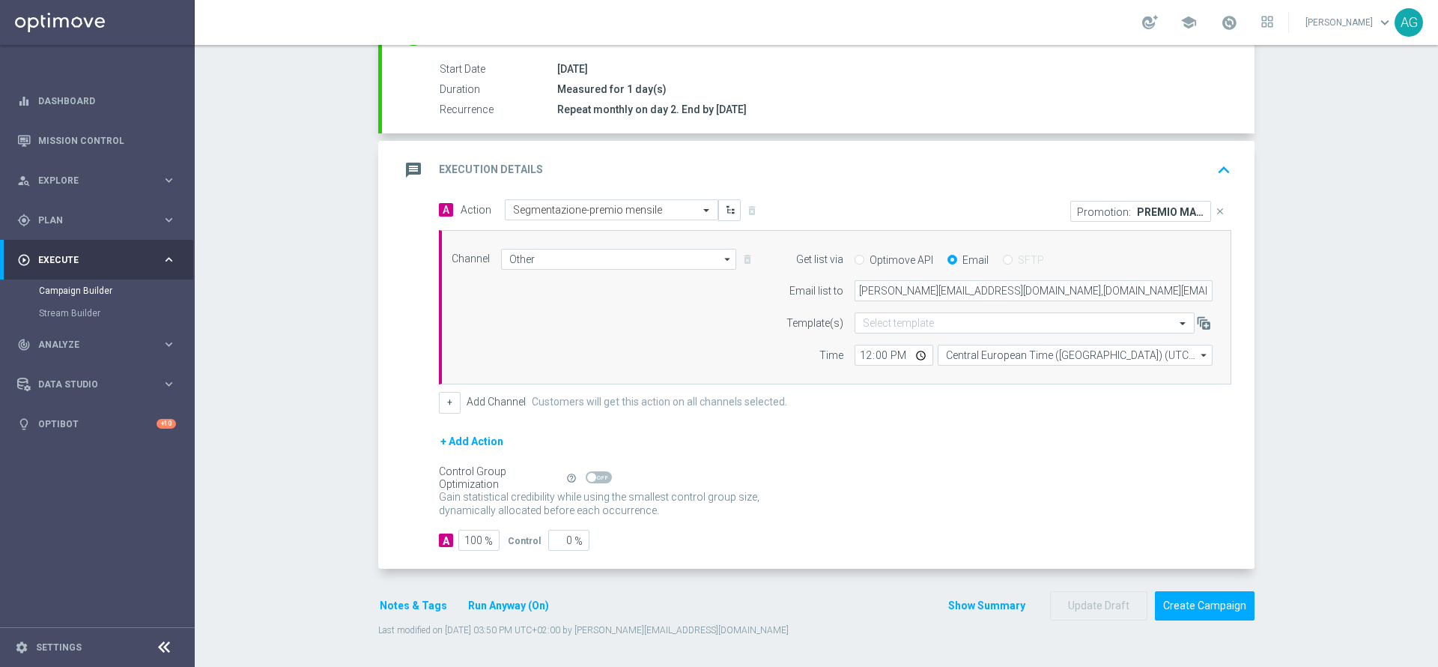
click at [399, 609] on button "Notes & Tags" at bounding box center [413, 605] width 70 height 19
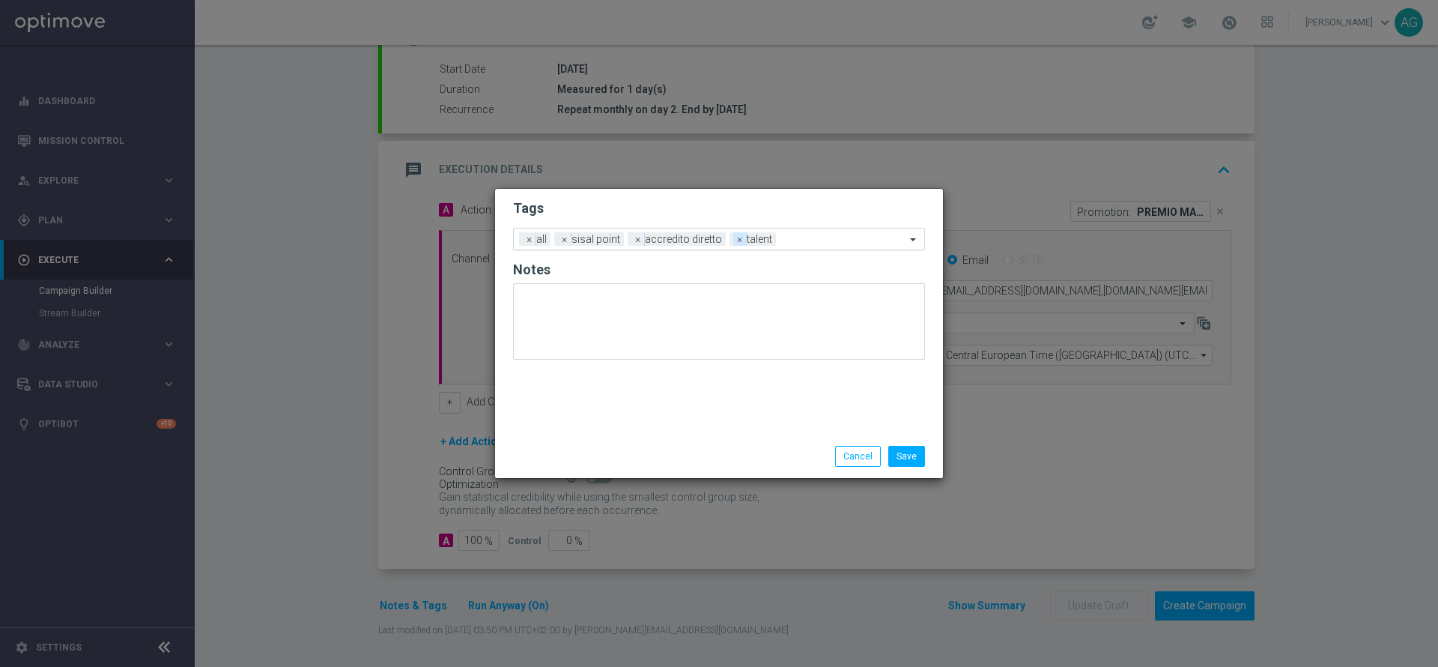
click at [736, 241] on span "×" at bounding box center [739, 238] width 13 height 13
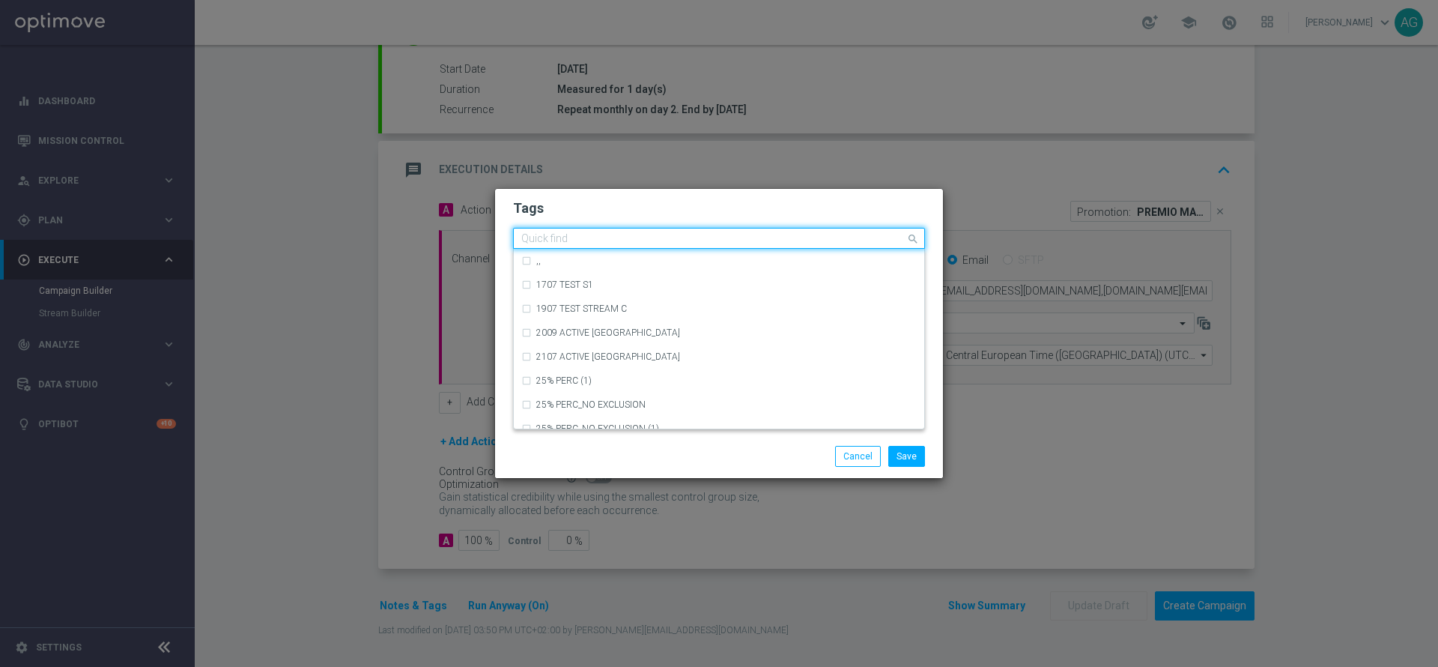
click at [736, 241] on input "text" at bounding box center [713, 239] width 384 height 13
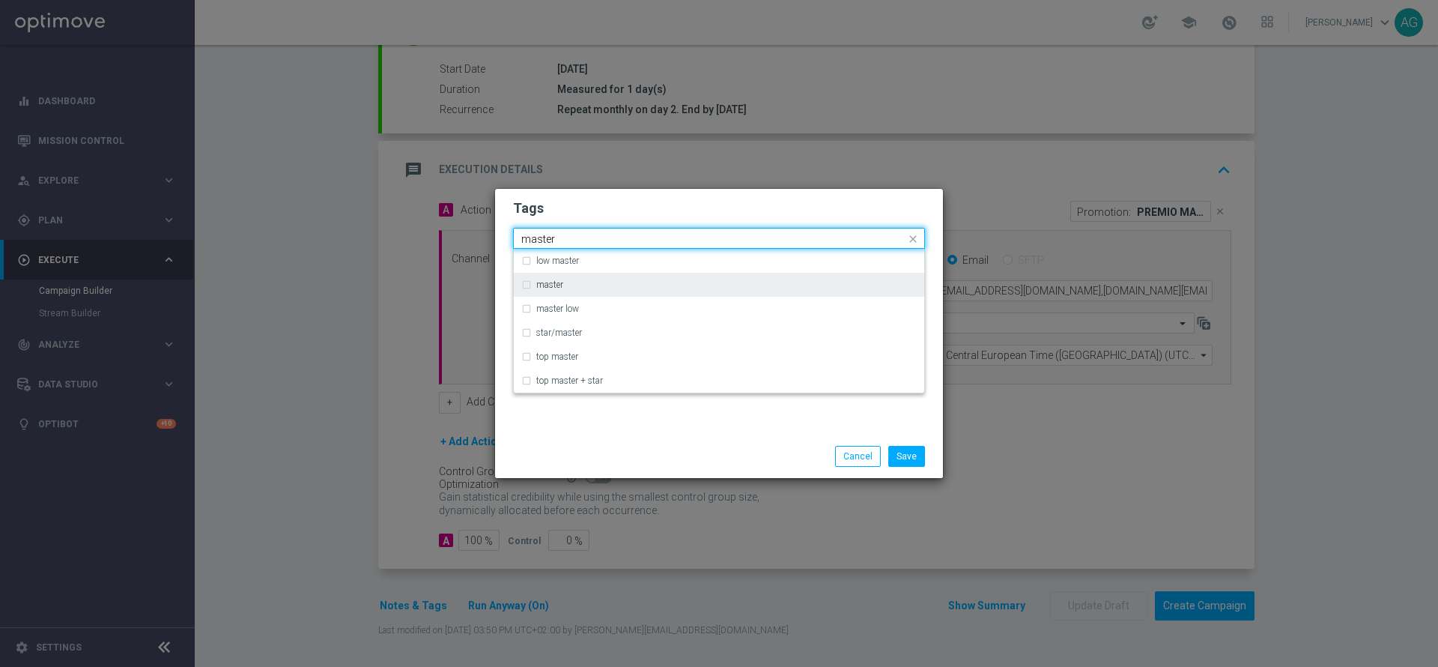
click at [691, 288] on div "master" at bounding box center [726, 284] width 381 height 9
type input "master"
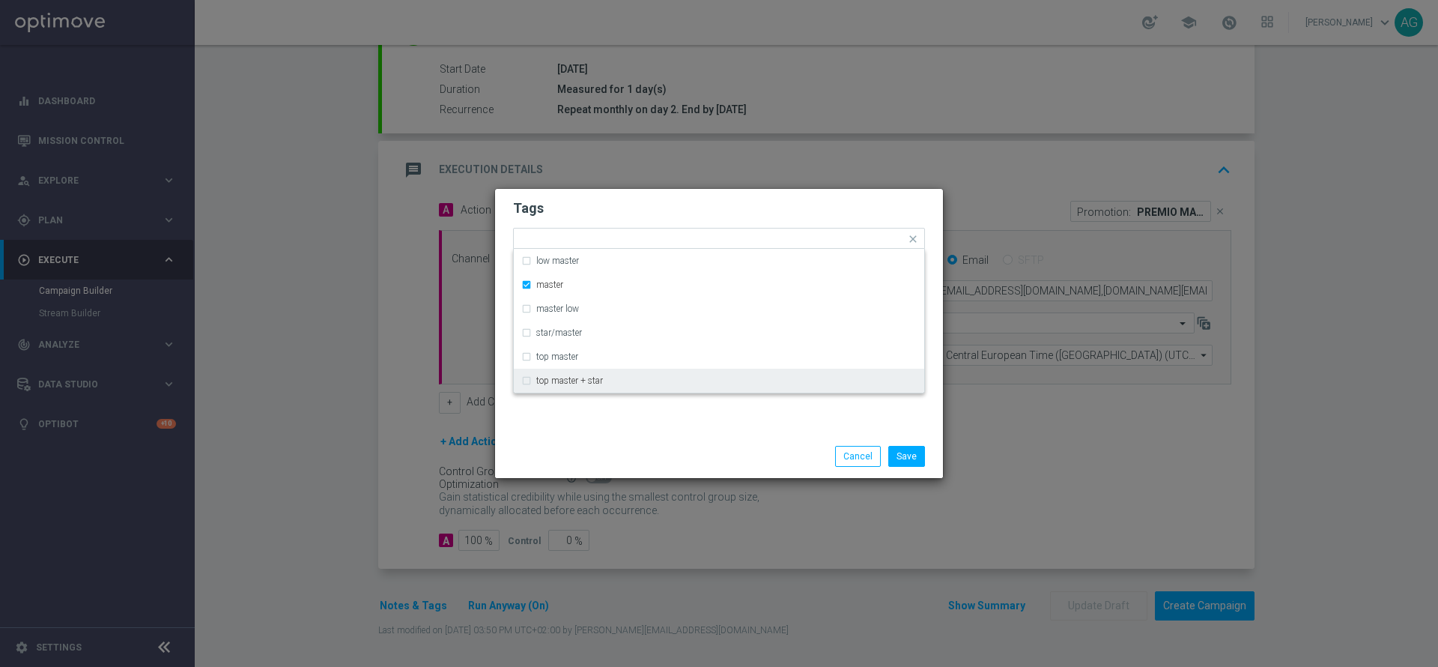
click at [877, 441] on div "Save Cancel" at bounding box center [719, 455] width 448 height 43
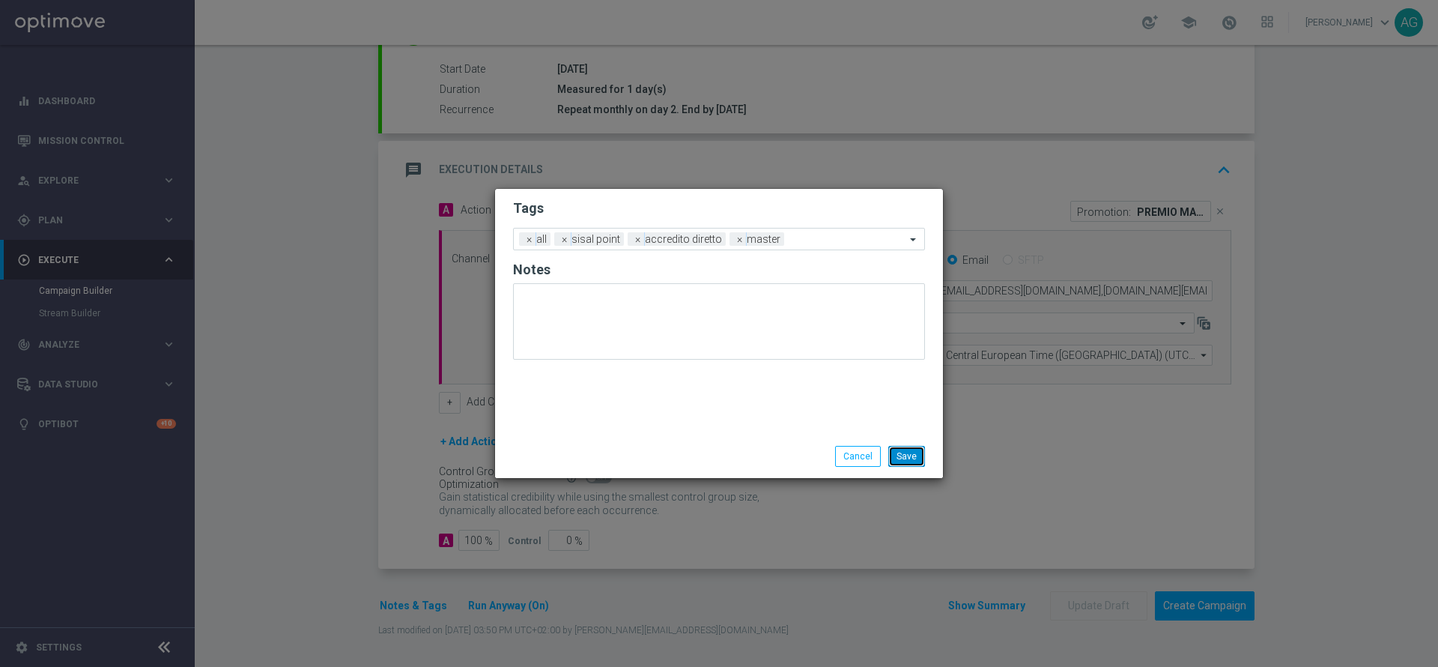
click at [915, 451] on button "Save" at bounding box center [906, 456] width 37 height 21
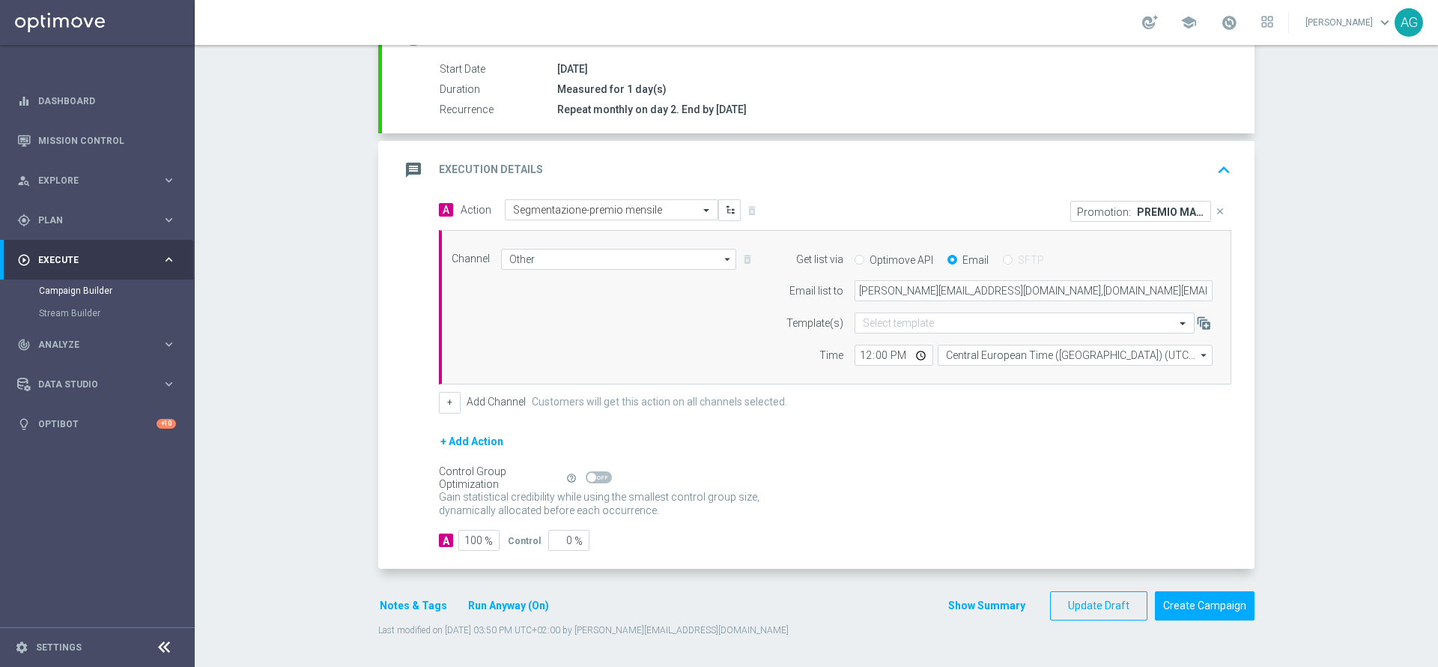
click at [1107, 588] on form "done Target Group keyboard_arrow_down Target Group launch Master_premio_we_sisa…" at bounding box center [816, 264] width 876 height 745
click at [1102, 600] on button "Update Draft" at bounding box center [1098, 605] width 97 height 29
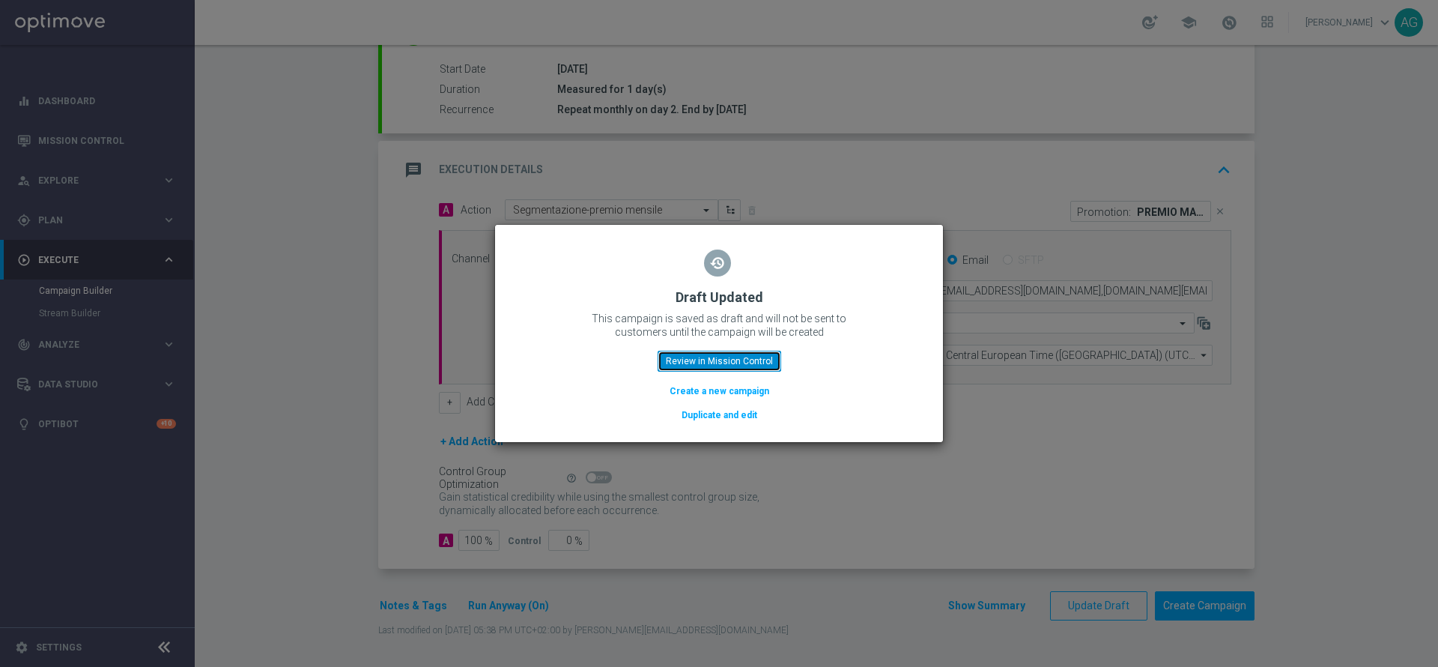
click at [690, 359] on button "Review in Mission Control" at bounding box center [720, 361] width 124 height 21
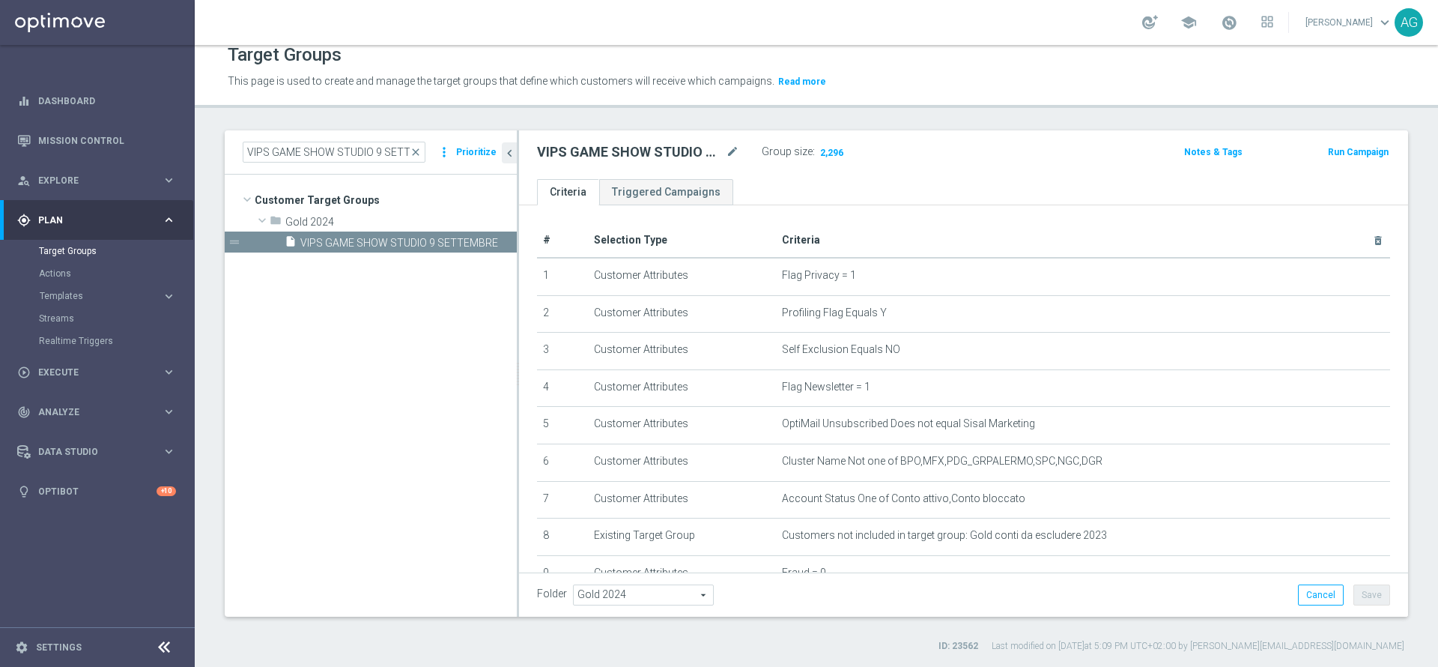
scroll to position [234, 0]
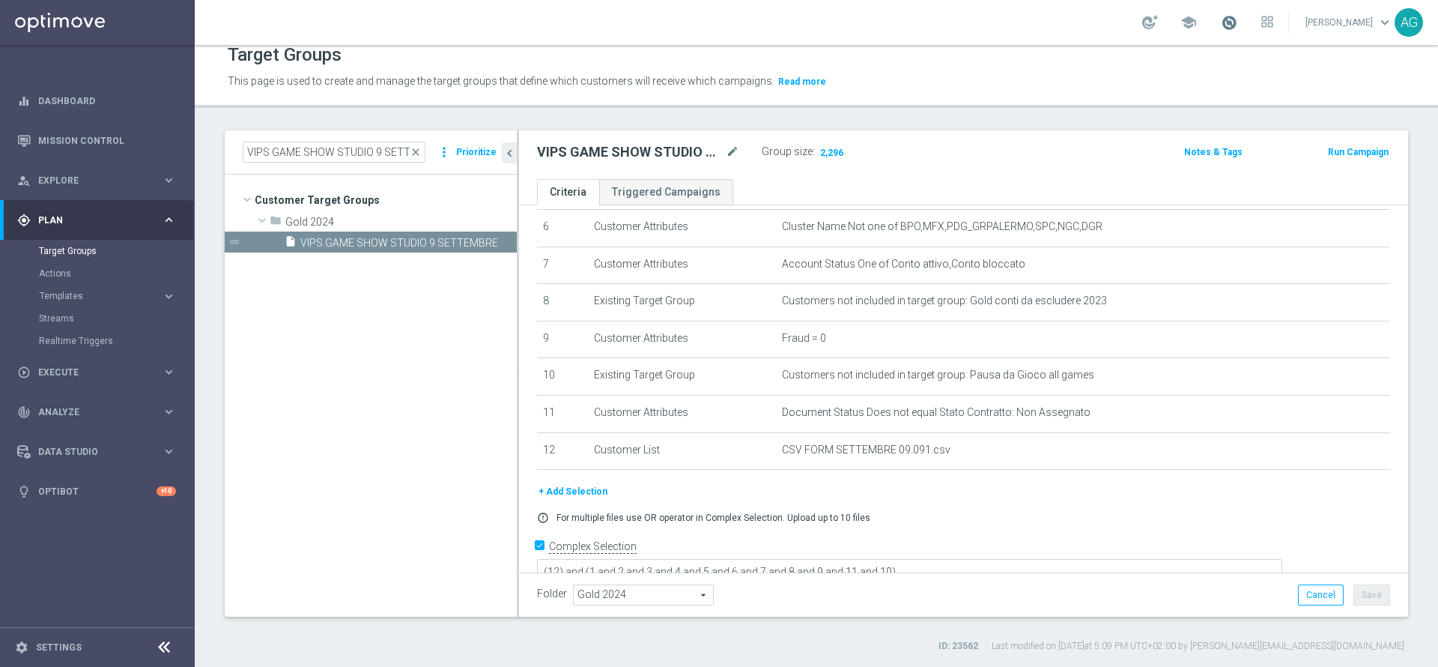
click at [1221, 30] on span at bounding box center [1229, 22] width 16 height 16
